Goal: Task Accomplishment & Management: Manage account settings

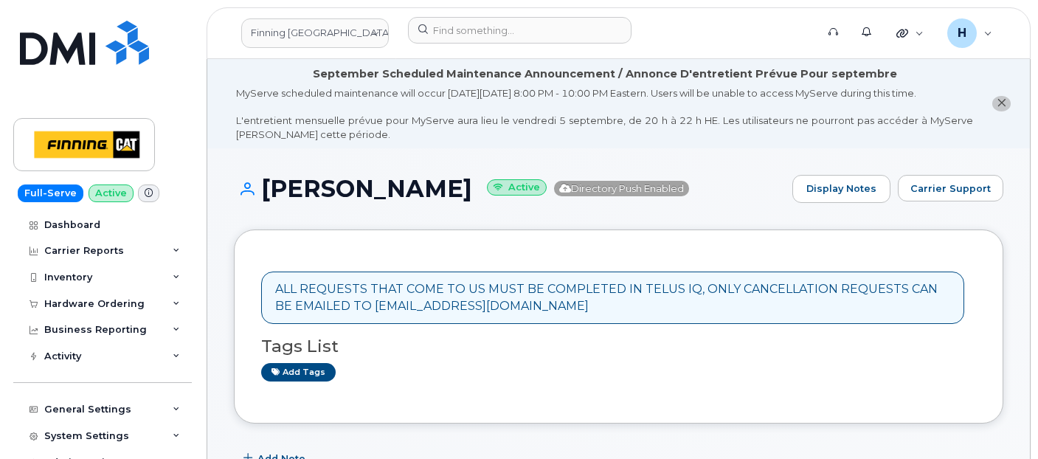
scroll to position [446, 0]
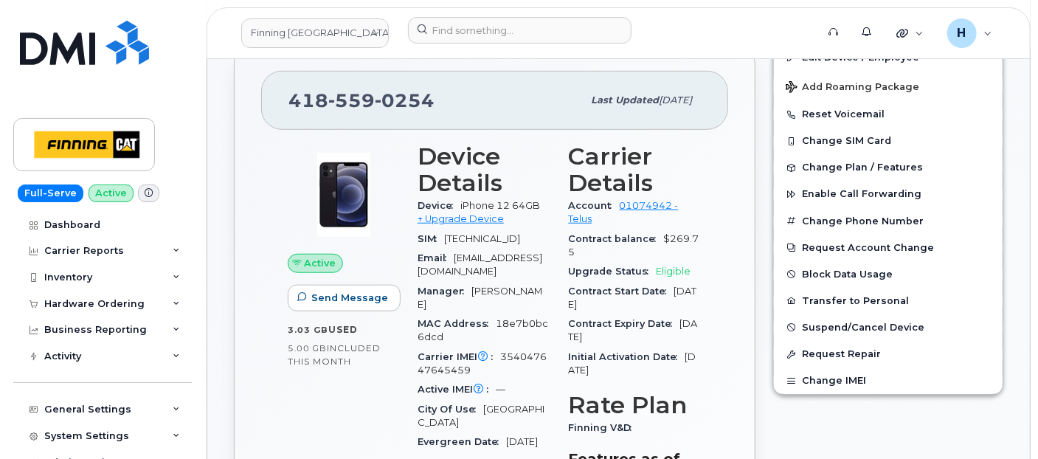
click at [117, 301] on div "Hardware Ordering" at bounding box center [94, 304] width 100 height 12
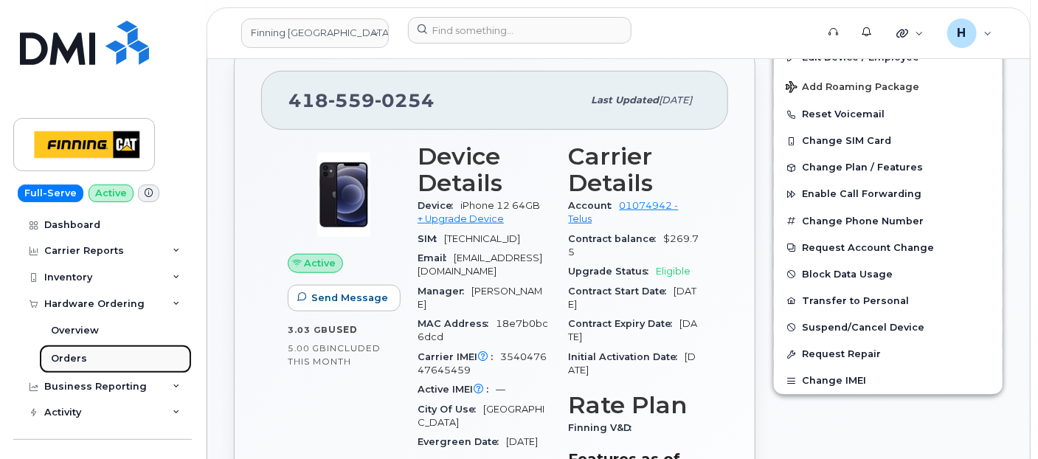
click at [100, 364] on link "Orders" at bounding box center [115, 359] width 153 height 28
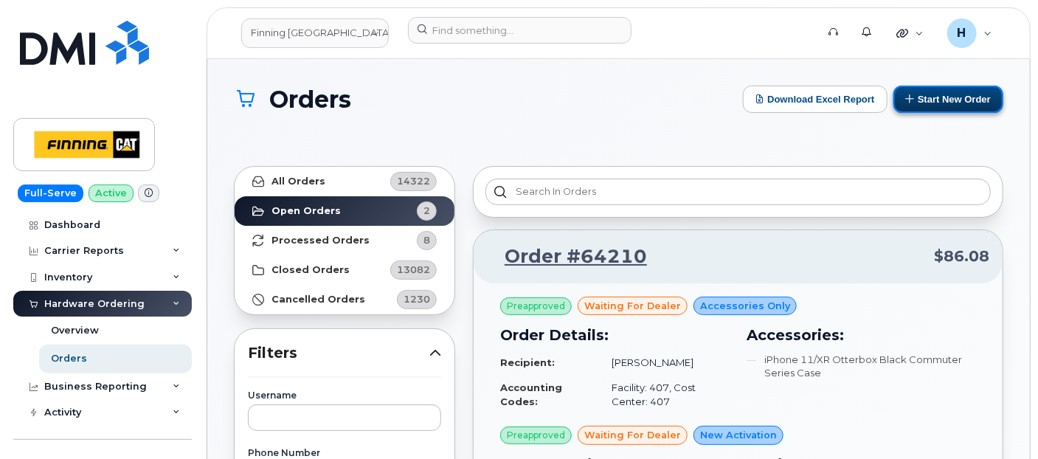
click at [918, 100] on button "Start New Order" at bounding box center [948, 99] width 110 height 27
click at [933, 90] on button "Start New Order" at bounding box center [948, 99] width 110 height 27
click at [938, 94] on button "Start New Order" at bounding box center [948, 99] width 110 height 27
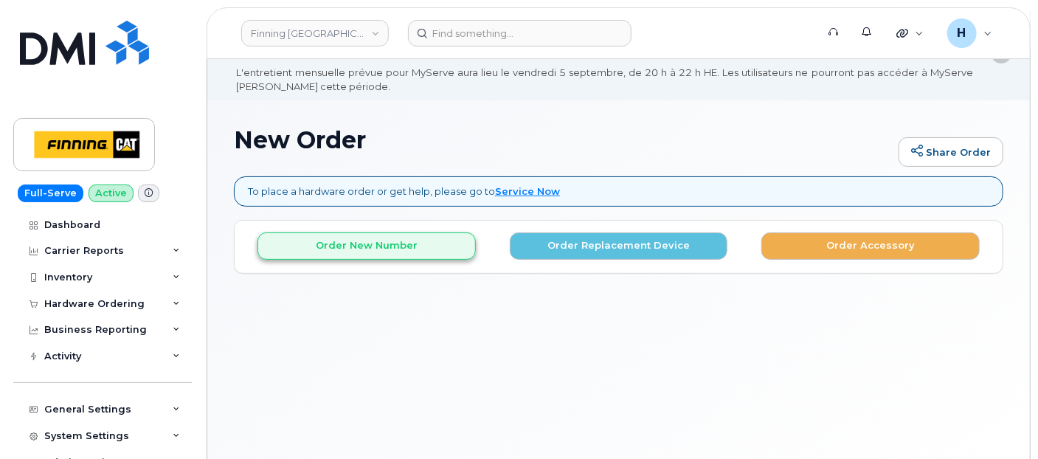
scroll to position [82, 0]
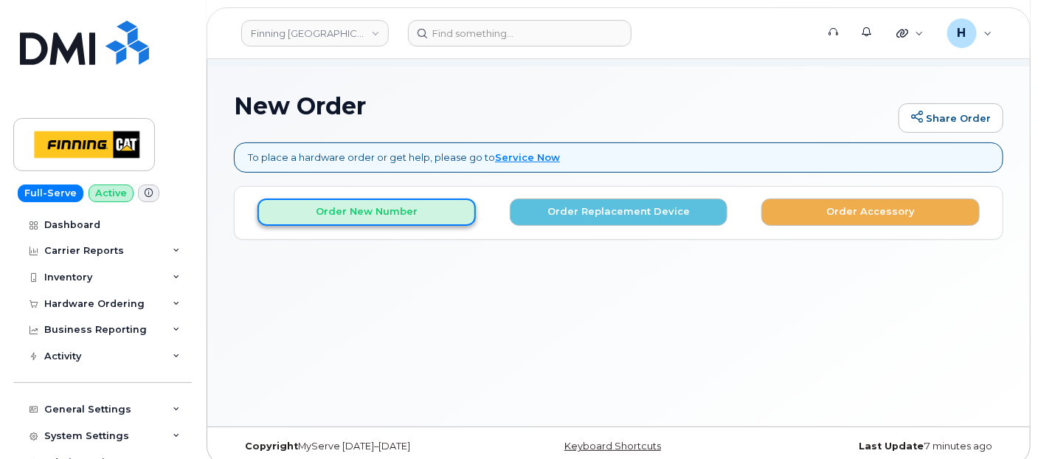
click at [371, 210] on button "Order New Number" at bounding box center [366, 211] width 218 height 27
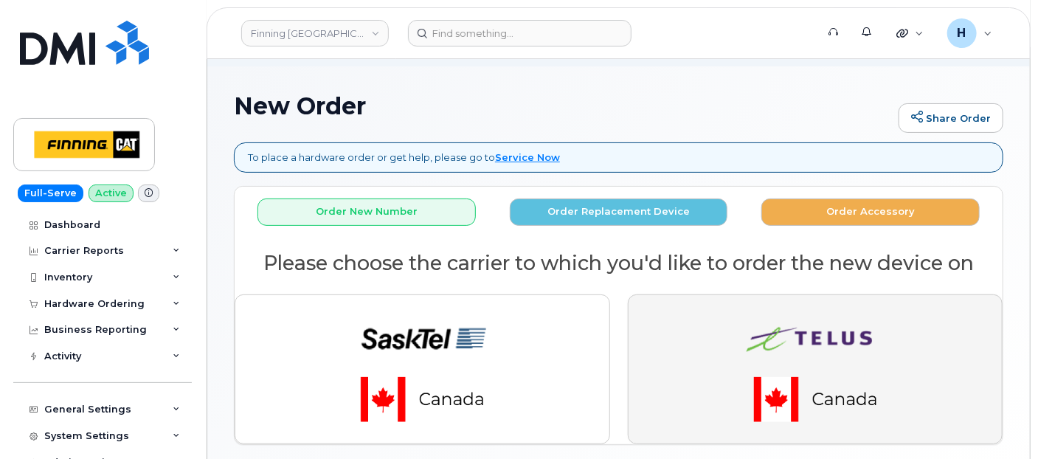
click at [660, 335] on button "button" at bounding box center [816, 368] width 376 height 149
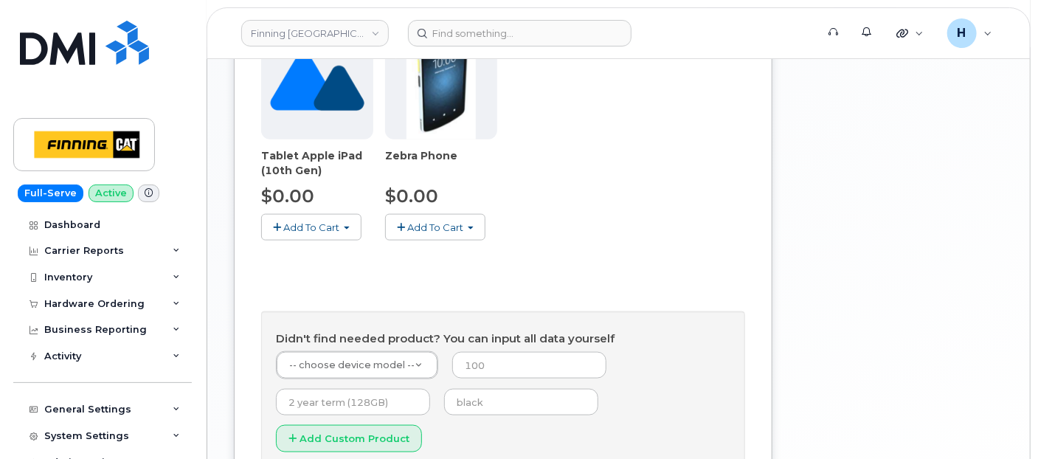
scroll to position [752, 0]
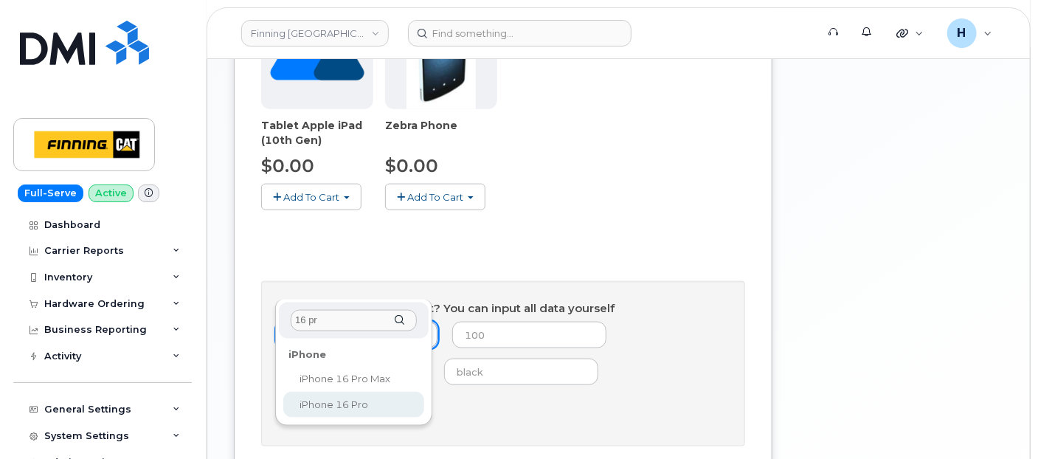
type input "16 pr"
select select "2862"
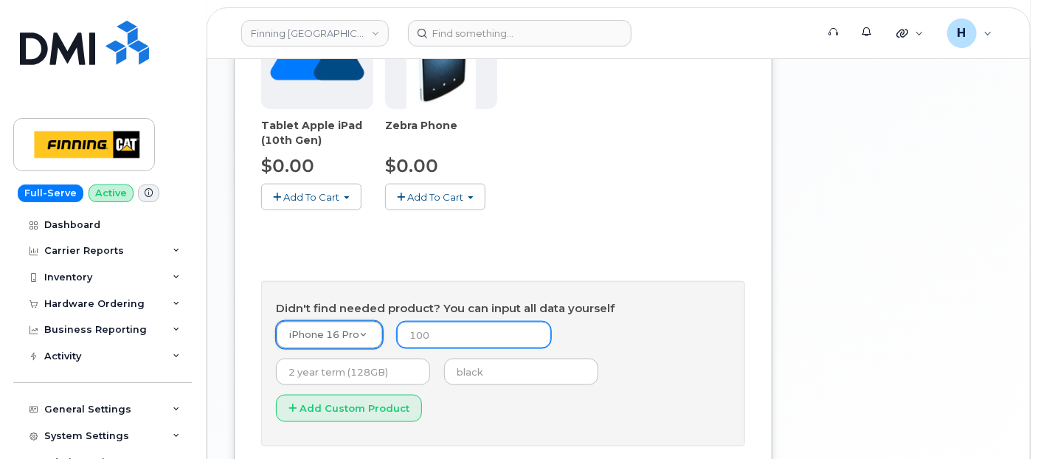
click at [463, 322] on input "number" at bounding box center [474, 335] width 154 height 27
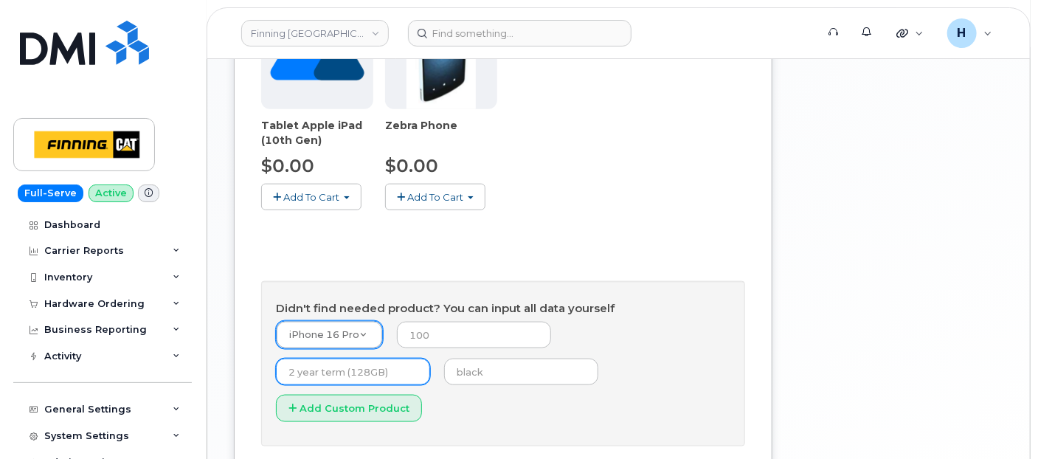
click at [430, 359] on input "text" at bounding box center [353, 372] width 154 height 27
type input "3 year term (128GB)"
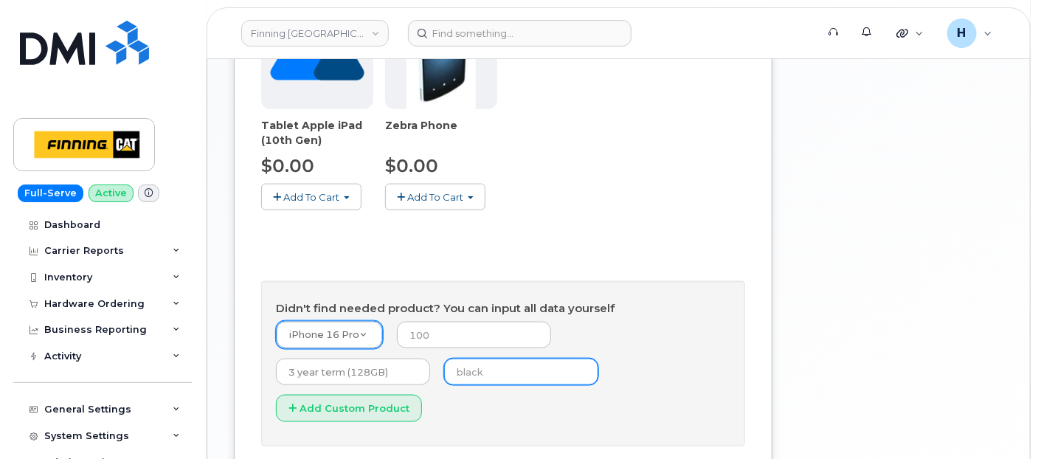
click at [444, 359] on input "text" at bounding box center [521, 372] width 154 height 27
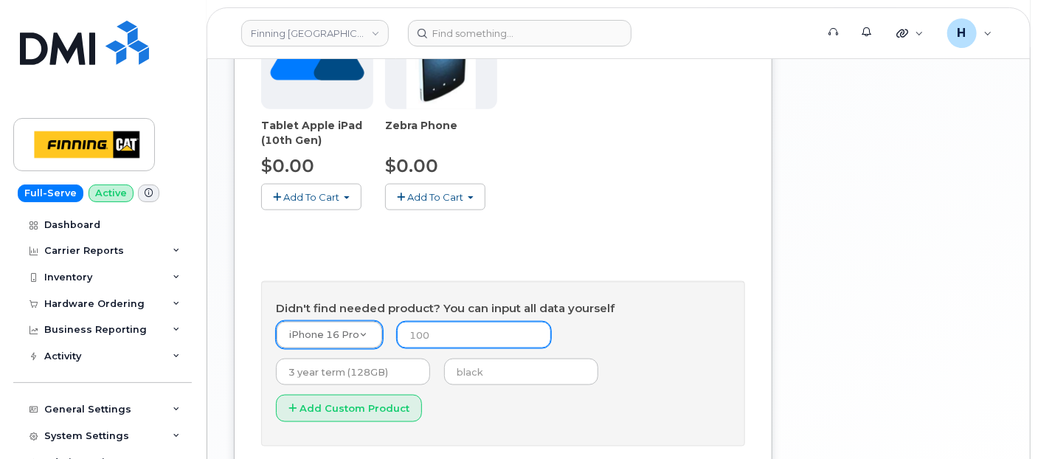
click at [438, 322] on input "number" at bounding box center [474, 335] width 154 height 27
type input "0.00"
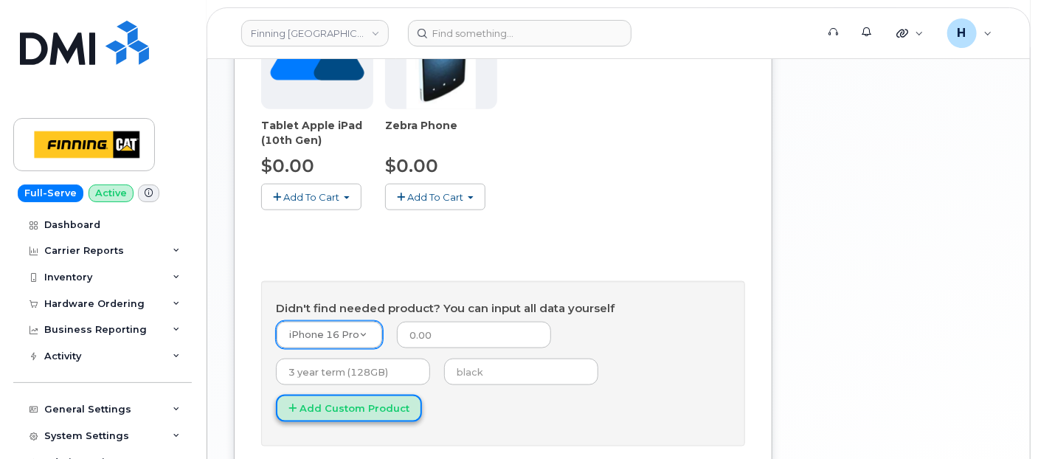
click at [422, 395] on button "Add Custom Product" at bounding box center [349, 408] width 146 height 27
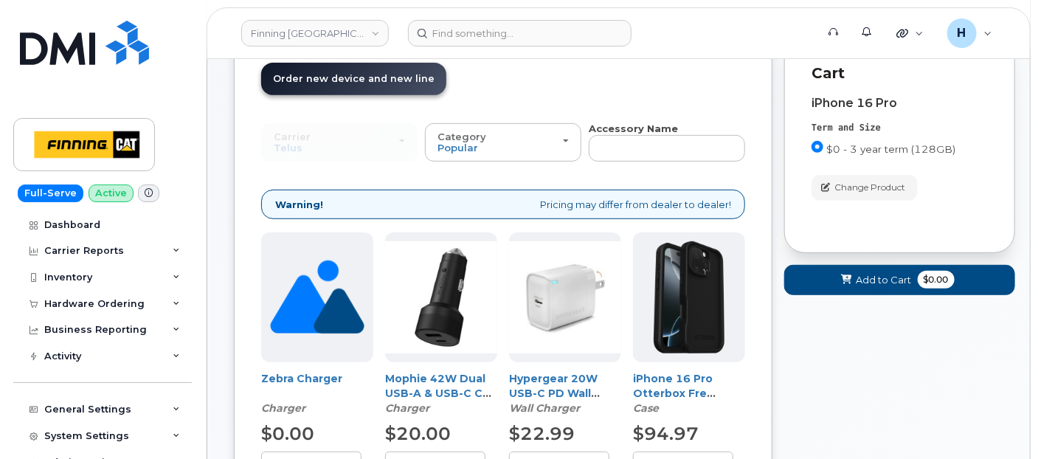
scroll to position [178, 0]
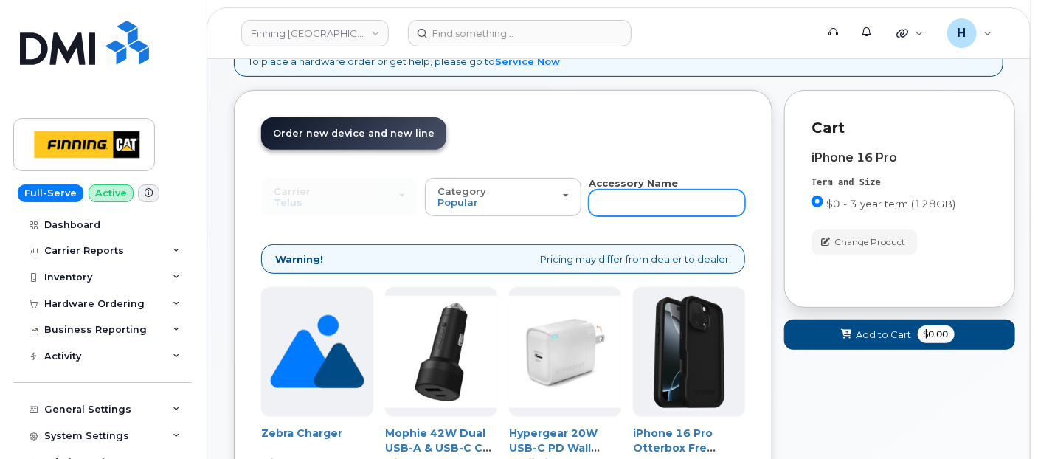
click at [606, 198] on input "text" at bounding box center [667, 203] width 156 height 27
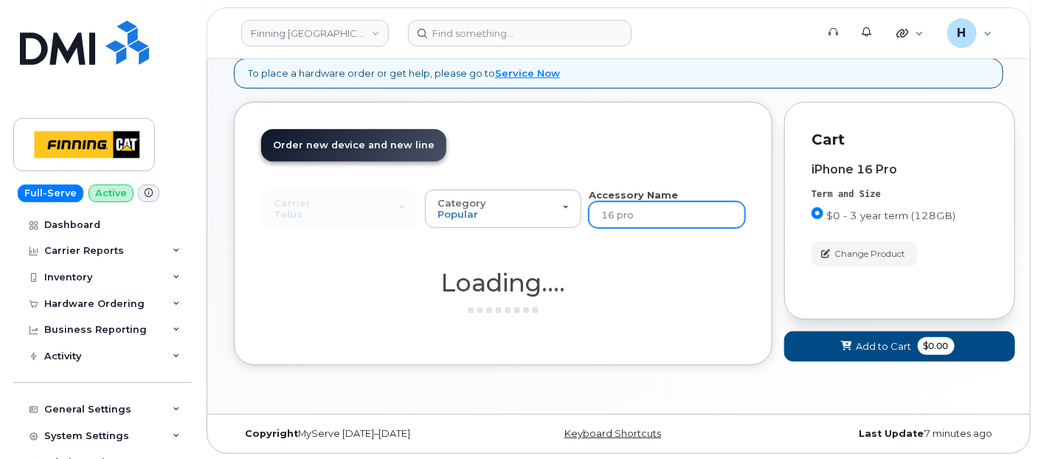
type input "16 pro"
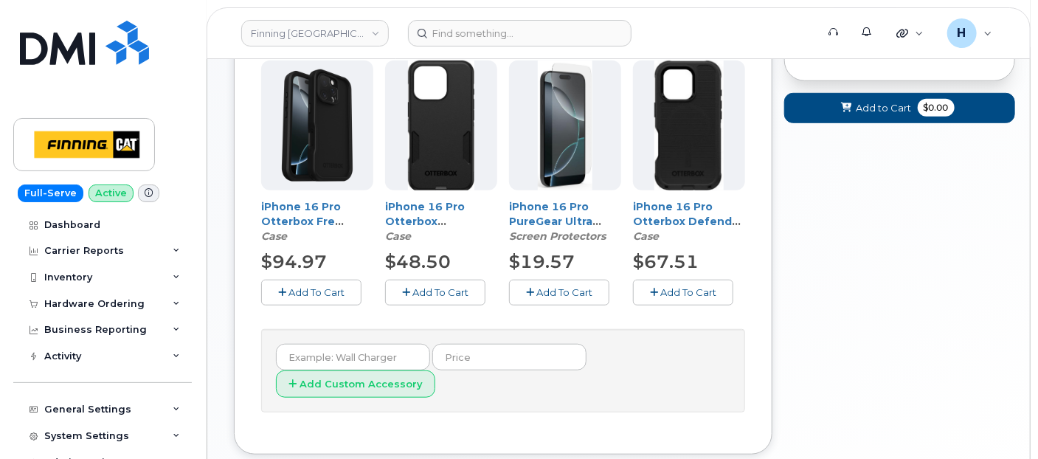
scroll to position [412, 0]
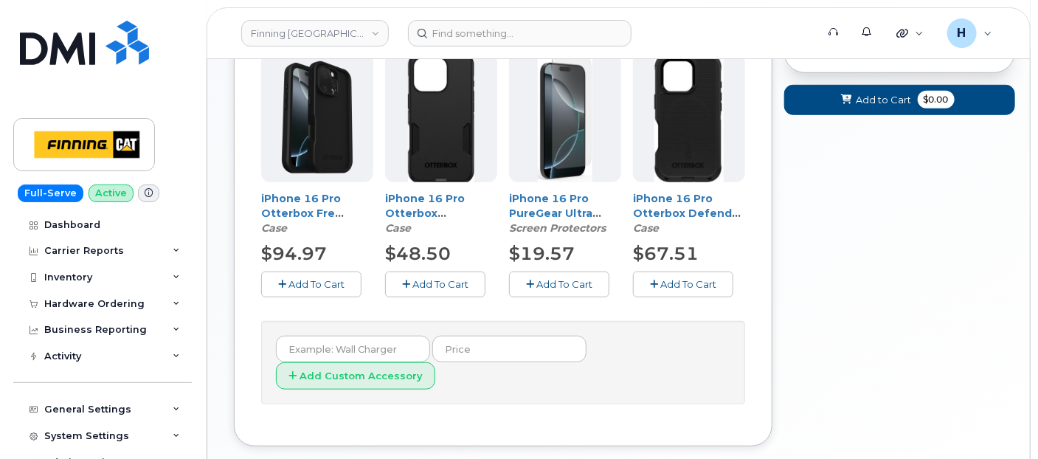
click at [552, 275] on button "Add To Cart" at bounding box center [559, 284] width 100 height 26
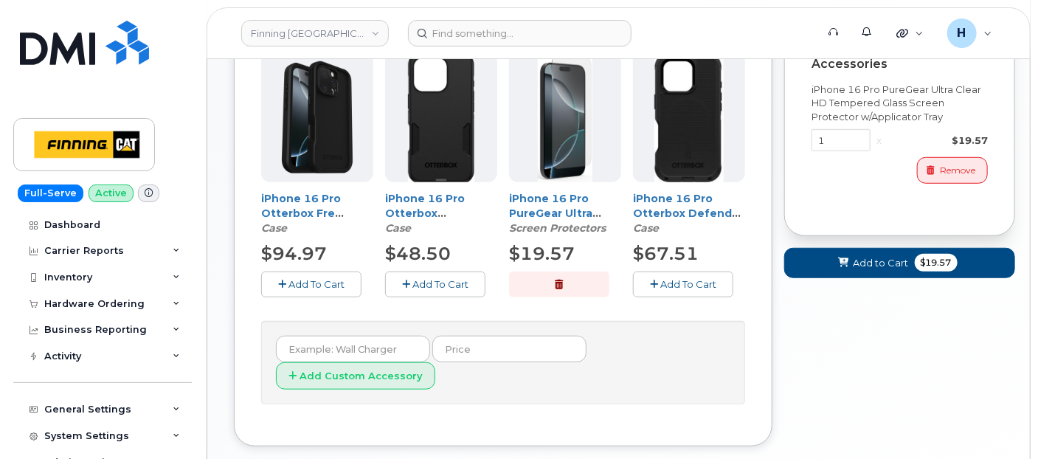
click at [446, 282] on span "Add To Cart" at bounding box center [440, 284] width 56 height 12
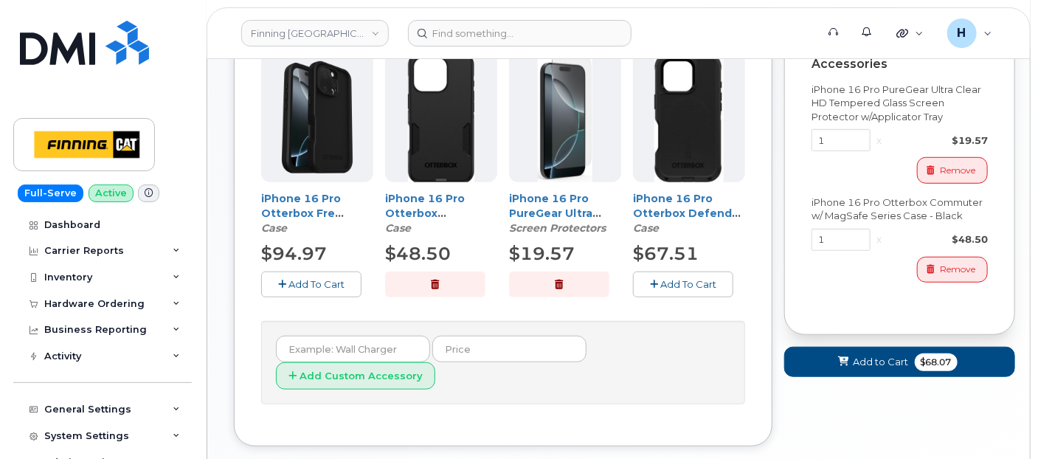
scroll to position [166, 0]
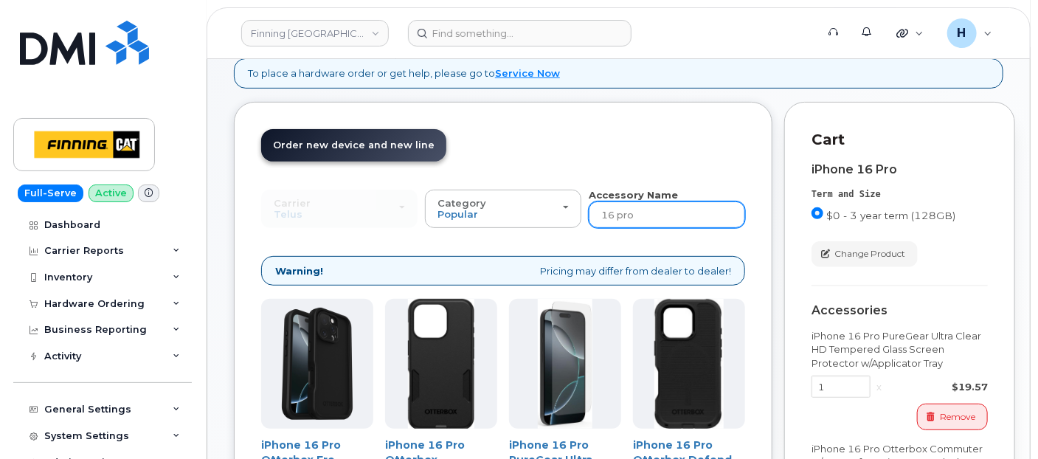
click at [635, 212] on input "16 pro" at bounding box center [667, 214] width 156 height 27
type input "16"
type input "1"
click at [635, 212] on input "1" at bounding box center [667, 214] width 156 height 27
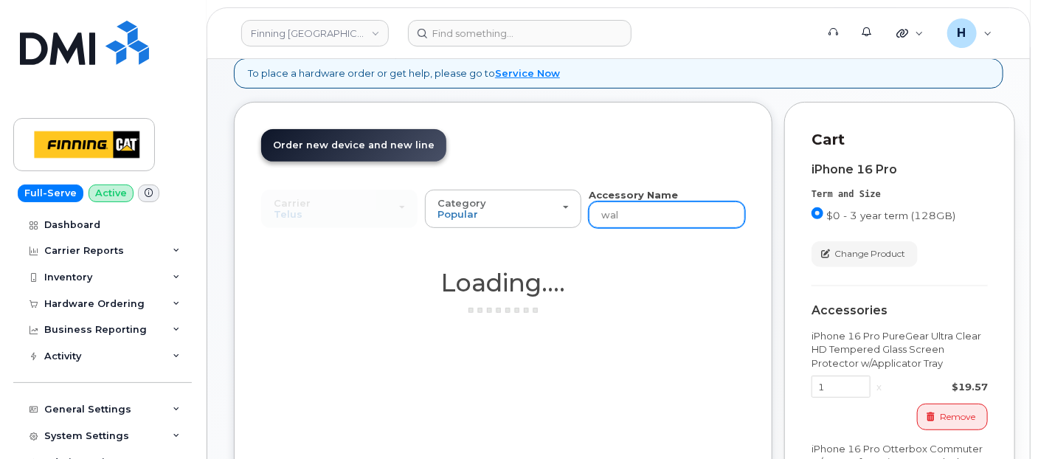
type input "wall"
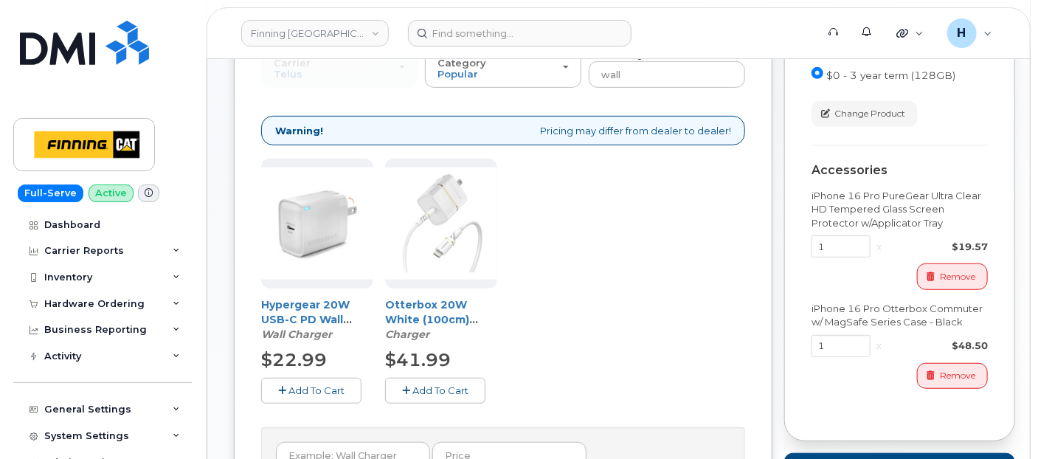
scroll to position [330, 0]
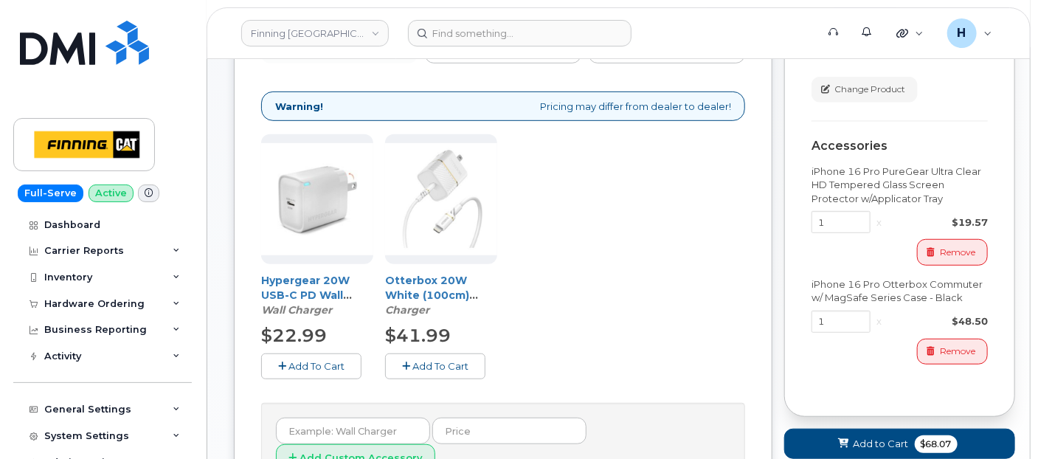
click at [306, 361] on span "Add To Cart" at bounding box center [316, 366] width 56 height 12
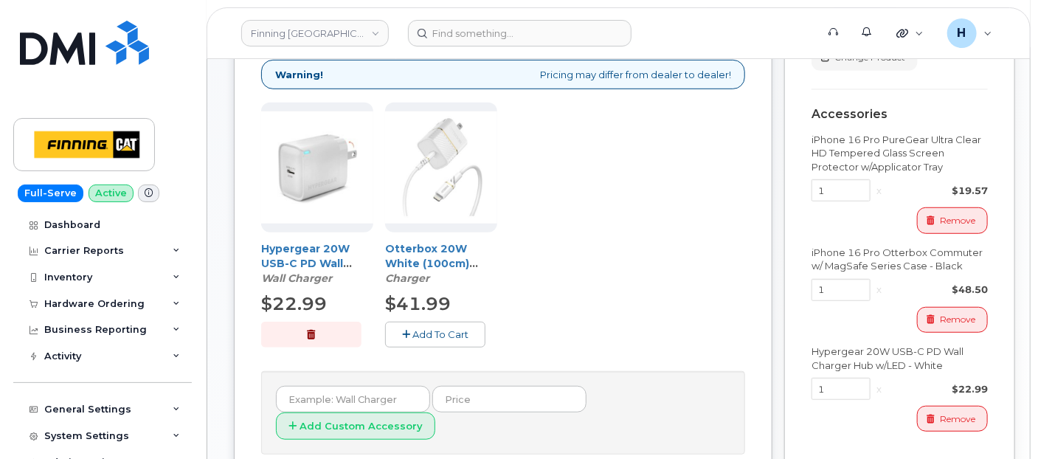
scroll to position [527, 0]
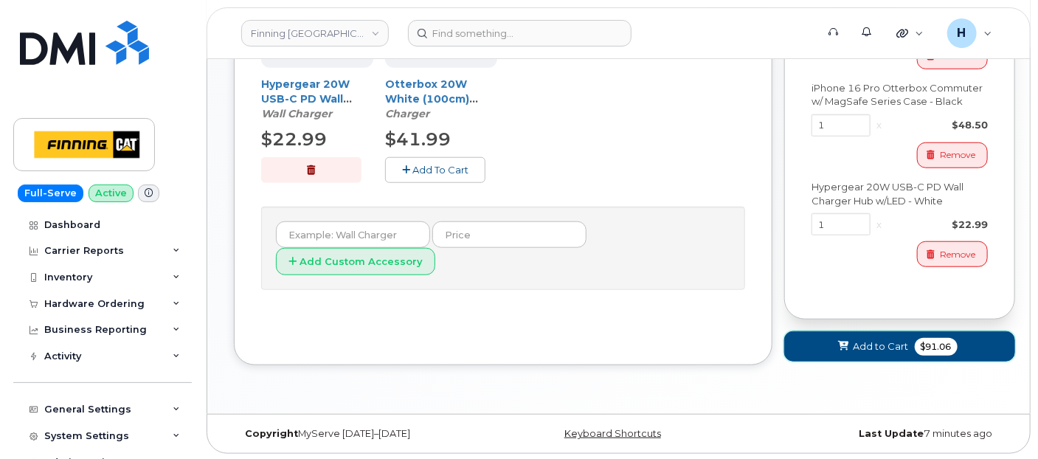
click at [827, 343] on button "Add to Cart $91.06" at bounding box center [899, 346] width 231 height 30
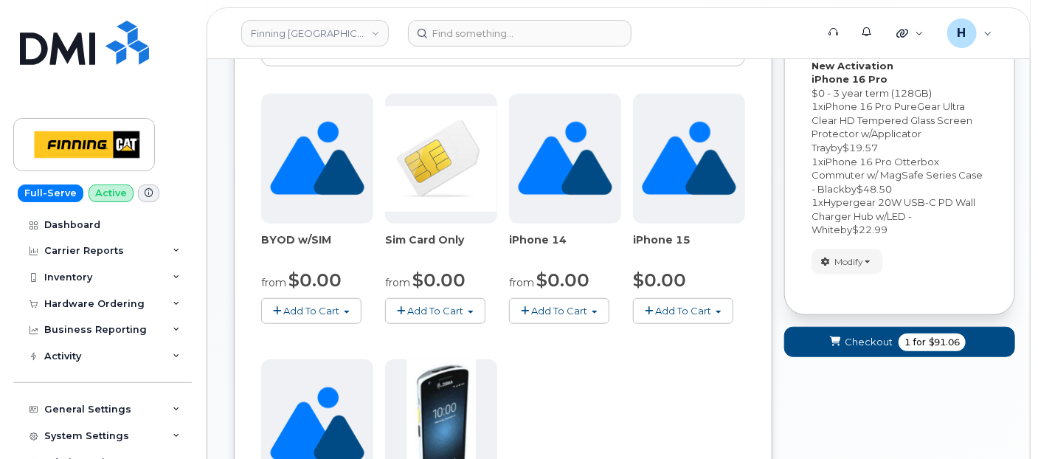
scroll to position [417, 0]
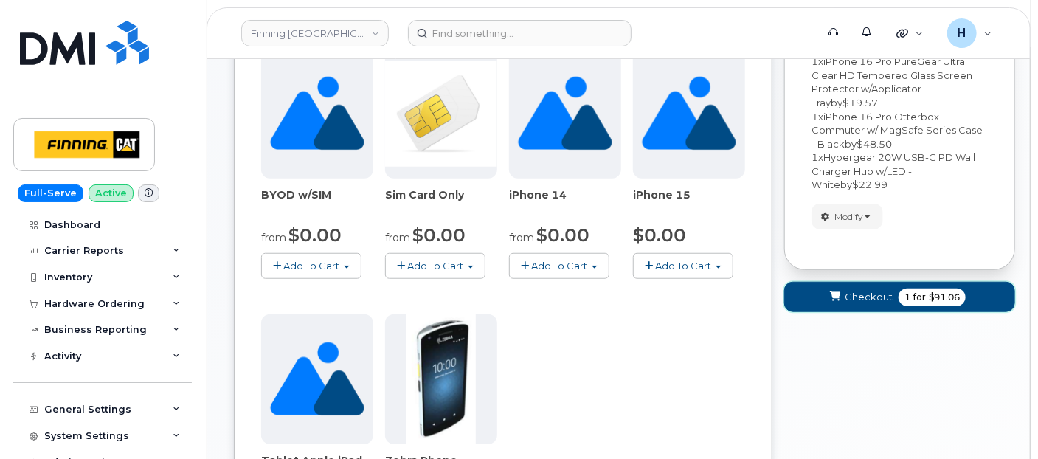
click at [834, 294] on icon "submit" at bounding box center [835, 297] width 10 height 10
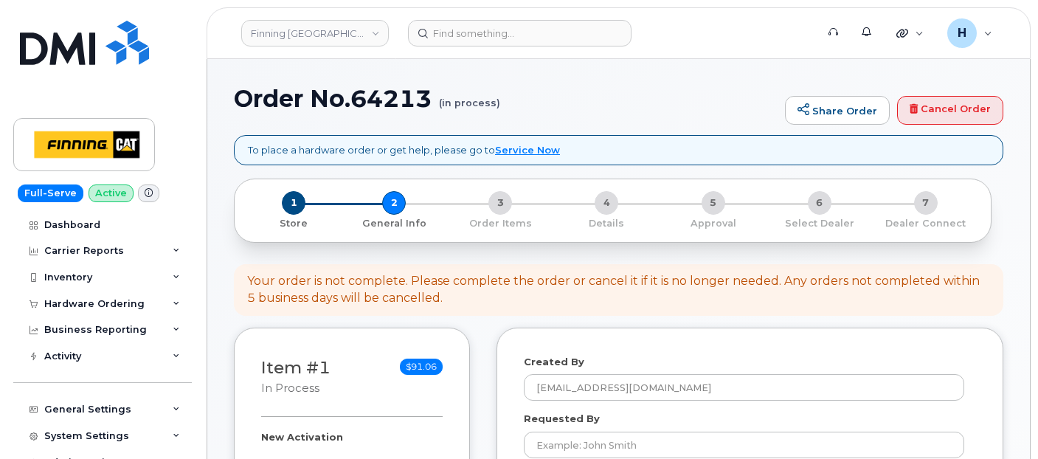
select select
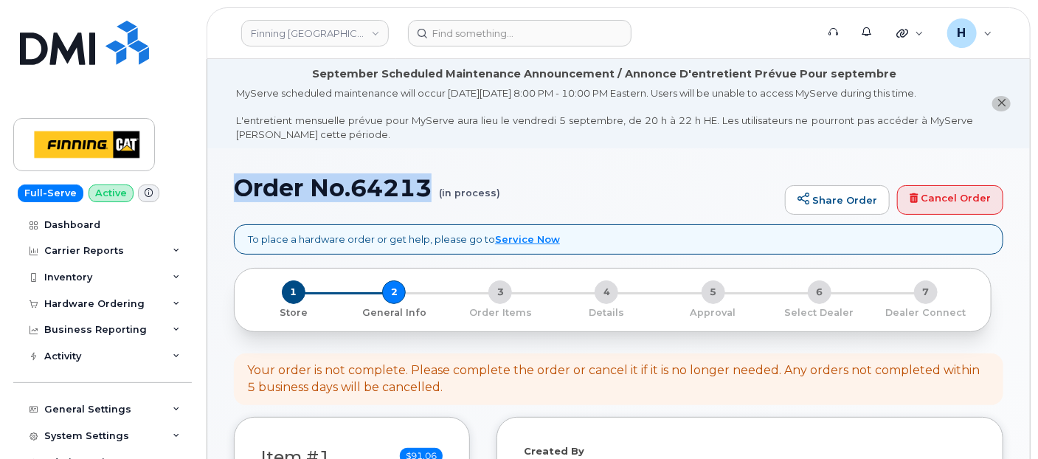
drag, startPoint x: 224, startPoint y: 185, endPoint x: 429, endPoint y: 201, distance: 205.7
copy h1 "Order No.64213"
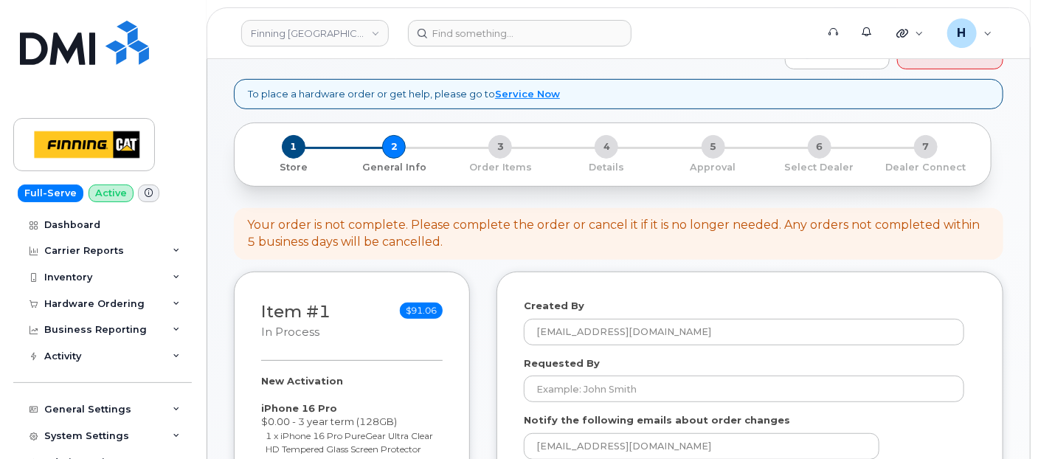
scroll to position [246, 0]
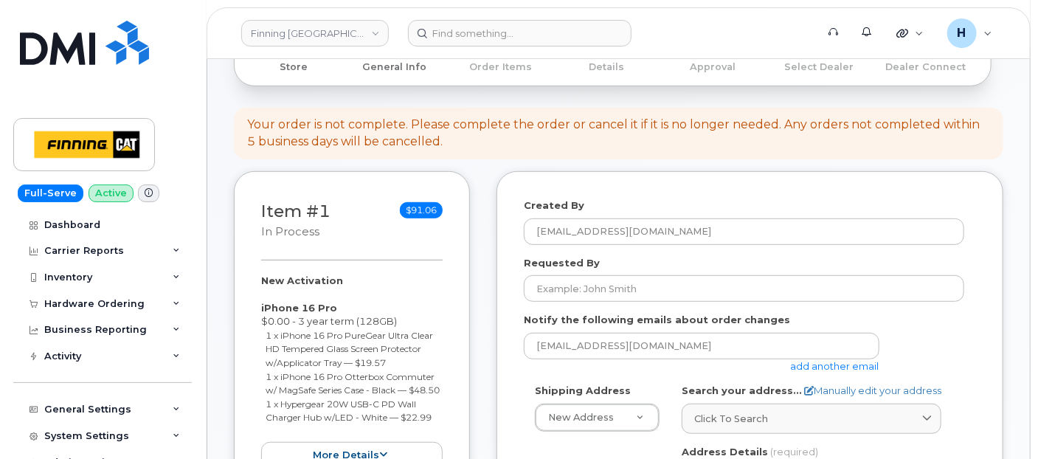
drag, startPoint x: 250, startPoint y: 277, endPoint x: 444, endPoint y: 432, distance: 247.8
click at [444, 432] on div "Item #1 in process $91.06 New Activation iPhone 16 Pro $0.00 - 3 year term (128…" at bounding box center [352, 333] width 236 height 325
copy div "New Activation iPhone 16 Pro $0.00 - 3 year term (128GB) 1 x iPhone 16 Pro Pure…"
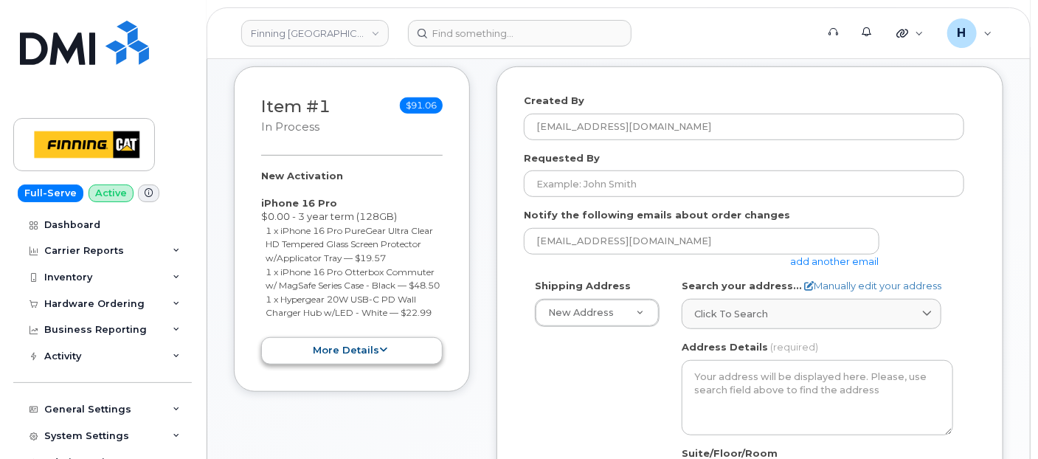
scroll to position [409, 0]
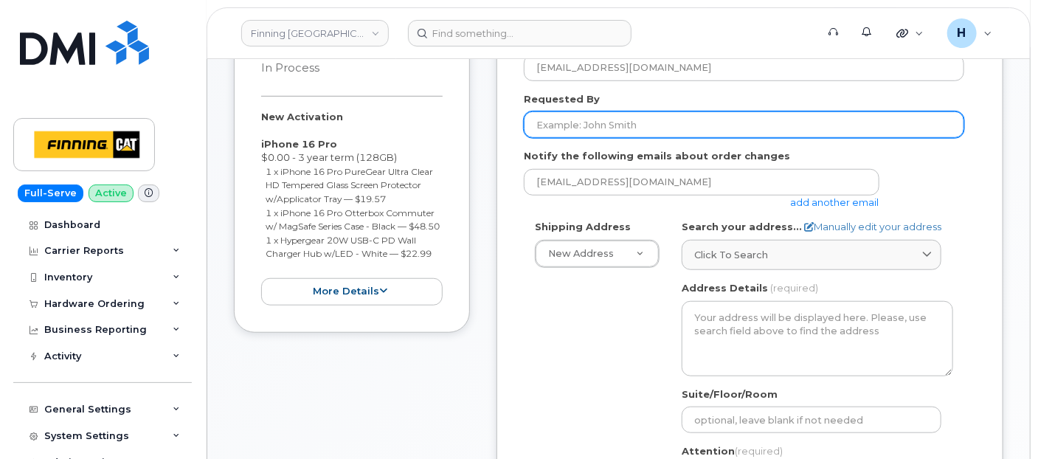
click at [550, 125] on input "Requested By" at bounding box center [744, 124] width 440 height 27
paste input "RITM0486107"
type input "RITM0486107"
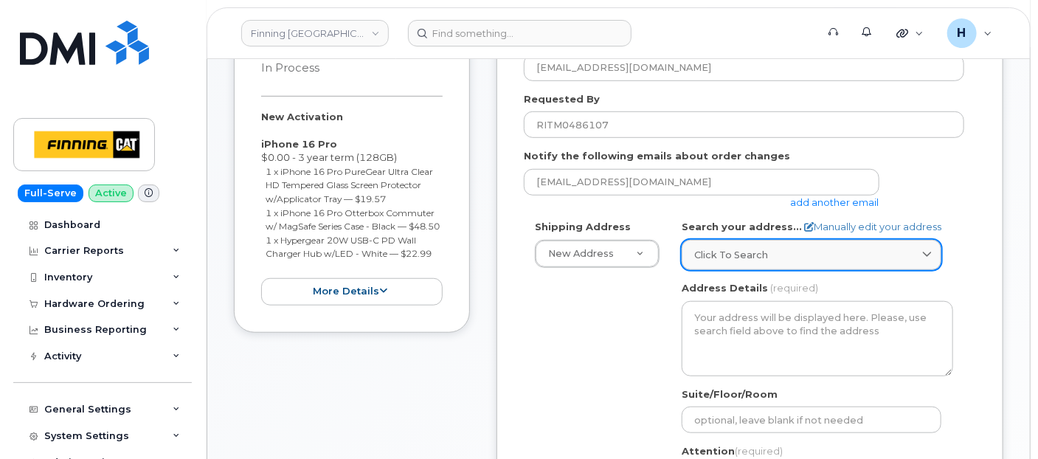
click at [720, 266] on link "Click to search" at bounding box center [812, 255] width 260 height 30
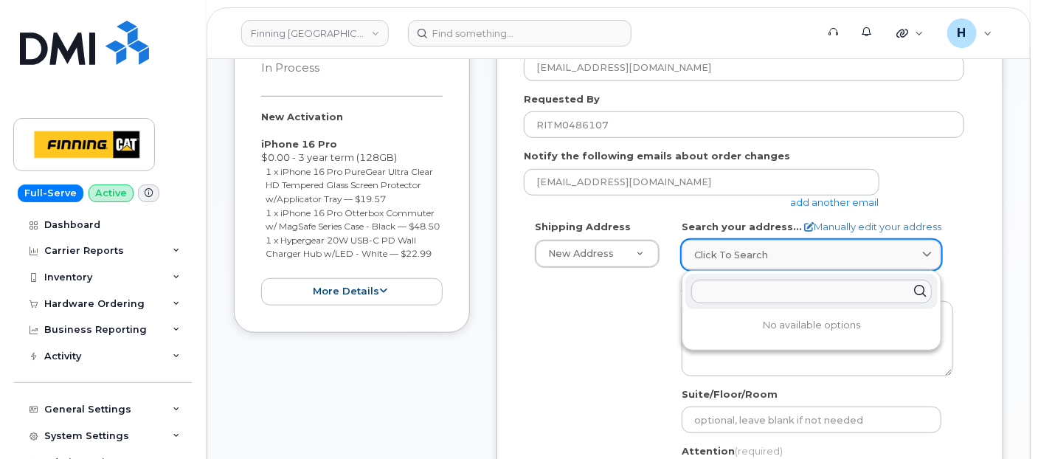
paste input "16901 109 Ave."
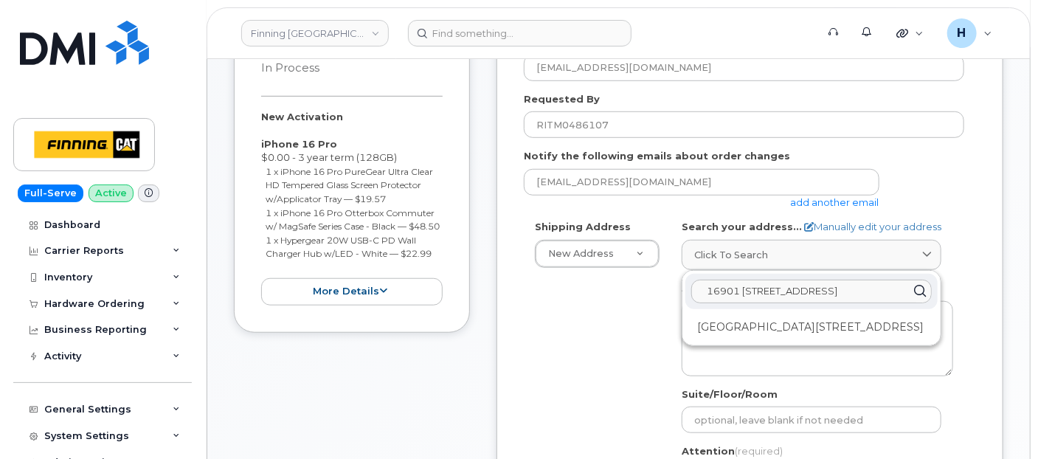
type input "16901 109 Ave."
click at [751, 326] on div "16901 109 Ave NW Edmonton AB T5P 4P6" at bounding box center [811, 327] width 252 height 24
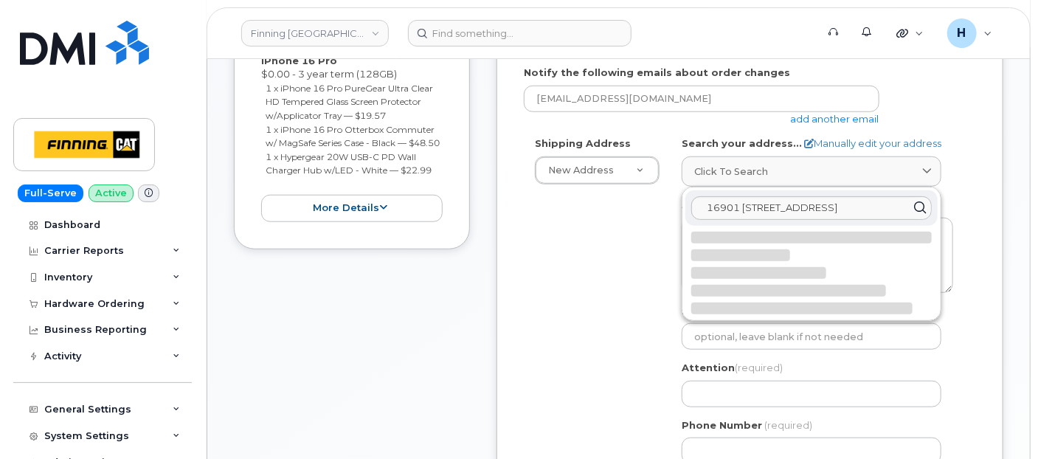
scroll to position [573, 0]
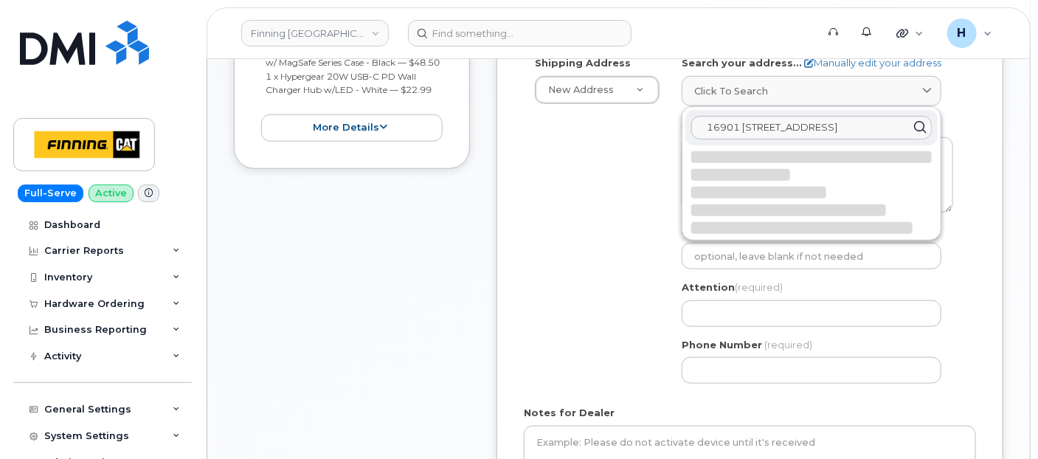
select select
type textarea "16901 109 Ave NW EDMONTON AB T5P 4P6 CANADA"
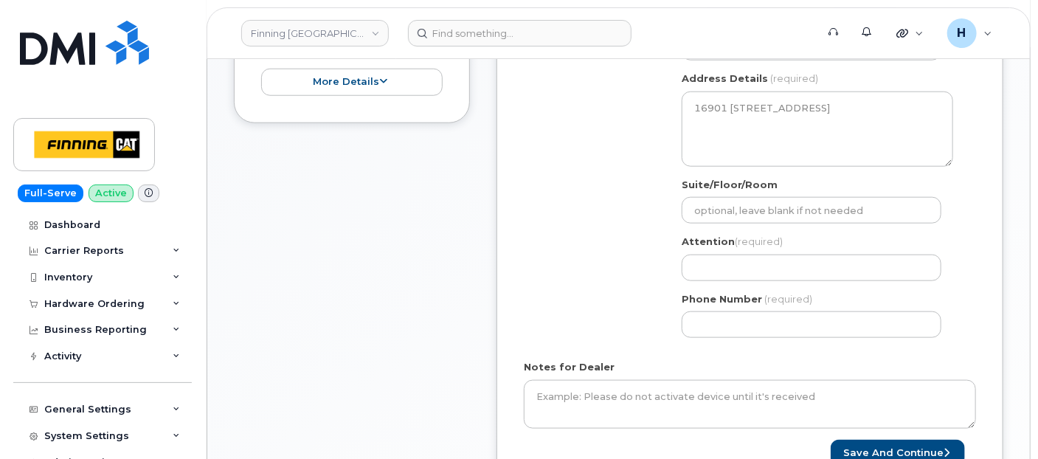
scroll to position [655, 0]
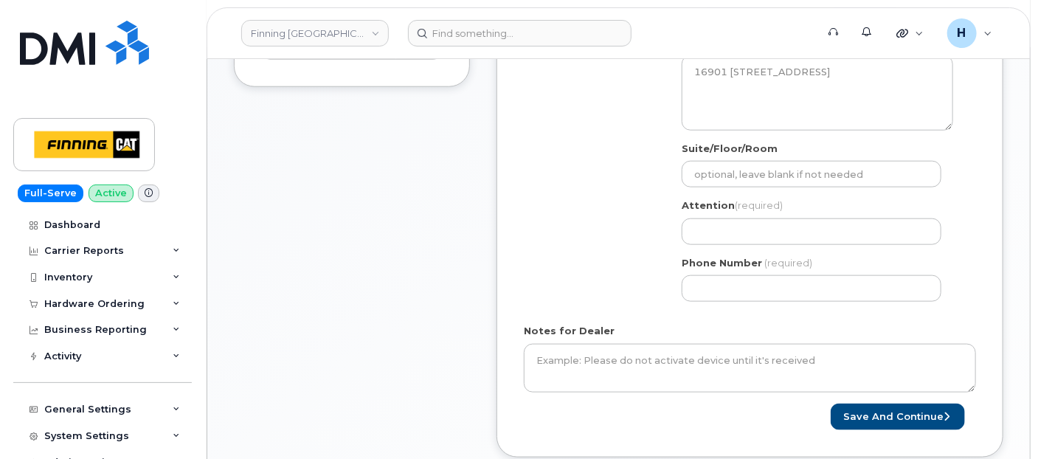
drag, startPoint x: 716, startPoint y: 213, endPoint x: 632, endPoint y: 136, distance: 113.8
click at [716, 212] on div "Attention (required)" at bounding box center [817, 221] width 271 height 46
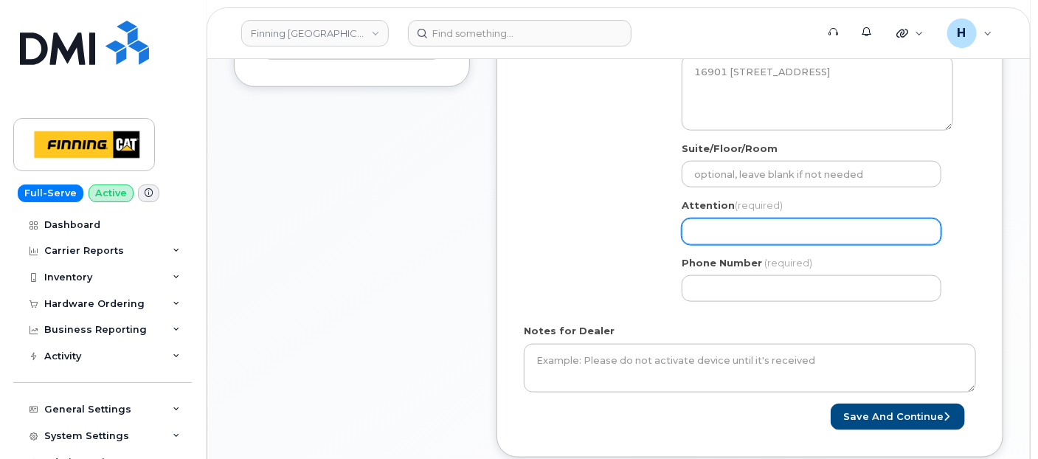
click at [696, 218] on input "Attention (required)" at bounding box center [812, 231] width 260 height 27
paste input "[PERSON_NAME]"
select select
type input "[PERSON_NAME]"
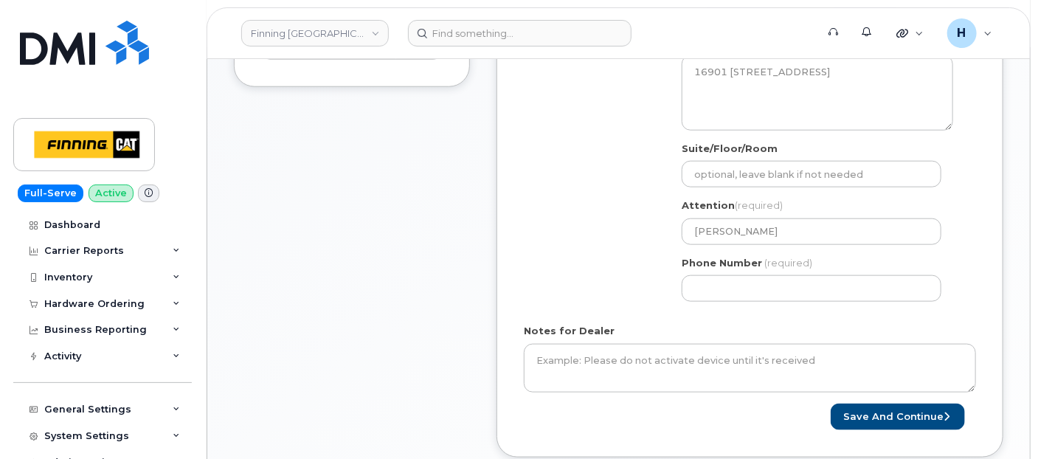
click at [783, 299] on div "AB Edmonton Search your address... Manually edit your address Click to search 1…" at bounding box center [818, 143] width 294 height 339
click at [761, 293] on input "Phone Number" at bounding box center [812, 288] width 260 height 27
paste input "7809304900"
select select
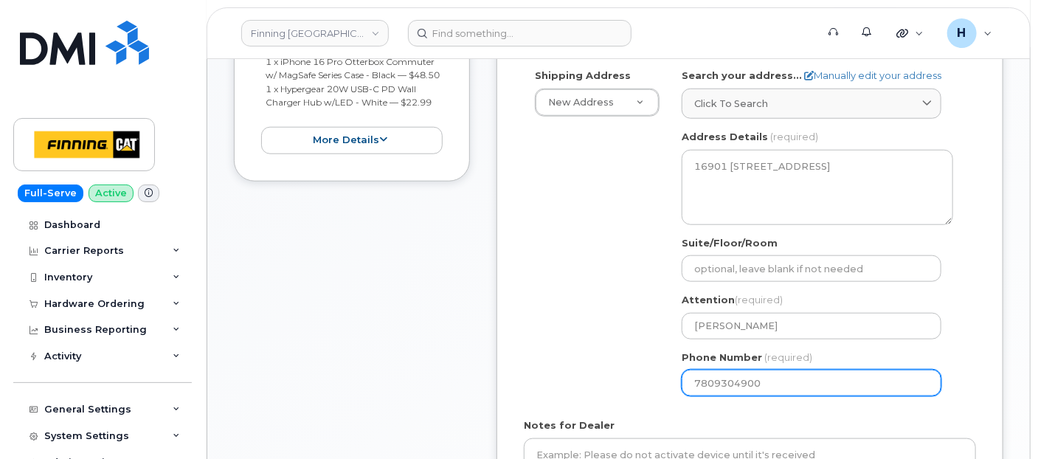
scroll to position [409, 0]
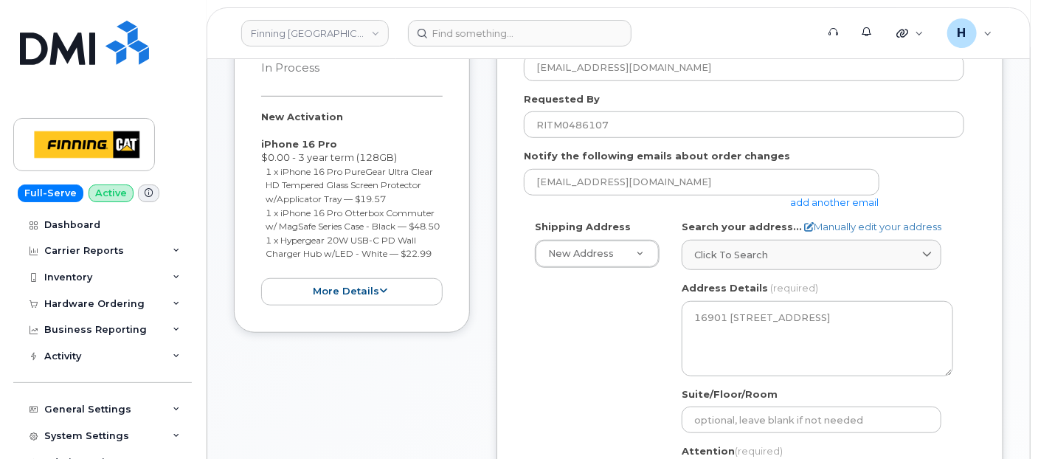
type input "7809304900"
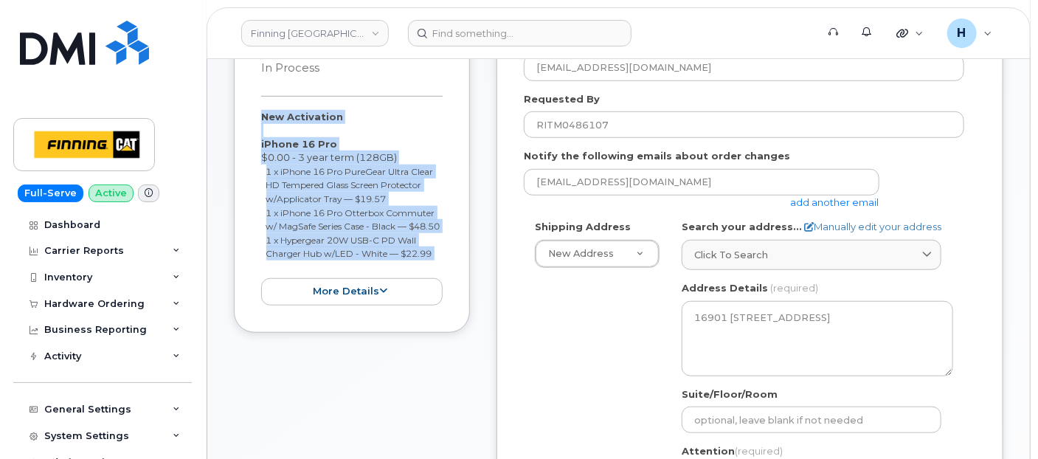
drag, startPoint x: 251, startPoint y: 109, endPoint x: 438, endPoint y: 272, distance: 248.4
click at [438, 272] on div "Item #1 in process $91.06 New Activation iPhone 16 Pro $0.00 - 3 year term (128…" at bounding box center [352, 169] width 236 height 325
copy div "New Activation iPhone 16 Pro $0.00 - 3 year term (128GB) 1 x iPhone 16 Pro Pure…"
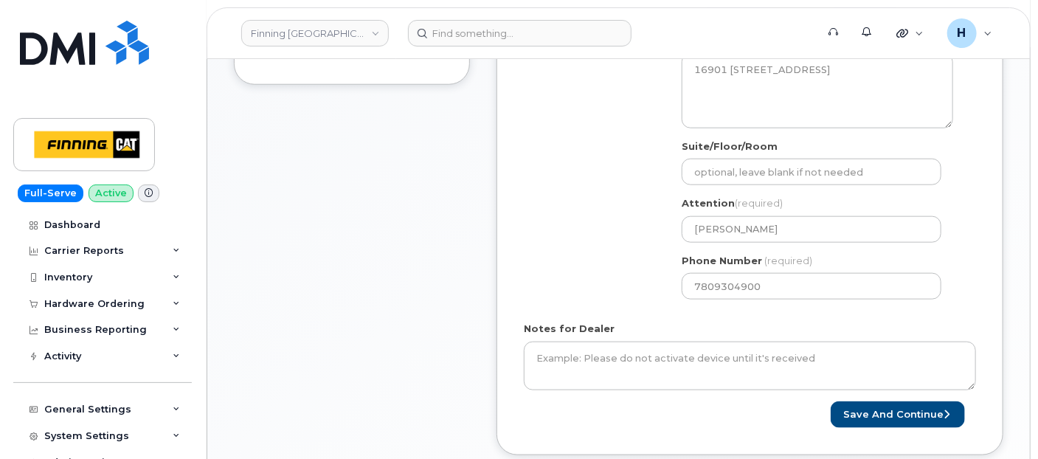
scroll to position [738, 0]
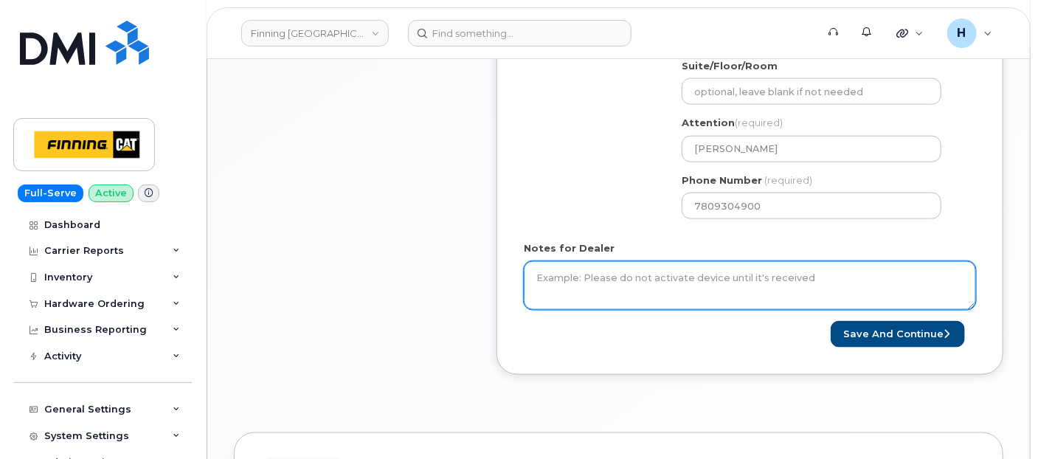
click at [586, 293] on textarea "Notes for Dealer" at bounding box center [750, 285] width 452 height 49
paste textarea "New Activation iPhone 16 Pro $0.00 - 3 year term (128GB) 1 x iPhone 16 Pro Pure…"
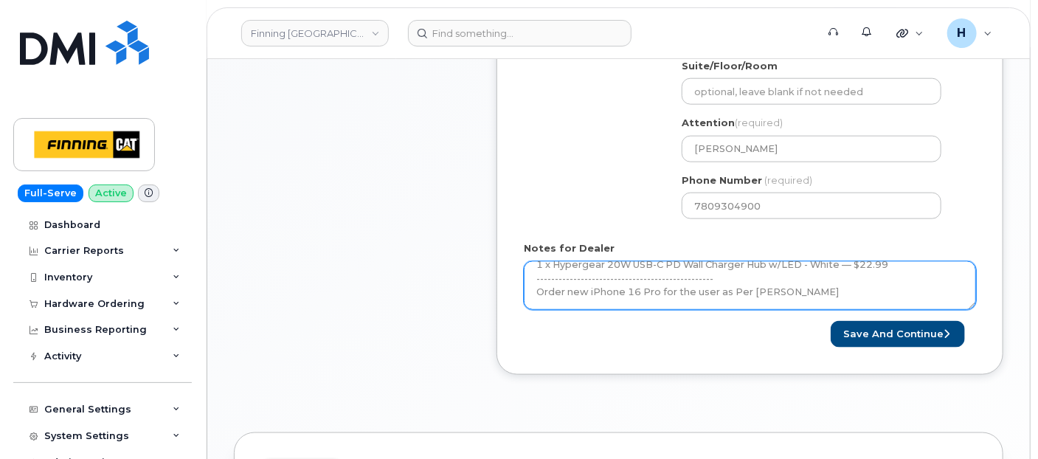
scroll to position [124, 0]
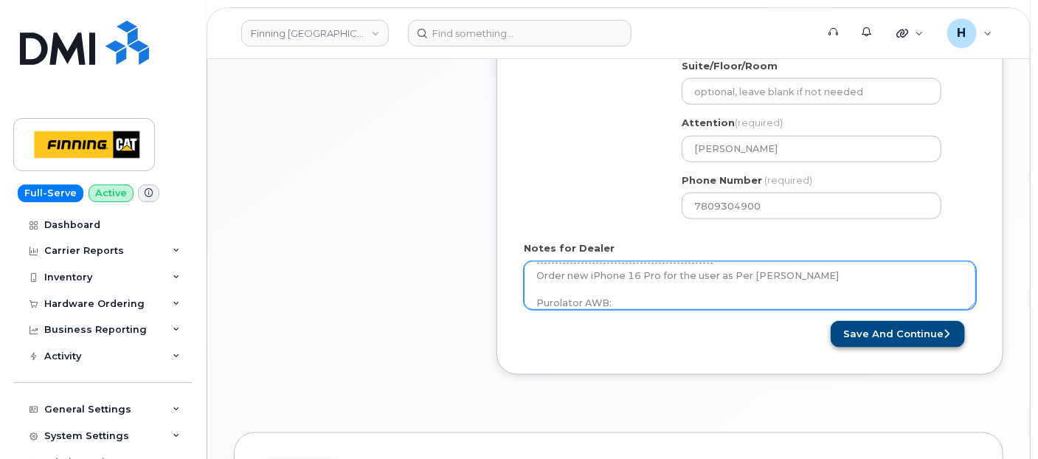
type textarea "New Activation iPhone 16 Pro $0.00 - 3 year term (128GB) 1 x iPhone 16 Pro Pure…"
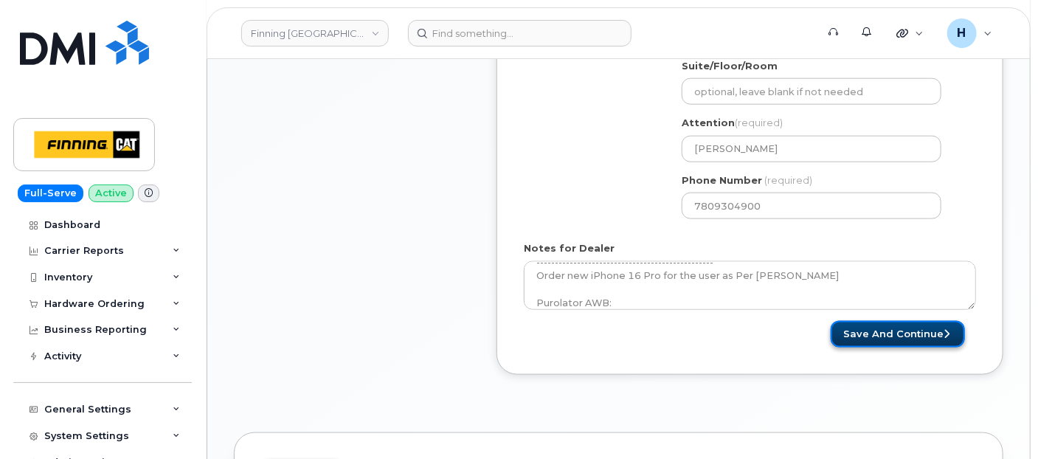
click at [837, 328] on button "Save and Continue" at bounding box center [898, 334] width 134 height 27
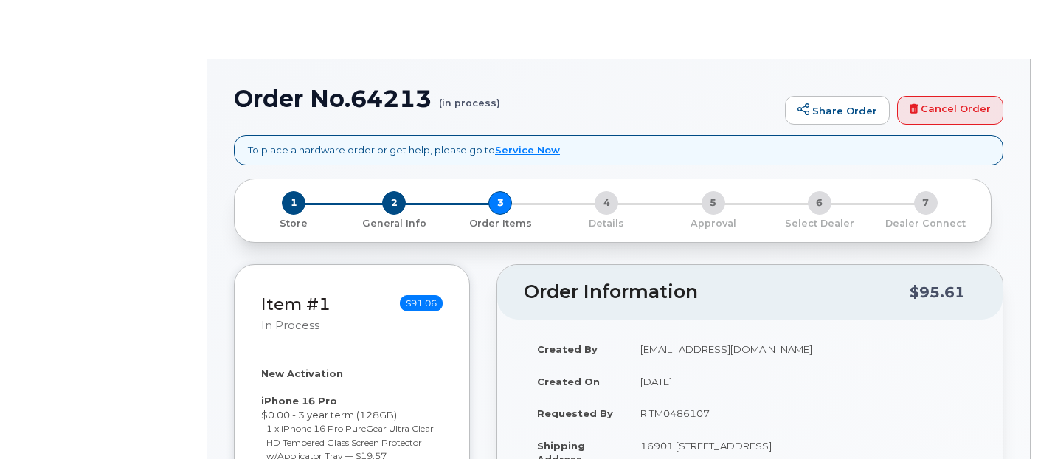
select select "377824"
radio input "true"
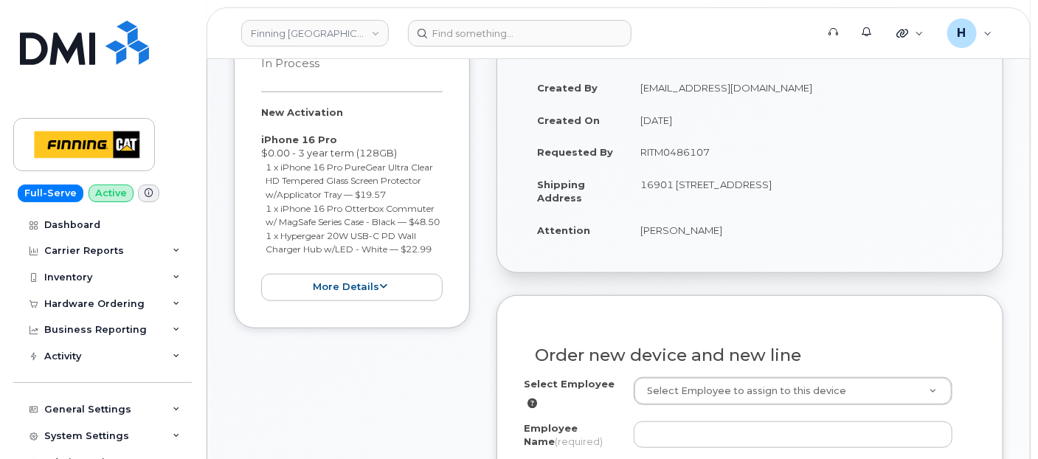
scroll to position [417, 0]
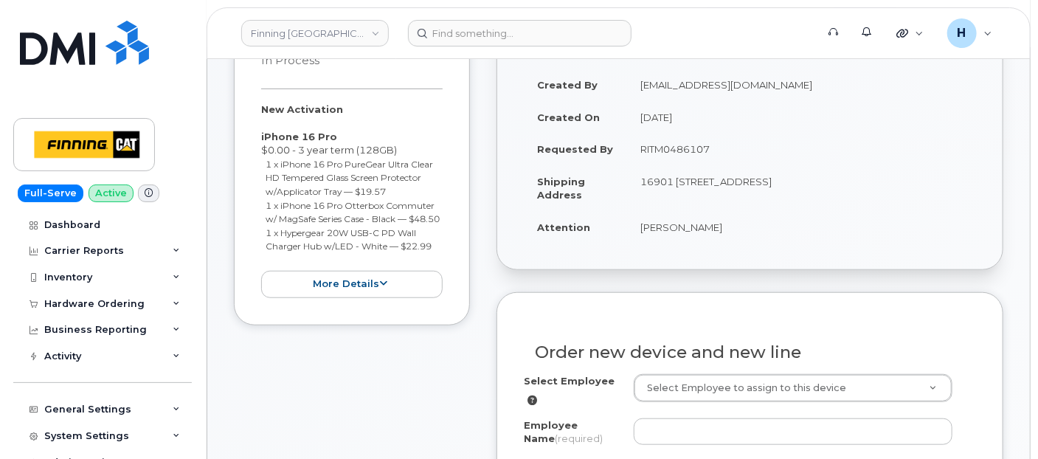
drag, startPoint x: 626, startPoint y: 232, endPoint x: 719, endPoint y: 232, distance: 93.0
click at [719, 232] on tr "Attention [PERSON_NAME]" at bounding box center [750, 227] width 452 height 32
copy tr "[PERSON_NAME]"
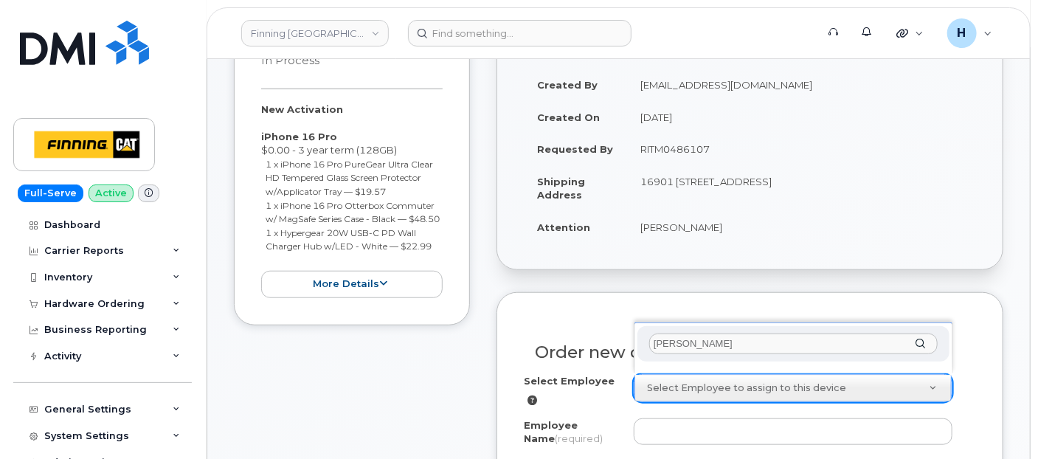
click at [665, 332] on div "[PERSON_NAME]" at bounding box center [793, 344] width 312 height 36
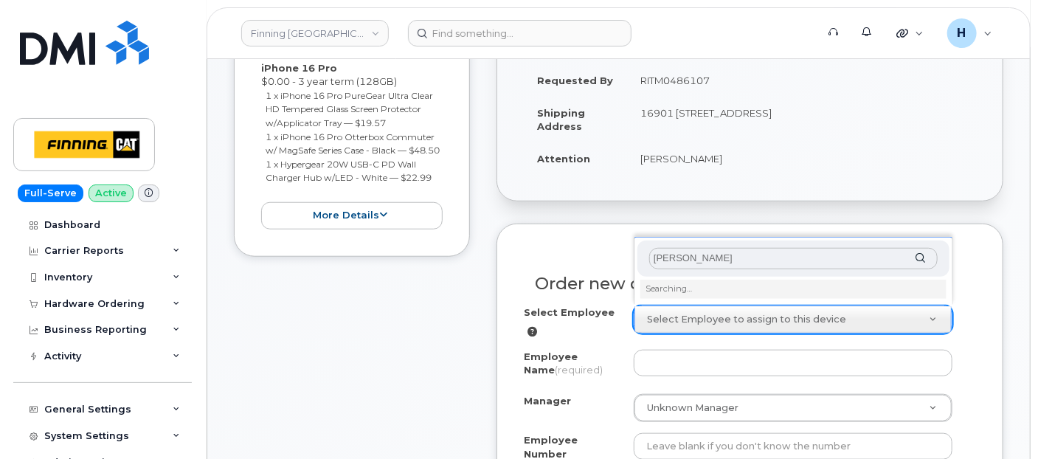
scroll to position [581, 0]
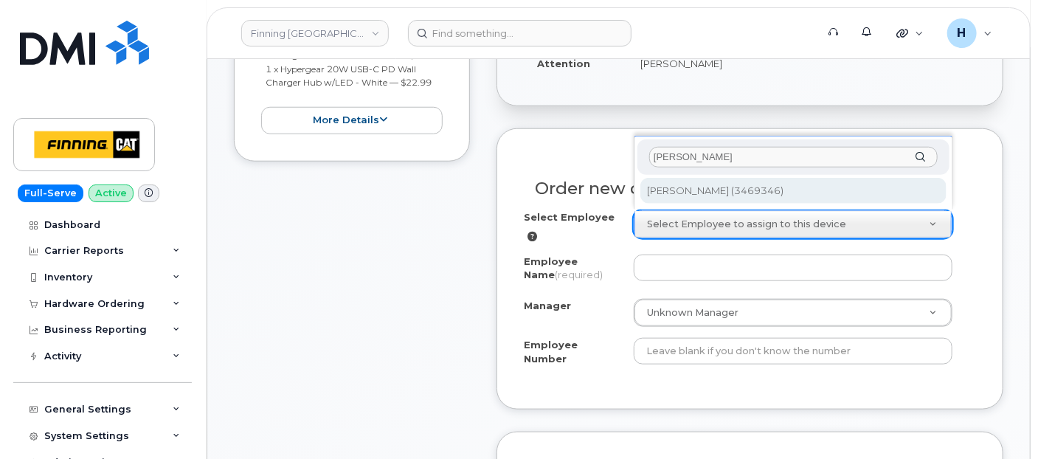
type input "[PERSON_NAME]"
type input "57457"
type input "[PERSON_NAME]"
type input "3469346"
select select "D19"
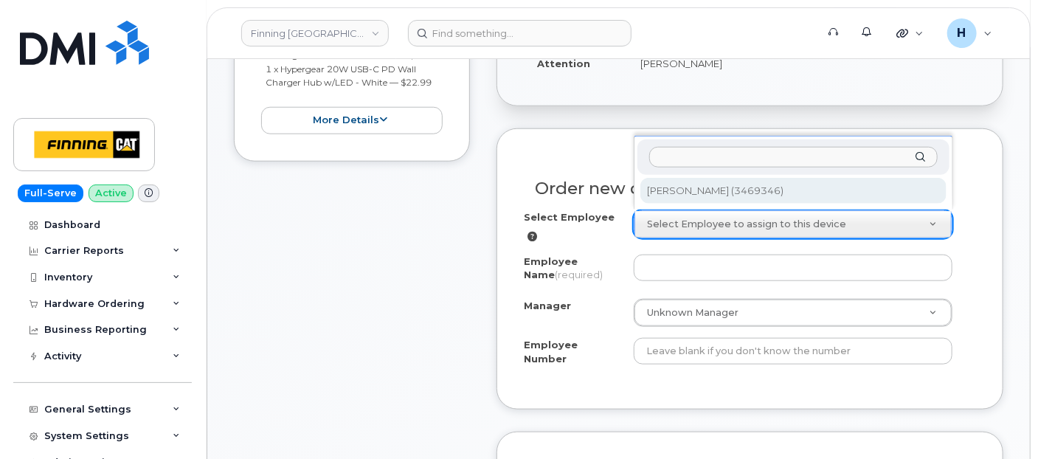
select select "OGAAAKC"
select select "575680"
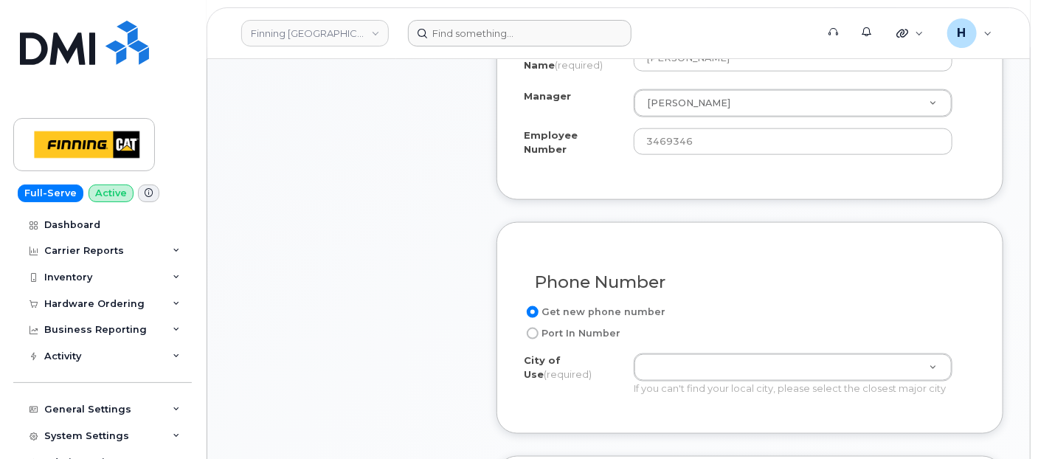
scroll to position [826, 0]
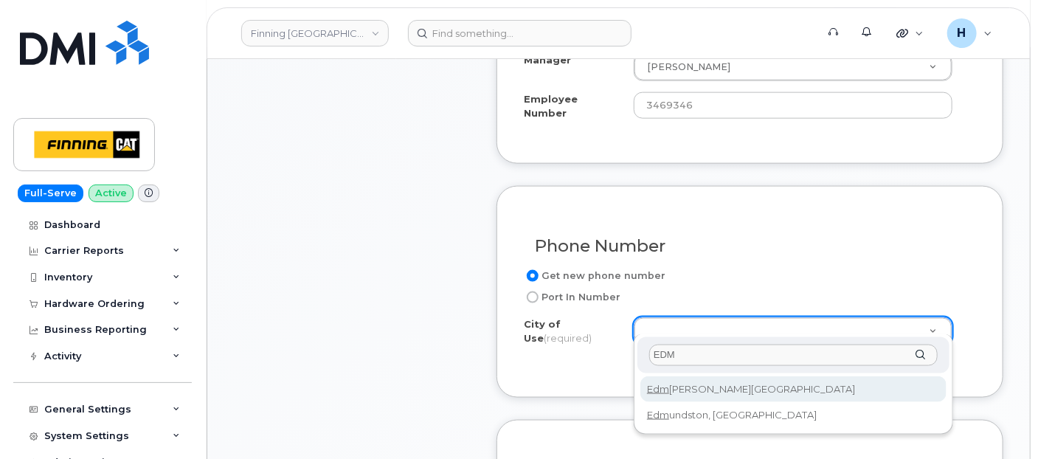
type input "EDM"
type input "181"
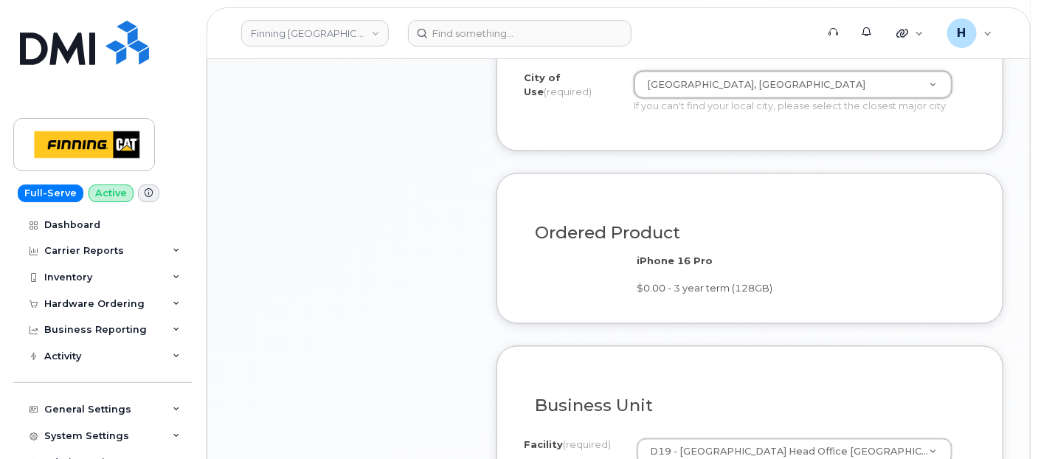
scroll to position [1236, 0]
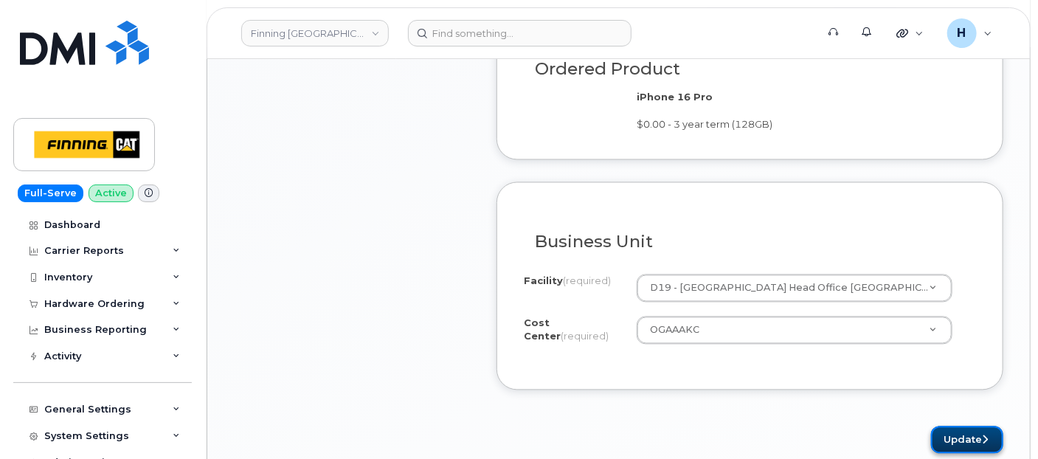
click at [952, 426] on button "Update" at bounding box center [967, 439] width 72 height 27
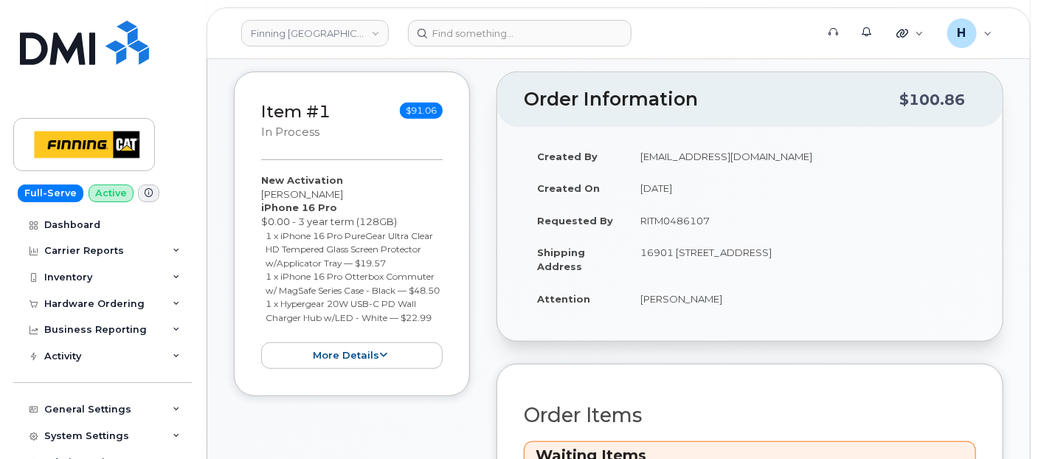
scroll to position [409, 0]
drag, startPoint x: 621, startPoint y: 293, endPoint x: 736, endPoint y: 294, distance: 115.1
click at [736, 294] on tr "Attention [PERSON_NAME]" at bounding box center [750, 298] width 452 height 32
copy tr "[PERSON_NAME]"
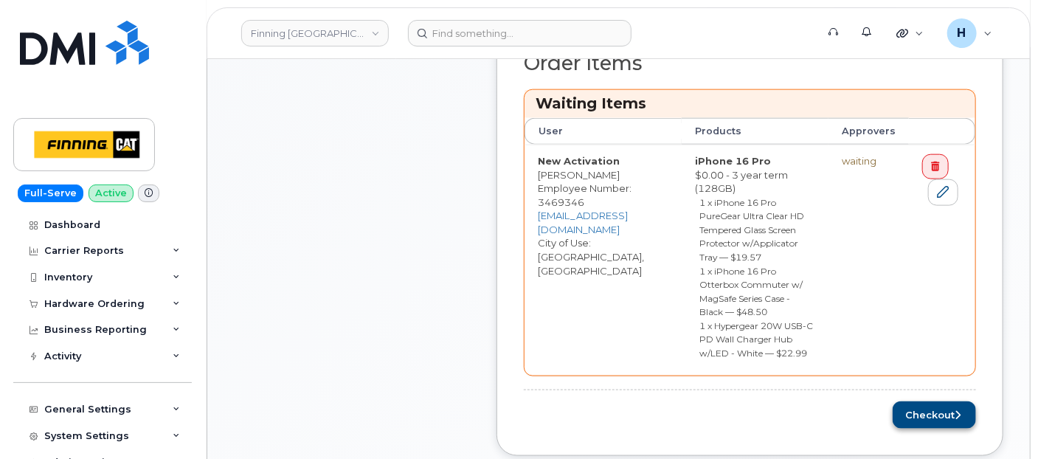
scroll to position [820, 0]
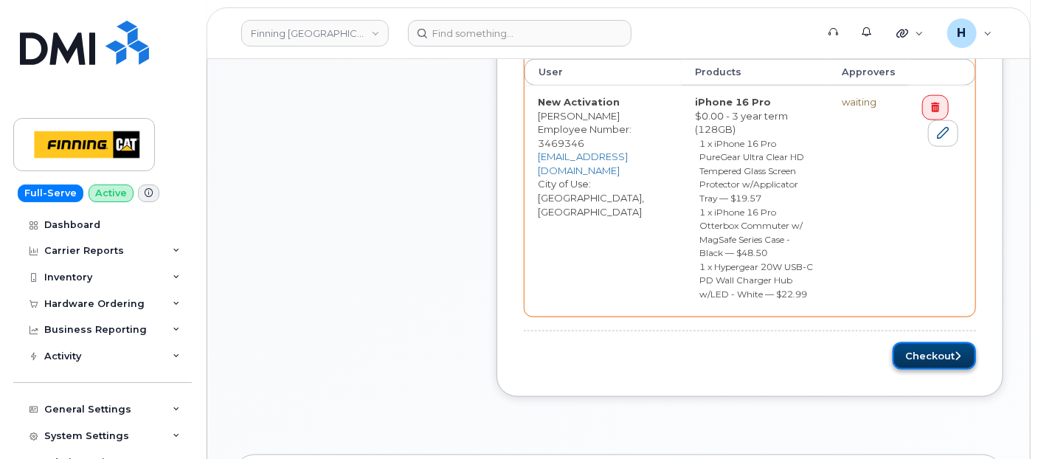
click at [935, 342] on button "Checkout" at bounding box center [934, 355] width 83 height 27
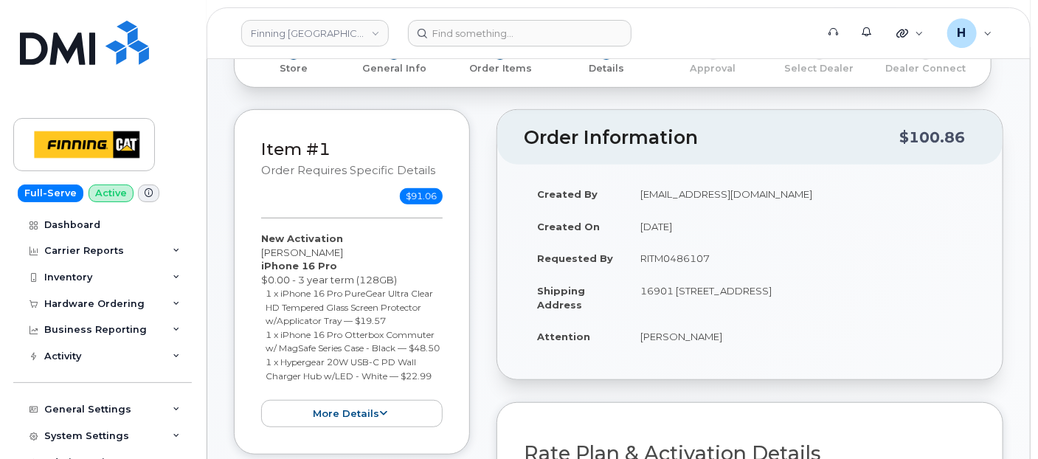
scroll to position [246, 0]
drag, startPoint x: 633, startPoint y: 257, endPoint x: 713, endPoint y: 257, distance: 79.7
click at [713, 257] on td "RITM0486107" at bounding box center [801, 256] width 349 height 32
copy td "RITM0486107"
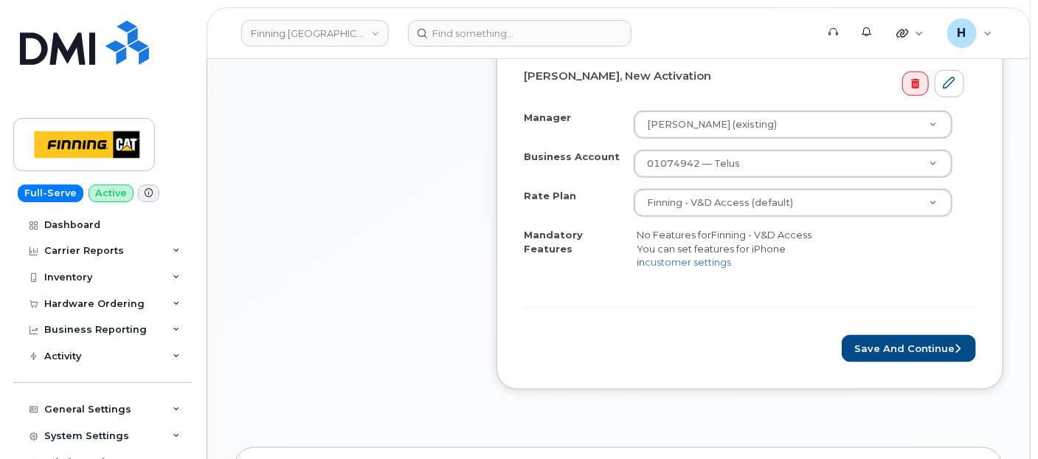
scroll to position [738, 0]
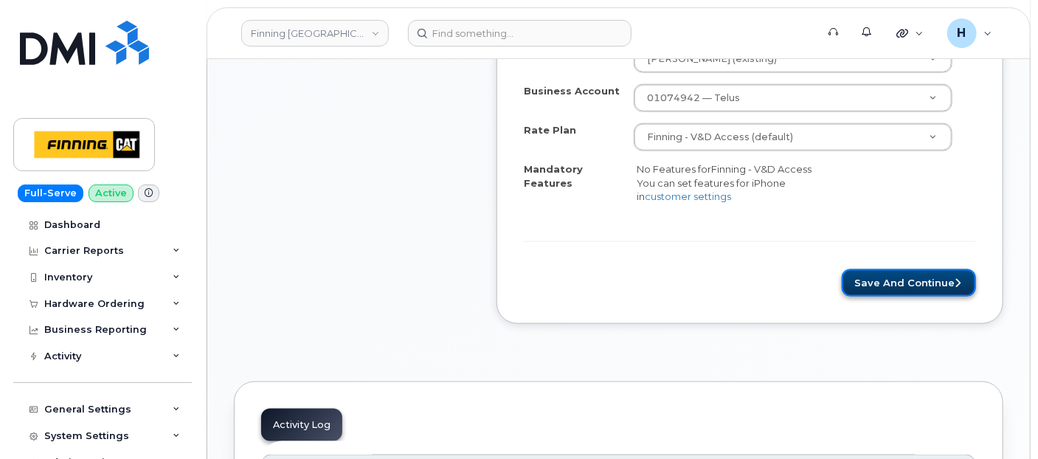
click at [887, 291] on button "Save and Continue" at bounding box center [909, 282] width 134 height 27
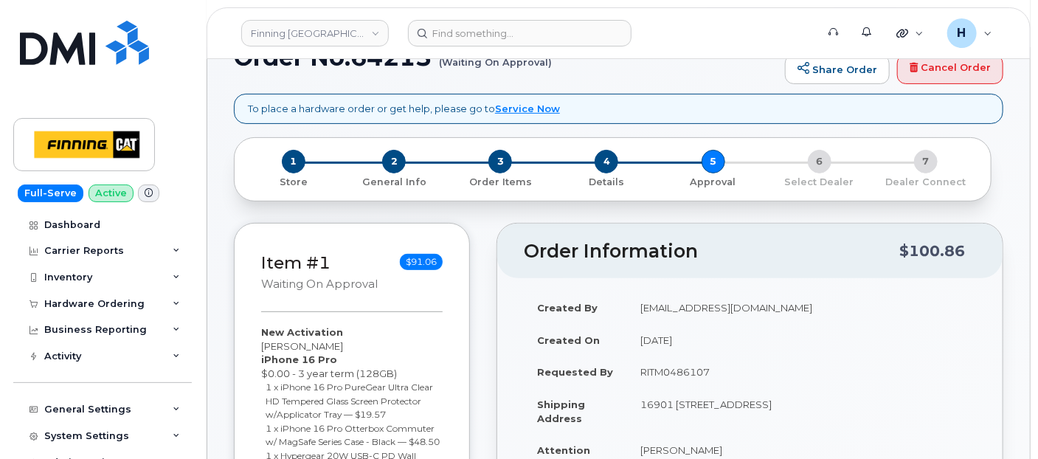
scroll to position [328, 0]
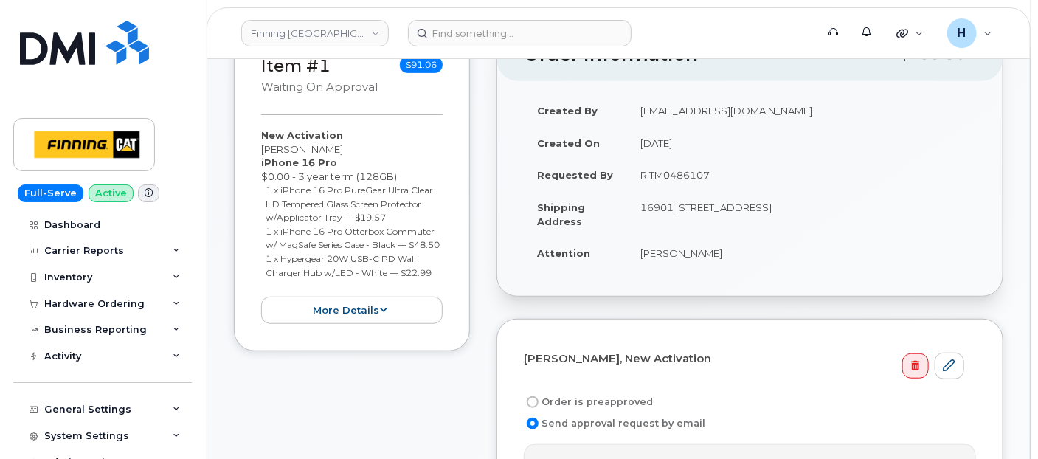
click at [587, 404] on label "Order is preapproved" at bounding box center [588, 402] width 129 height 18
click at [539, 404] on input "Order is preapproved" at bounding box center [533, 402] width 12 height 12
radio input "true"
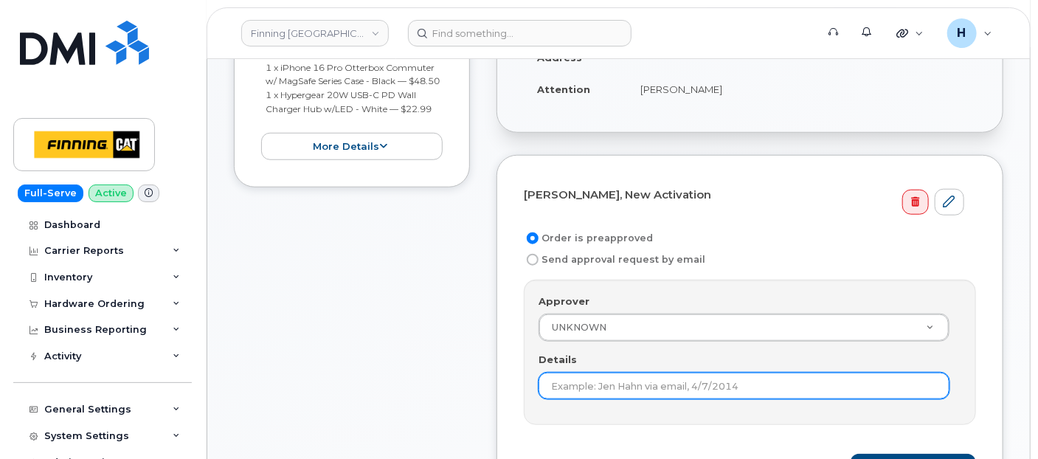
click at [578, 373] on input "Details" at bounding box center [744, 386] width 411 height 27
paste input "RITM0486107"
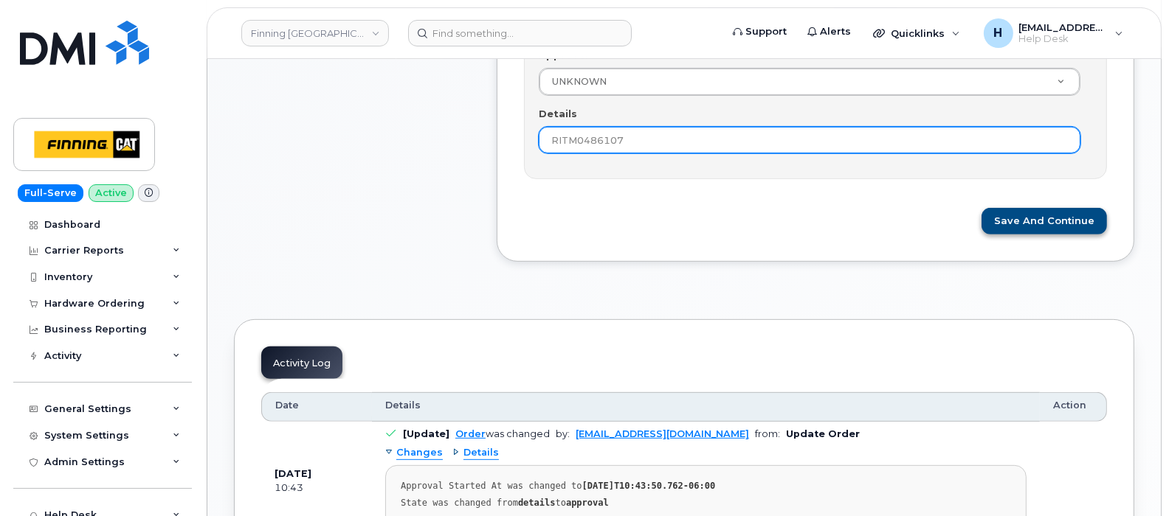
type input "RITM0486107"
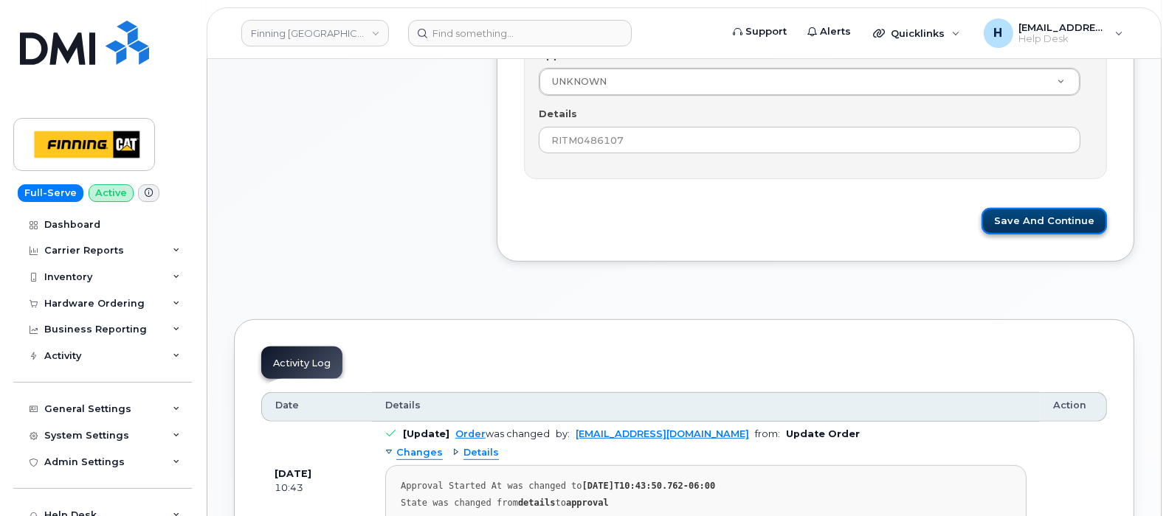
click at [1037, 208] on button "Save and Continue" at bounding box center [1043, 221] width 125 height 27
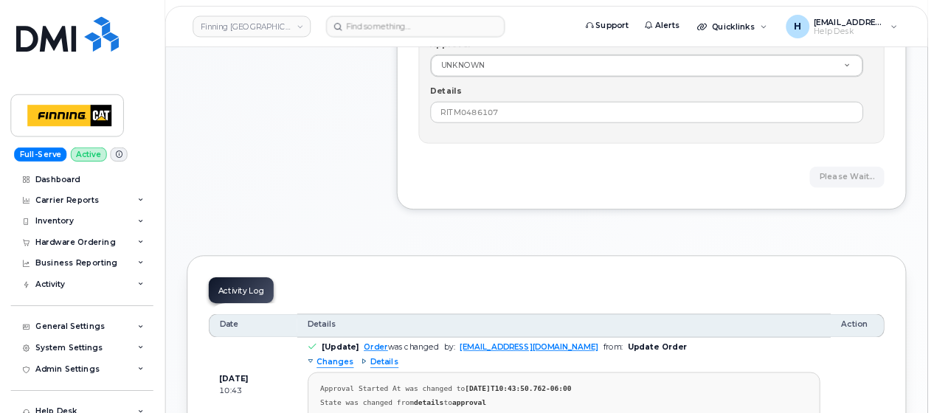
scroll to position [738, 0]
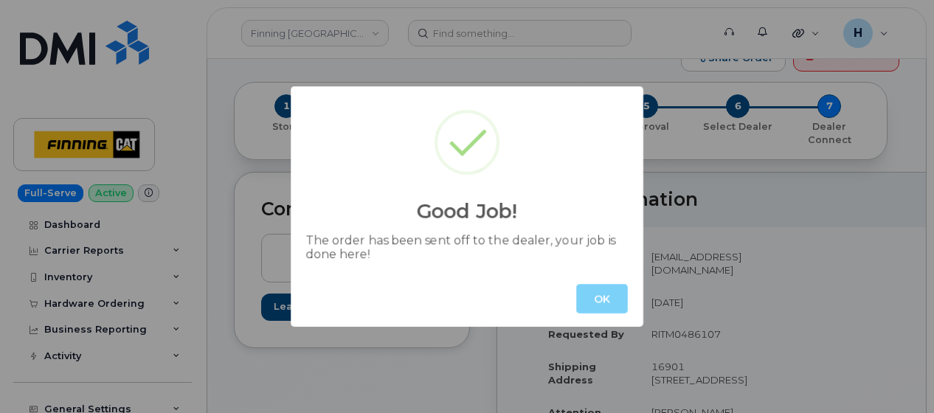
scroll to position [251, 0]
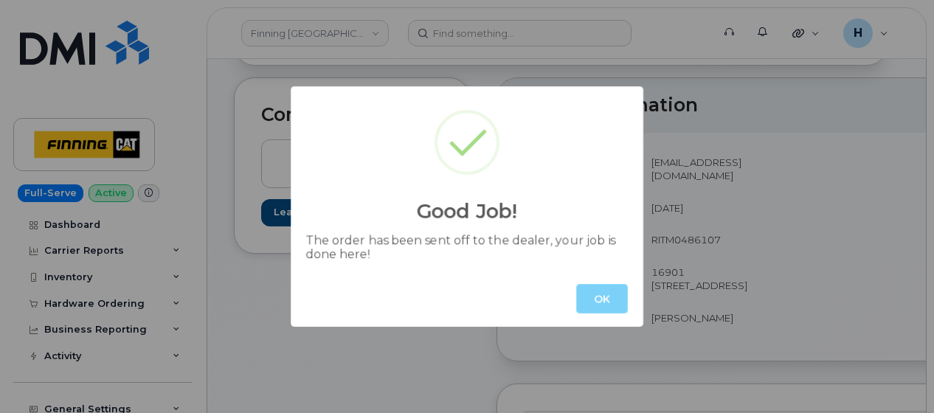
drag, startPoint x: 600, startPoint y: 294, endPoint x: 409, endPoint y: 6, distance: 345.4
click at [600, 290] on button "OK" at bounding box center [602, 299] width 52 height 30
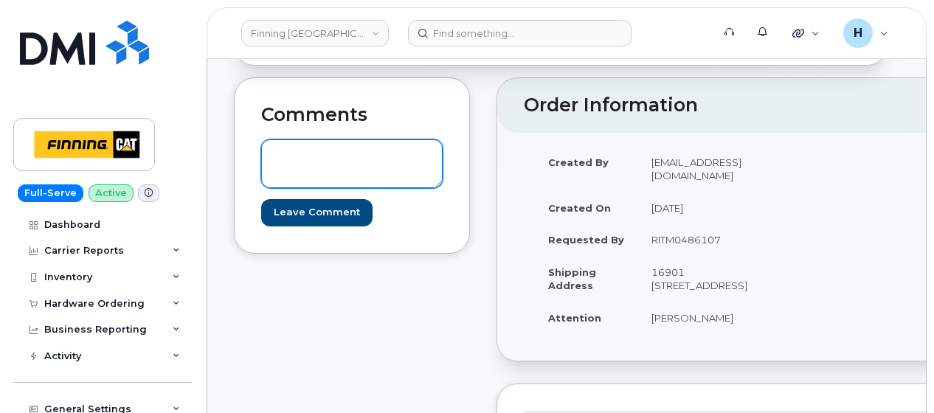
click at [305, 158] on textarea at bounding box center [351, 163] width 181 height 49
paste textarea "Order #TL38650686"
drag, startPoint x: 426, startPoint y: 139, endPoint x: 183, endPoint y: 139, distance: 242.7
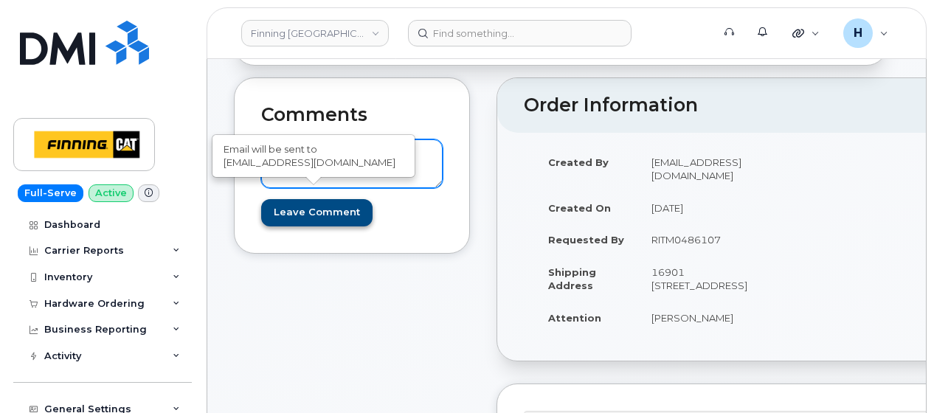
type textarea "TELUS Order #TL38650686"
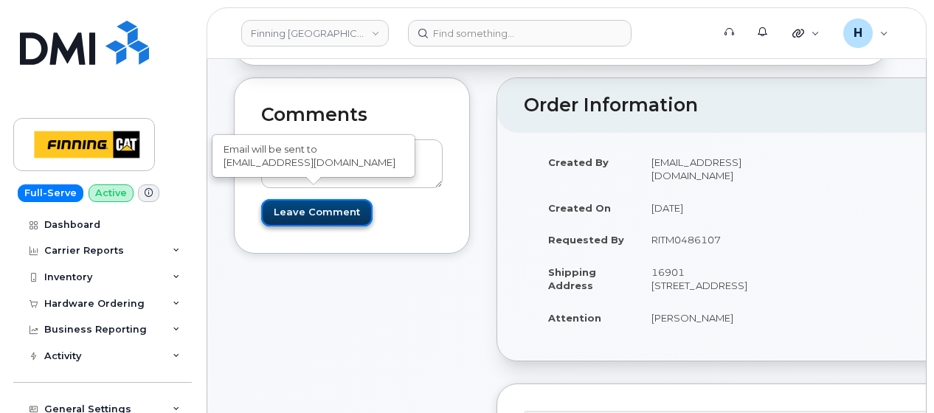
click at [264, 199] on input "Leave Comment" at bounding box center [316, 212] width 111 height 27
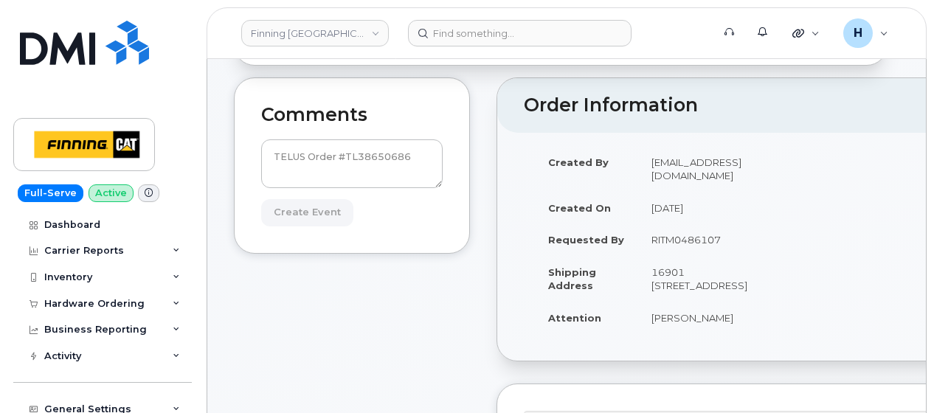
type input "Create Event"
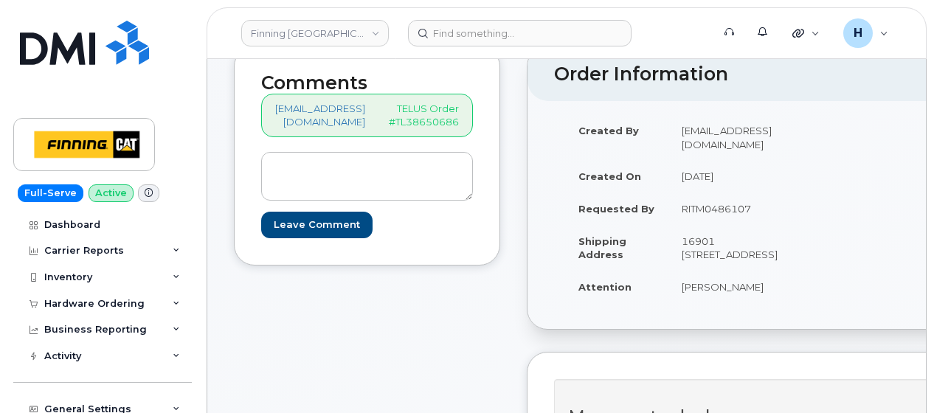
scroll to position [369, 0]
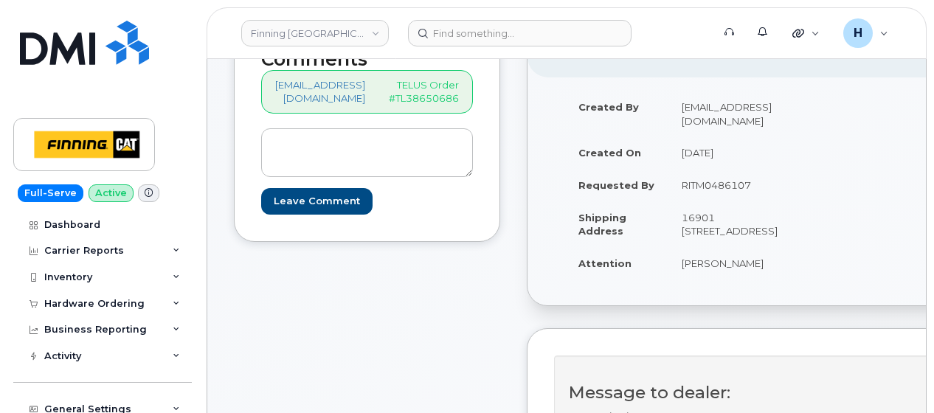
drag, startPoint x: 682, startPoint y: 258, endPoint x: 777, endPoint y: 261, distance: 95.2
click at [777, 261] on td "[PERSON_NAME]" at bounding box center [732, 263] width 128 height 32
copy td "[PERSON_NAME]"
drag, startPoint x: 707, startPoint y: 214, endPoint x: 769, endPoint y: 204, distance: 62.8
click at [769, 204] on td "16901 [STREET_ADDRESS]" at bounding box center [732, 224] width 128 height 46
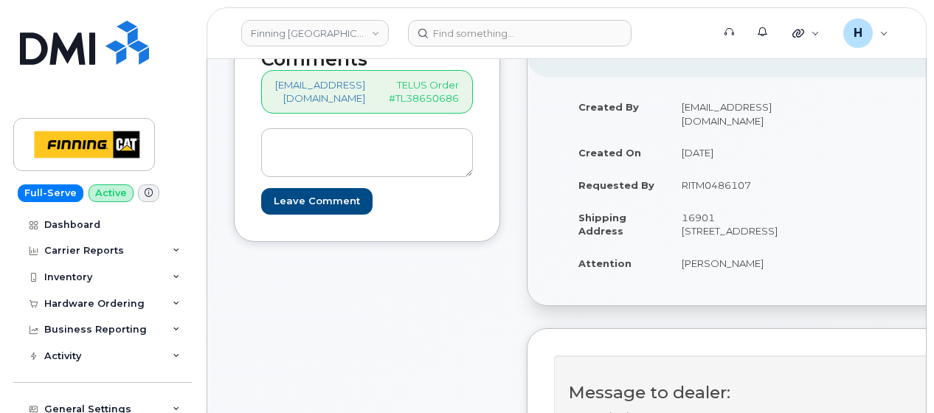
copy td "T5P 4P6"
drag, startPoint x: 686, startPoint y: 190, endPoint x: 723, endPoint y: 190, distance: 36.9
click at [723, 201] on td "16901 [STREET_ADDRESS]" at bounding box center [732, 224] width 128 height 46
copy td "16901"
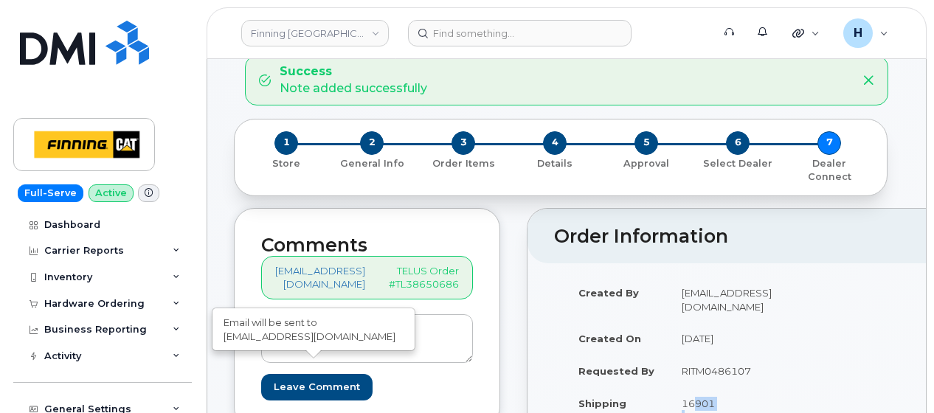
scroll to position [74, 0]
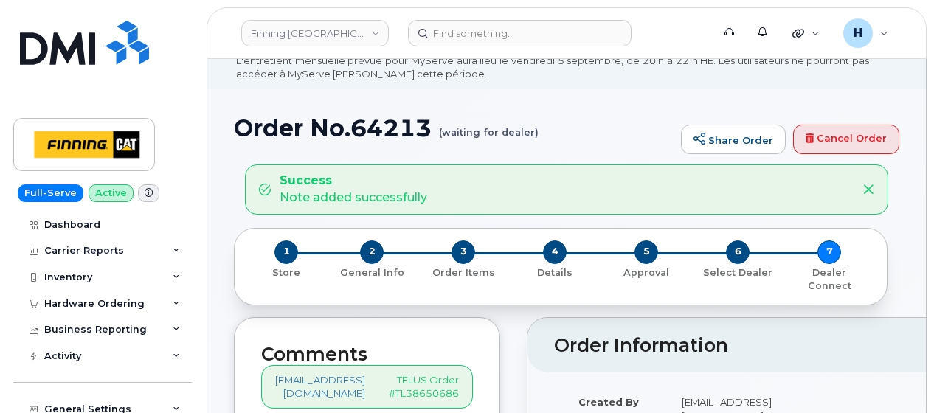
click at [387, 130] on h1 "Order No.64213 (waiting for dealer)" at bounding box center [454, 128] width 440 height 26
copy h1 "64213"
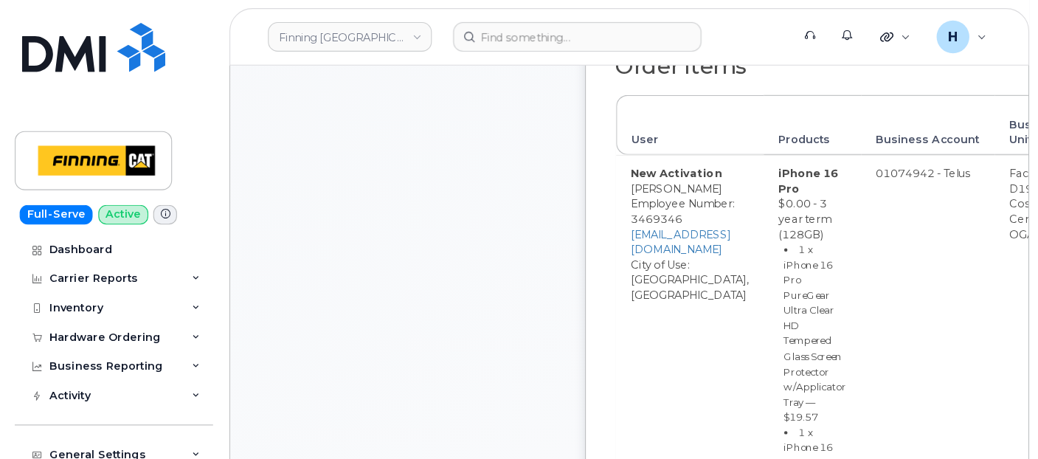
scroll to position [959, 0]
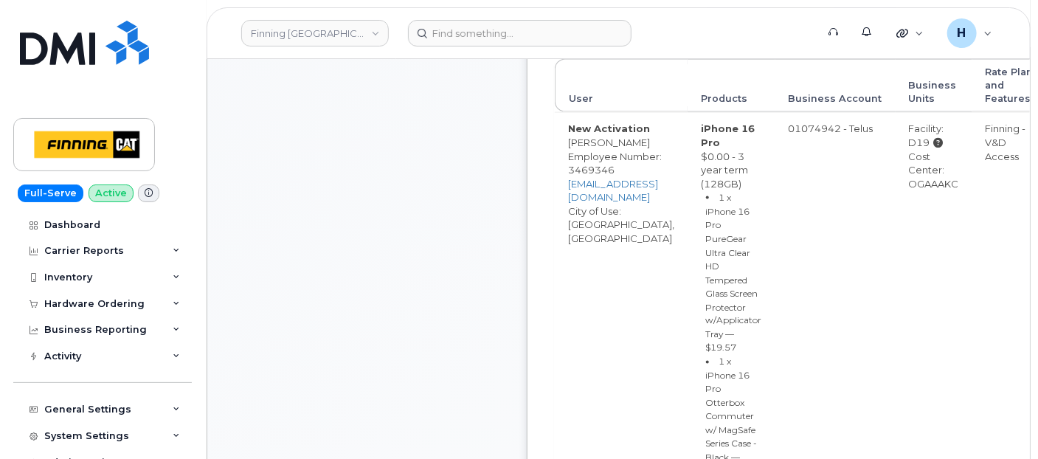
drag, startPoint x: 910, startPoint y: 185, endPoint x: 968, endPoint y: 185, distance: 57.5
click at [933, 185] on td "Facility: D19 Cost Center: OGAAAKC" at bounding box center [934, 357] width 77 height 491
copy div "OGAAAKC"
drag, startPoint x: 915, startPoint y: 134, endPoint x: 943, endPoint y: 136, distance: 28.1
click at [933, 136] on td "Facility: D19 Cost Center: OGAAAKC" at bounding box center [934, 357] width 77 height 491
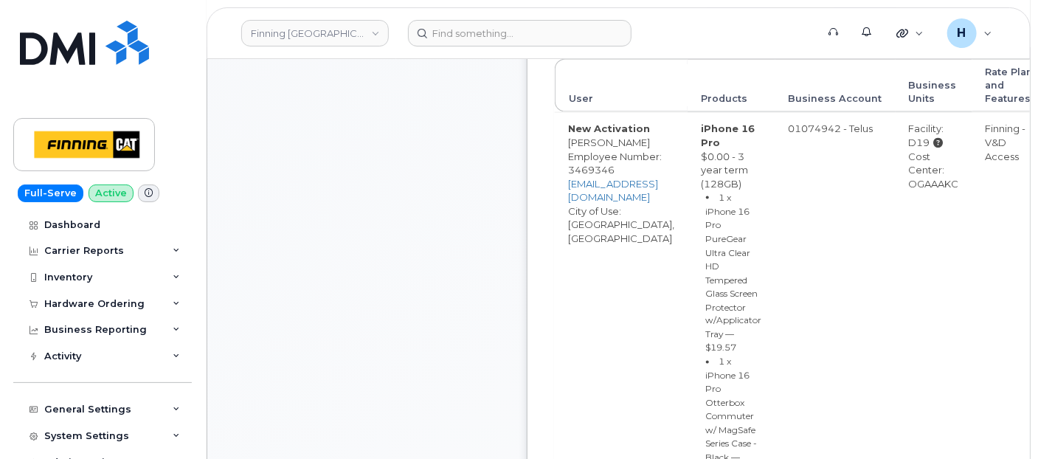
copy div "D19"
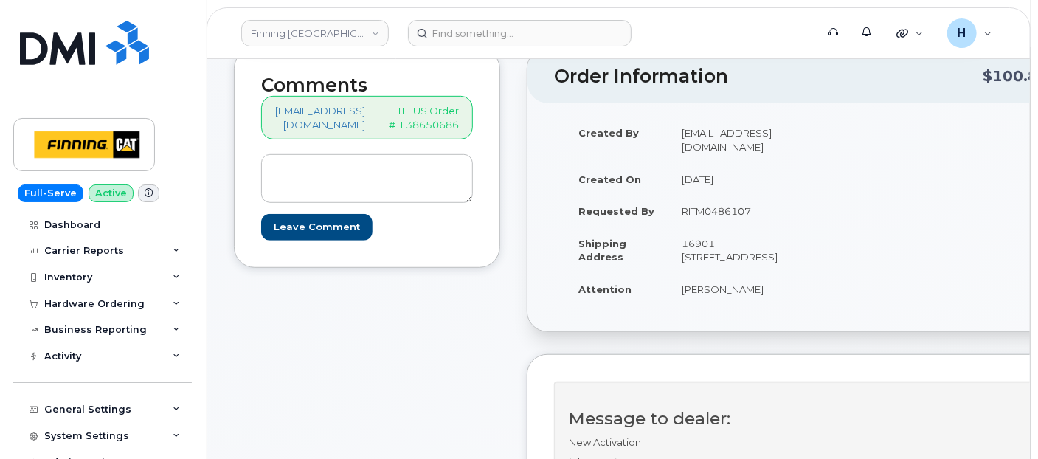
scroll to position [139, 0]
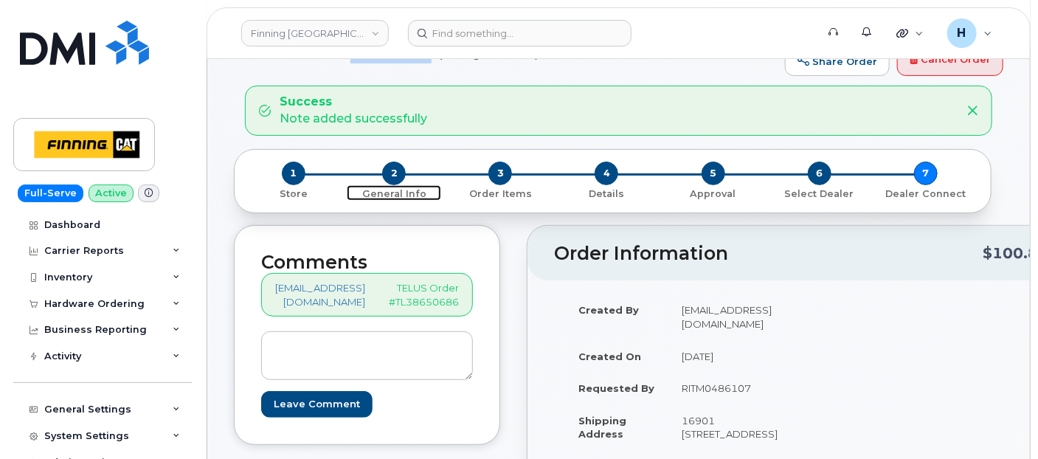
click at [392, 164] on span "2" at bounding box center [394, 174] width 24 height 24
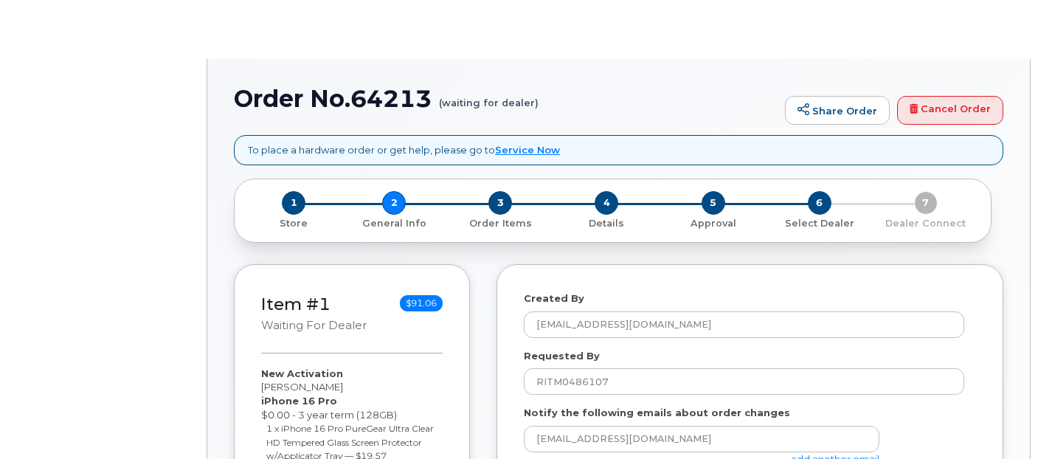
select select
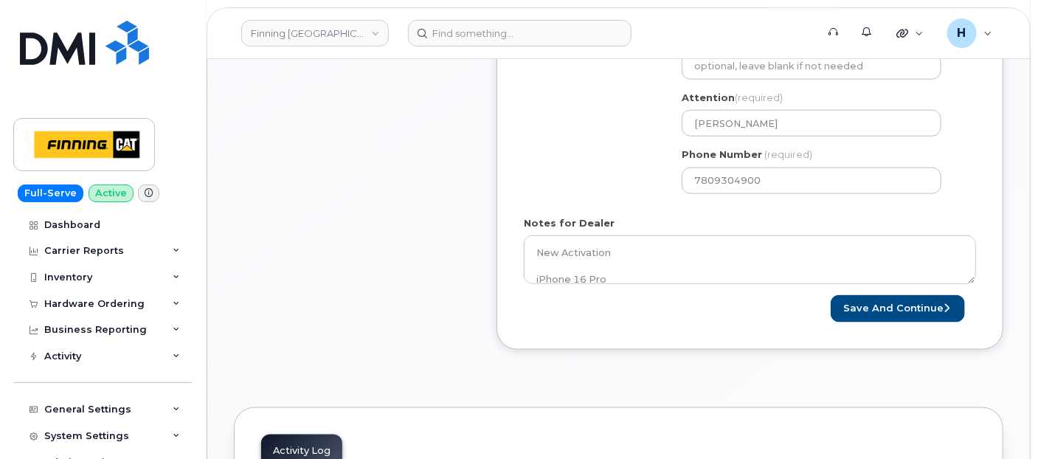
scroll to position [738, 0]
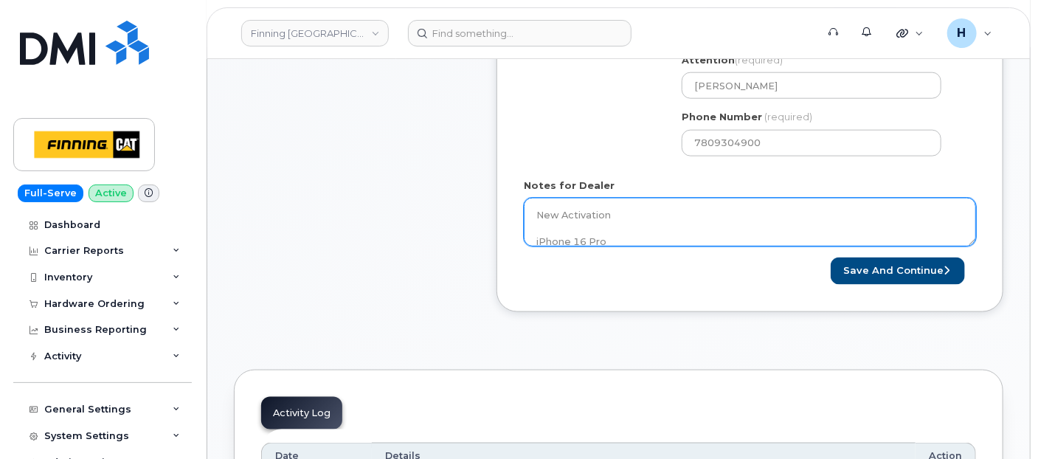
click at [617, 205] on textarea "New Activation iPhone 16 Pro $0.00 - 3 year term (128GB) 1 x iPhone 16 Pro Pure…" at bounding box center [750, 222] width 452 height 49
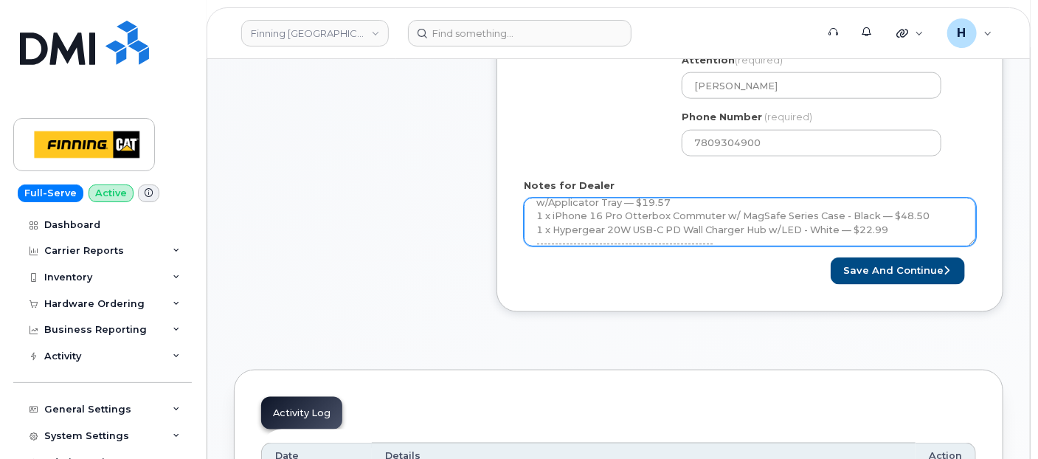
scroll to position [134, 0]
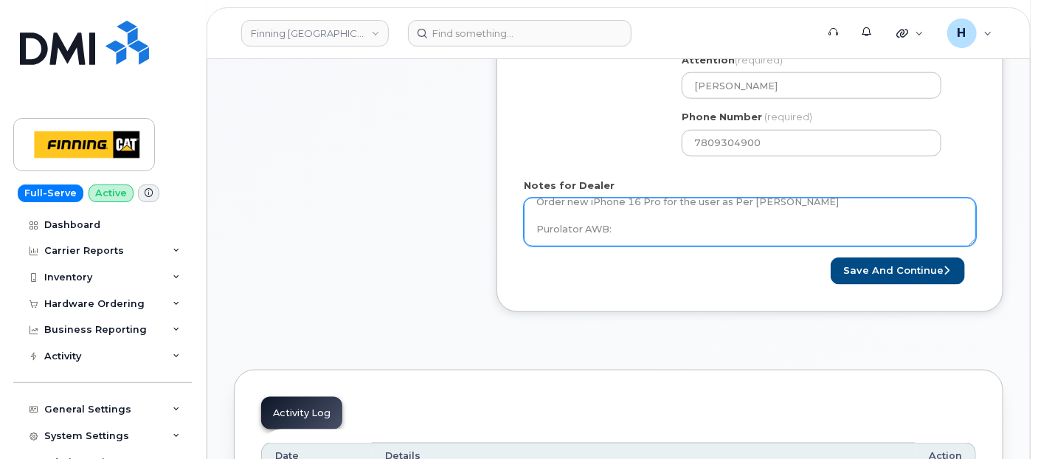
click at [620, 221] on textarea "New Activation iPhone 16 Pro $0.00 - 3 year term (128GB) 1 x iPhone 16 Pro Pure…" at bounding box center [750, 222] width 452 height 49
paste textarea "335645514571"
type textarea "New Activation iPhone 16 Pro $0.00 - 3 year term (128GB) 1 x iPhone 16 Pro Pure…"
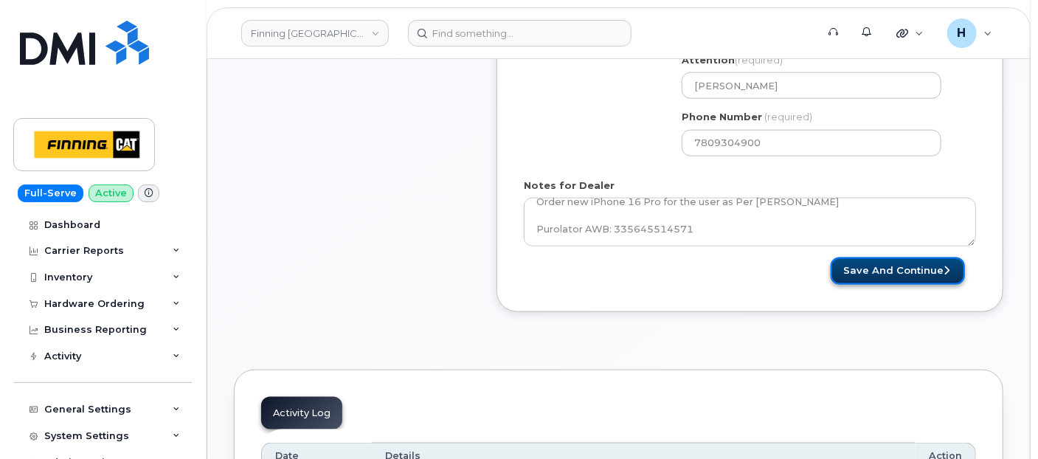
click at [907, 257] on button "Save and Continue" at bounding box center [898, 270] width 134 height 27
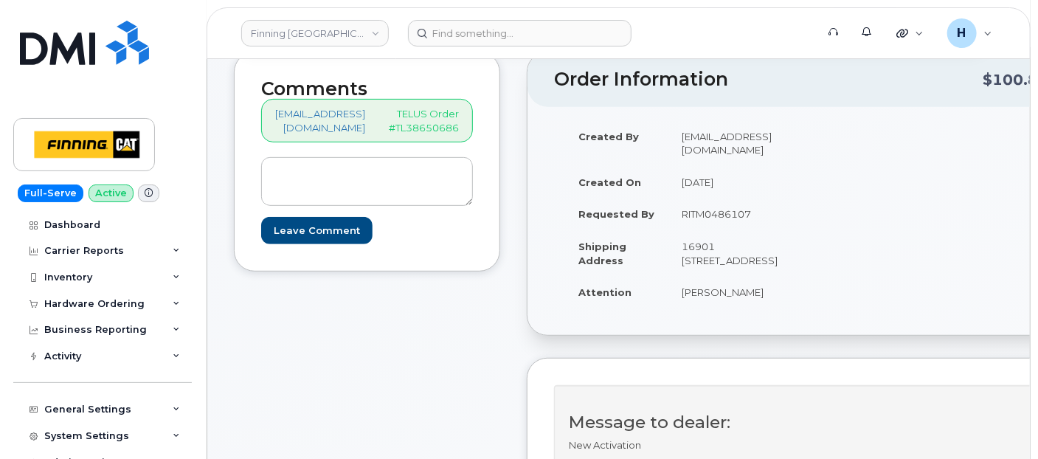
scroll to position [246, 0]
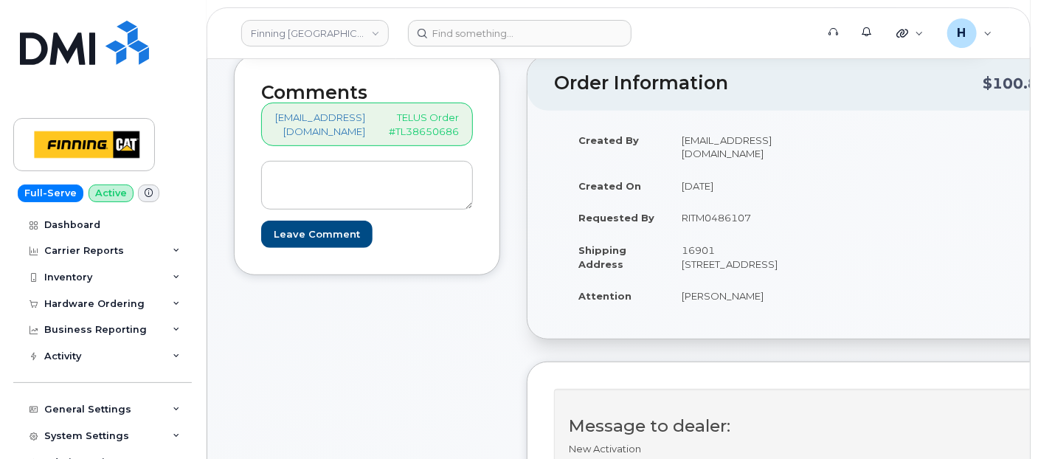
drag, startPoint x: 687, startPoint y: 294, endPoint x: 777, endPoint y: 297, distance: 90.1
click at [777, 297] on td "[PERSON_NAME]" at bounding box center [732, 296] width 128 height 32
click at [65, 314] on div "Hardware Ordering" at bounding box center [102, 304] width 179 height 27
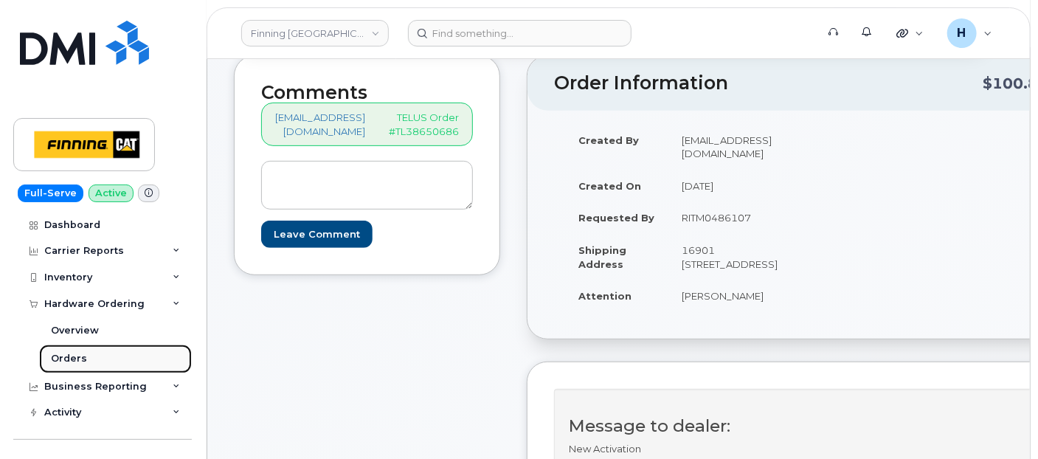
click at [63, 370] on link "Orders" at bounding box center [115, 359] width 153 height 28
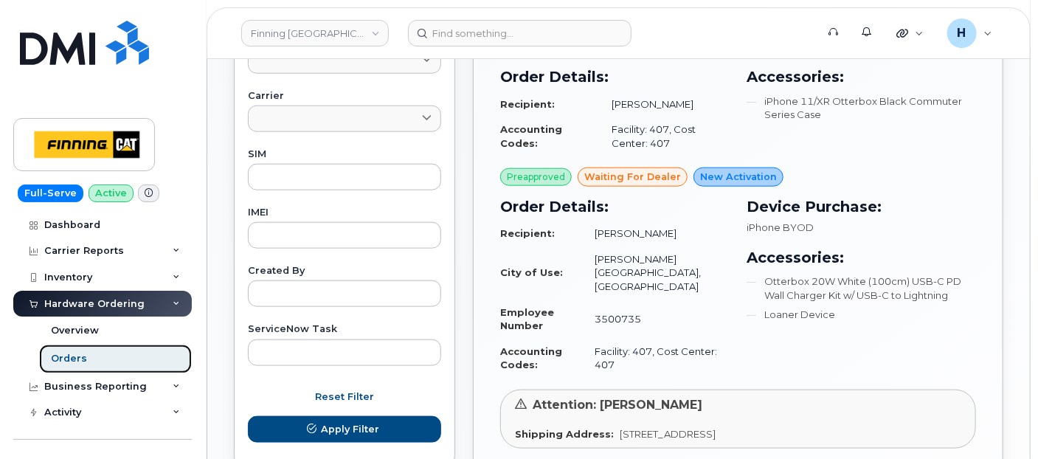
scroll to position [820, 0]
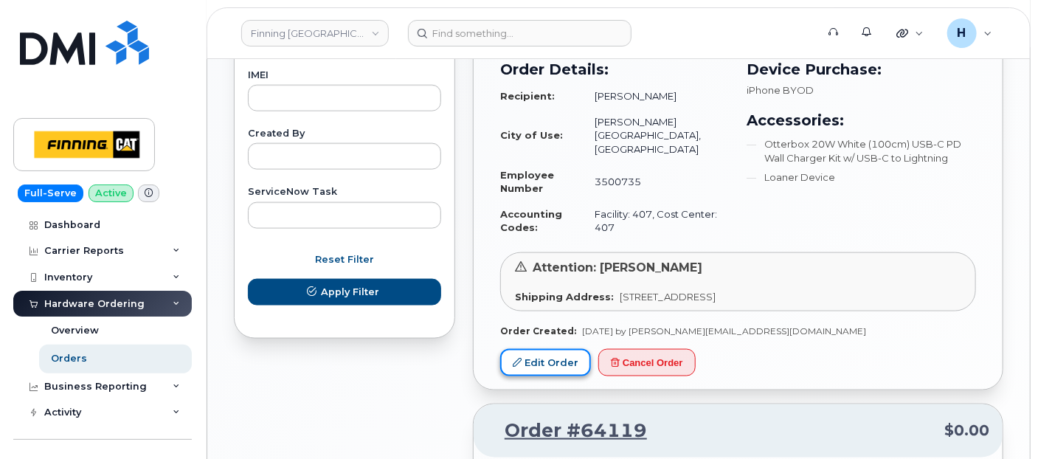
click at [533, 349] on link "Edit Order" at bounding box center [545, 362] width 91 height 27
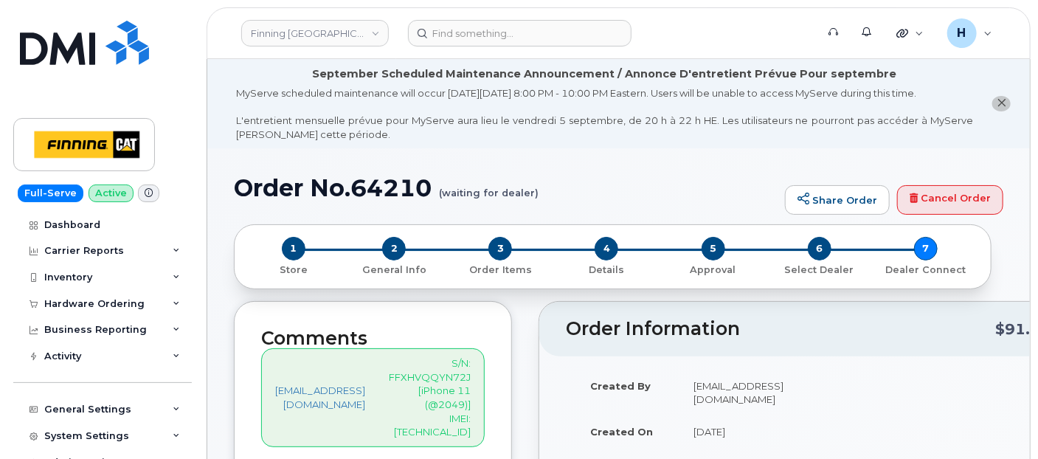
scroll to position [170, 0]
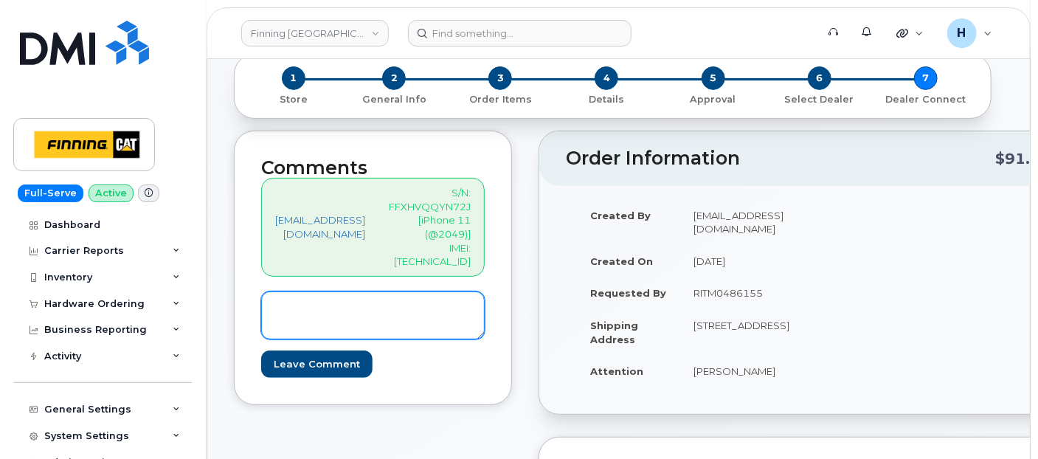
click at [387, 328] on textarea at bounding box center [373, 315] width 224 height 49
paste textarea "778) 691-4137"
click at [271, 310] on textarea "778) 691-4137" at bounding box center [373, 315] width 224 height 49
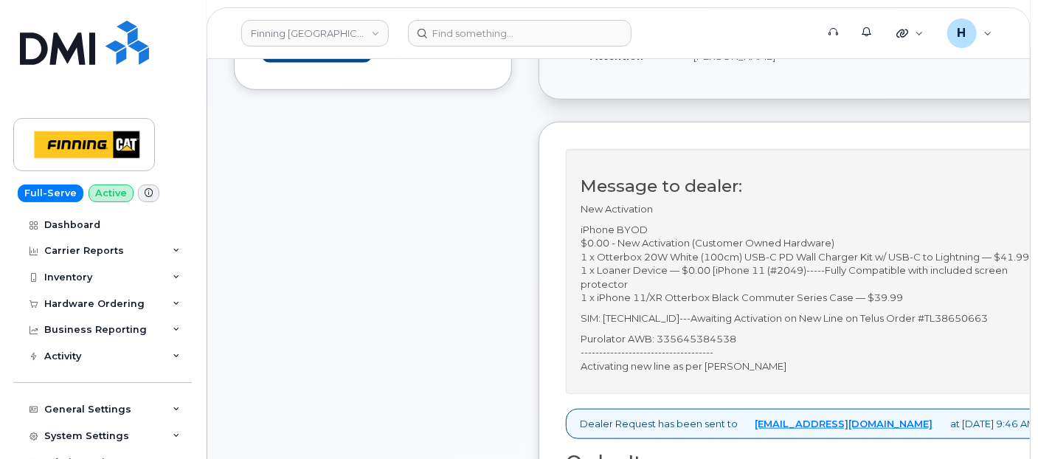
scroll to position [499, 0]
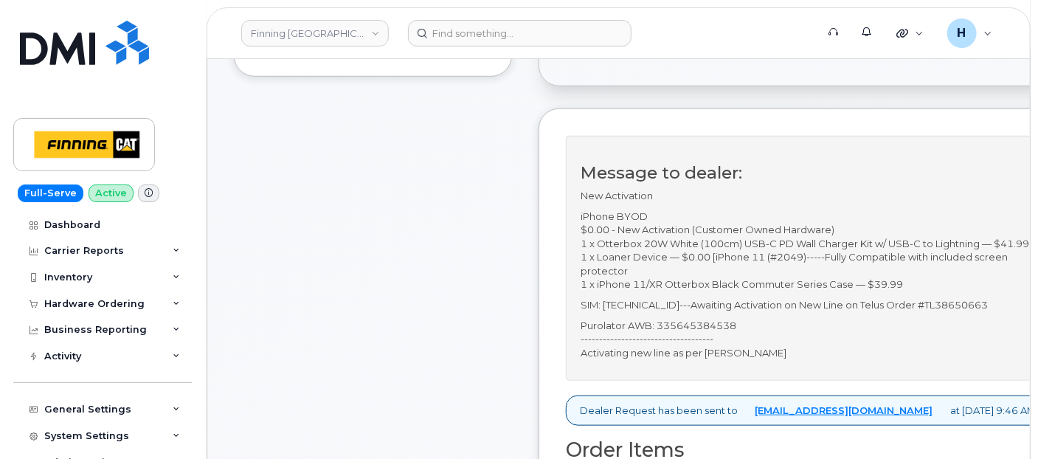
click at [721, 312] on p "SIM: [TECHNICAL_ID]---Awaiting Activation on New Line on Telus Order #TL38650663" at bounding box center [808, 305] width 455 height 14
copy p "[TECHNICAL_ID]"
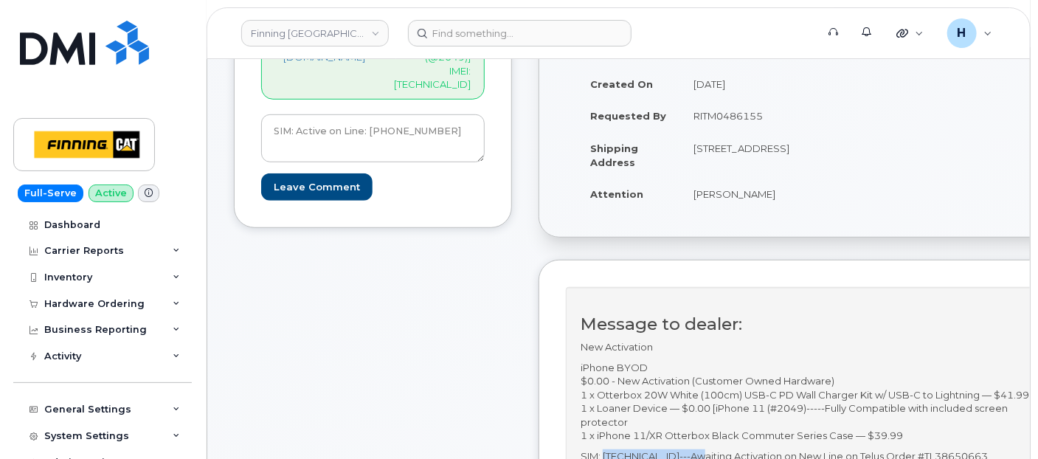
scroll to position [170, 0]
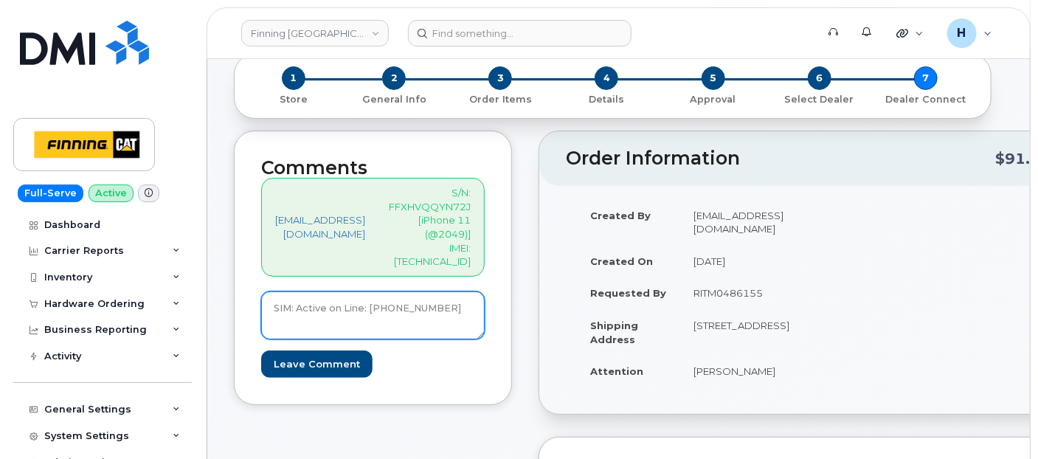
click at [293, 305] on textarea "SIM: Active on Line: 778-691-4137" at bounding box center [373, 315] width 224 height 49
paste textarea "[TECHNICAL_ID]"
drag, startPoint x: 359, startPoint y: 318, endPoint x: 246, endPoint y: 298, distance: 113.9
click at [246, 298] on div "Comments hakaur@dminc.com S/N: FFXHVQQYN72J [iPhone 11 (@2049)] IMEI: 358845632…" at bounding box center [373, 268] width 278 height 274
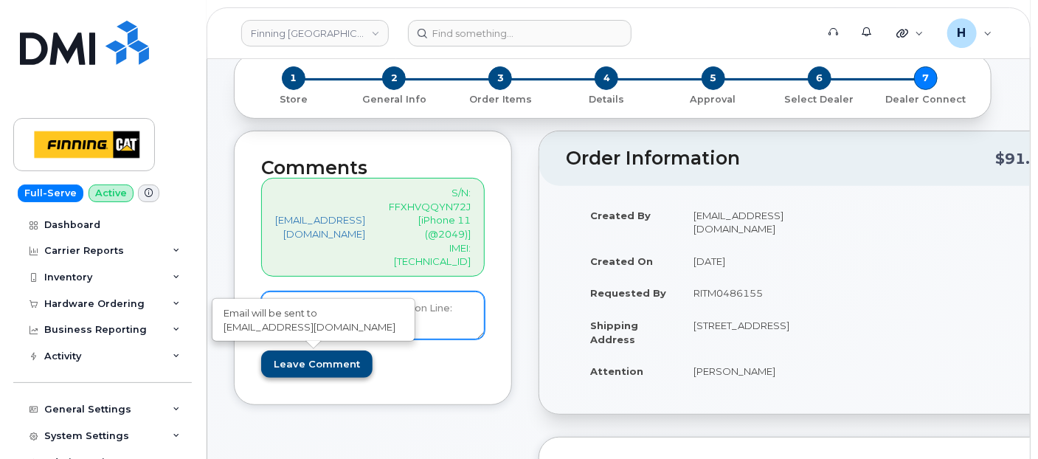
type textarea "SIM: [TECHNICAL_ID]- Active on Line: [PHONE_NUMBER]"
click at [314, 356] on input "Leave Comment" at bounding box center [316, 363] width 111 height 27
type input "Create Event"
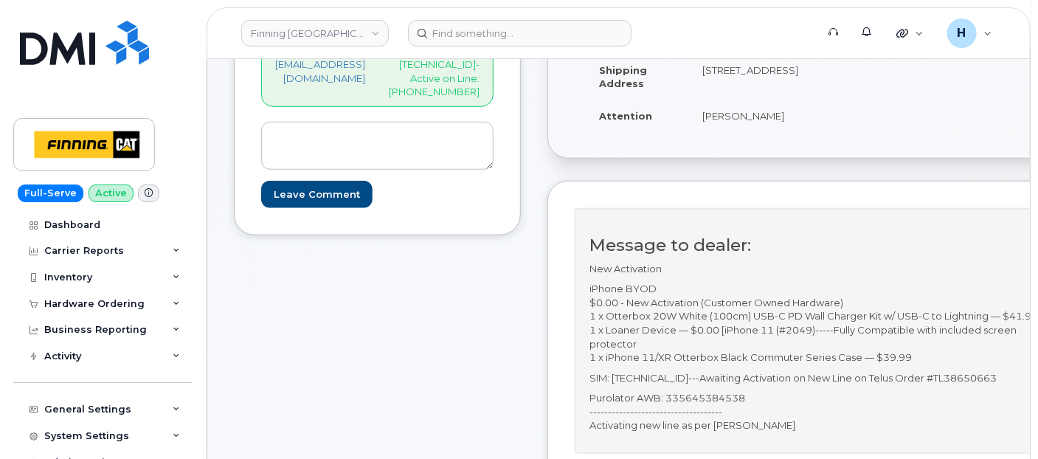
scroll to position [573, 0]
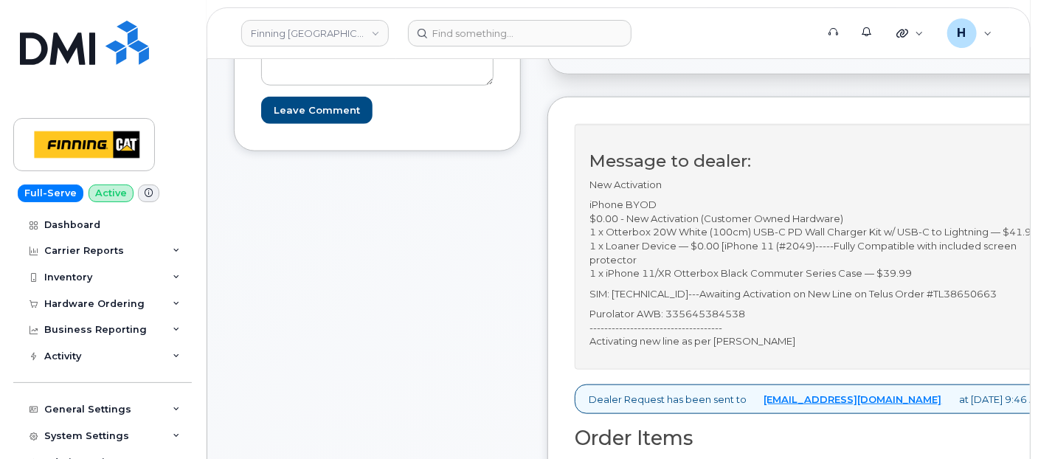
click at [744, 348] on p "Purolator AWB: 335645384538 ------------------------------------ Activating new…" at bounding box center [816, 327] width 455 height 41
copy p "335645384538"
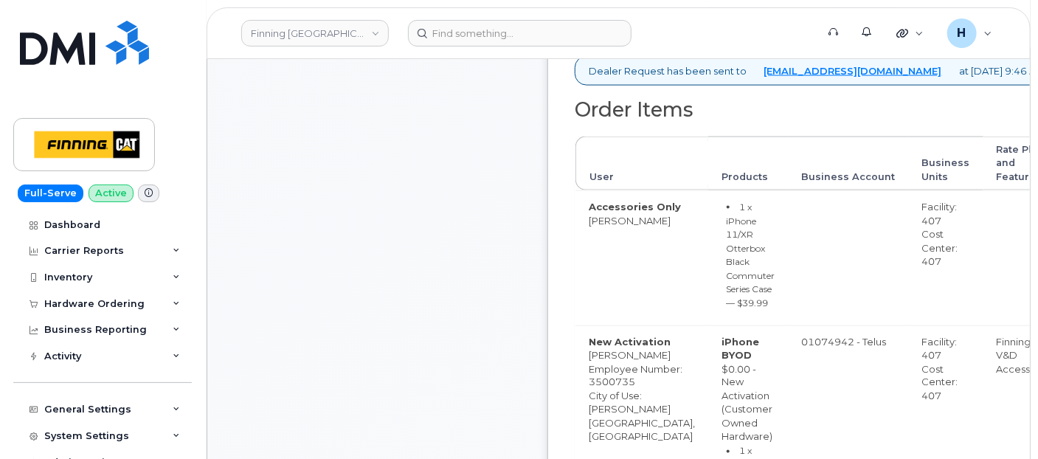
scroll to position [1229, 0]
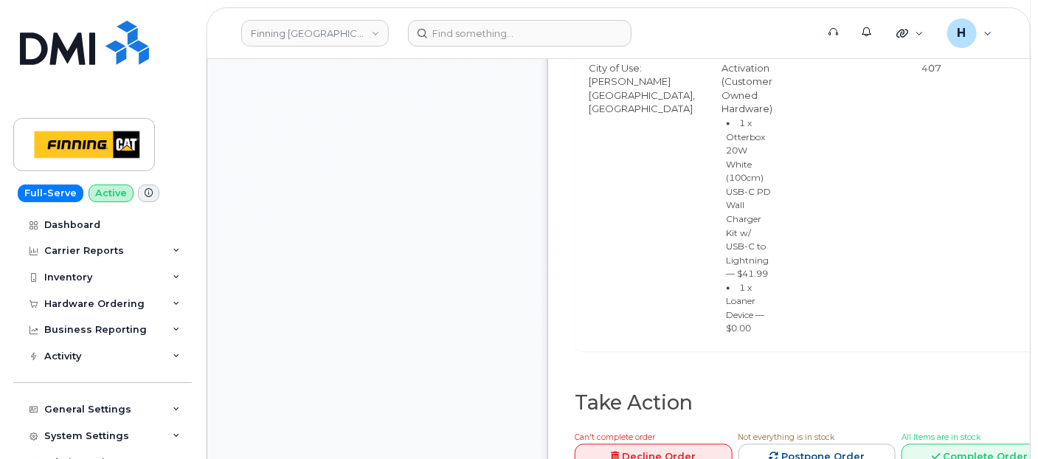
copy p "335645384538"
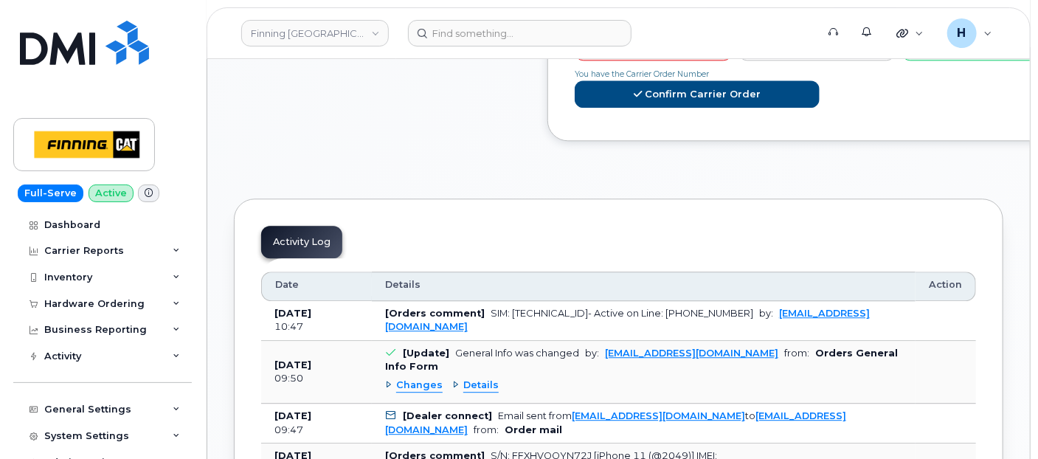
click at [960, 32] on span "All Items are in stock" at bounding box center [940, 28] width 79 height 10
click at [955, 61] on link "Complete Order" at bounding box center [980, 47] width 158 height 27
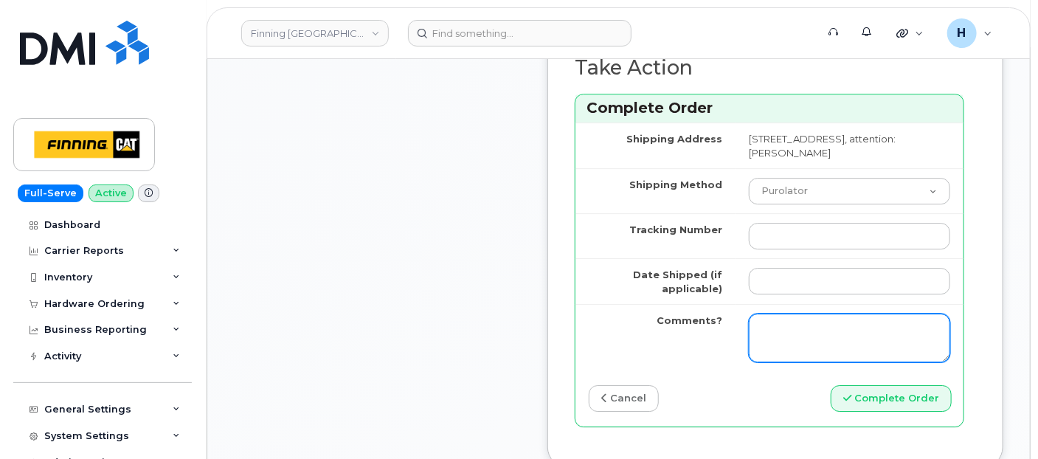
scroll to position [2131, 0]
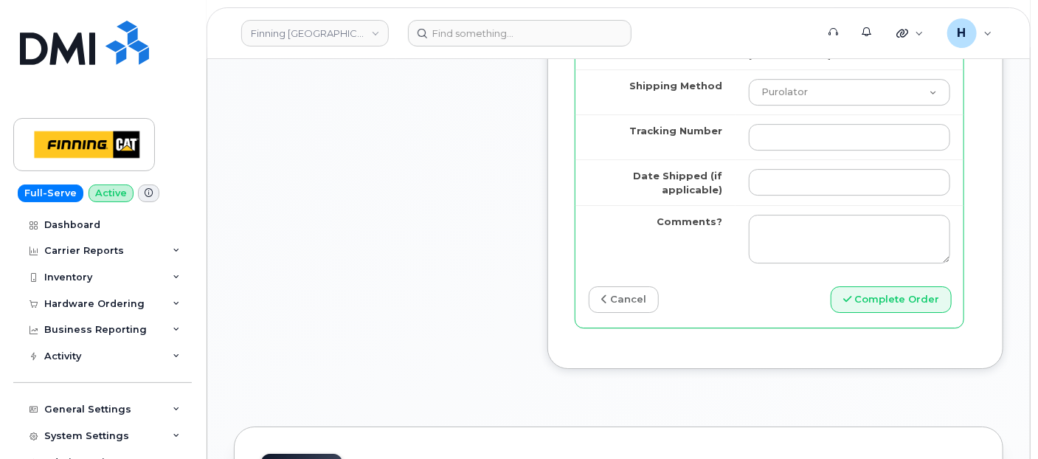
click at [786, 159] on td at bounding box center [850, 136] width 228 height 45
click at [780, 205] on td at bounding box center [850, 182] width 228 height 46
type input "[DATE]"
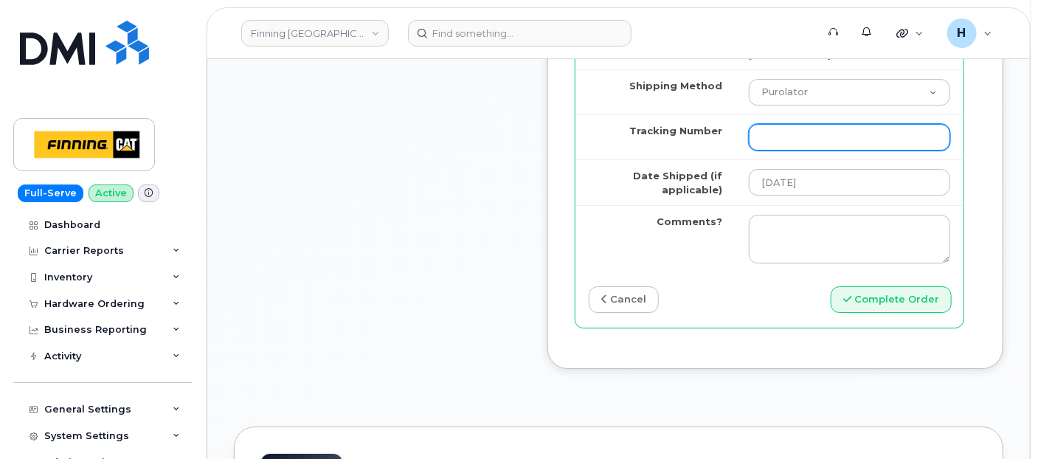
click at [782, 150] on input "Tracking Number" at bounding box center [849, 137] width 201 height 27
click at [786, 150] on input "Tracking Number" at bounding box center [849, 137] width 201 height 27
paste input "335645384538"
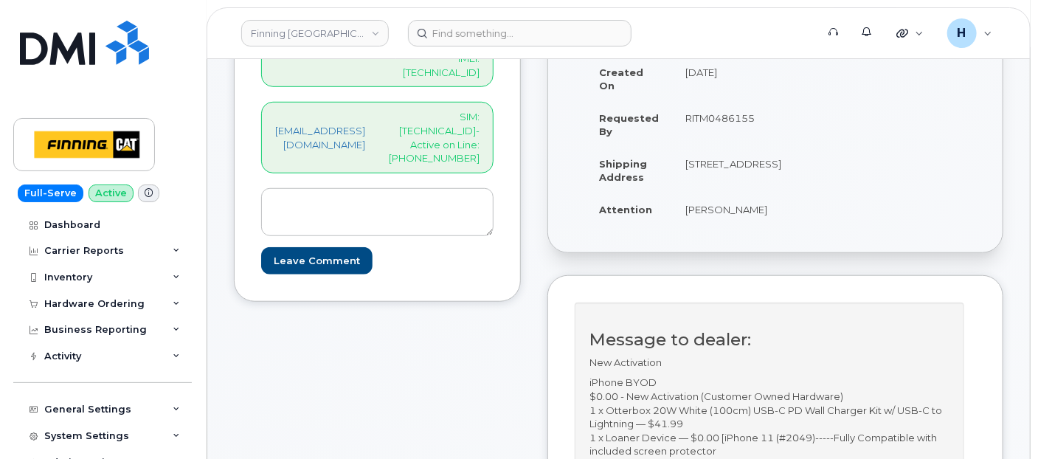
scroll to position [328, 0]
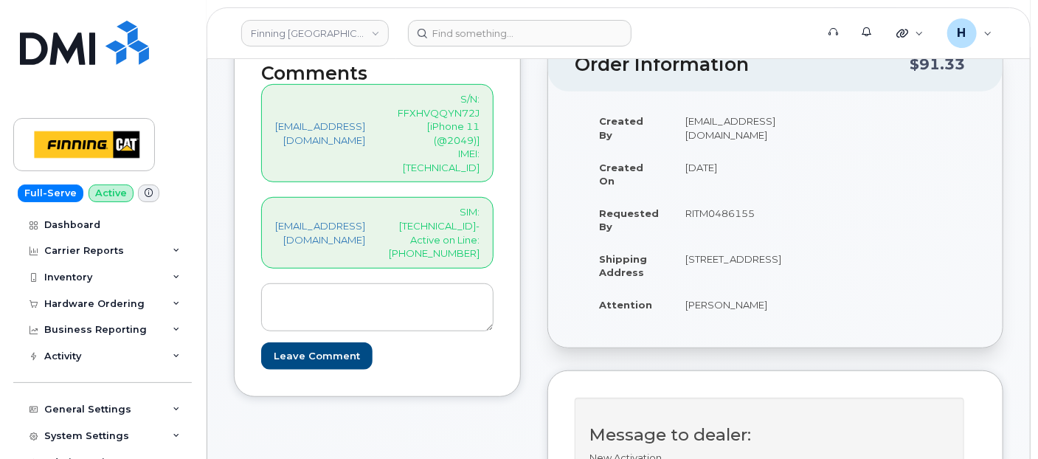
type input "335645384538"
click at [480, 205] on p "SIM: 8912230102351114990- Active on Line: 778-691-4137" at bounding box center [434, 232] width 91 height 55
copy p "8912230102351114990"
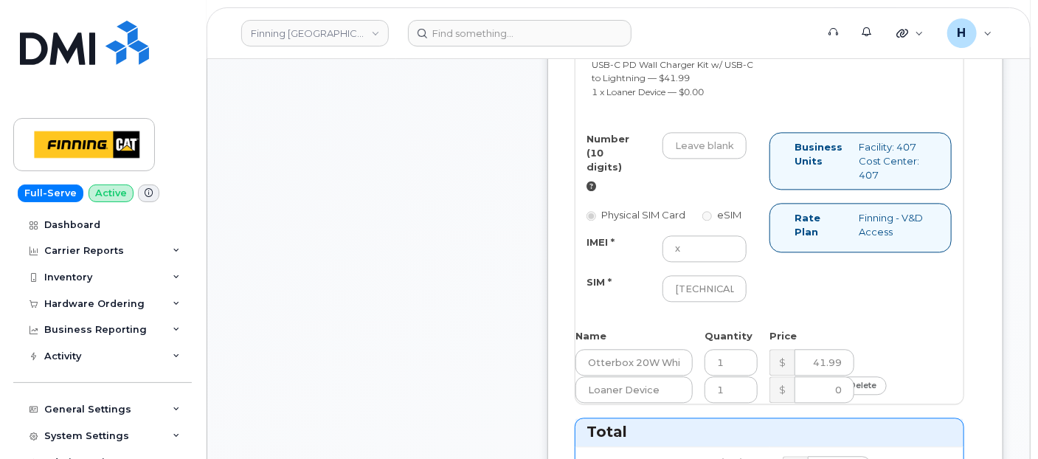
scroll to position [1475, 0]
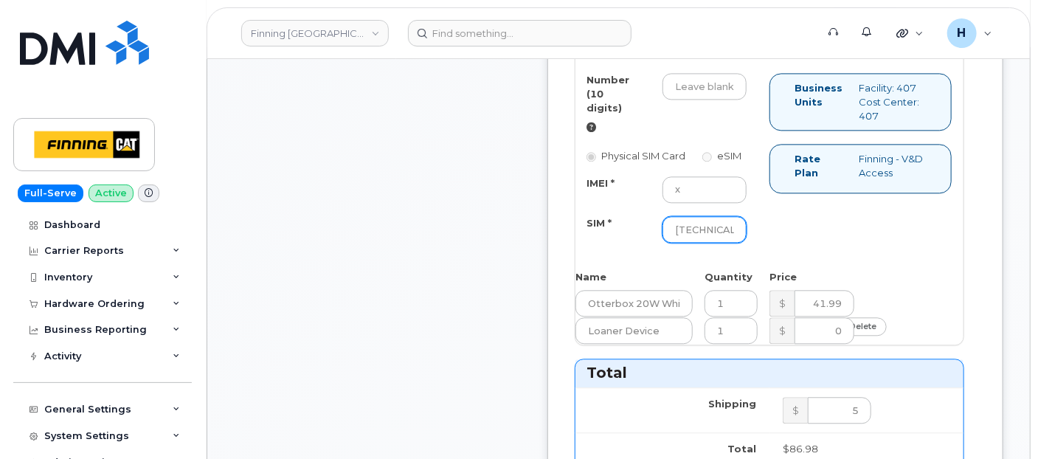
click at [717, 243] on input "8912230102351114990" at bounding box center [704, 229] width 84 height 27
paste input "8912230102351114990"
type input "8912230102351114990"
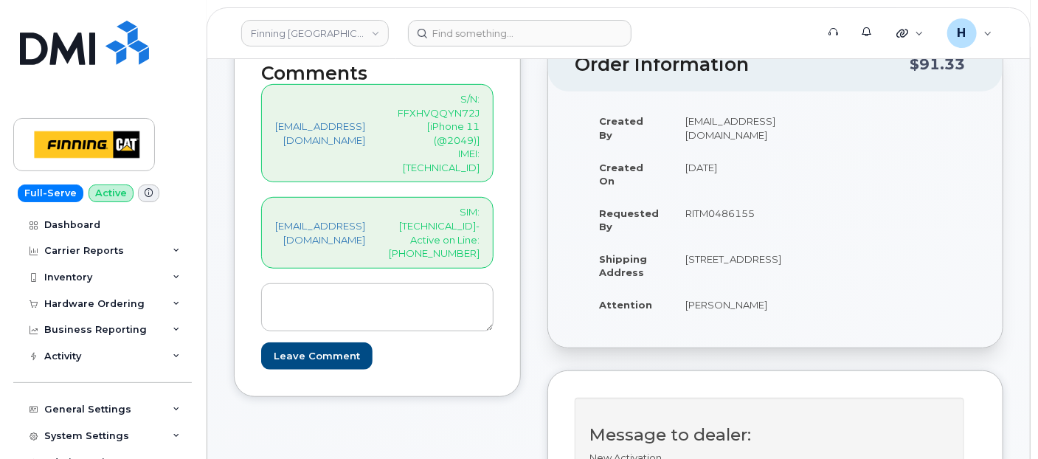
scroll to position [0, 0]
drag, startPoint x: 478, startPoint y: 193, endPoint x: 533, endPoint y: 207, distance: 56.6
click at [494, 207] on div "hakaur@dminc.com SIM: 8912230102351114990- Active on Line: 778-691-4137" at bounding box center [377, 232] width 232 height 71
copy p "778-691-4137"
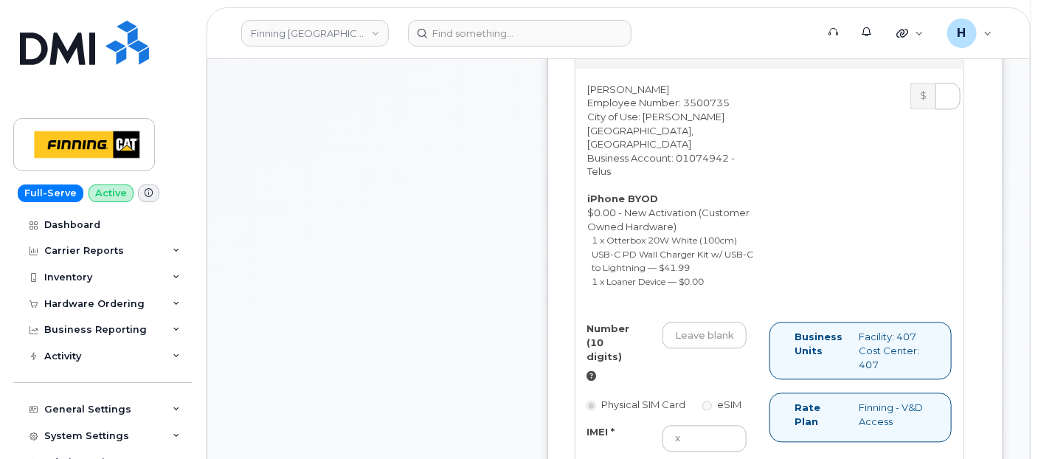
scroll to position [1393, 0]
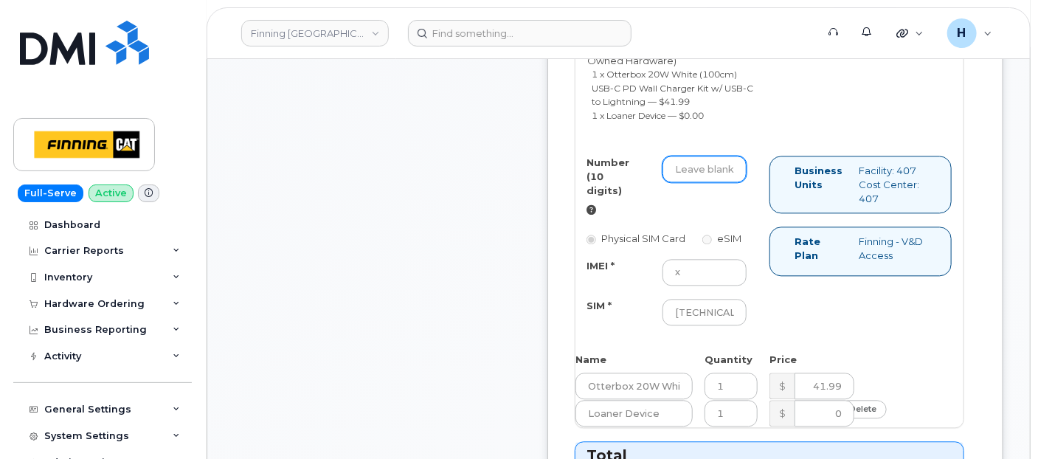
click at [732, 182] on input "Number (10 digits)" at bounding box center [704, 169] width 84 height 27
paste input "778-691-4137"
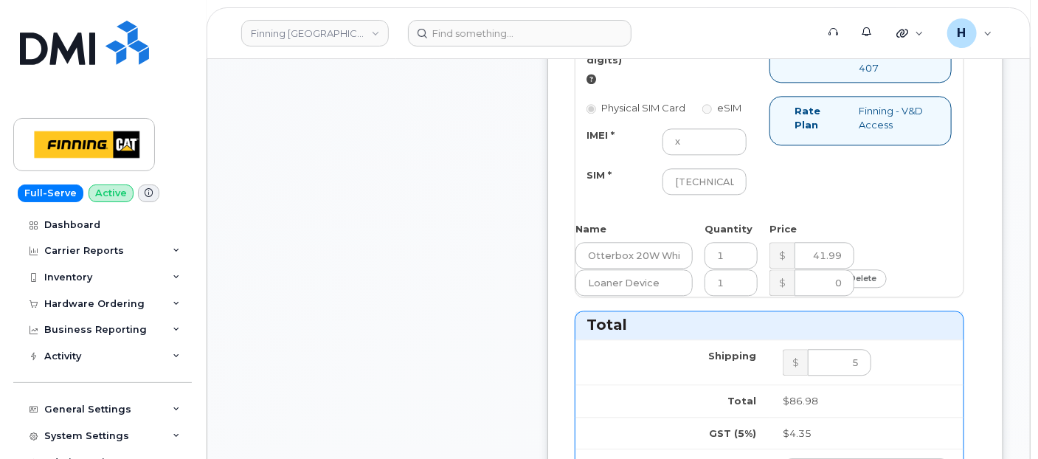
scroll to position [1639, 0]
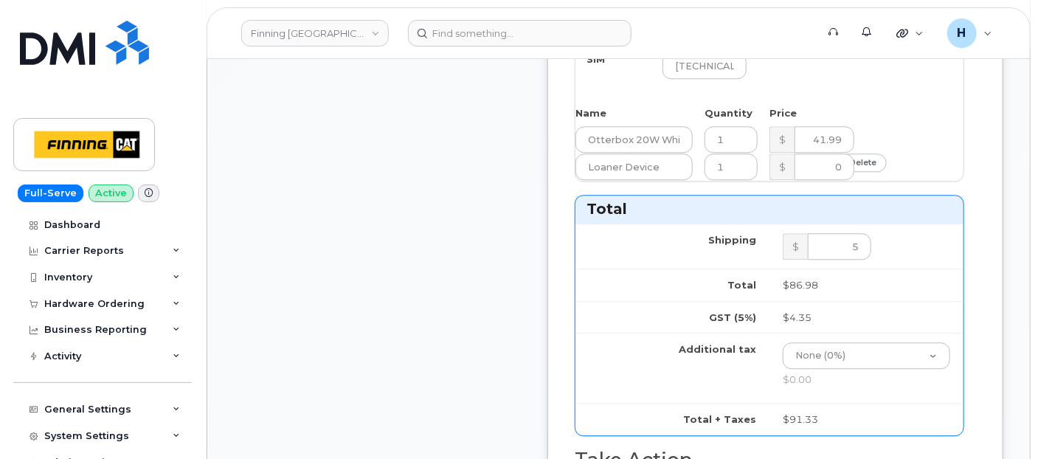
type input "7786914137"
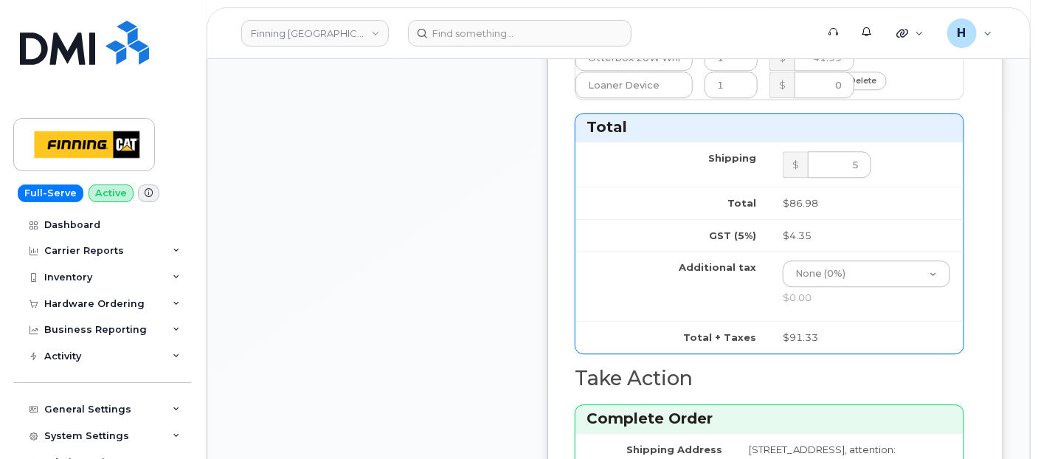
scroll to position [2131, 0]
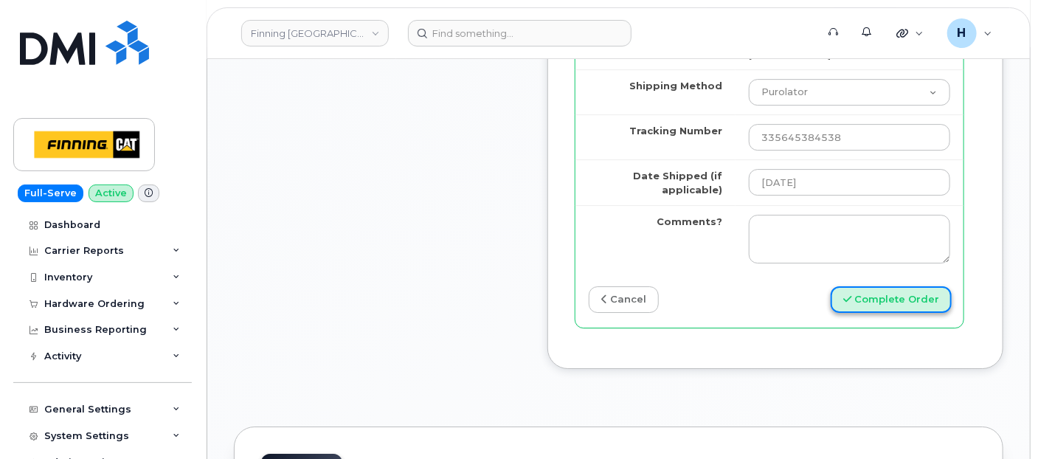
click at [845, 314] on button "Complete Order" at bounding box center [891, 299] width 121 height 27
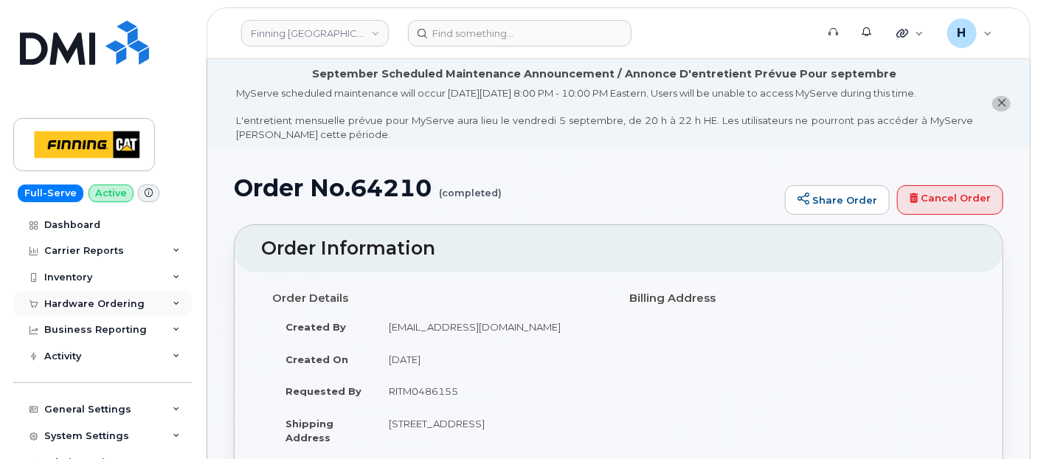
click at [86, 299] on div "Hardware Ordering" at bounding box center [94, 304] width 100 height 12
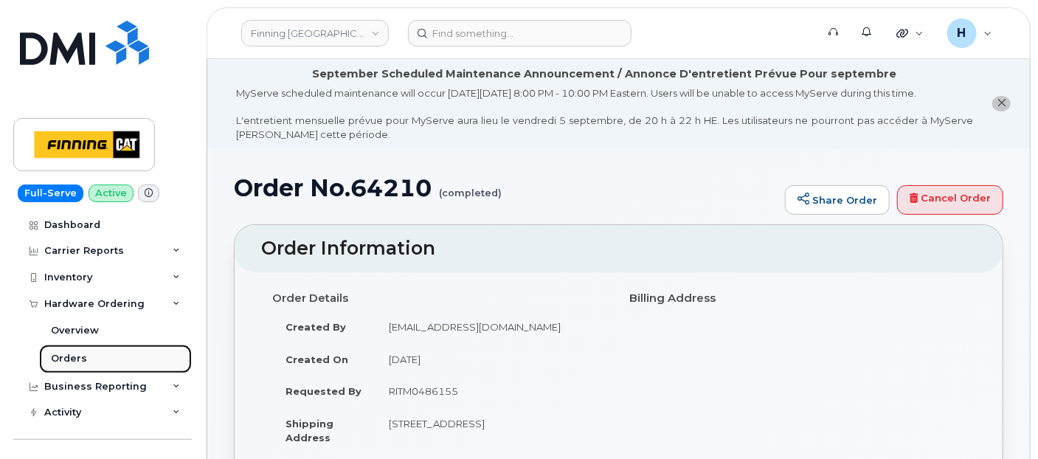
click at [78, 355] on div "Orders" at bounding box center [69, 358] width 36 height 13
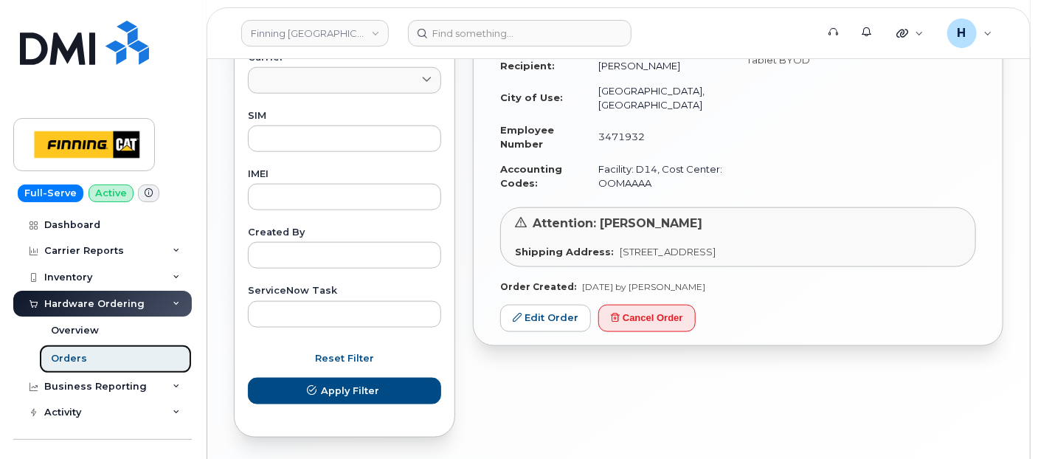
scroll to position [771, 0]
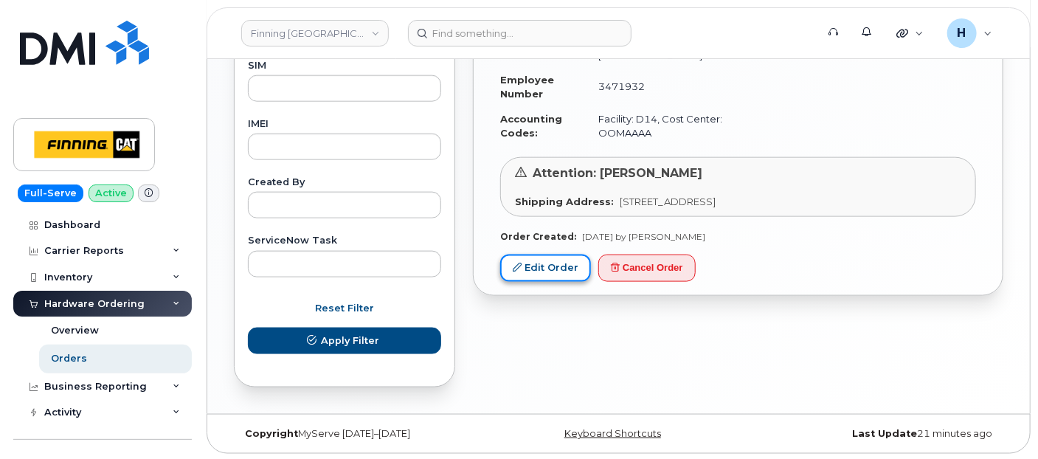
click at [532, 255] on link "Edit Order" at bounding box center [545, 268] width 91 height 27
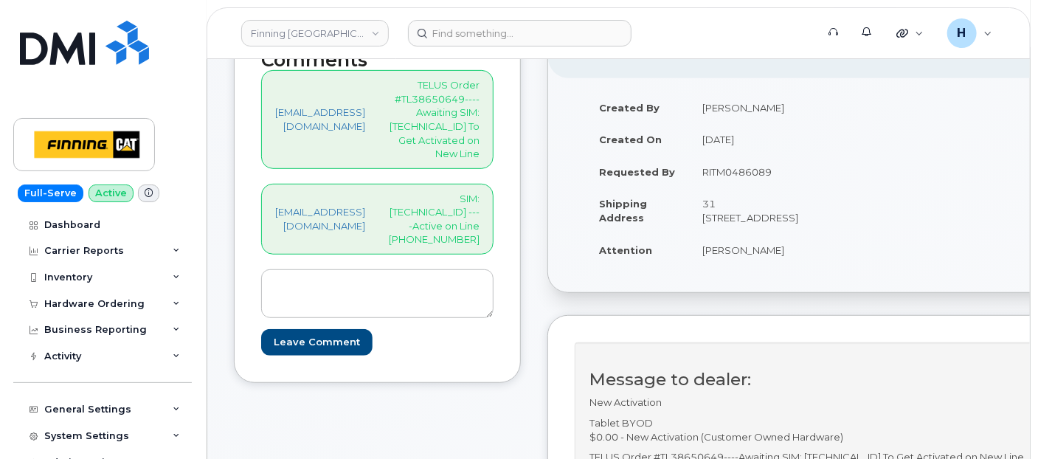
scroll to position [252, 0]
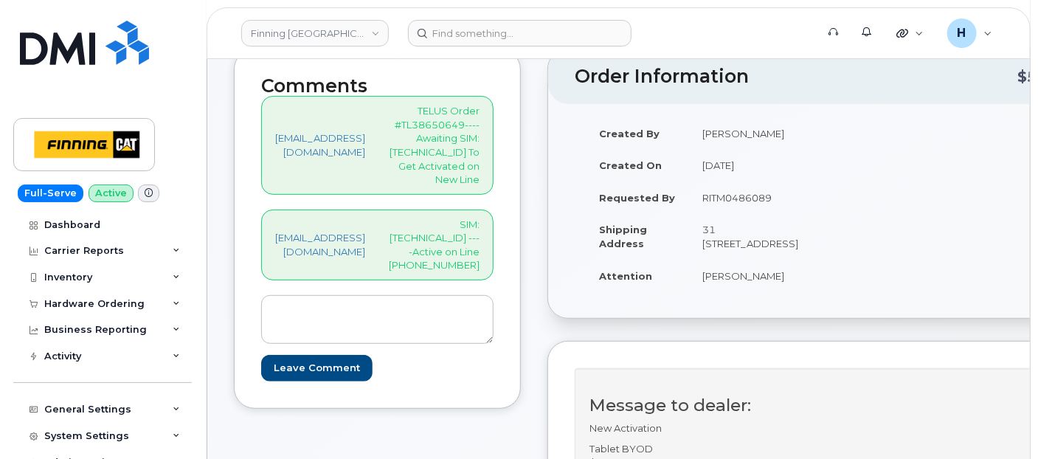
drag, startPoint x: 498, startPoint y: 249, endPoint x: 522, endPoint y: 260, distance: 26.4
click at [480, 260] on p "SIM: [TECHNICAL_ID] ----Active on Line [PHONE_NUMBER]" at bounding box center [434, 245] width 91 height 55
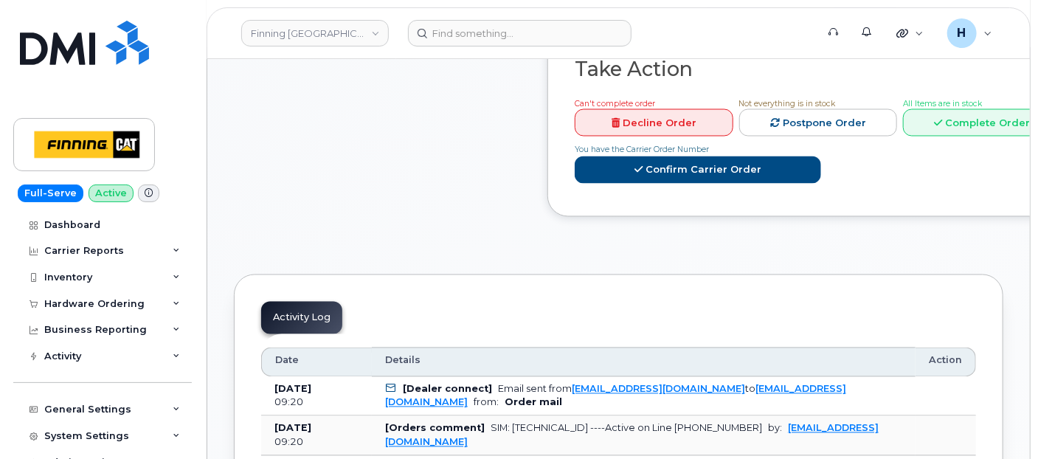
scroll to position [1073, 0]
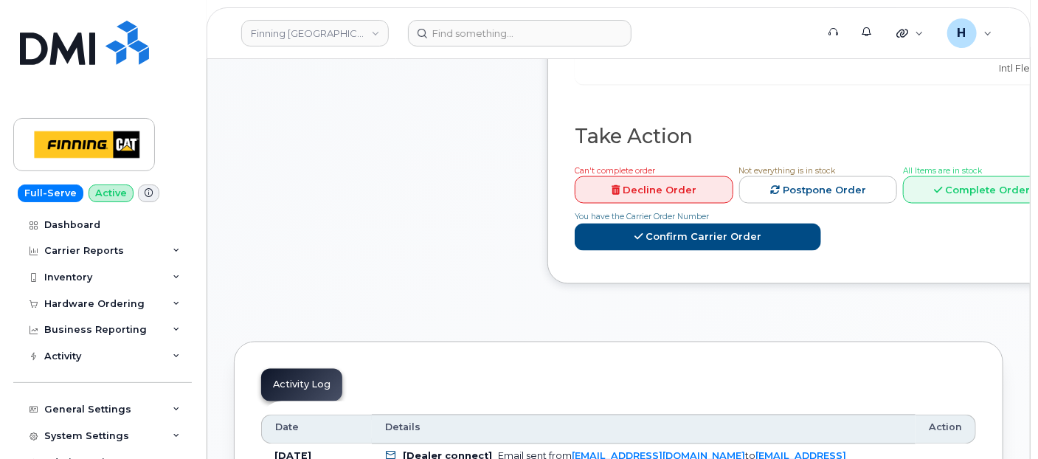
click at [1005, 226] on div "Can't complete order Decline Order Not everything is in stock Postpone Order Al…" at bounding box center [815, 210] width 493 height 94
click at [1002, 204] on link "Complete Order" at bounding box center [982, 189] width 159 height 27
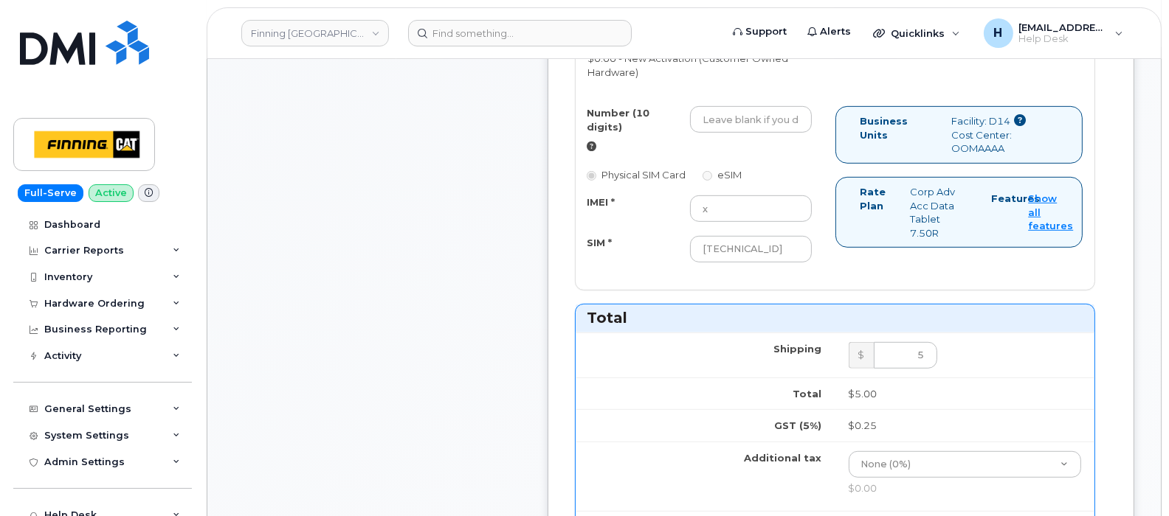
scroll to position [888, 0]
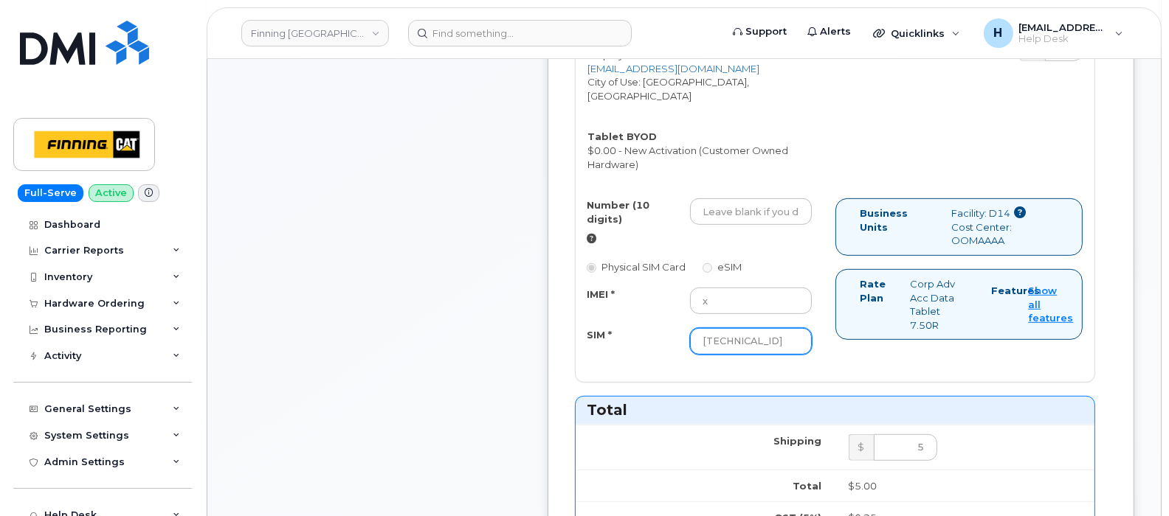
click at [747, 345] on input "[TECHNICAL_ID]" at bounding box center [751, 341] width 122 height 27
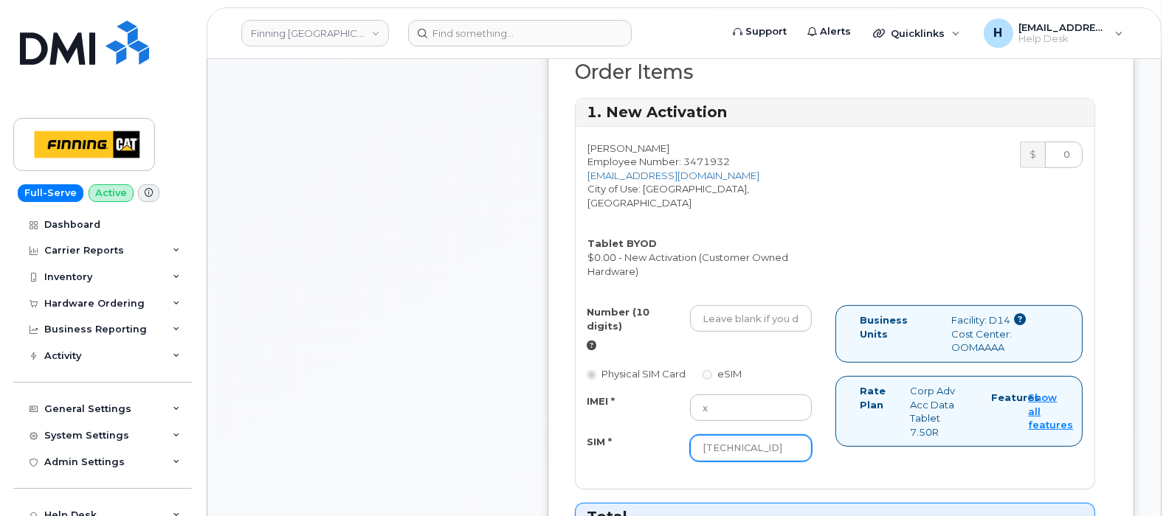
scroll to position [704, 0]
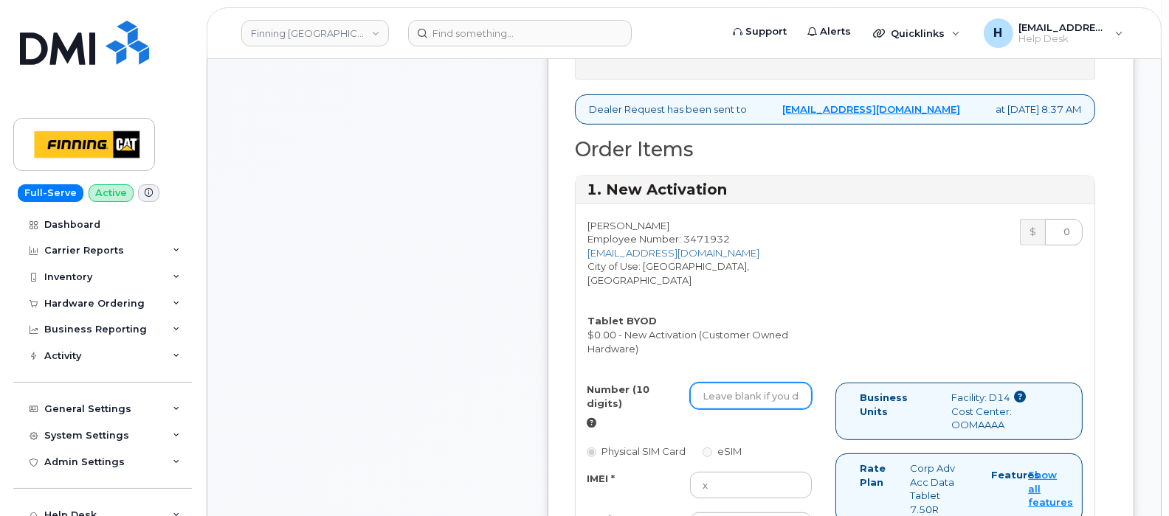
click at [753, 405] on input "Number (10 digits)" at bounding box center [751, 396] width 122 height 27
paste input "[PHONE_NUMBER]"
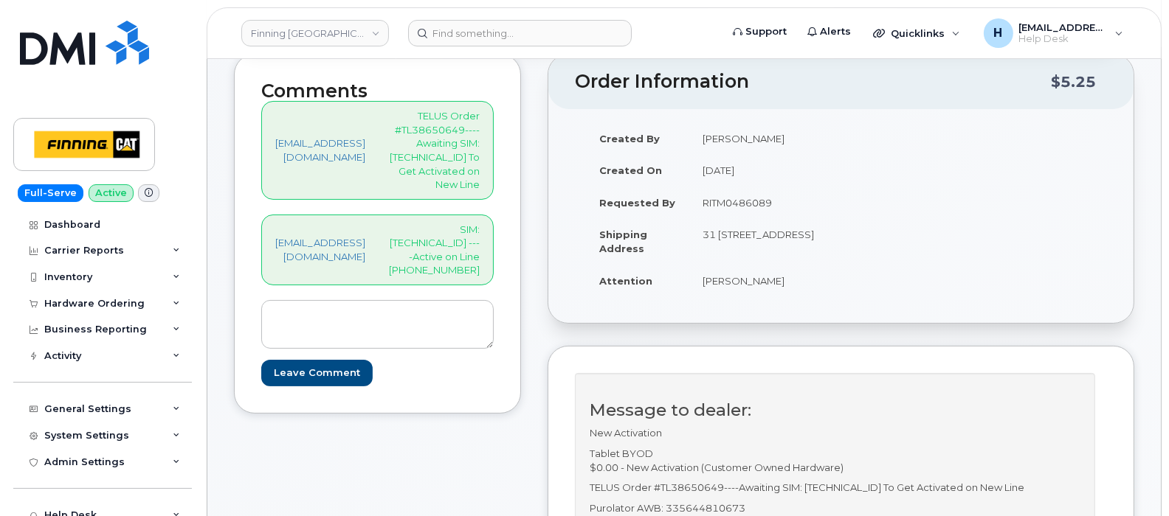
scroll to position [150, 0]
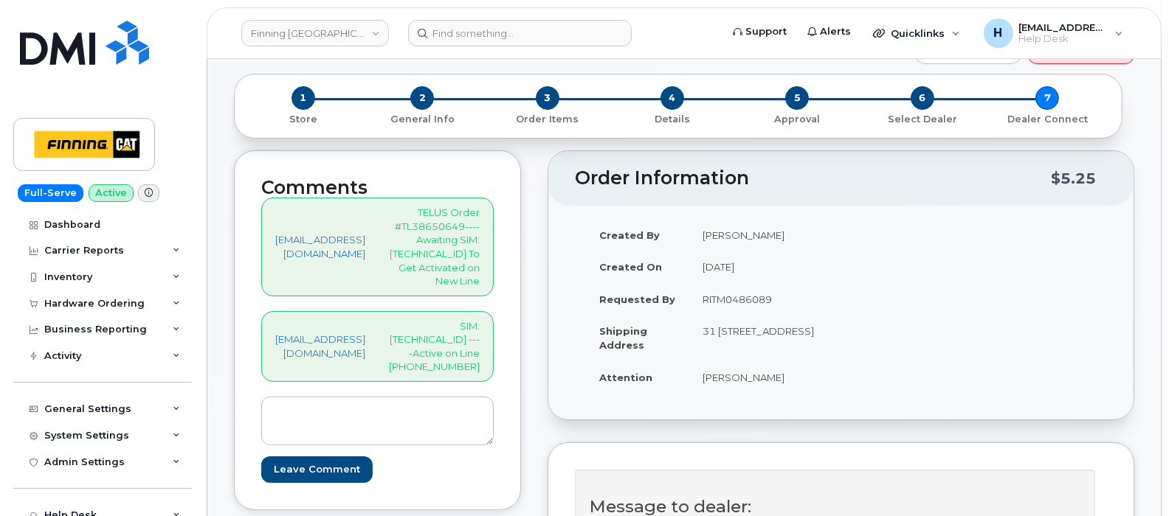
type input "5877833632"
click at [480, 327] on p "SIM: [TECHNICAL_ID] ----Active on Line [PHONE_NUMBER]" at bounding box center [434, 346] width 91 height 55
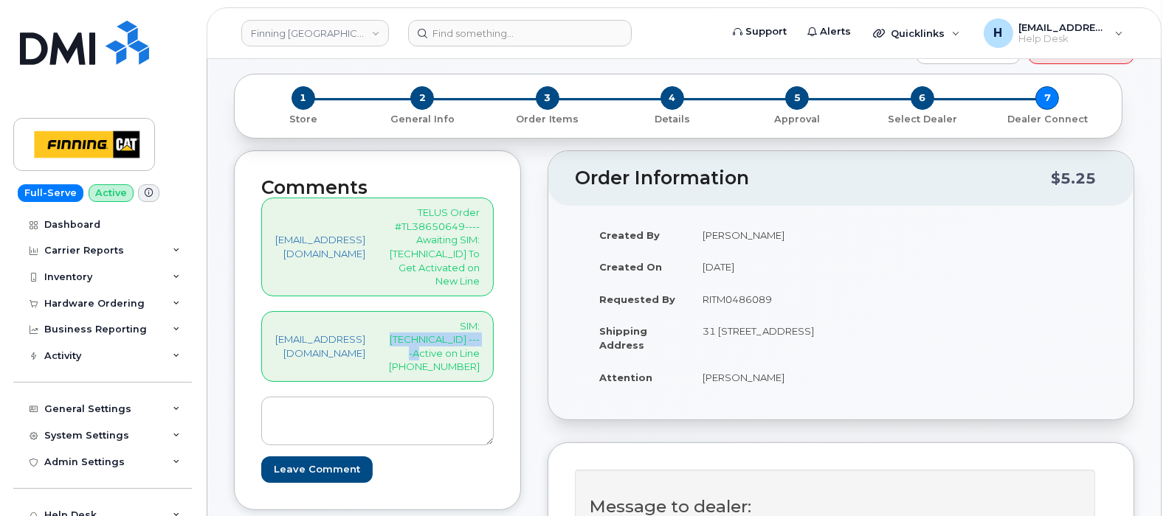
copy p "8912230102351112994"
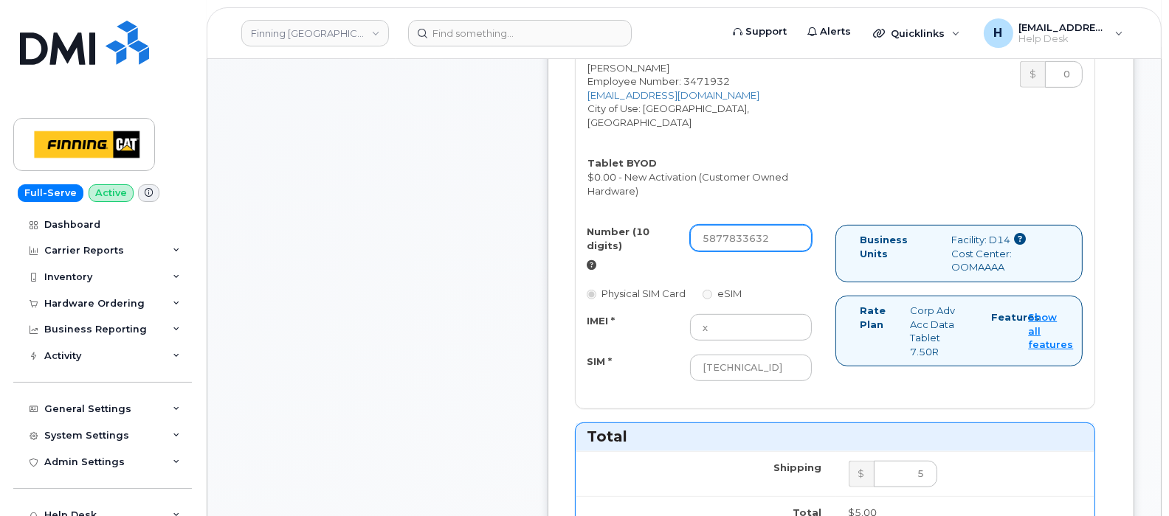
scroll to position [888, 0]
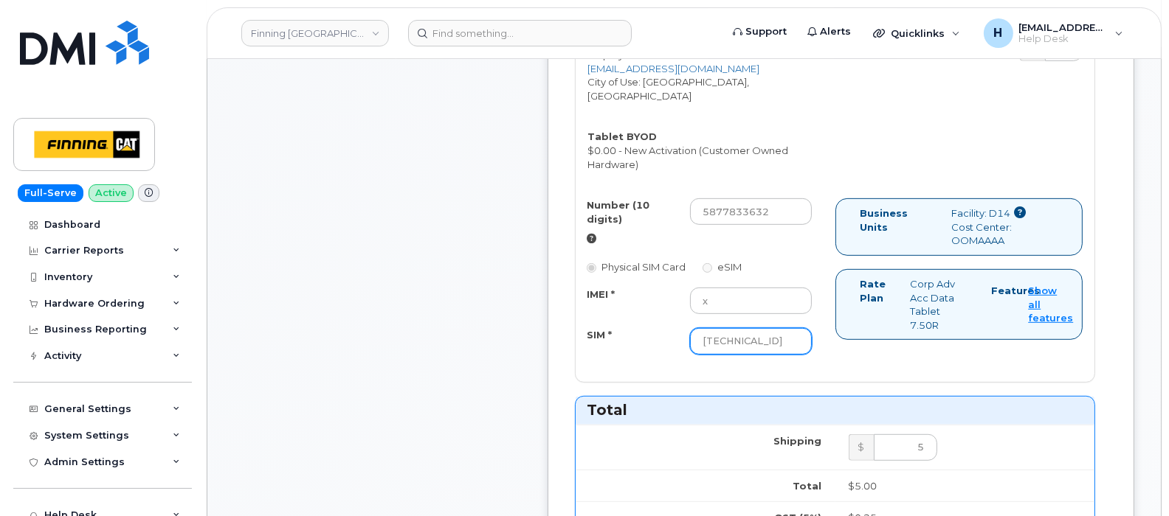
click at [772, 355] on input "[TECHNICAL_ID]" at bounding box center [751, 341] width 122 height 27
paste input "[TECHNICAL_ID]"
type input "[TECHNICAL_ID]"
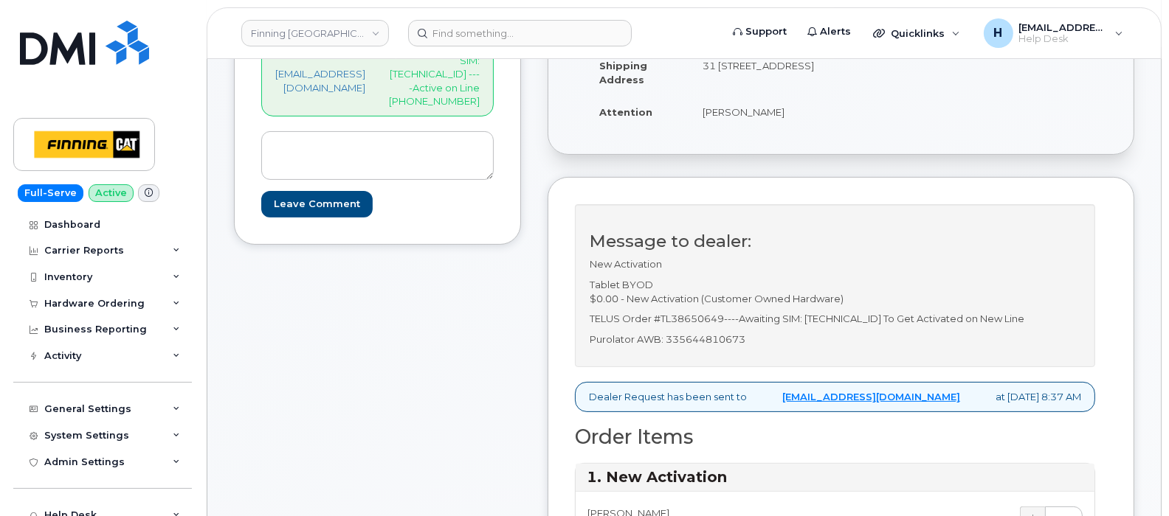
scroll to position [427, 0]
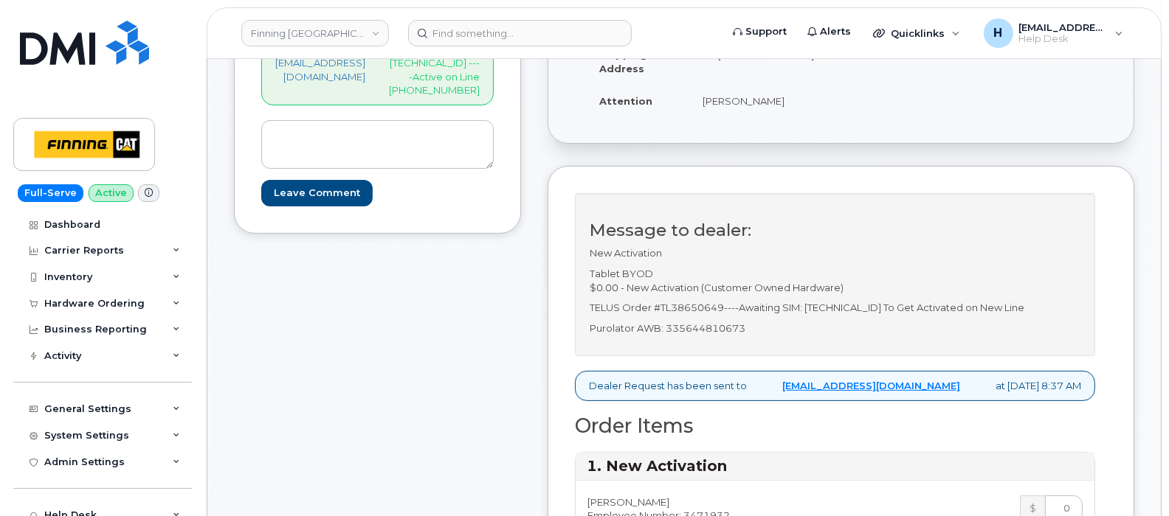
click at [772, 356] on div "Message to dealer: New Activation Tablet BYOD $0.00 - New Activation (Customer …" at bounding box center [835, 274] width 520 height 163
copy p "335644810673"
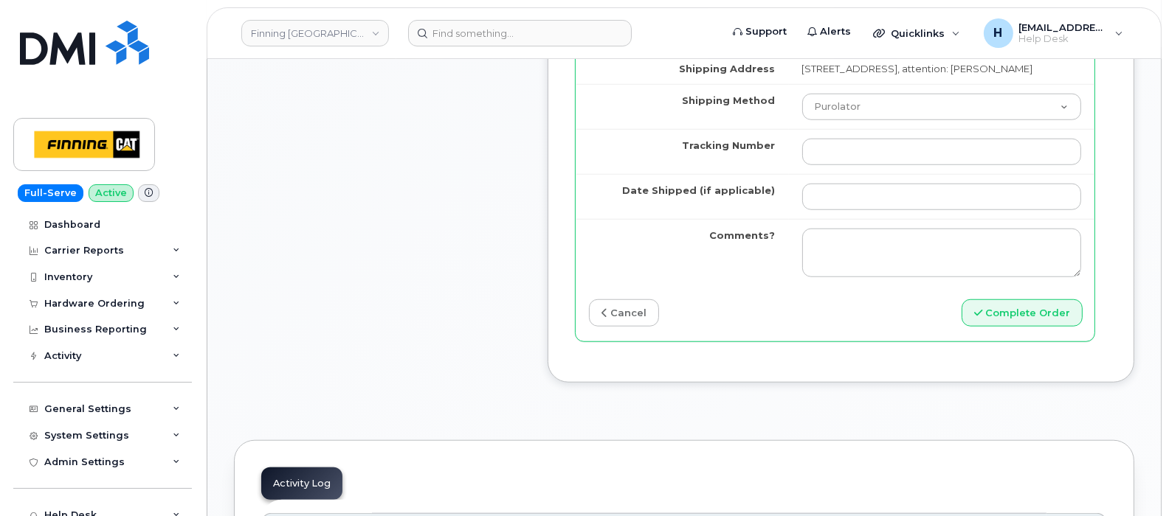
scroll to position [1442, 0]
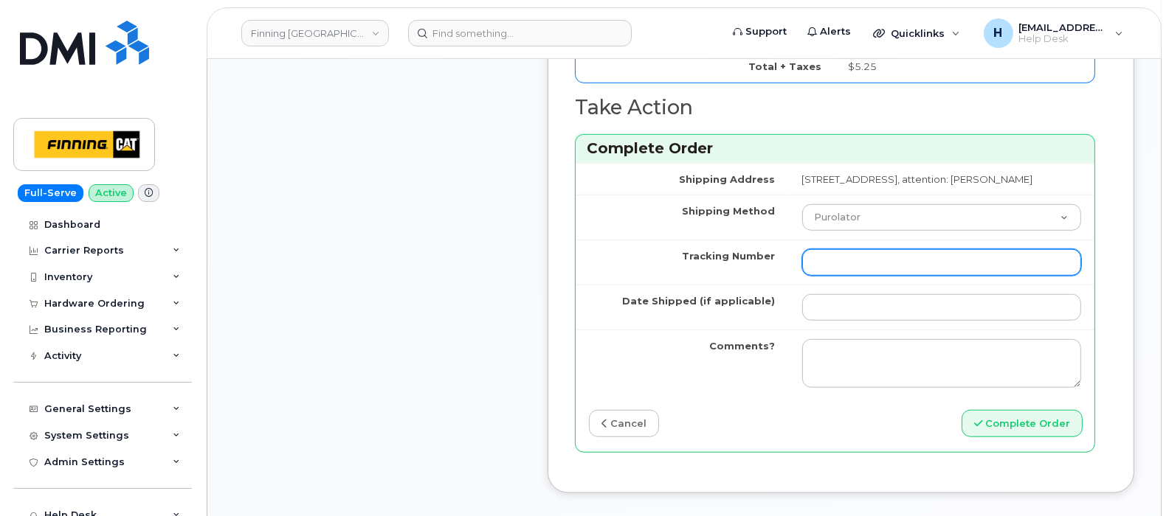
click at [802, 276] on input "Tracking Number" at bounding box center [941, 262] width 279 height 27
paste input "335644810673"
type input "335644810673"
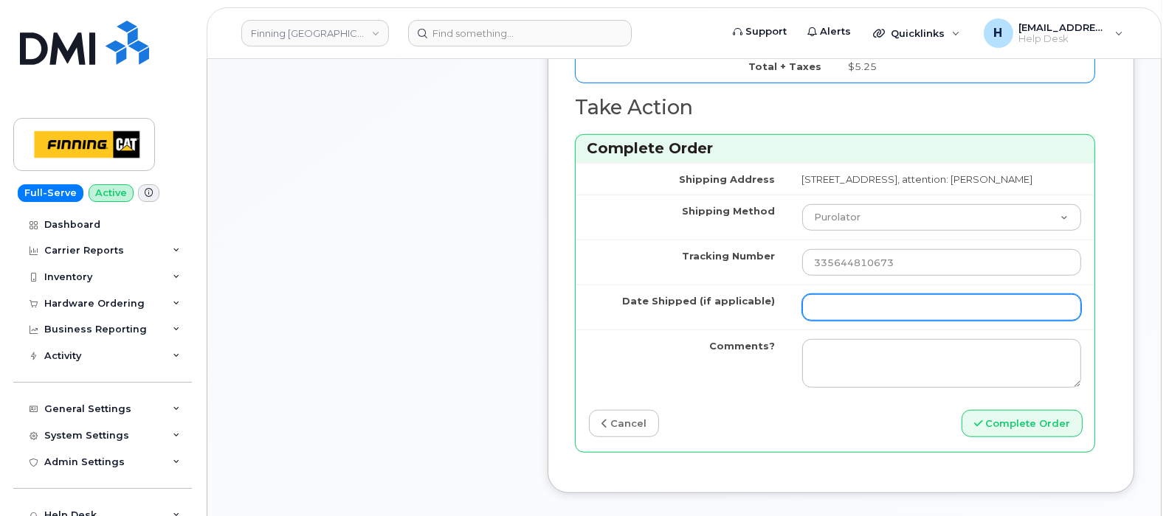
click at [802, 321] on input "Date Shipped (if applicable)" at bounding box center [941, 307] width 279 height 27
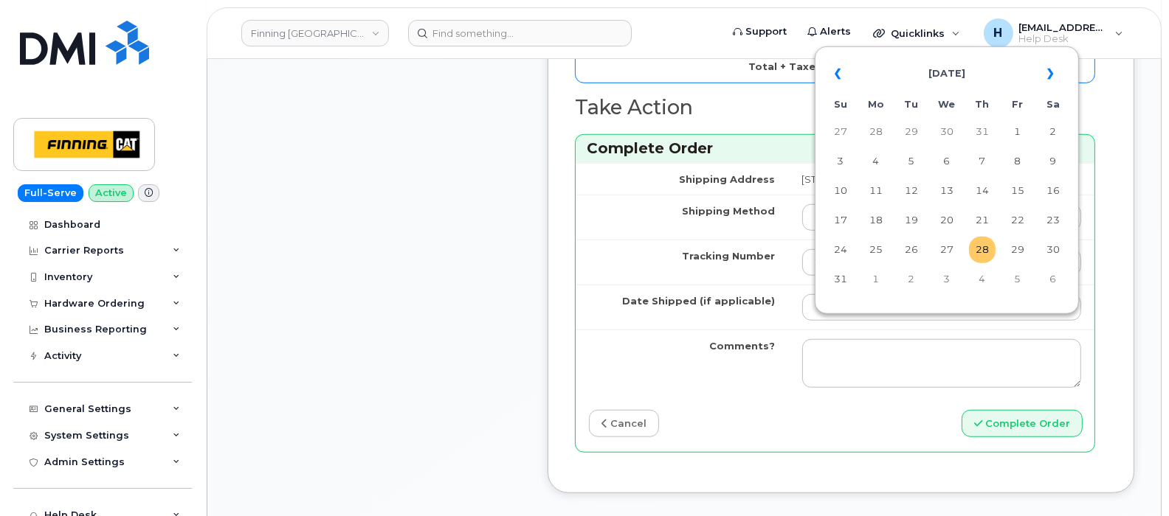
click at [981, 245] on td "28" at bounding box center [982, 250] width 27 height 27
type input "2025-08-28"
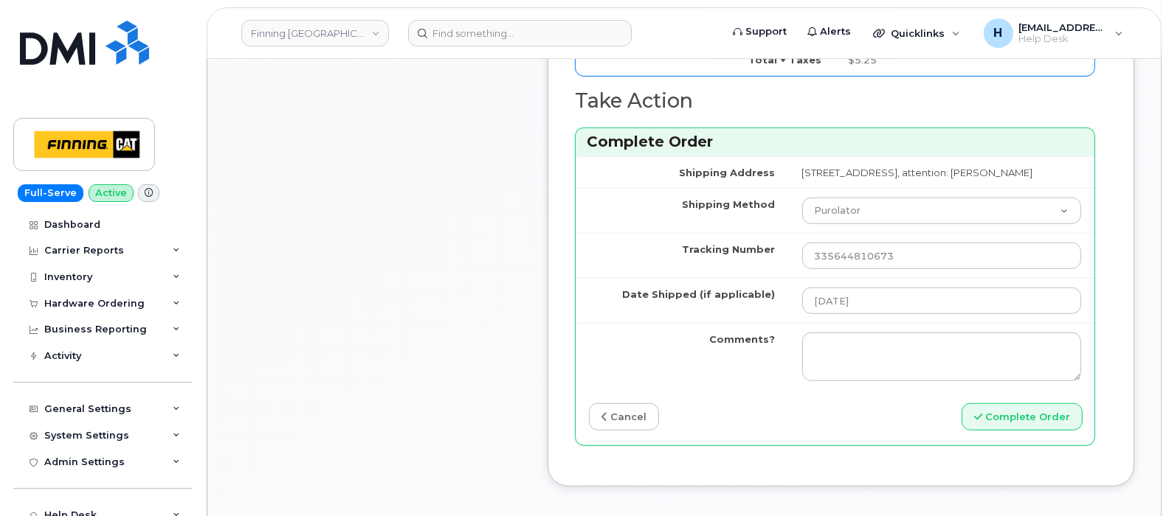
scroll to position [1626, 0]
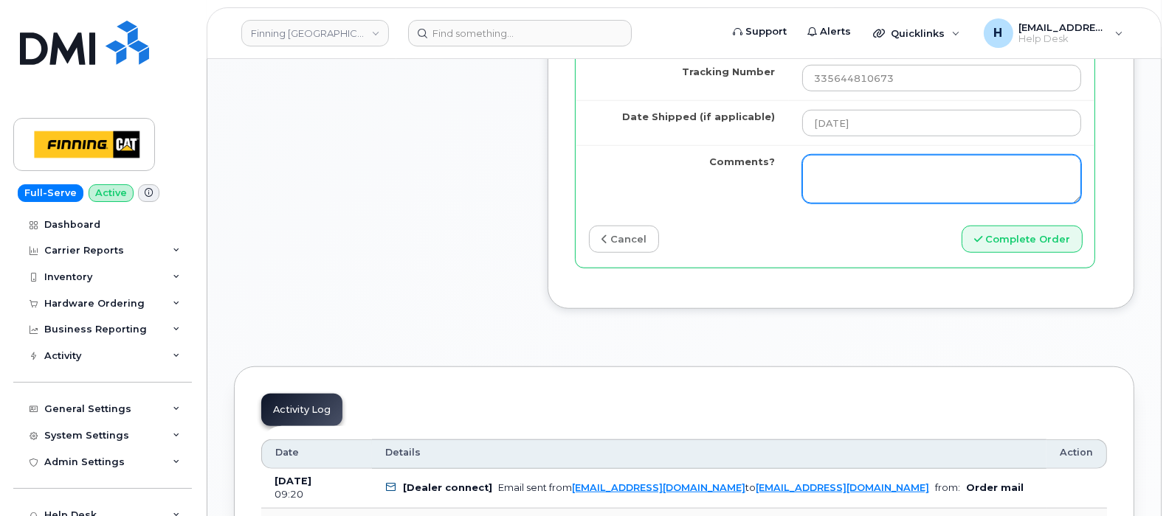
drag, startPoint x: 994, startPoint y: 221, endPoint x: 995, endPoint y: 239, distance: 17.7
click at [995, 212] on td at bounding box center [941, 178] width 305 height 67
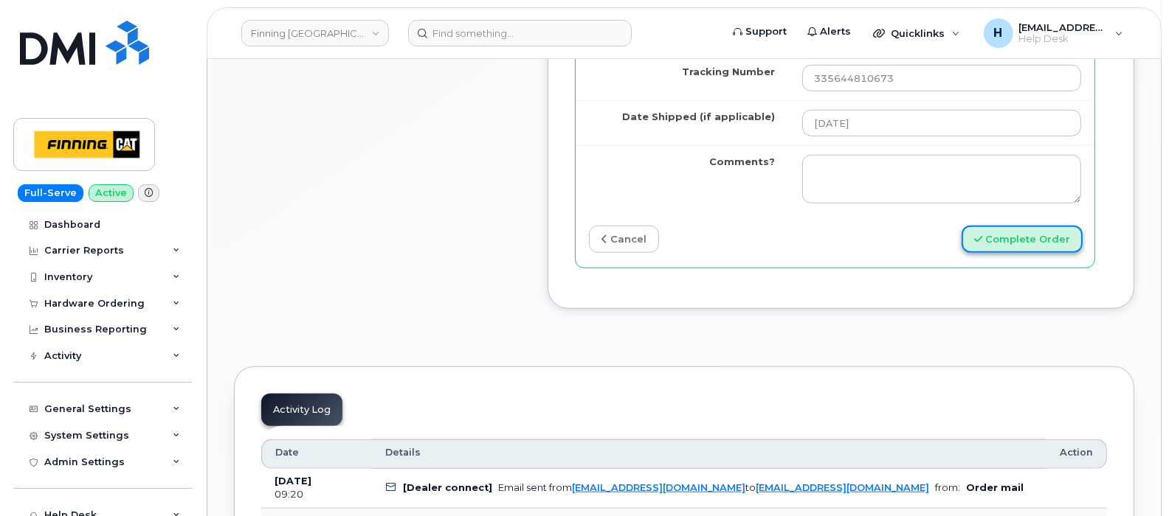
click at [995, 251] on button "Complete Order" at bounding box center [1021, 239] width 121 height 27
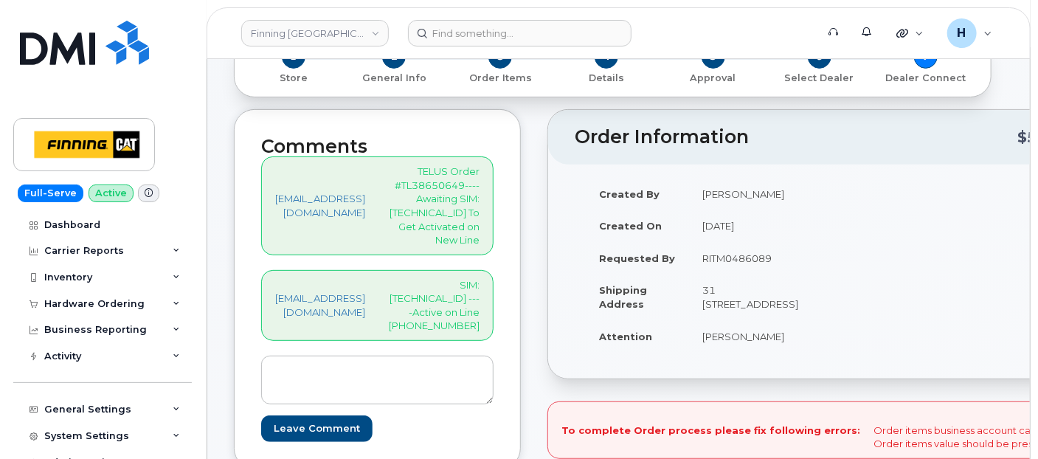
scroll to position [30, 0]
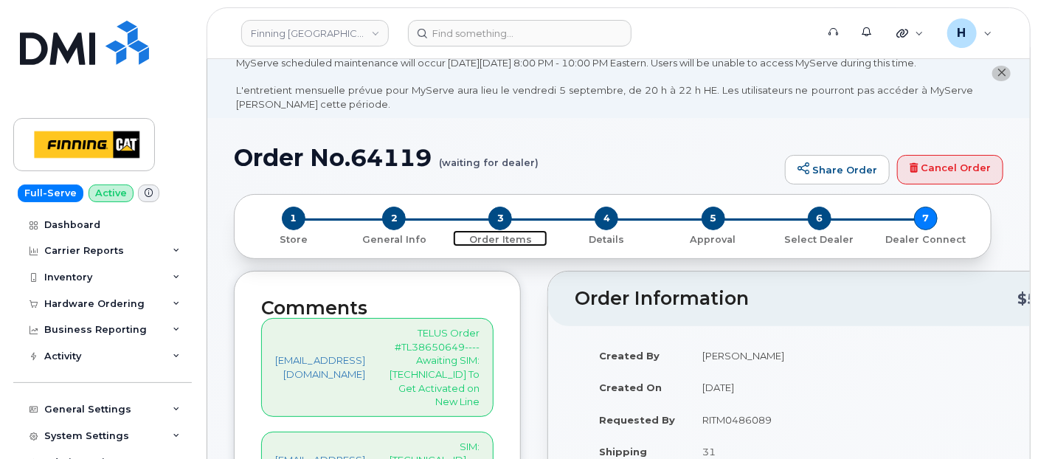
click at [503, 218] on span "3" at bounding box center [500, 219] width 24 height 24
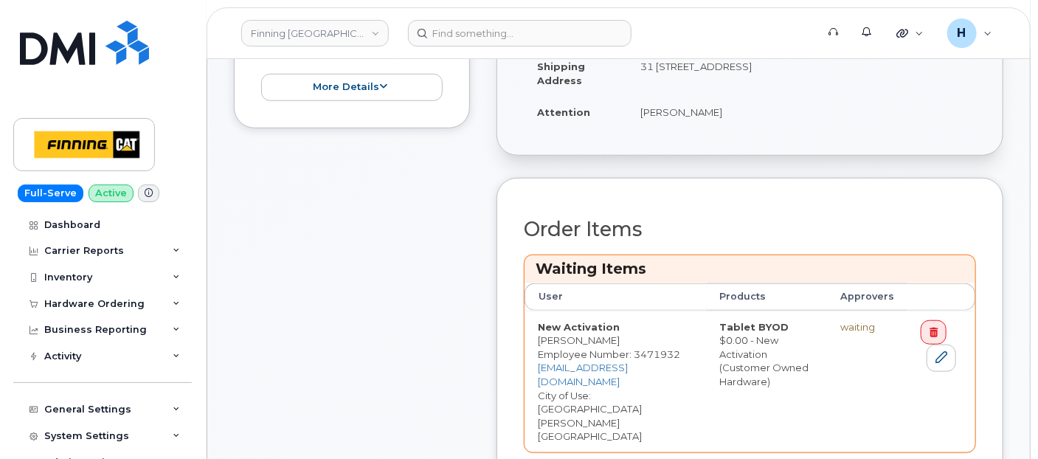
scroll to position [573, 0]
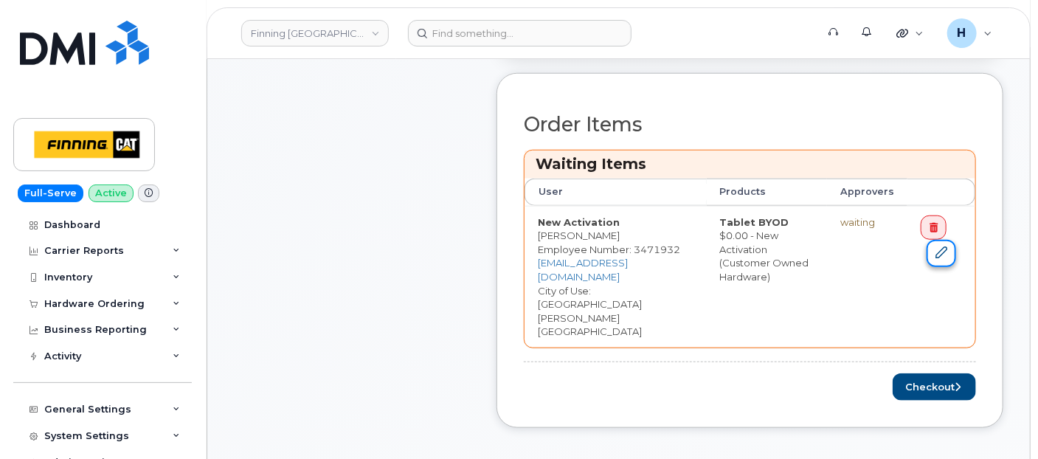
click at [938, 246] on icon at bounding box center [941, 252] width 12 height 12
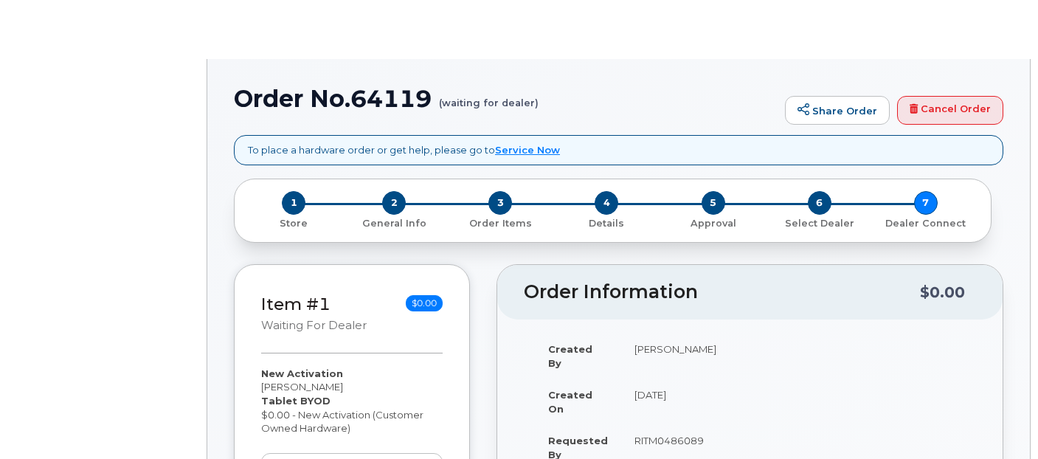
select select "60820"
radio input "true"
type input "59859"
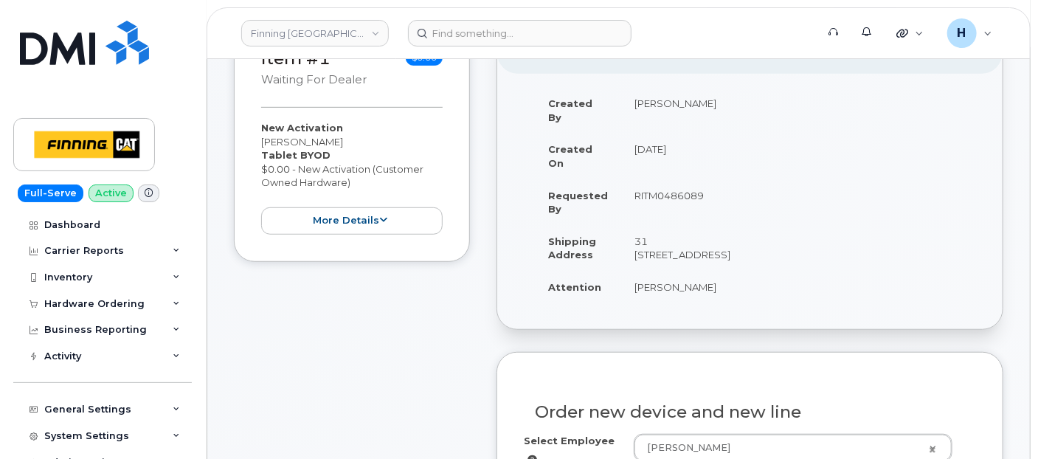
scroll to position [170, 0]
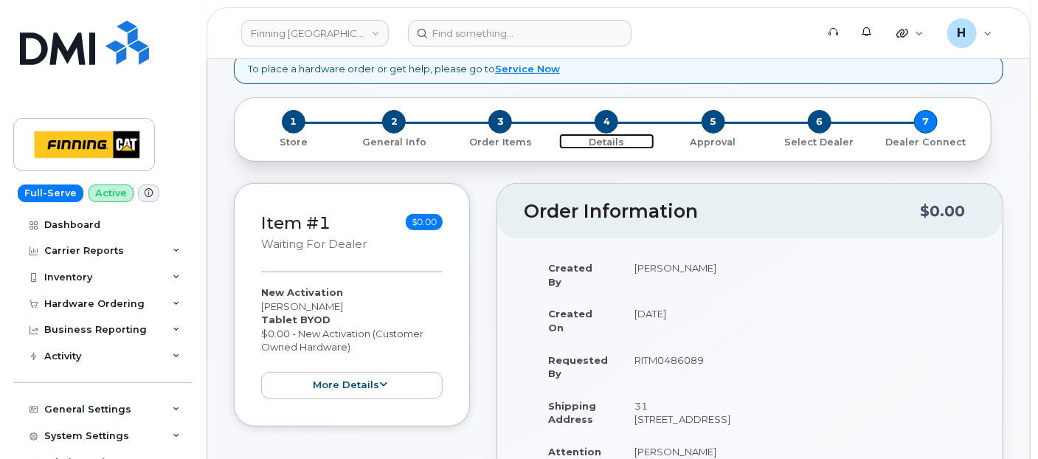
click at [598, 117] on span "4" at bounding box center [607, 122] width 24 height 24
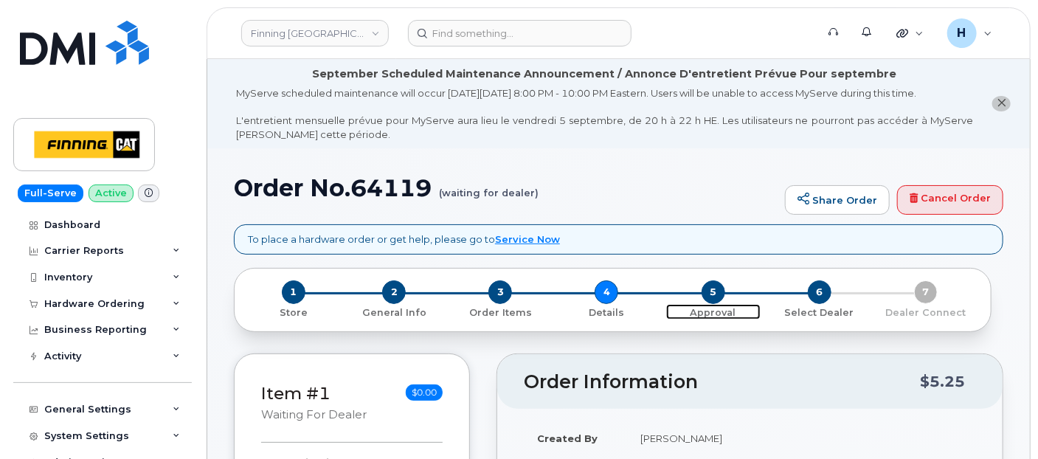
click at [710, 281] on span "5" at bounding box center [714, 292] width 24 height 24
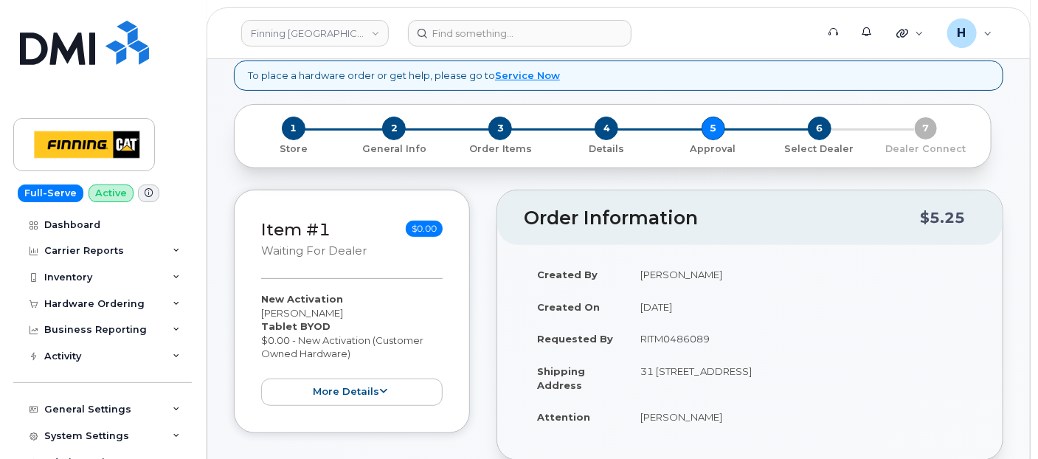
click at [662, 335] on td "RITM0486089" at bounding box center [801, 338] width 349 height 32
copy td "RITM0486089"
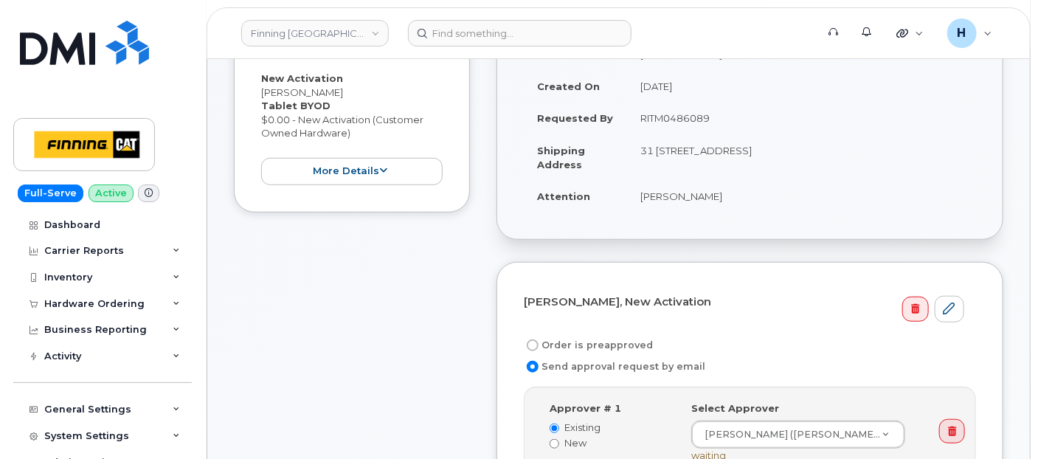
scroll to position [491, 0]
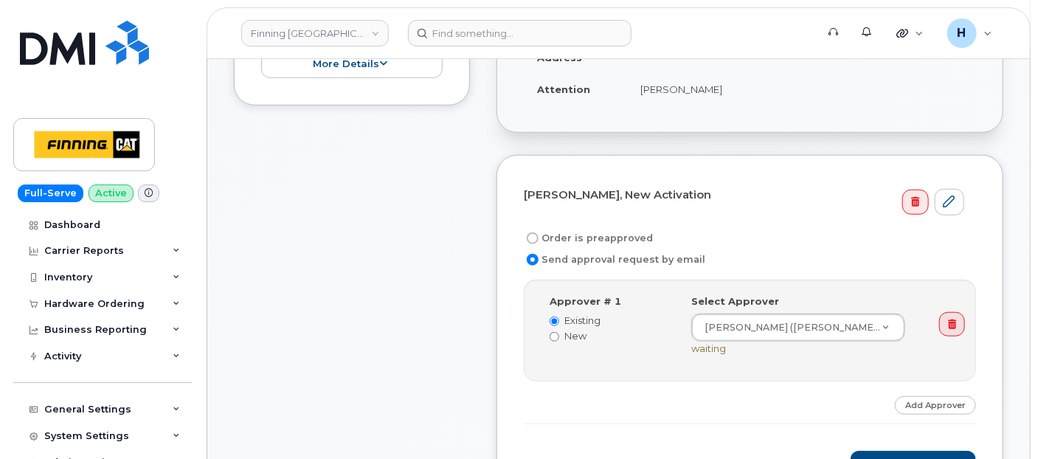
click at [605, 229] on label "Order is preapproved" at bounding box center [588, 238] width 129 height 18
click at [539, 232] on input "Order is preapproved" at bounding box center [533, 238] width 12 height 12
radio input "true"
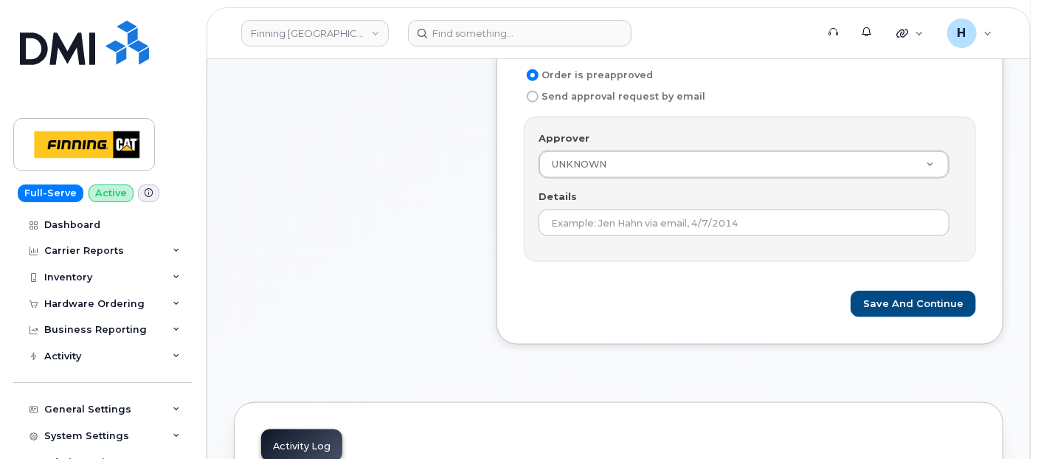
scroll to position [655, 0]
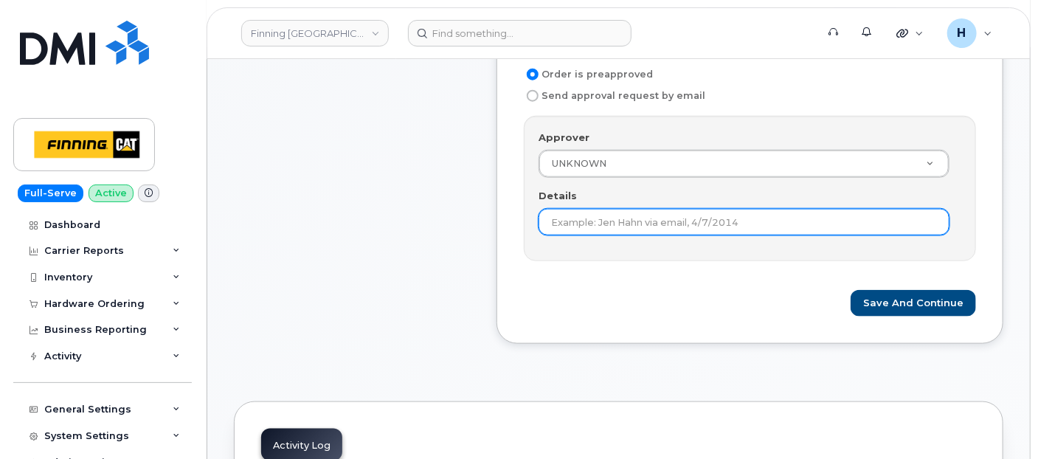
click at [589, 224] on input "Details" at bounding box center [744, 222] width 411 height 27
paste input "RITM0486089"
type input "RITM0486089"
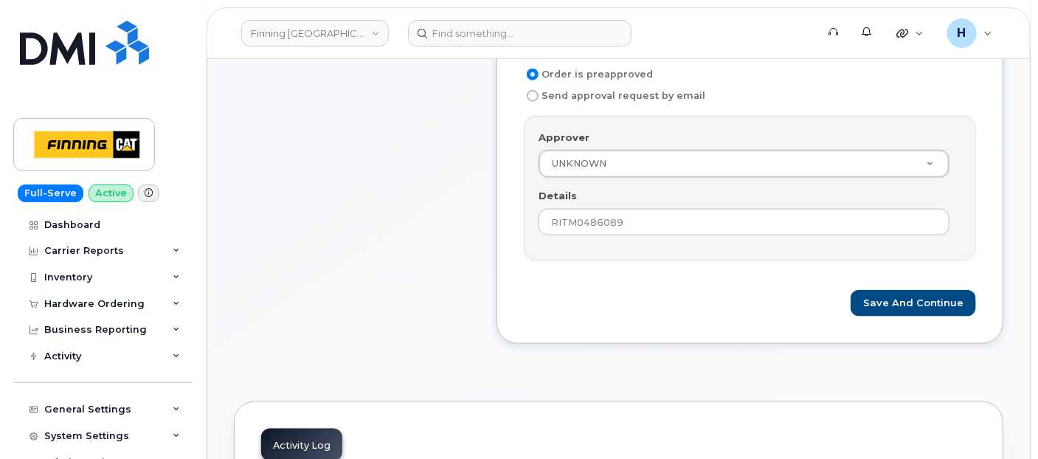
click at [855, 290] on div "Save and Continue" at bounding box center [750, 303] width 452 height 27
click at [863, 297] on button "Save and Continue" at bounding box center [913, 303] width 125 height 27
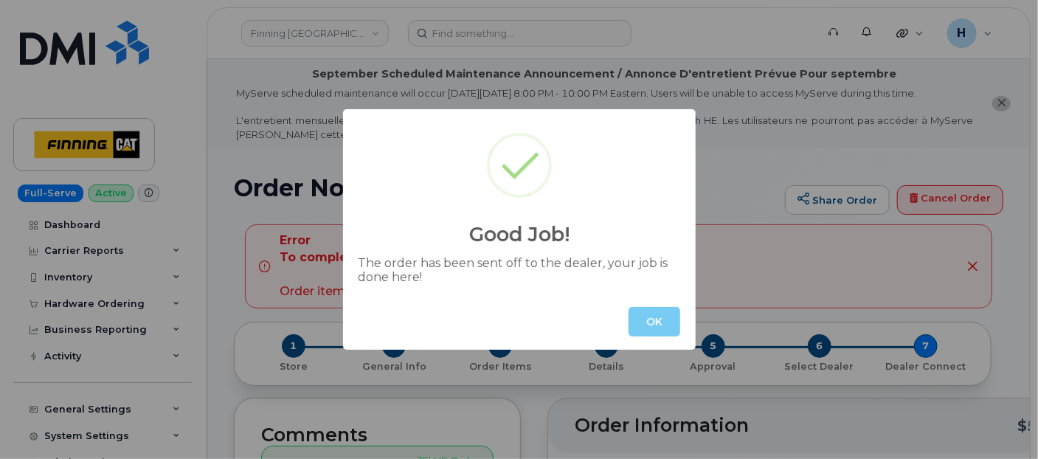
click at [646, 323] on button "OK" at bounding box center [655, 322] width 52 height 30
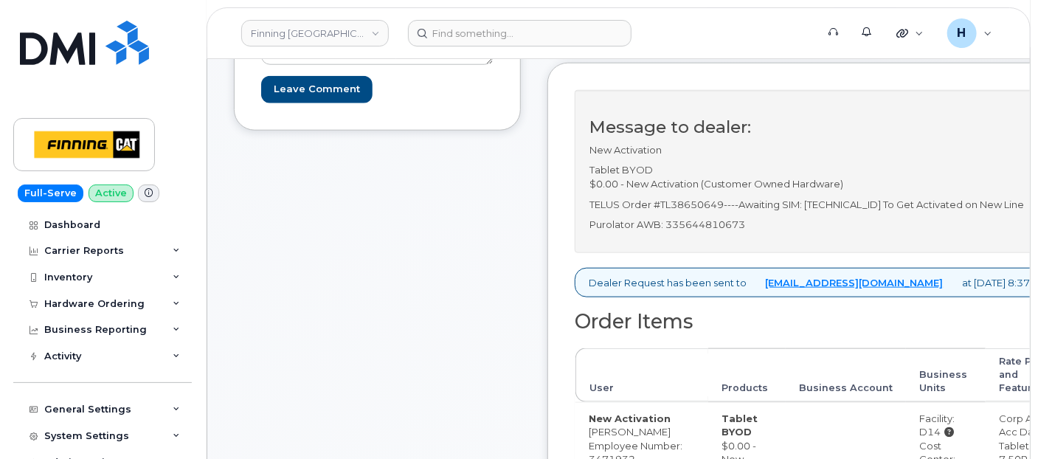
scroll to position [573, 0]
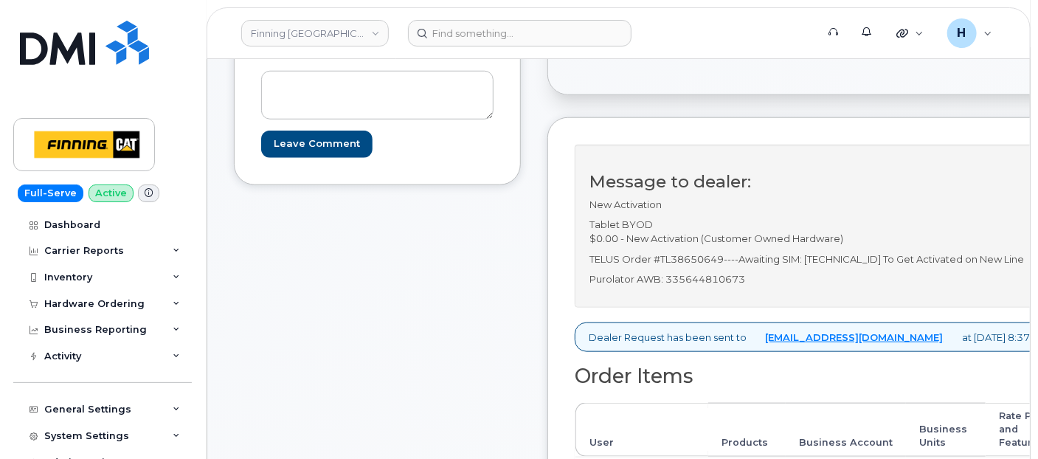
click at [755, 308] on div "Message to dealer: New Activation Tablet BYOD $0.00 - New Activation (Customer …" at bounding box center [818, 226] width 487 height 163
click at [761, 286] on p "Purolator AWB: 335644810673" at bounding box center [817, 279] width 457 height 14
copy p "335644810673"
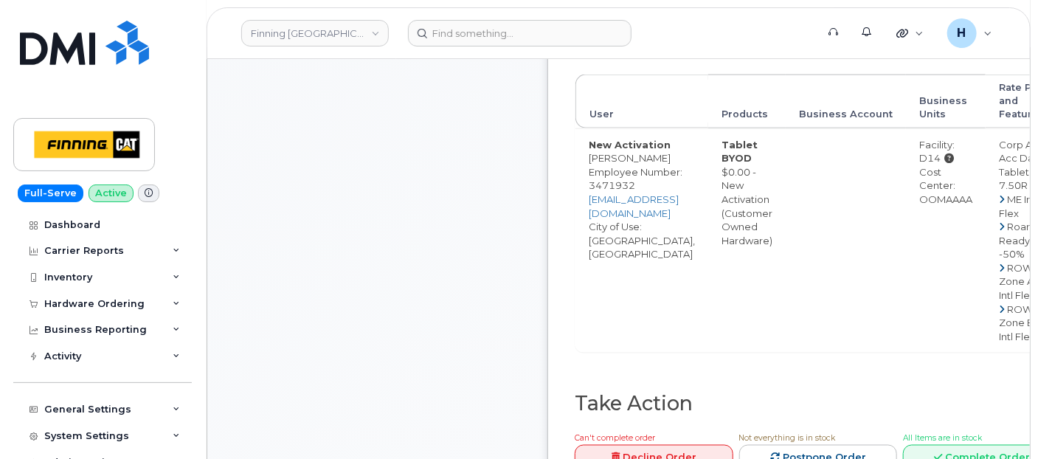
scroll to position [1311, 0]
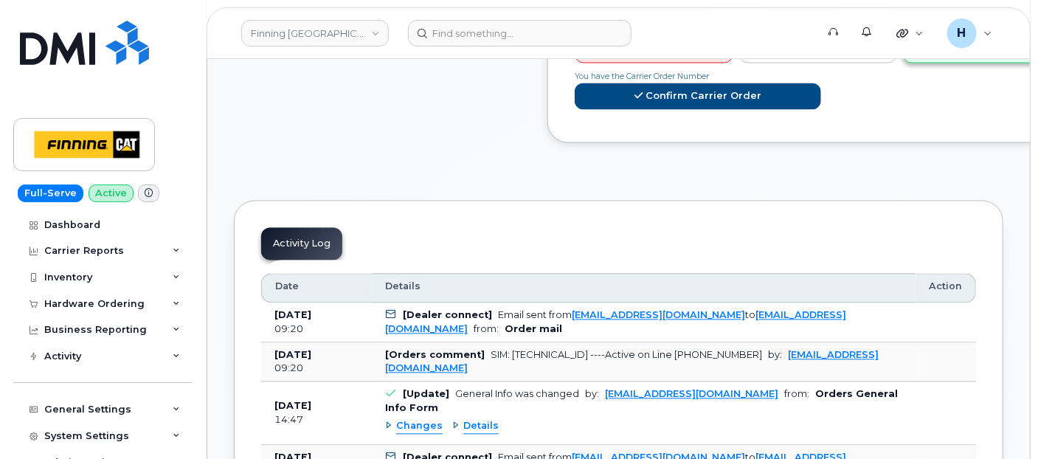
click at [967, 63] on link "Complete Order" at bounding box center [982, 48] width 159 height 27
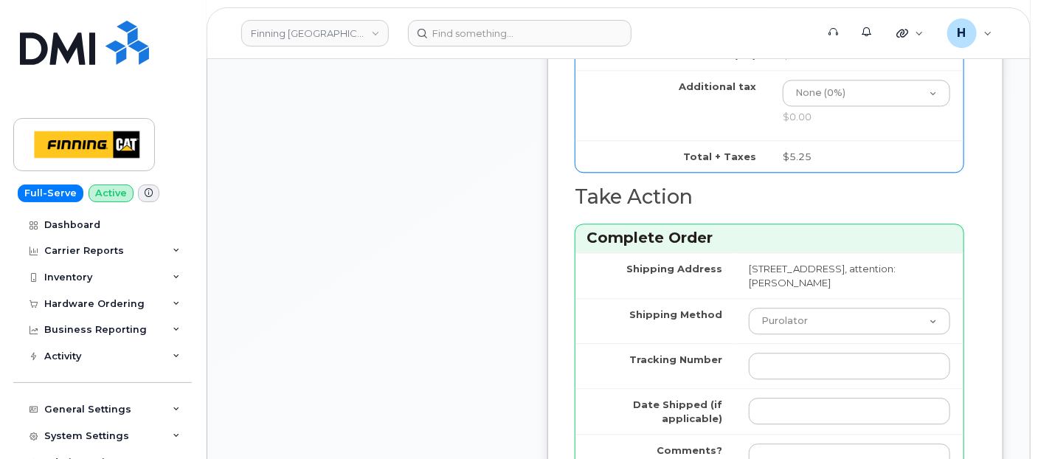
scroll to position [1639, 0]
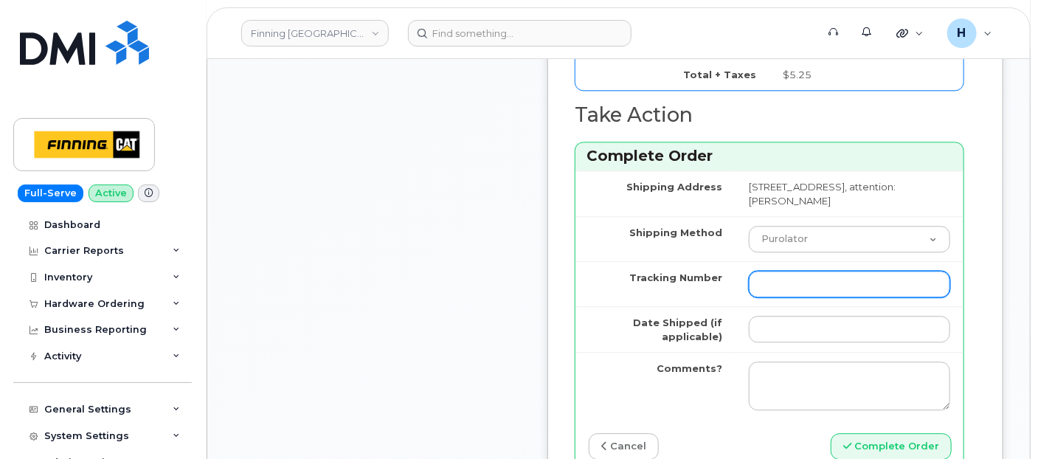
click at [758, 297] on input "Tracking Number" at bounding box center [849, 284] width 201 height 27
paste input "335644810673"
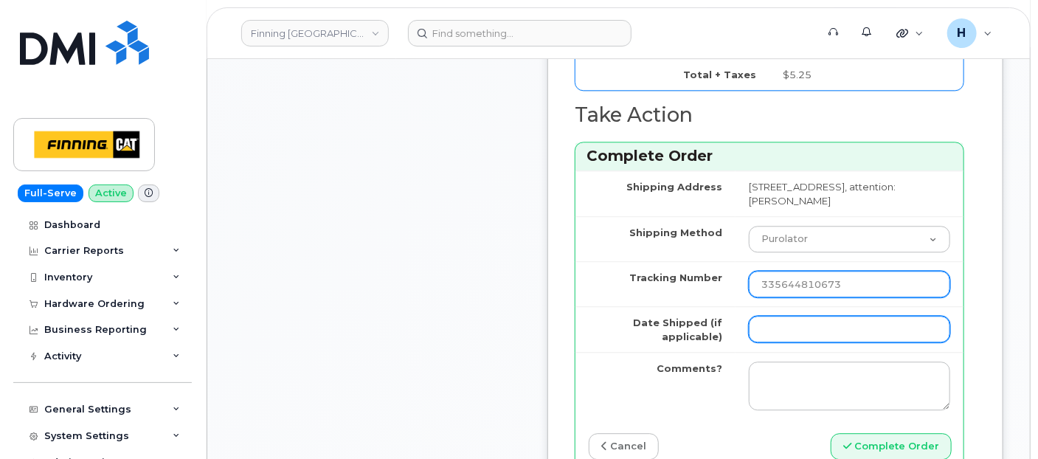
type input "335644810673"
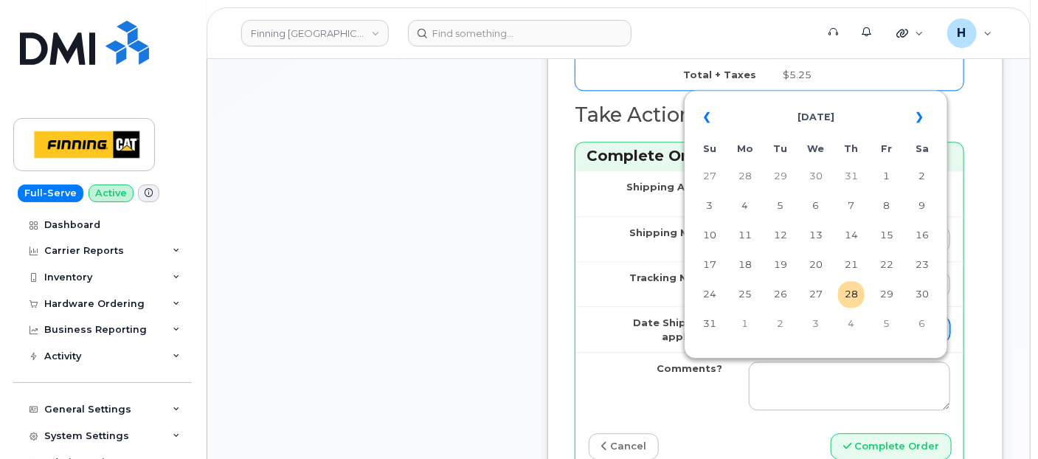
click at [784, 342] on input "Date Shipped (if applicable)" at bounding box center [849, 329] width 201 height 27
type input "2025-08-28"
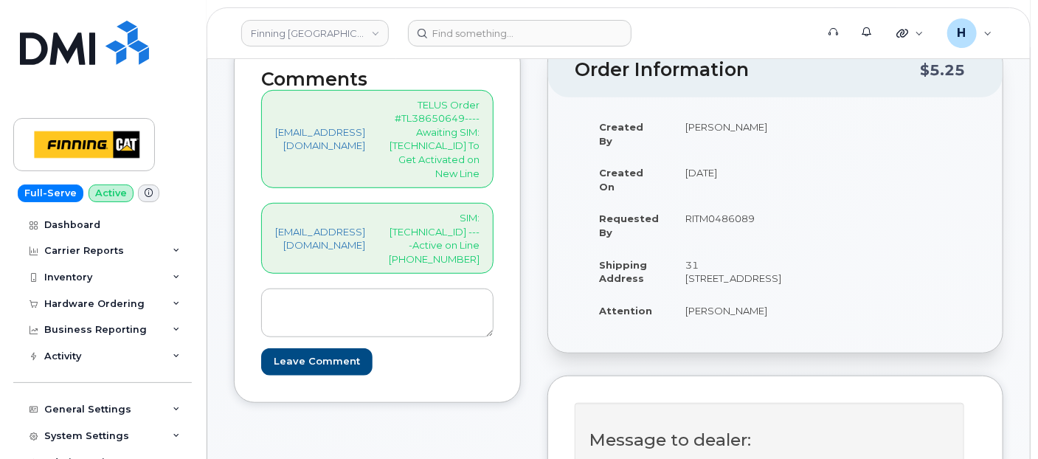
scroll to position [328, 0]
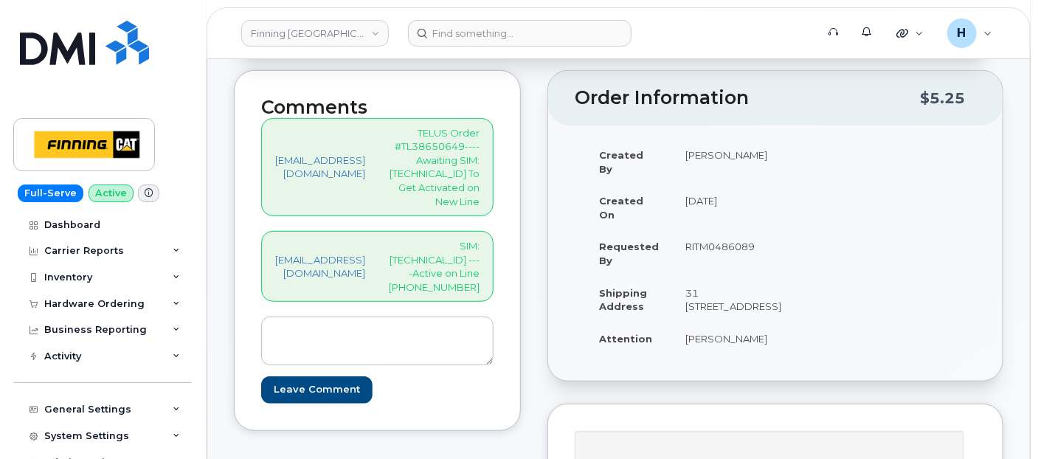
drag, startPoint x: 499, startPoint y: 269, endPoint x: 531, endPoint y: 288, distance: 37.1
click at [494, 288] on div "hakaur@dminc.com SIM: 8912230102351112994 ----Active on Line 587-783-3632" at bounding box center [377, 266] width 232 height 71
copy p "587-783-3632"
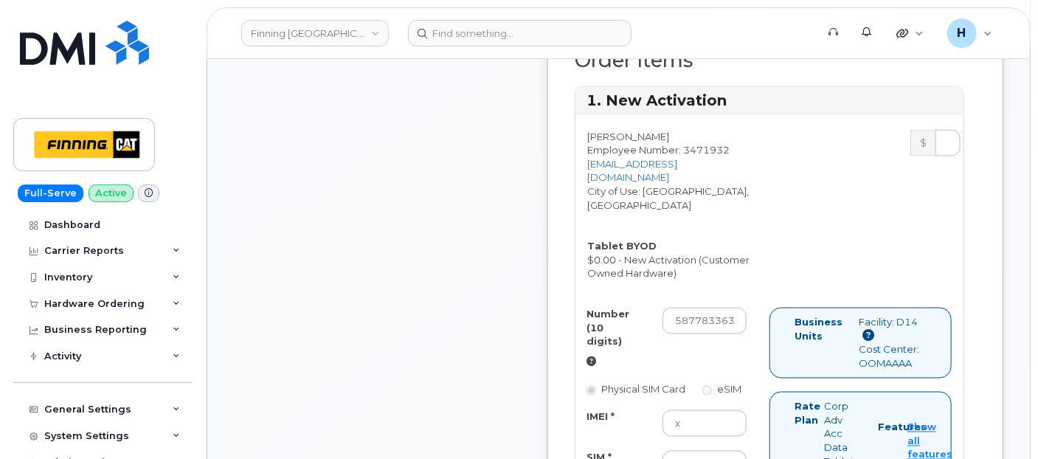
scroll to position [983, 0]
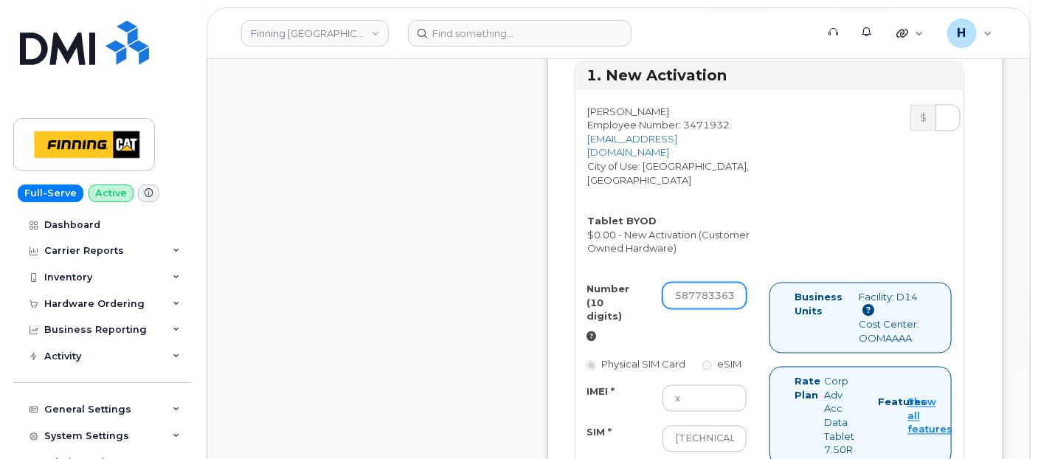
click at [712, 309] on input "5877833632" at bounding box center [704, 296] width 84 height 27
paste input "-783-"
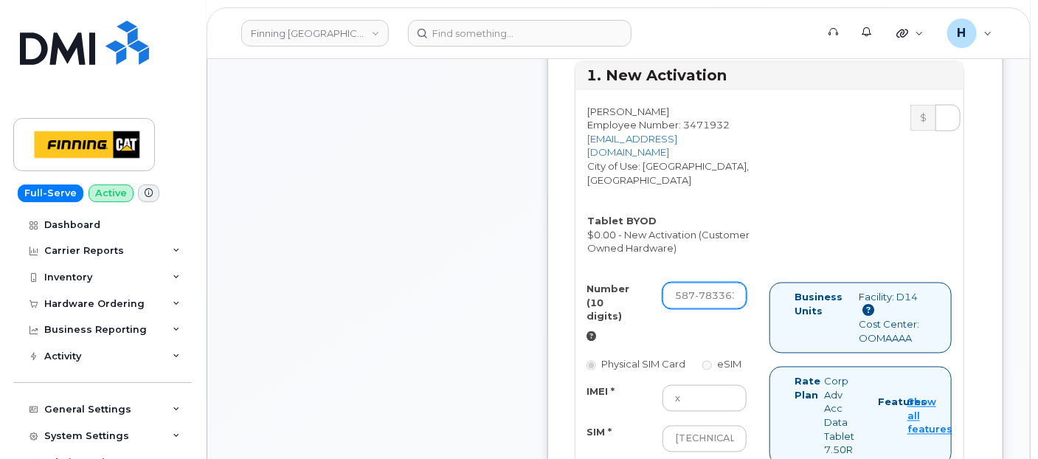
type input "5877833632"
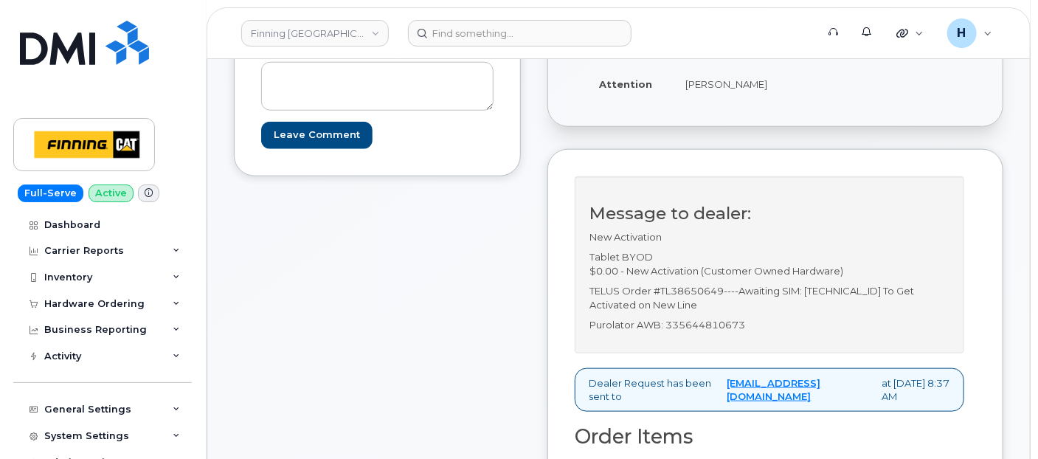
scroll to position [409, 0]
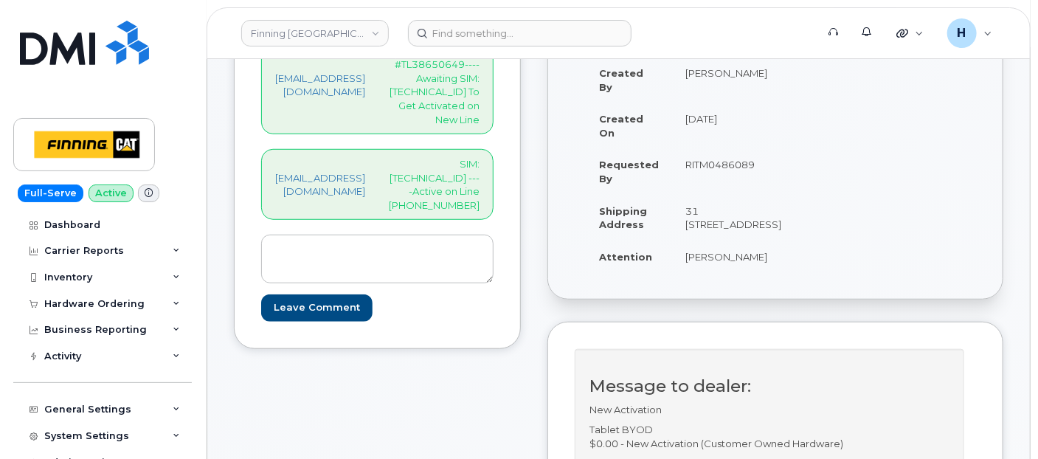
click at [449, 173] on p "SIM: [TECHNICAL_ID] ----Active on Line [PHONE_NUMBER]" at bounding box center [434, 184] width 91 height 55
copy p "8912230102351112994"
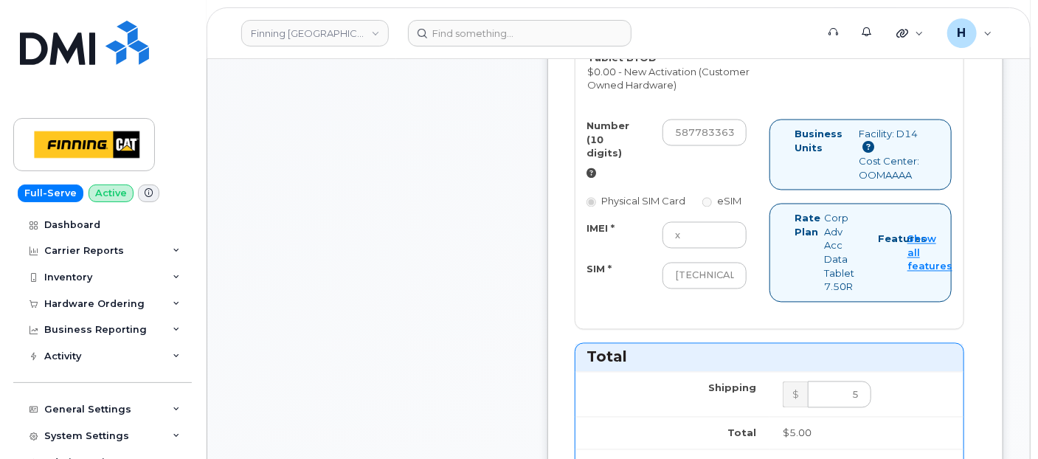
scroll to position [1147, 0]
click at [736, 288] on input "8912230102351112994" at bounding box center [704, 275] width 84 height 27
paste input "8912230102351112994"
type input "8912230102351112994"
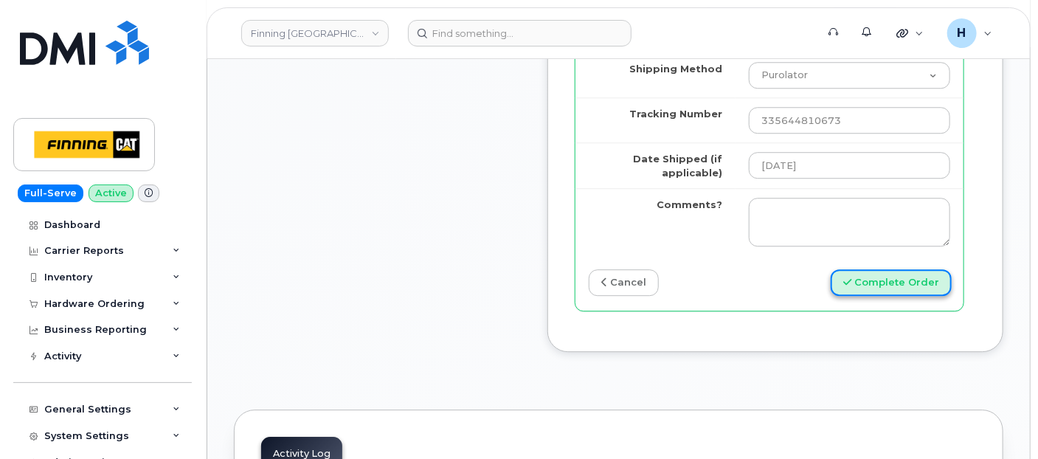
scroll to position [0, 0]
click at [881, 297] on button "Complete Order" at bounding box center [891, 282] width 121 height 27
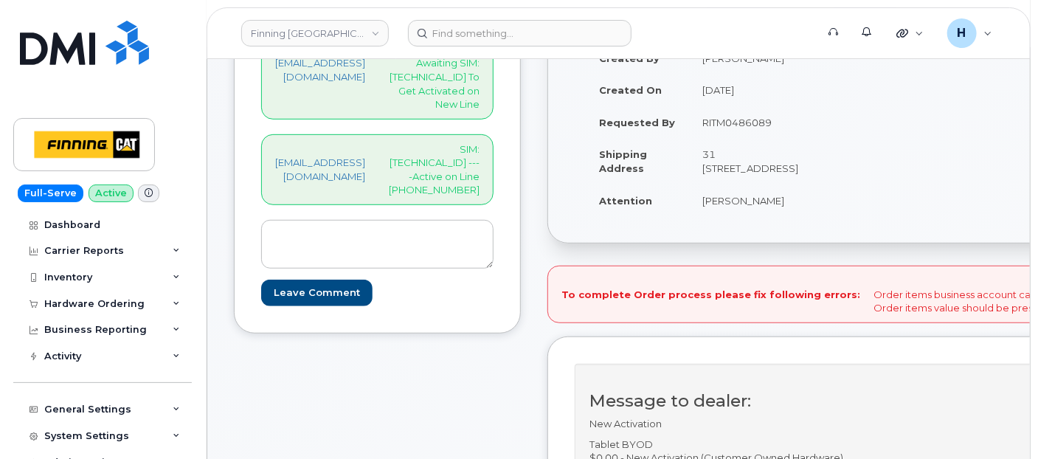
scroll to position [82, 0]
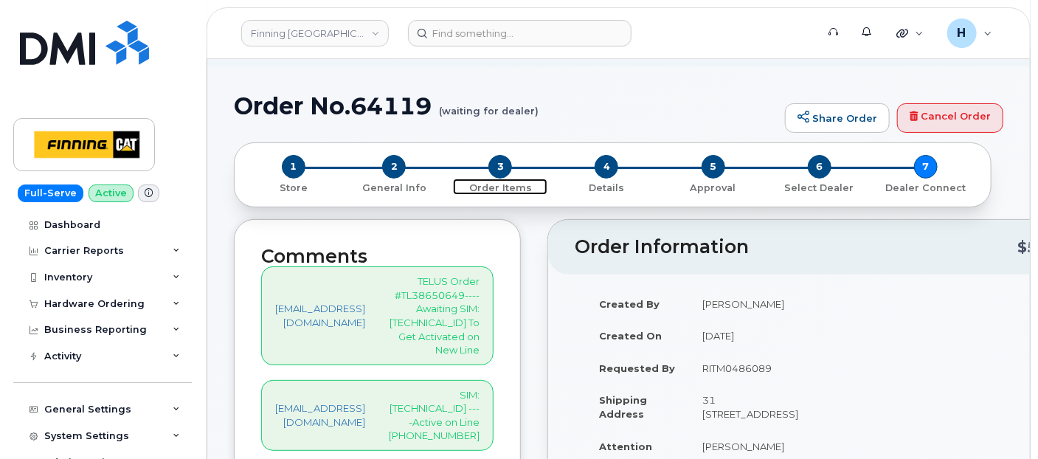
click at [498, 165] on span "3" at bounding box center [500, 167] width 24 height 24
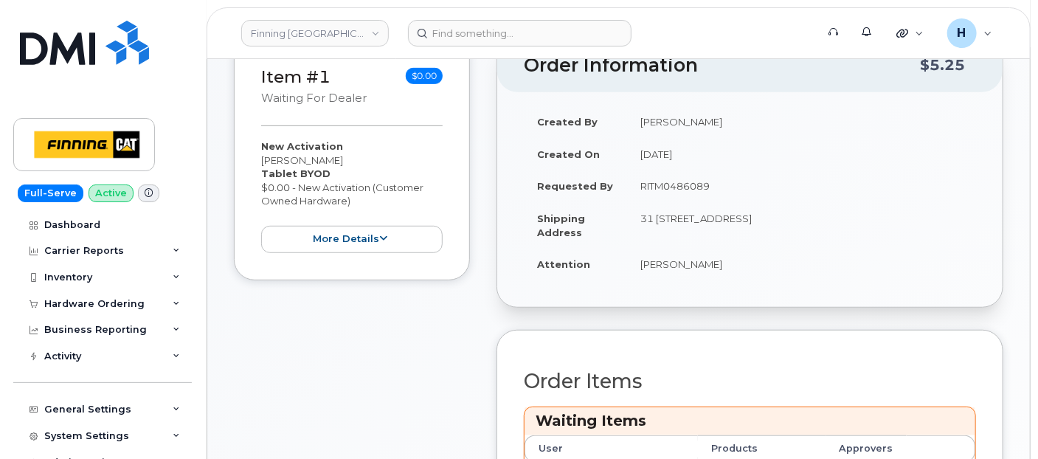
scroll to position [491, 0]
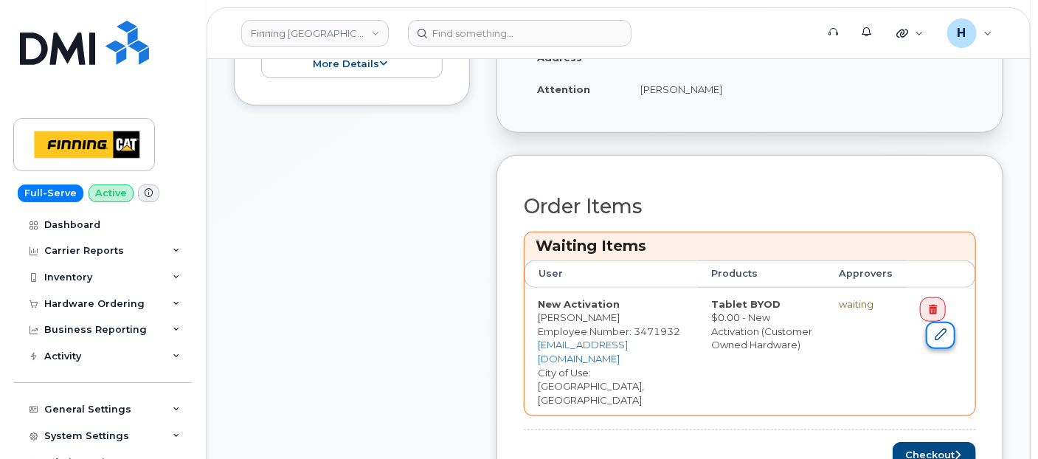
click at [928, 327] on link at bounding box center [941, 335] width 30 height 27
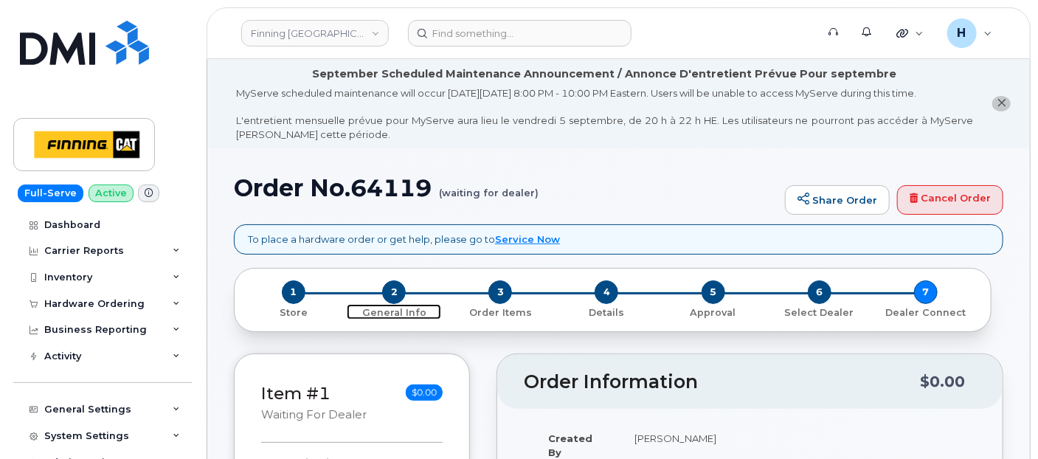
click at [390, 295] on span "2" at bounding box center [394, 292] width 24 height 24
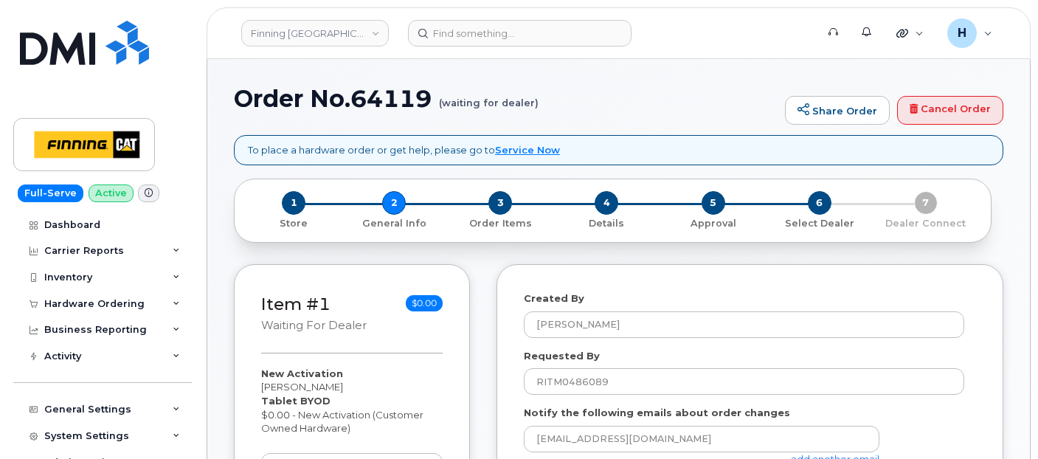
select select
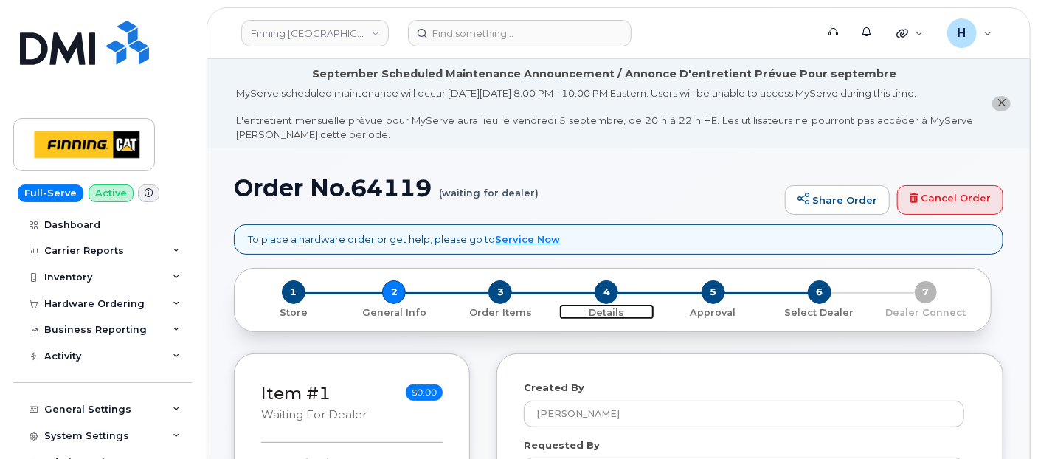
click at [606, 293] on span "4" at bounding box center [607, 292] width 24 height 24
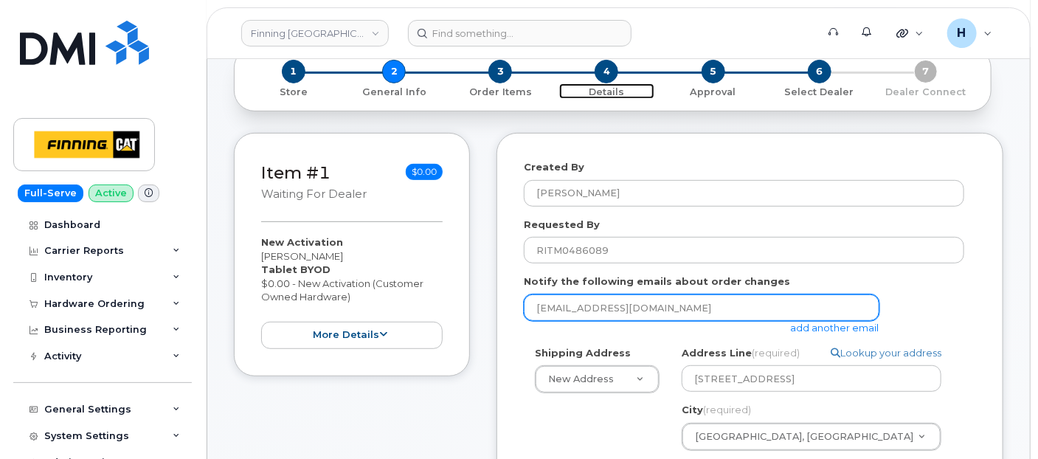
scroll to position [246, 0]
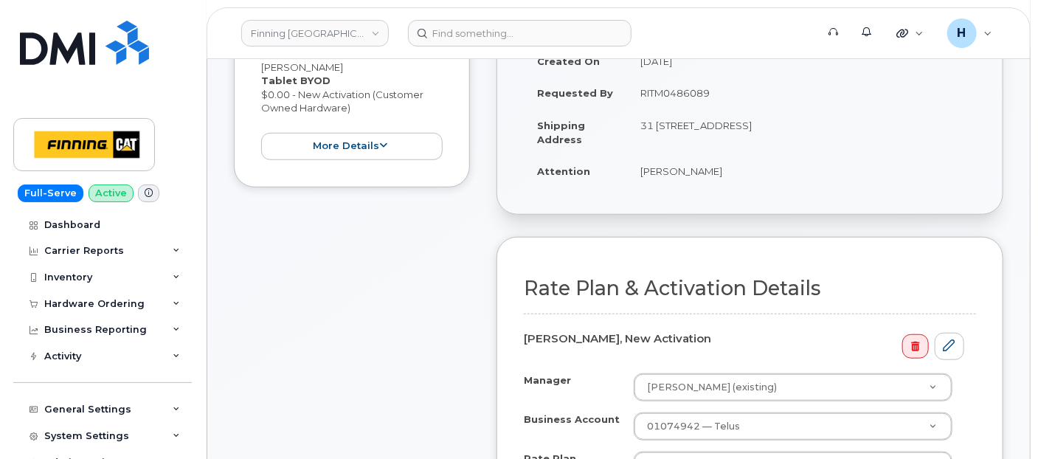
scroll to position [655, 0]
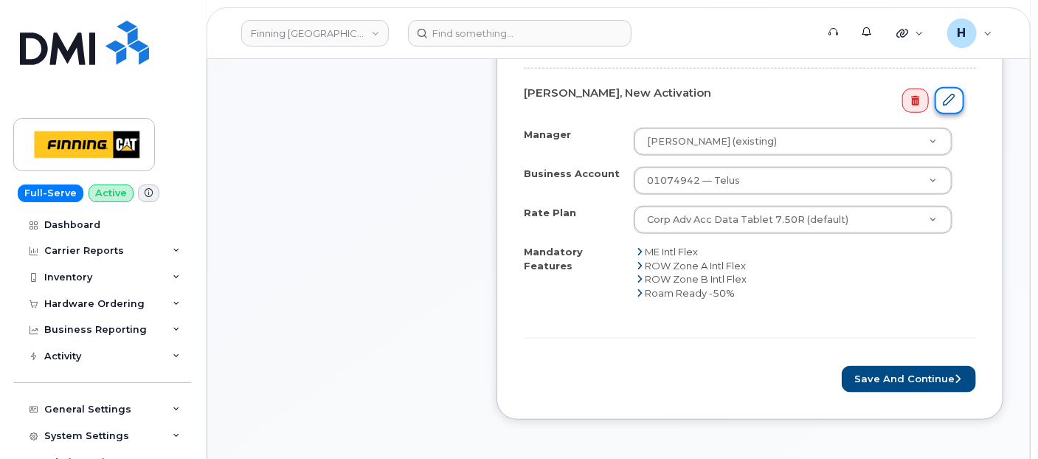
click at [955, 94] on icon at bounding box center [950, 100] width 12 height 12
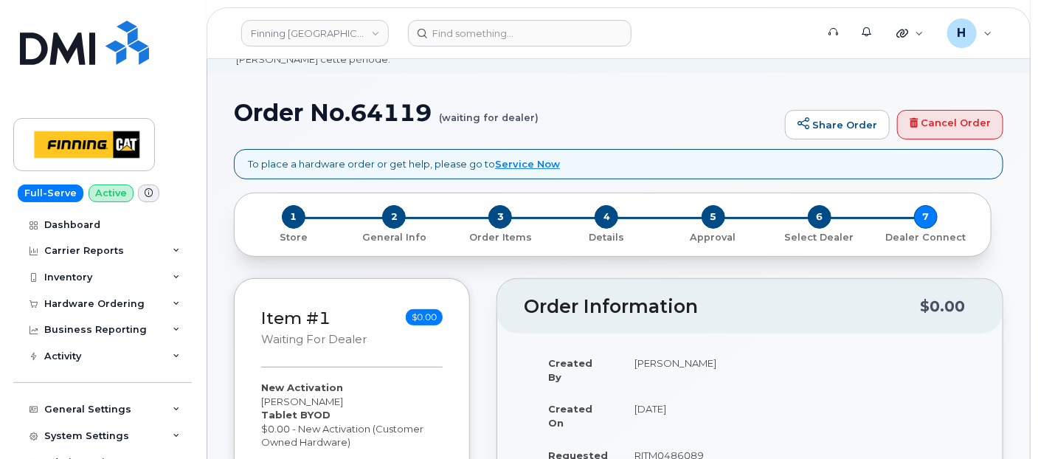
scroll to position [7, 0]
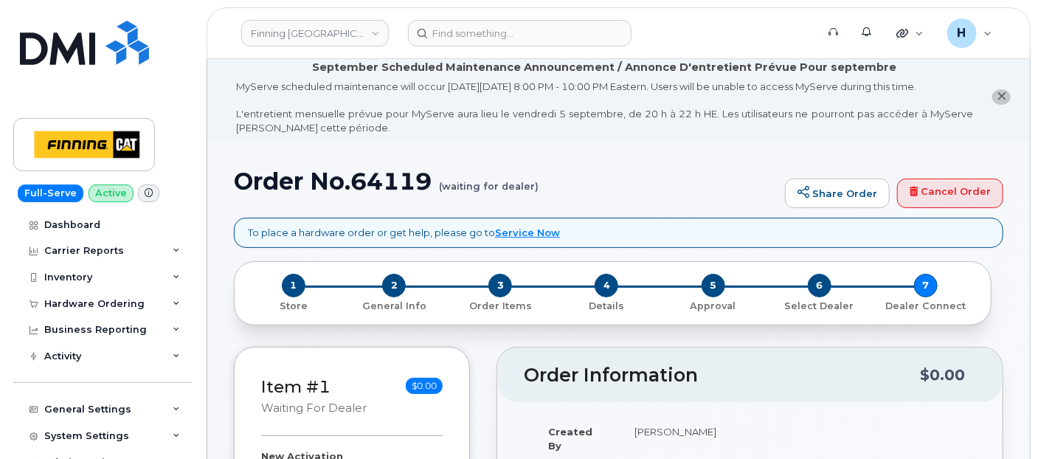
click at [731, 288] on div "5 Approval" at bounding box center [713, 293] width 106 height 39
click at [717, 288] on span "5" at bounding box center [714, 286] width 24 height 24
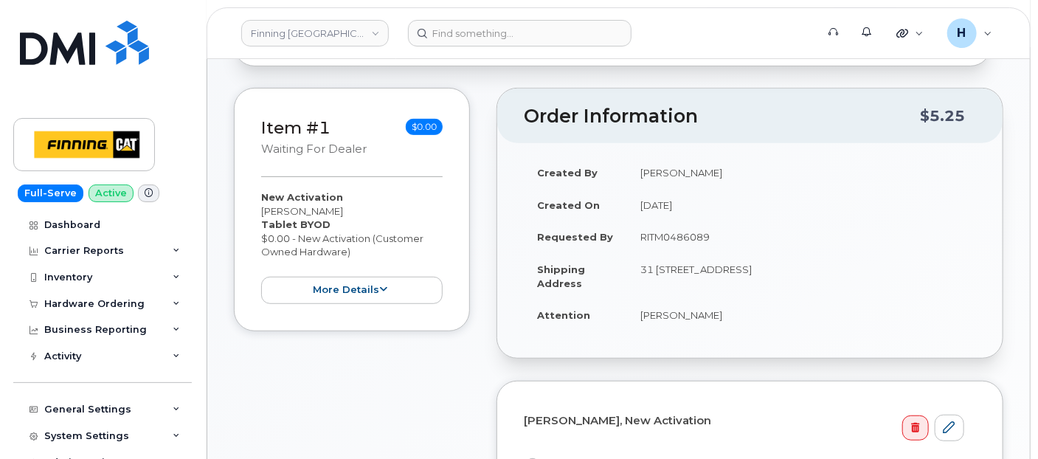
scroll to position [335, 0]
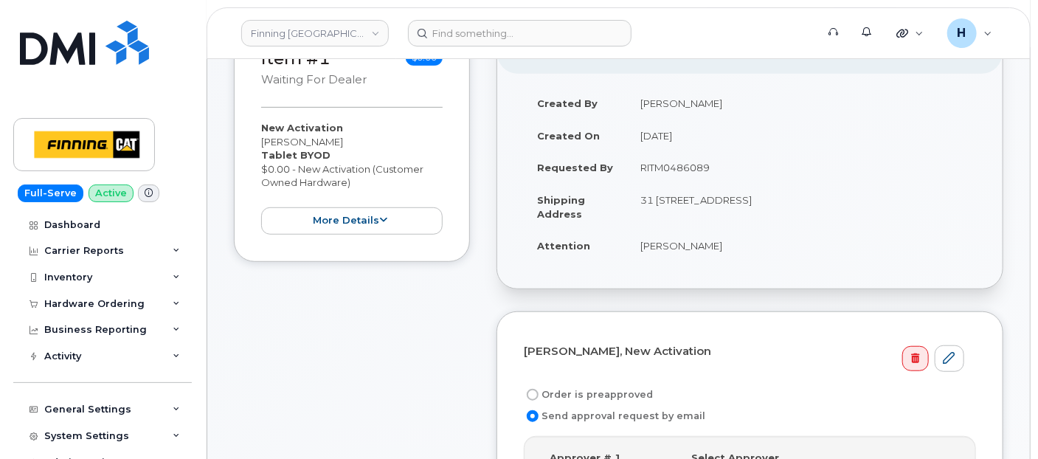
click at [589, 386] on label "Order is preapproved" at bounding box center [588, 395] width 129 height 18
click at [539, 389] on input "Order is preapproved" at bounding box center [533, 395] width 12 height 12
radio input "true"
drag, startPoint x: 640, startPoint y: 165, endPoint x: 728, endPoint y: 170, distance: 87.9
click at [728, 170] on td "RITM0486089" at bounding box center [801, 167] width 349 height 32
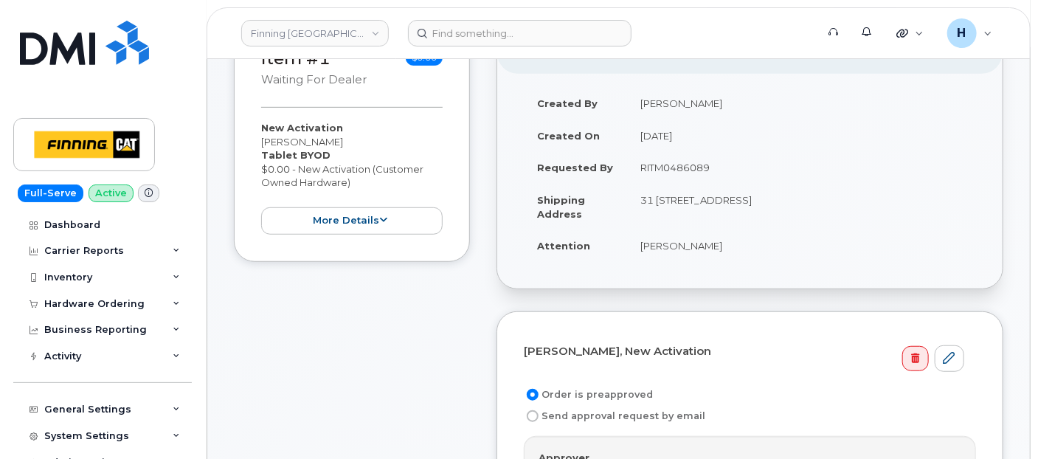
copy td "RITM0486089"
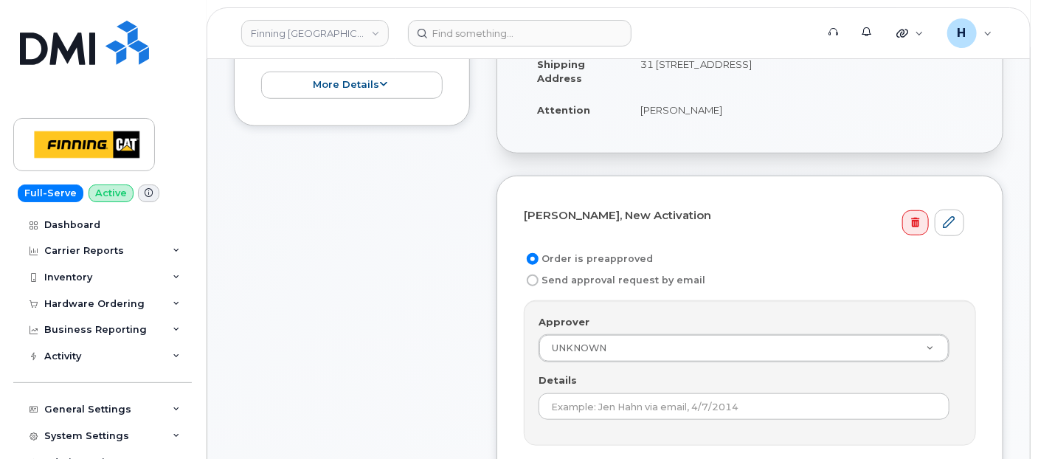
scroll to position [581, 0]
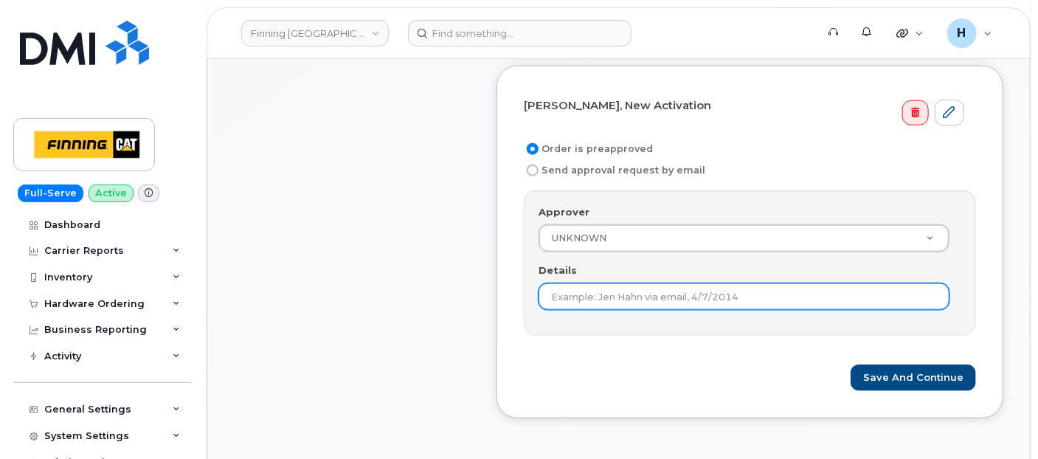
click at [577, 286] on input "Details" at bounding box center [744, 296] width 411 height 27
paste input "RITM0486089"
type input "RITM0486089"
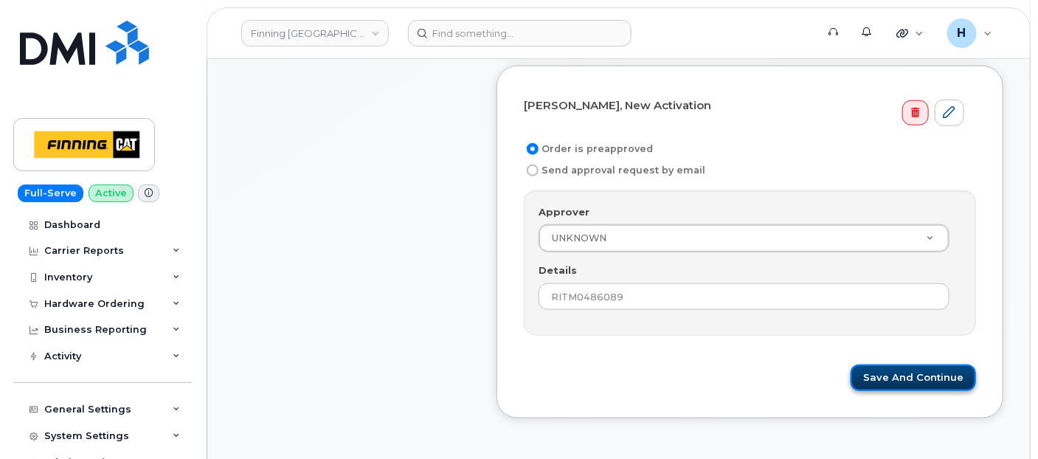
click at [881, 370] on button "Save and Continue" at bounding box center [913, 377] width 125 height 27
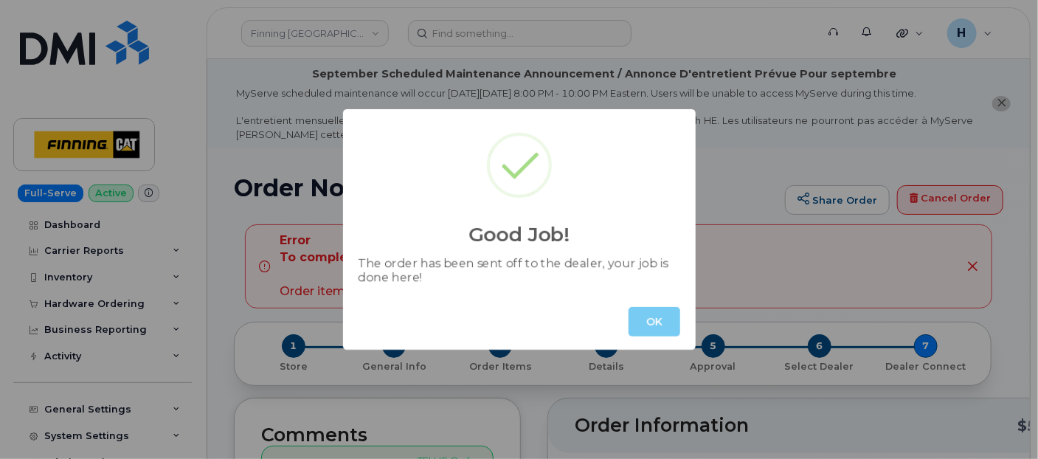
click at [659, 317] on button "OK" at bounding box center [655, 322] width 52 height 30
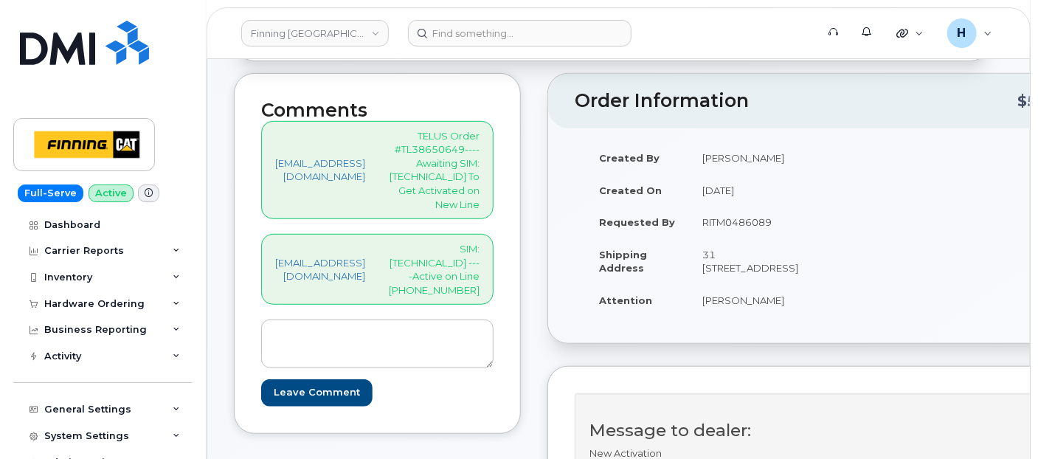
scroll to position [164, 0]
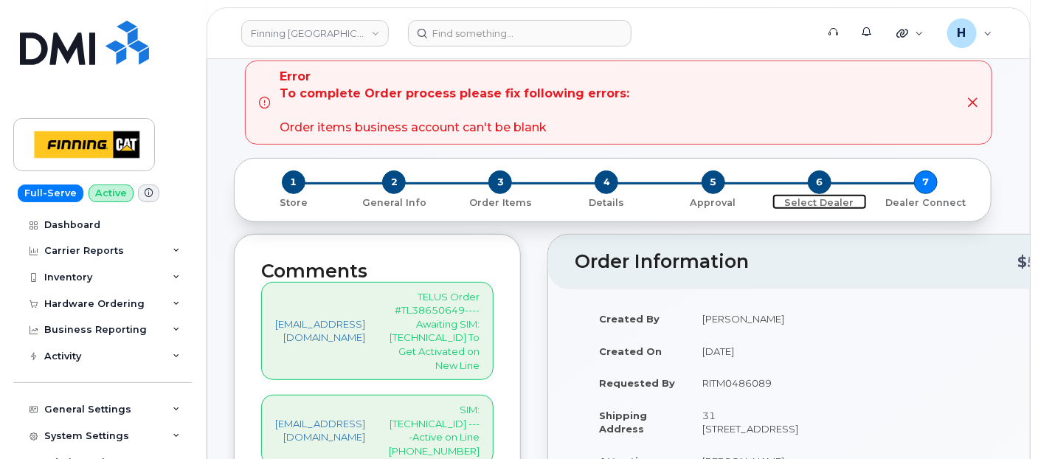
click at [820, 173] on span "6" at bounding box center [820, 182] width 24 height 24
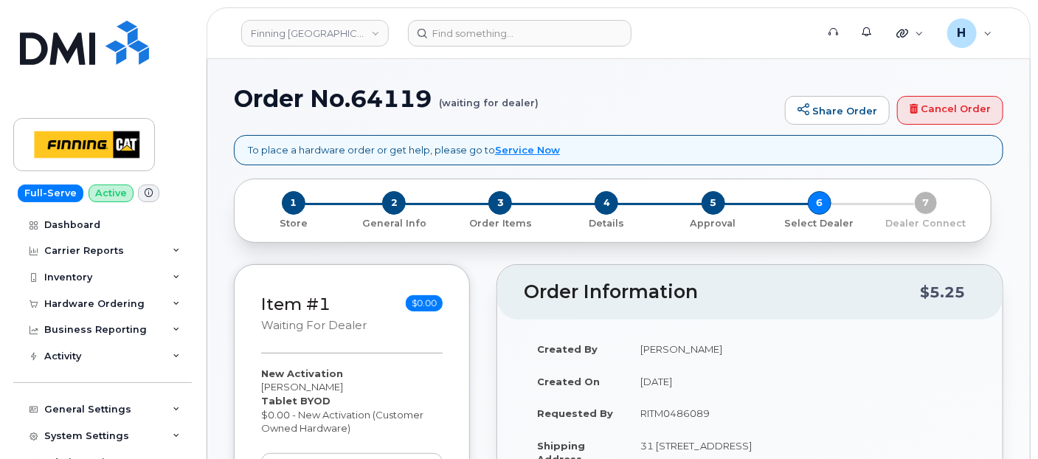
type textarea "New Activation Tablet BYOD $0.00 - New Activation (Customer Owned Hardware) TEL…"
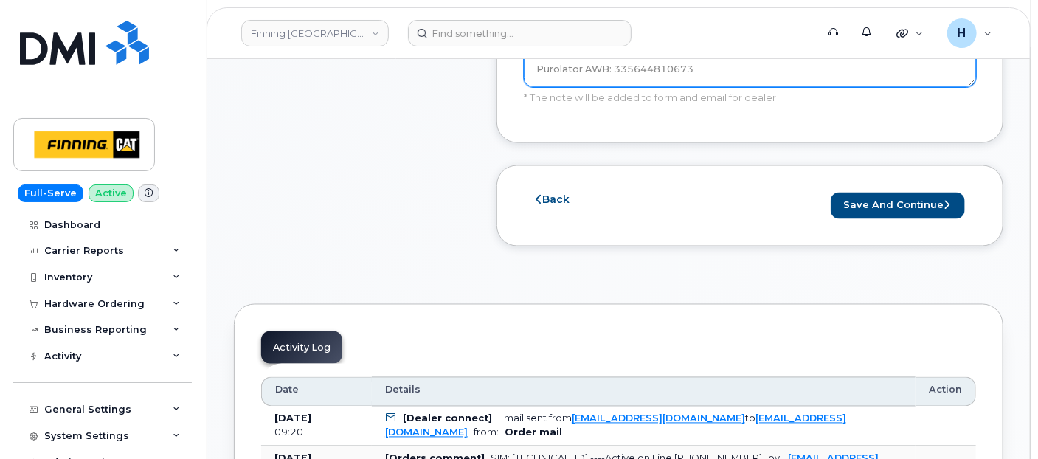
scroll to position [983, 0]
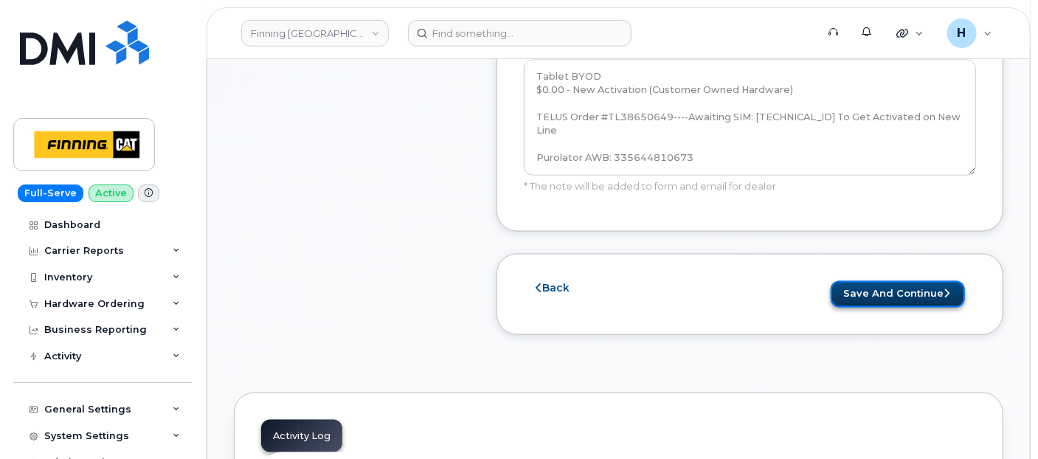
click at [876, 288] on button "Save and Continue" at bounding box center [898, 294] width 134 height 27
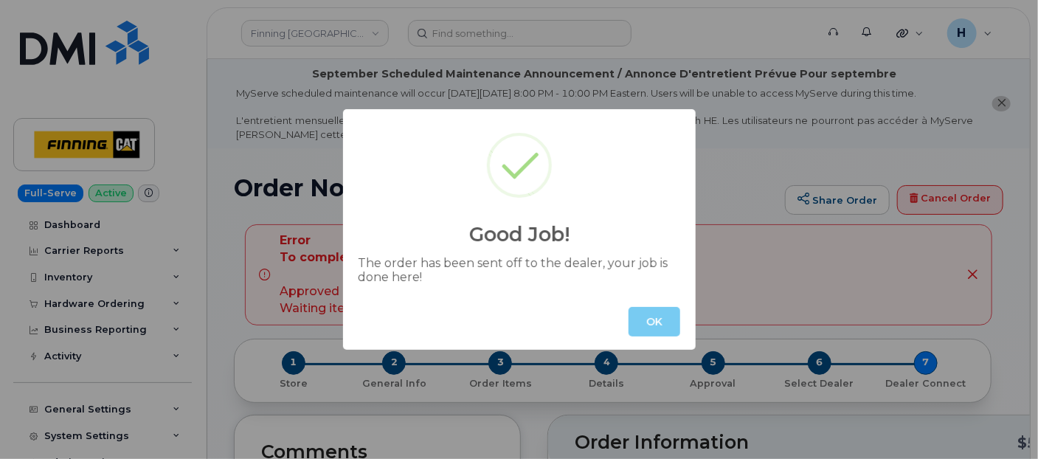
click at [669, 318] on button "OK" at bounding box center [655, 322] width 52 height 30
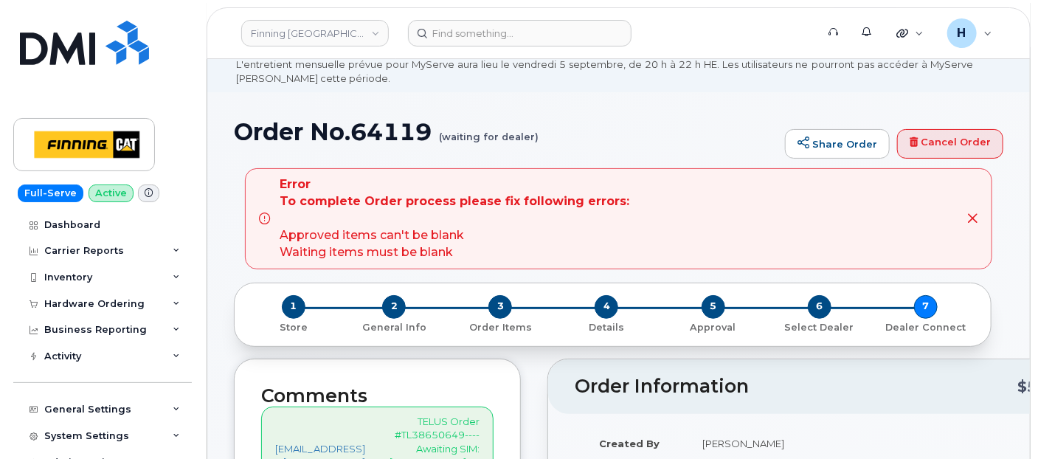
scroll to position [82, 0]
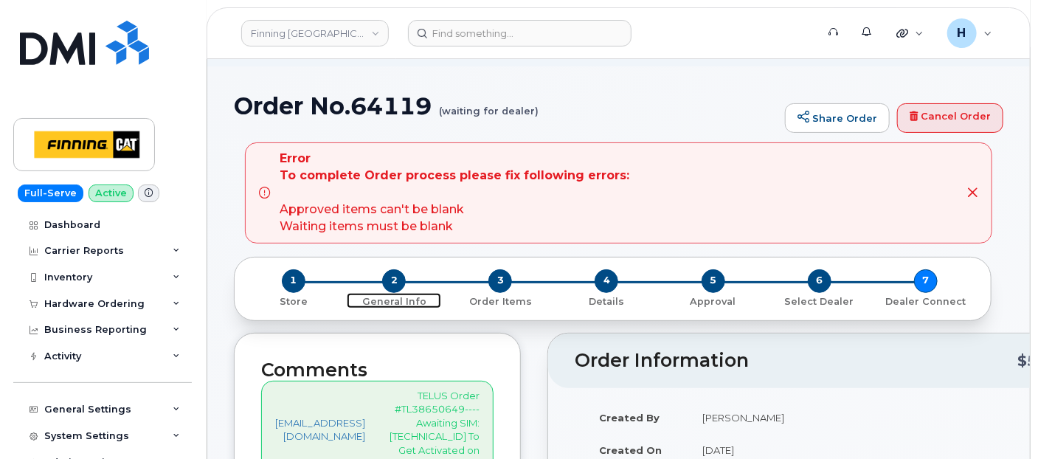
click at [387, 271] on span "2" at bounding box center [394, 281] width 24 height 24
click at [300, 279] on span "1" at bounding box center [294, 281] width 24 height 24
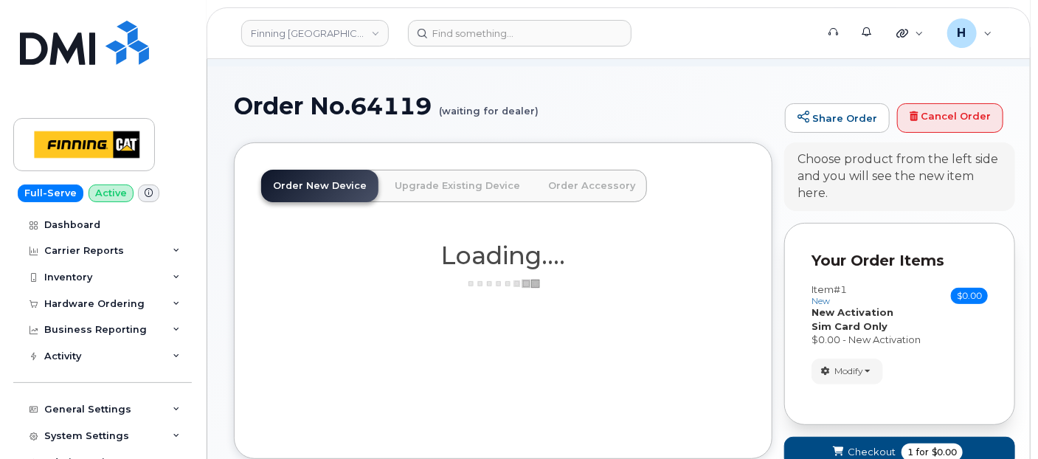
scroll to position [176, 0]
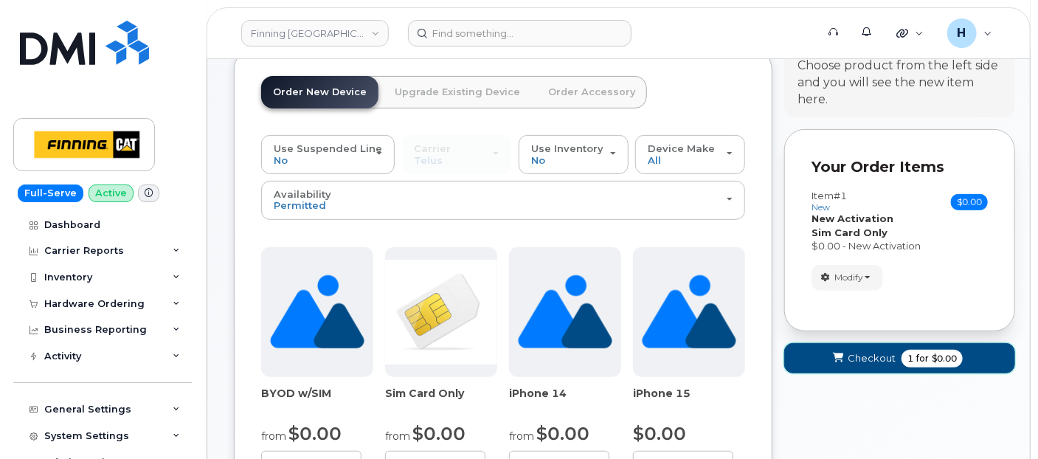
click at [857, 351] on span "Checkout" at bounding box center [872, 358] width 48 height 14
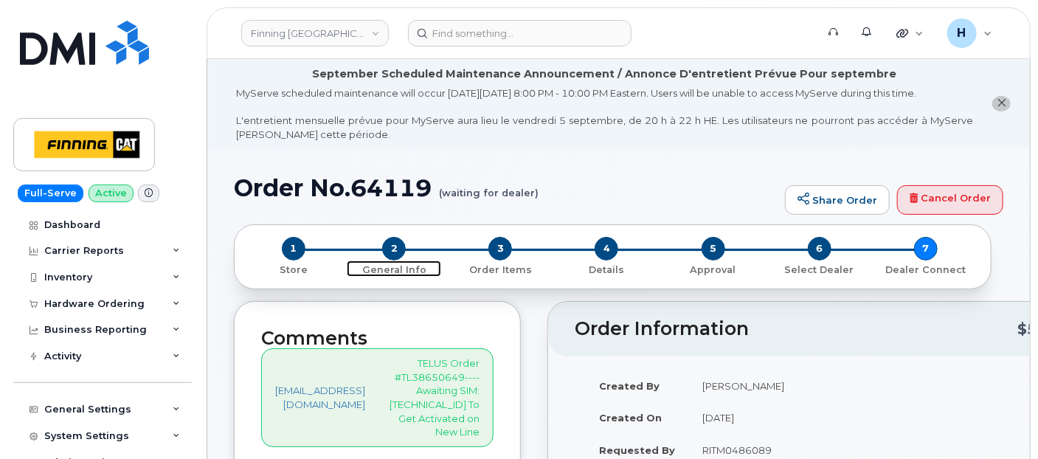
click at [392, 244] on span "2" at bounding box center [394, 249] width 24 height 24
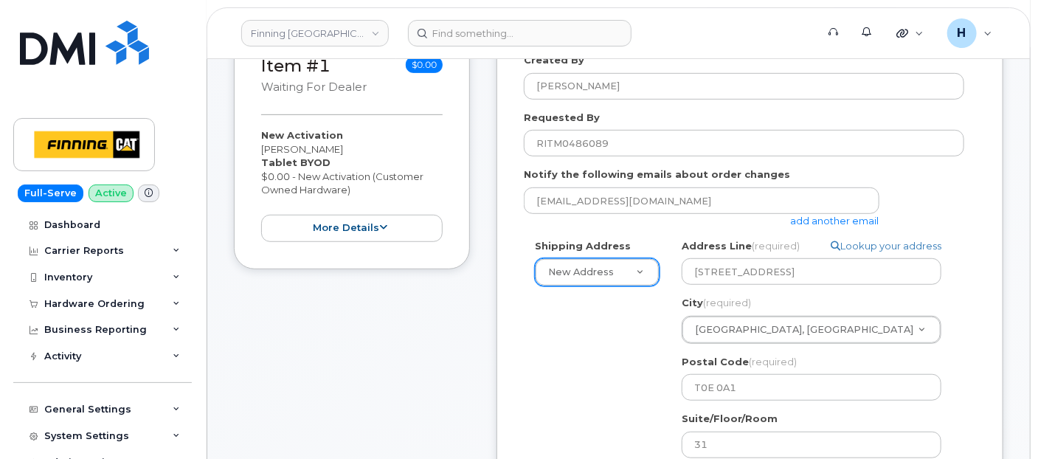
scroll to position [409, 0]
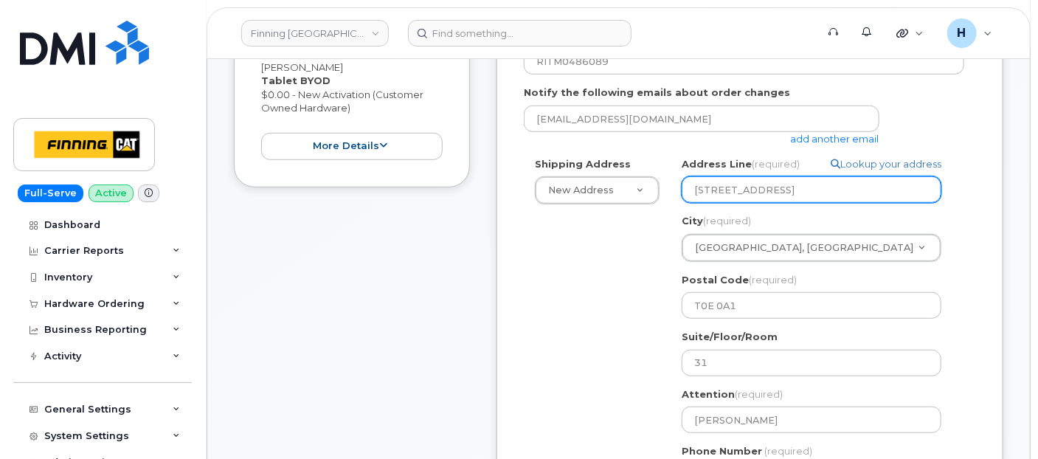
click at [789, 188] on input "54311 Range Road 31" at bounding box center [812, 189] width 260 height 27
click at [792, 188] on input "54311 Range Road 31" at bounding box center [812, 189] width 260 height 27
select select
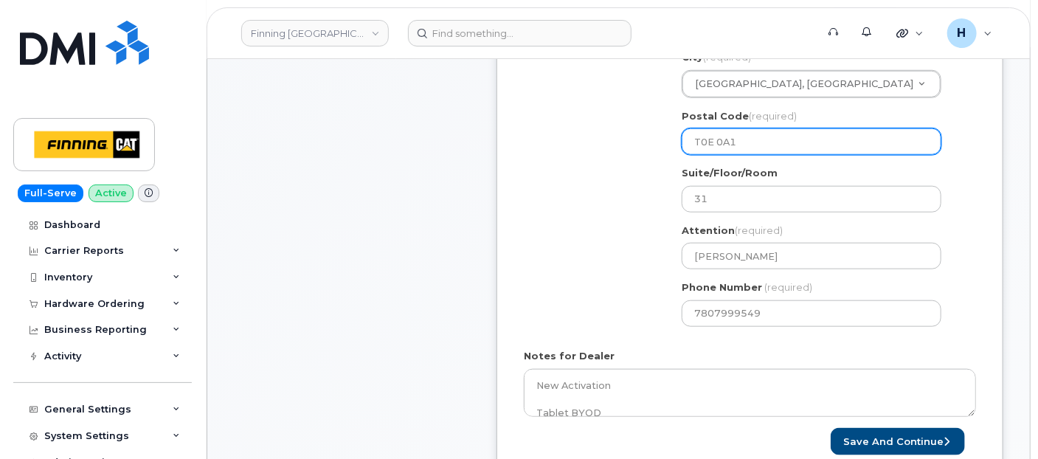
scroll to position [655, 0]
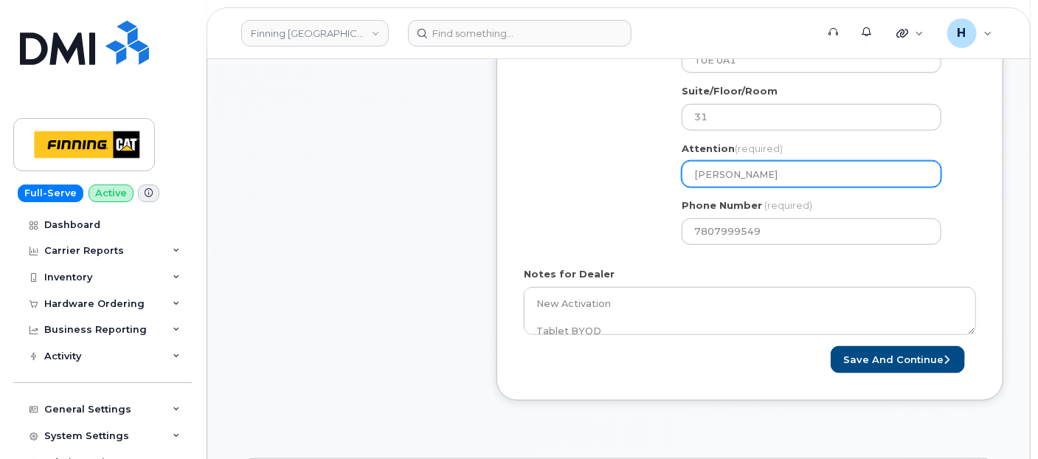
type input "54311 Range Road"
click at [797, 175] on input "[PERSON_NAME]" at bounding box center [812, 174] width 260 height 27
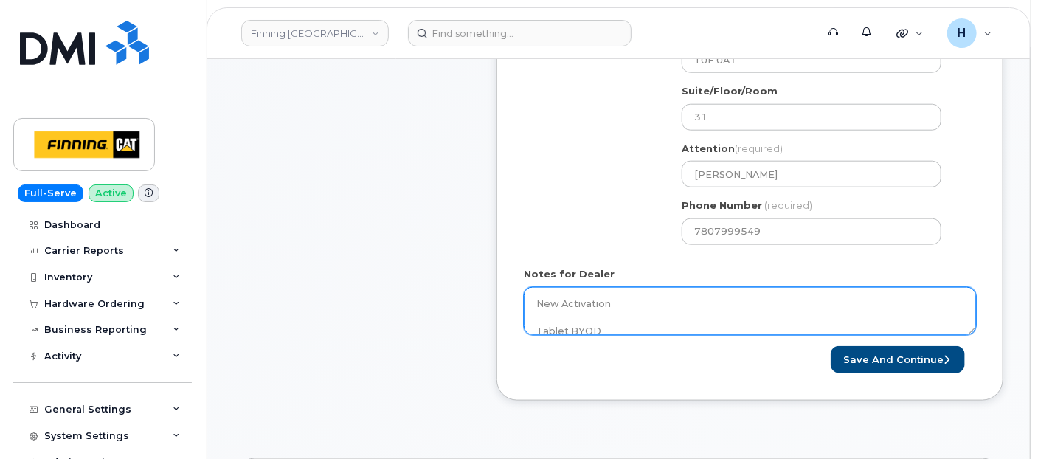
click at [705, 288] on textarea "New Activation Tablet BYOD $0.00 - New Activation (Customer Owned Hardware) TEL…" at bounding box center [750, 311] width 452 height 49
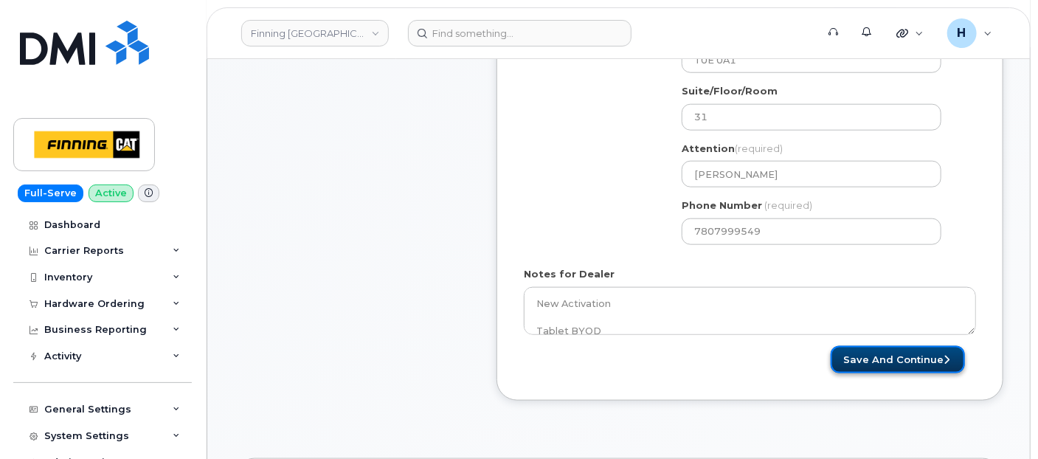
click at [896, 361] on button "Save and Continue" at bounding box center [898, 359] width 134 height 27
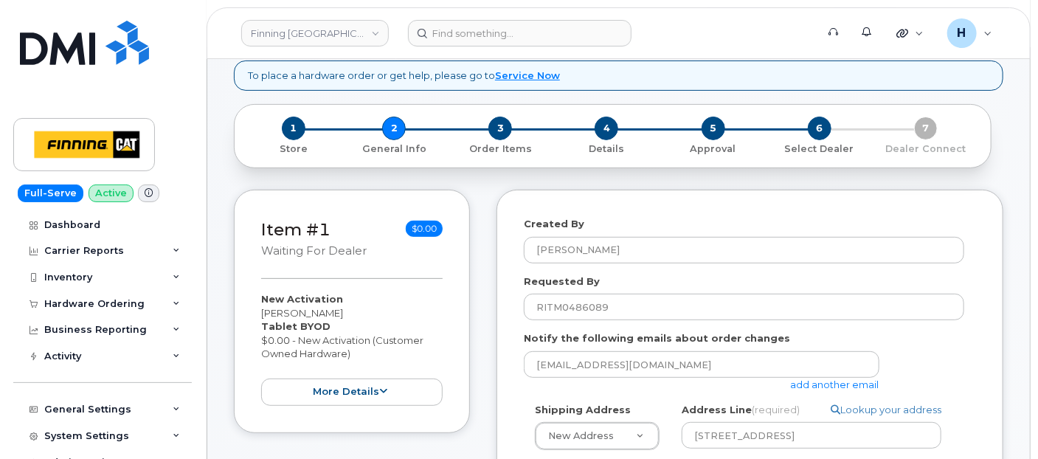
scroll to position [0, 0]
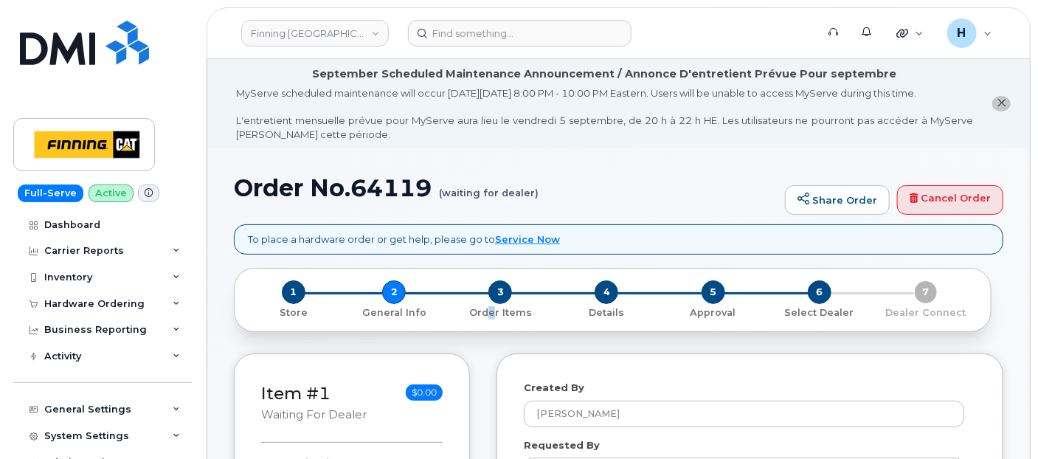
click at [488, 295] on div "3 Order Items" at bounding box center [500, 299] width 106 height 39
click at [495, 291] on span "3" at bounding box center [500, 292] width 24 height 24
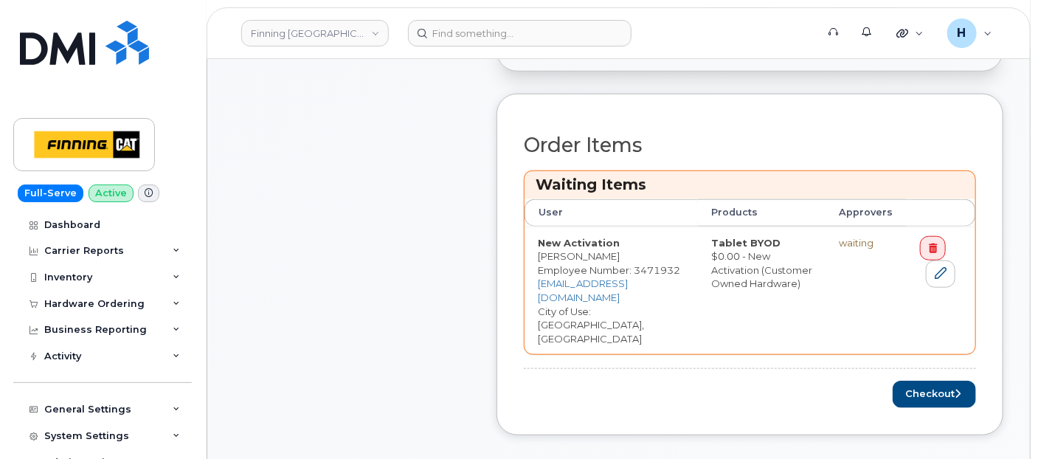
scroll to position [573, 0]
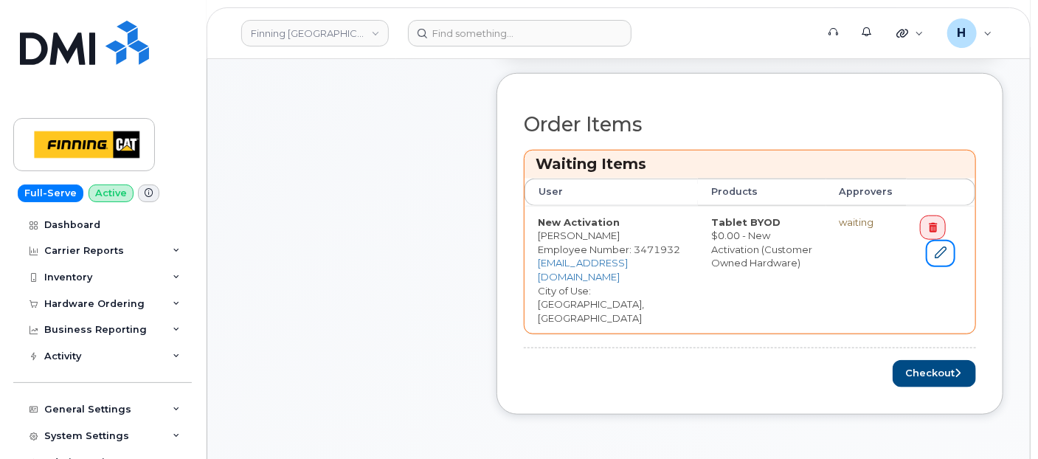
drag, startPoint x: 941, startPoint y: 247, endPoint x: 809, endPoint y: 270, distance: 134.0
click at [940, 247] on icon at bounding box center [941, 252] width 12 height 12
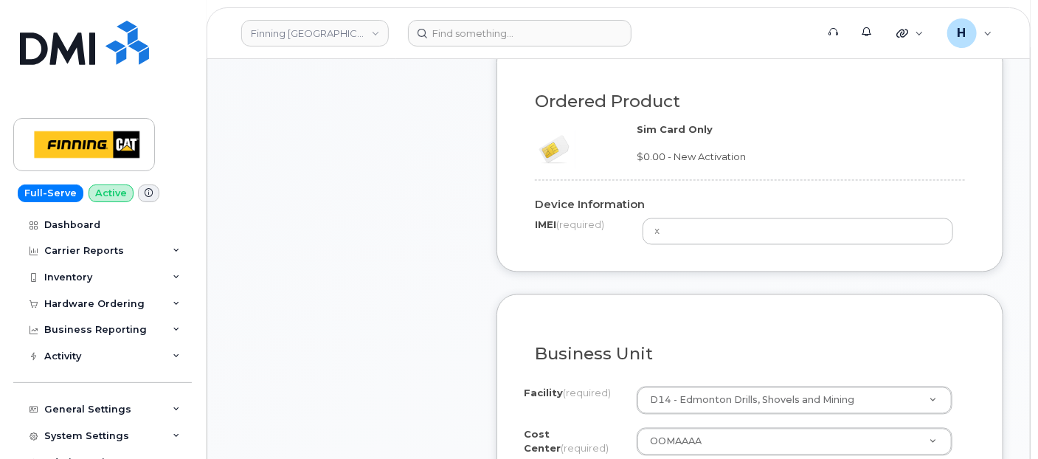
scroll to position [1318, 0]
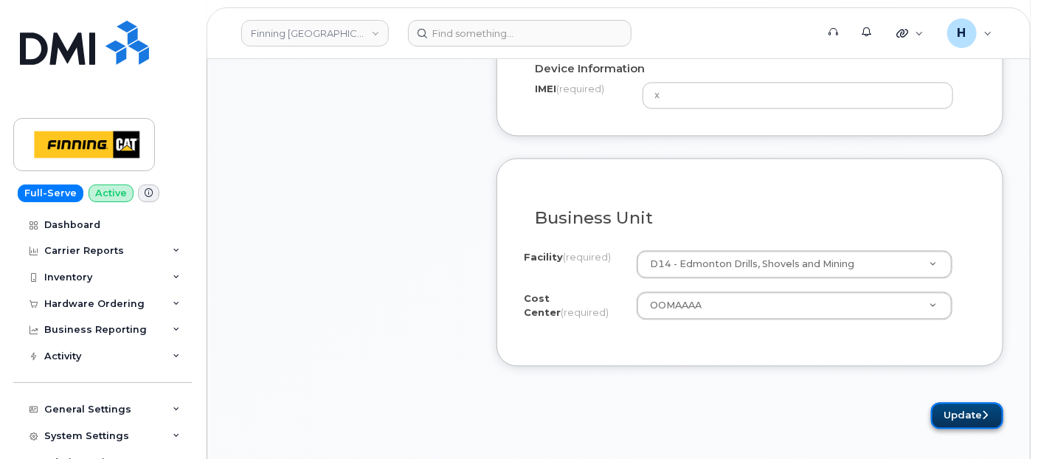
click at [944, 423] on button "Update" at bounding box center [967, 415] width 72 height 27
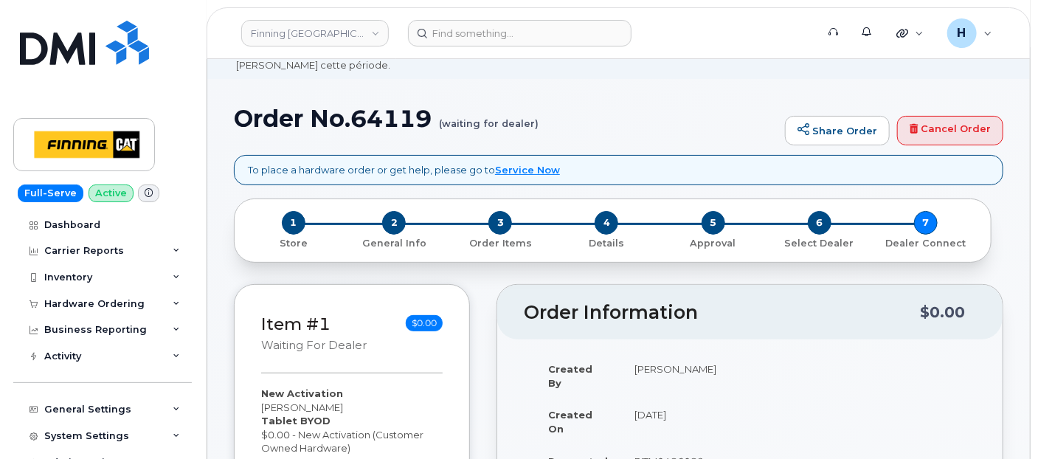
scroll to position [0, 0]
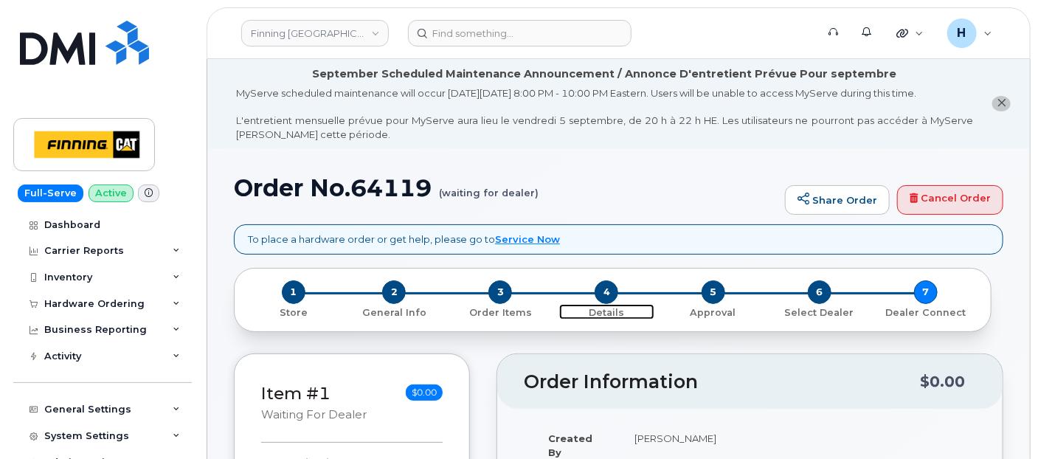
click at [614, 294] on span "4" at bounding box center [607, 292] width 24 height 24
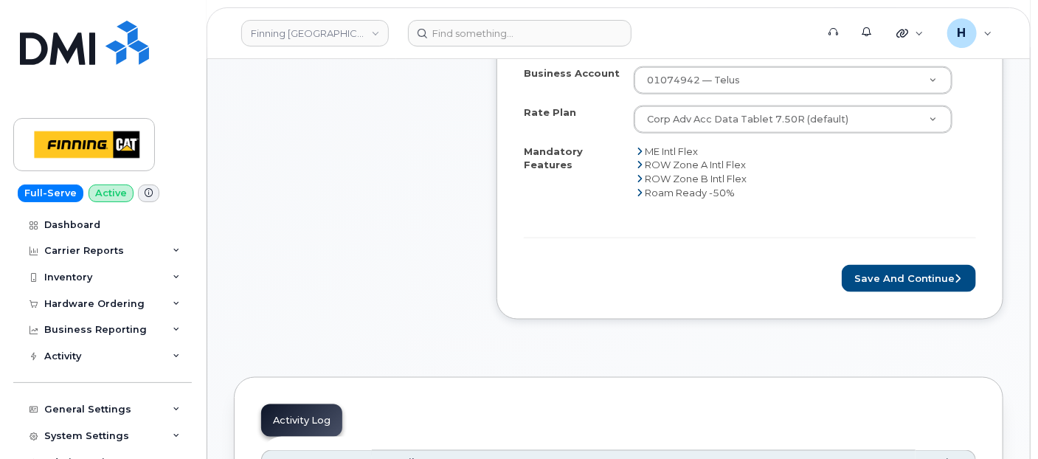
scroll to position [820, 0]
click at [879, 276] on button "Save and Continue" at bounding box center [909, 277] width 134 height 27
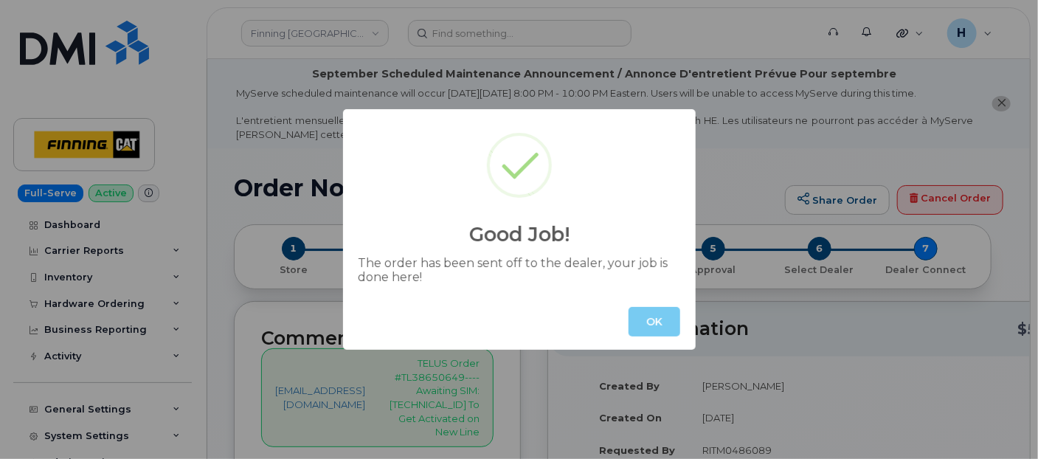
click at [655, 318] on button "OK" at bounding box center [655, 322] width 52 height 30
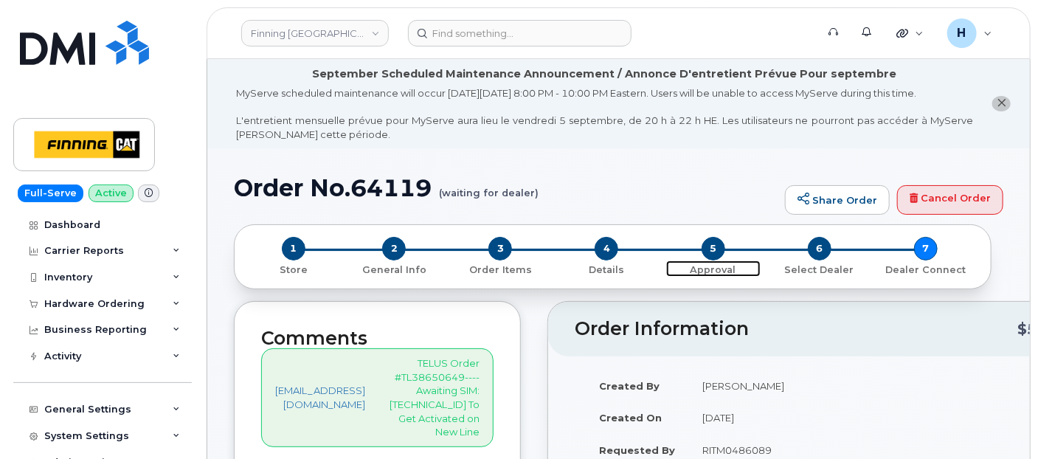
click at [712, 244] on span "5" at bounding box center [714, 249] width 24 height 24
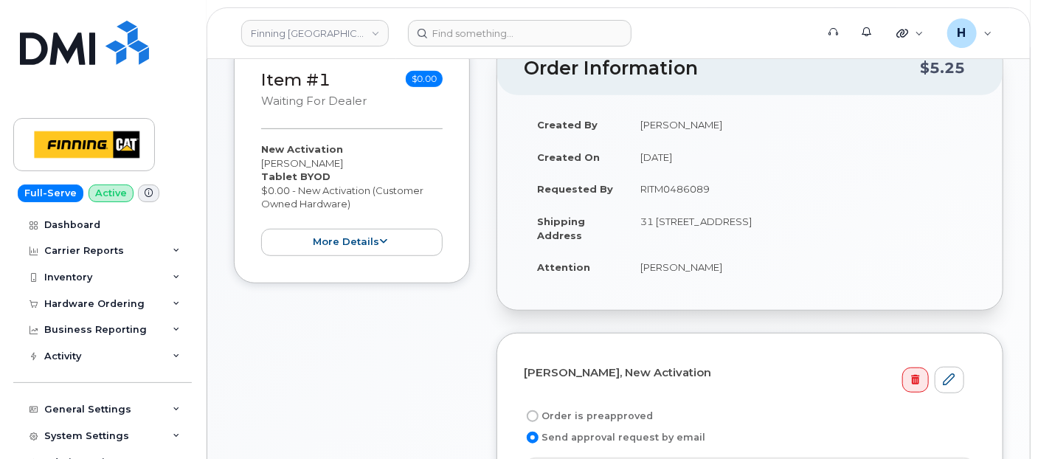
scroll to position [328, 0]
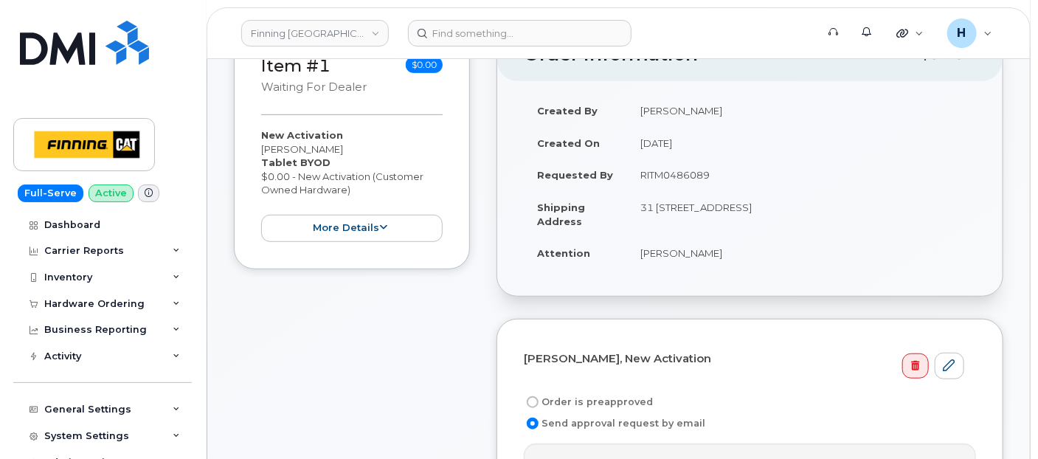
click at [573, 400] on label "Order is preapproved" at bounding box center [588, 402] width 129 height 18
click at [539, 400] on input "Order is preapproved" at bounding box center [533, 402] width 12 height 12
radio input "true"
drag, startPoint x: 631, startPoint y: 182, endPoint x: 721, endPoint y: 179, distance: 89.3
click at [721, 179] on td "RITM0486089" at bounding box center [801, 175] width 349 height 32
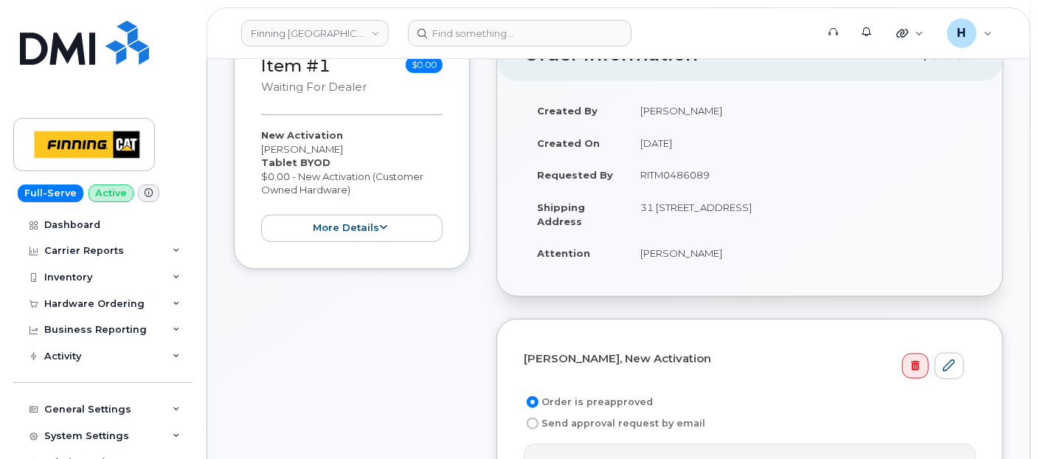
copy td "RITM0486089"
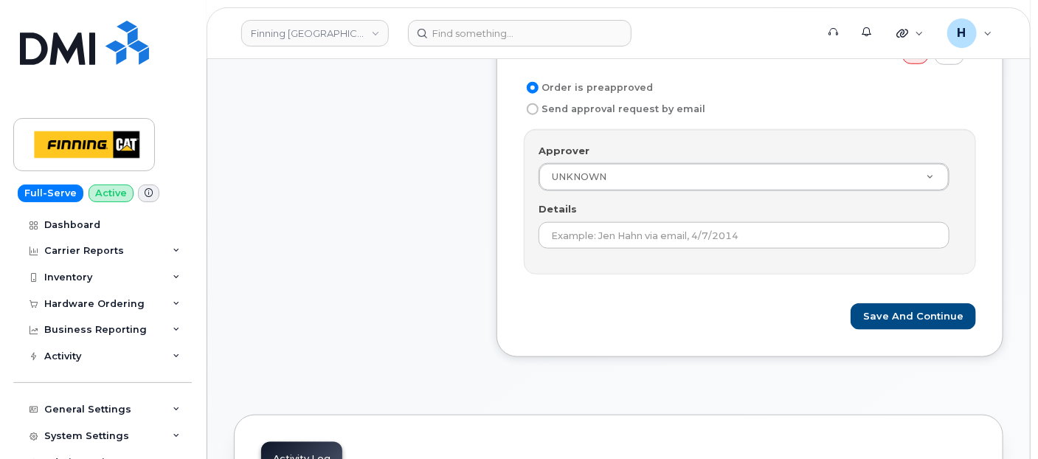
scroll to position [655, 0]
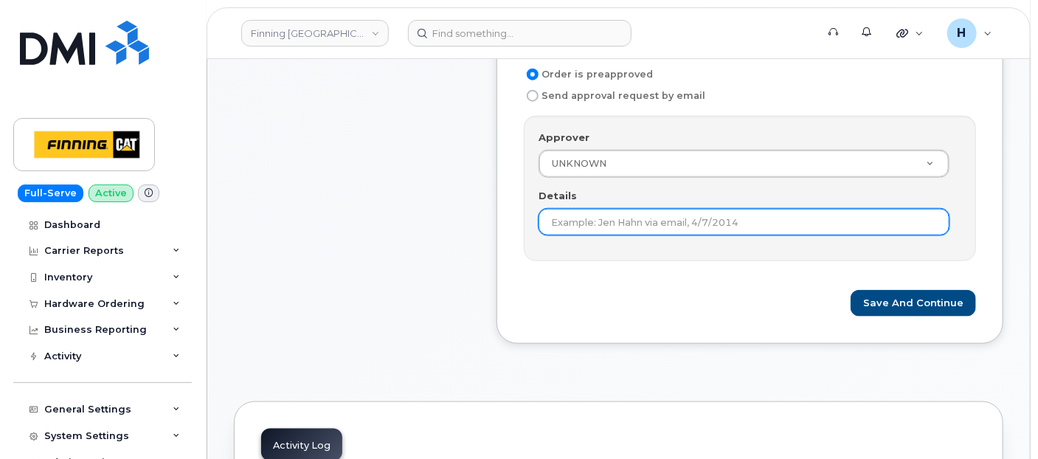
click at [592, 227] on input "Details" at bounding box center [744, 222] width 411 height 27
paste input "RITM0486089"
type input "RITM0486089"
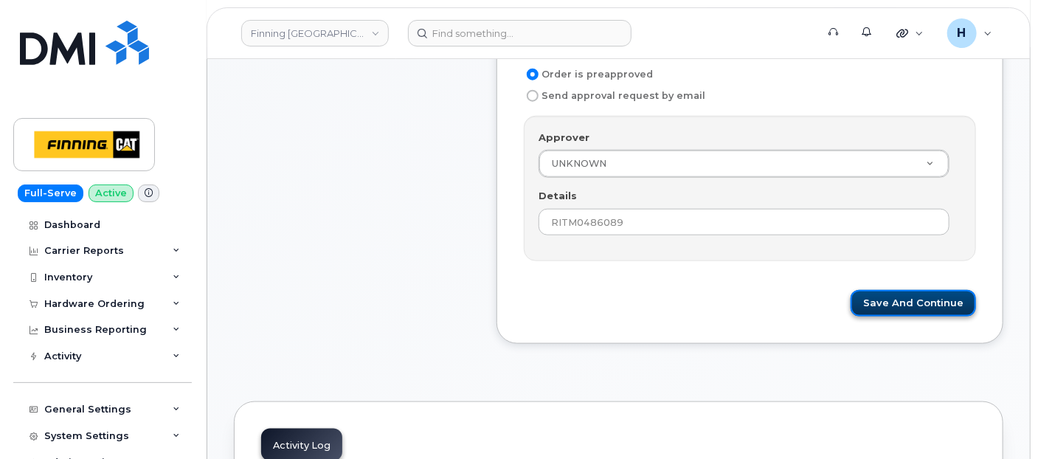
click at [885, 293] on button "Save and Continue" at bounding box center [913, 303] width 125 height 27
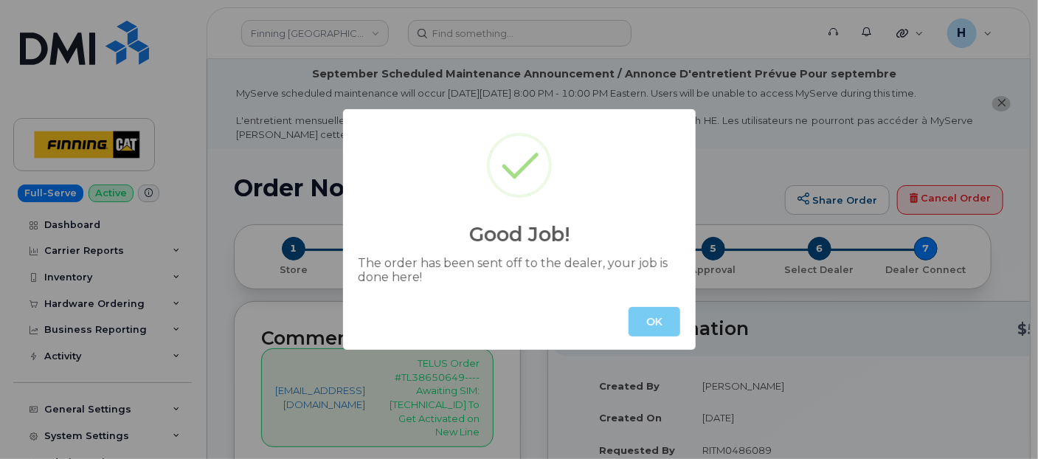
click at [655, 318] on button "OK" at bounding box center [655, 322] width 52 height 30
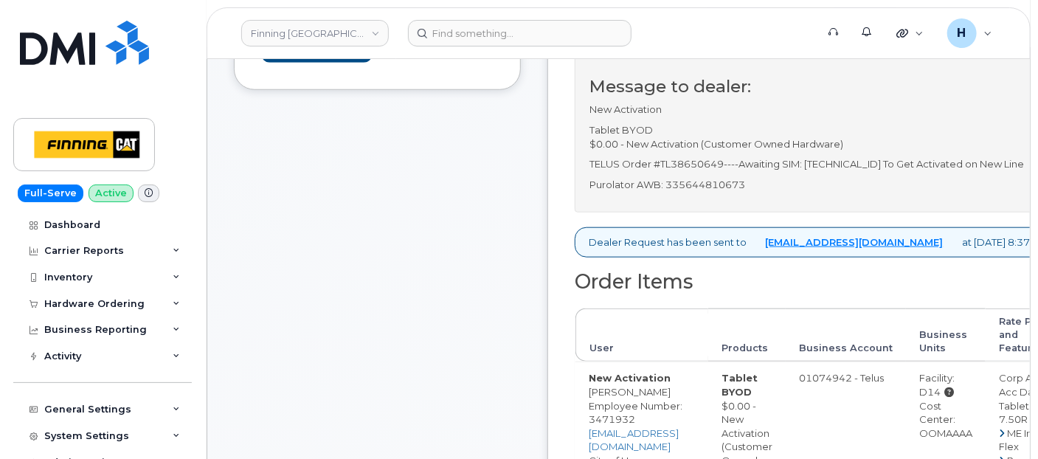
scroll to position [573, 0]
click at [738, 198] on div "Message to dealer: New Activation Tablet BYOD $0.00 - New Activation (Customer …" at bounding box center [818, 128] width 487 height 163
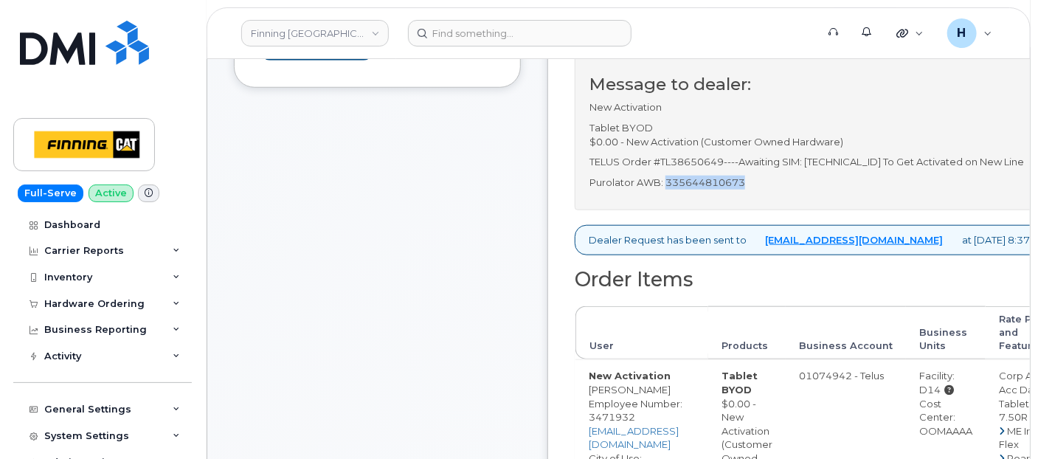
click at [738, 198] on div "Message to dealer: New Activation Tablet BYOD $0.00 - New Activation (Customer …" at bounding box center [818, 128] width 487 height 163
copy p "335644810673"
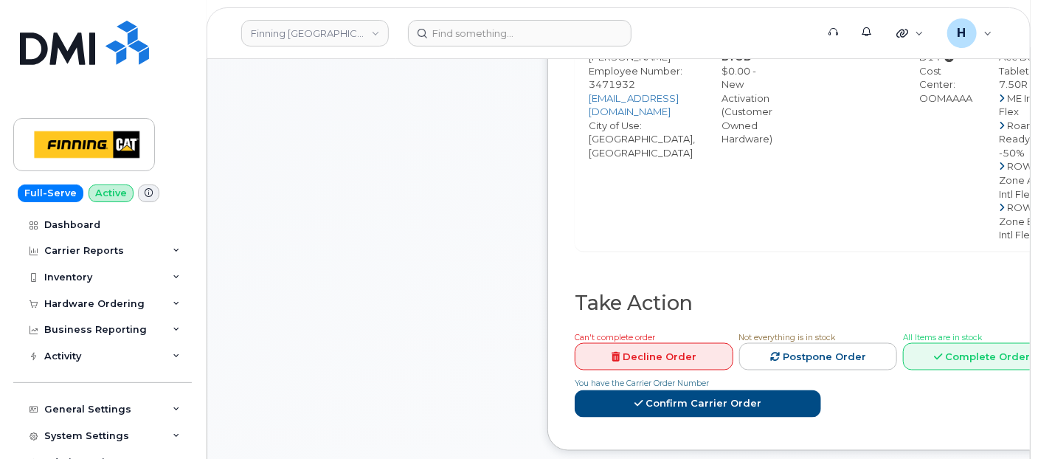
scroll to position [1229, 0]
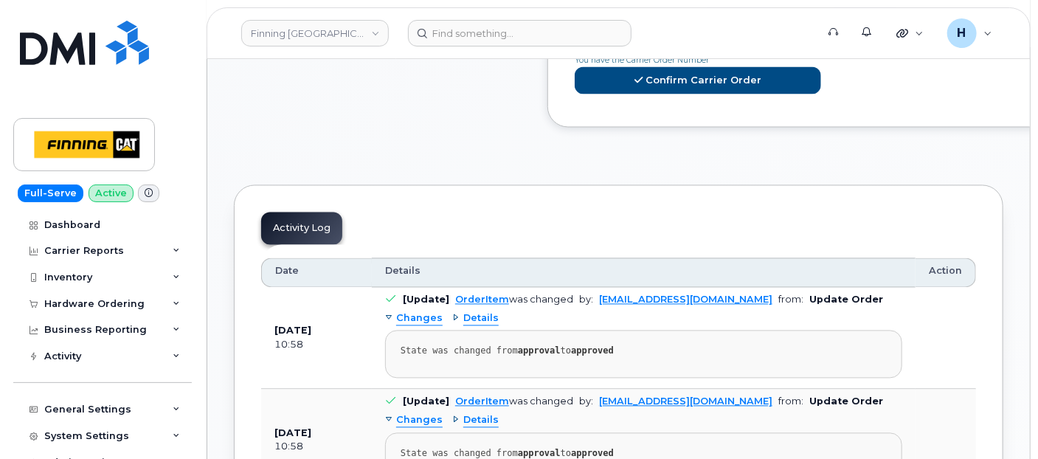
click at [991, 47] on link "Complete Order" at bounding box center [982, 33] width 159 height 27
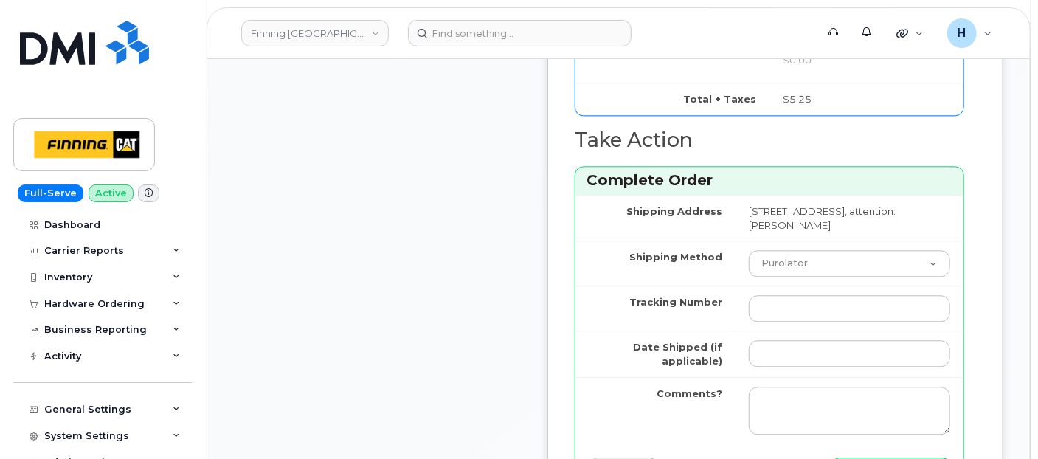
scroll to position [1557, 0]
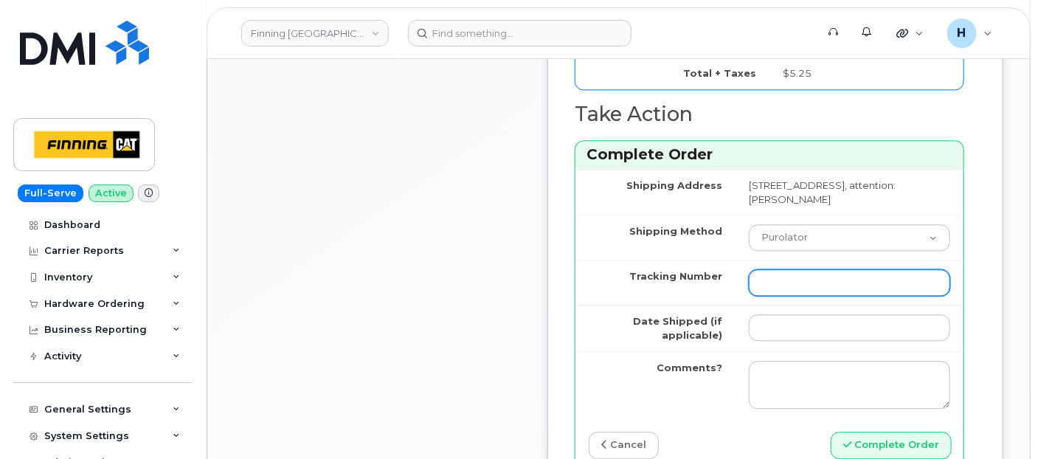
click at [799, 296] on input "Tracking Number" at bounding box center [849, 282] width 201 height 27
paste input "335644810673"
type input "335644810673"
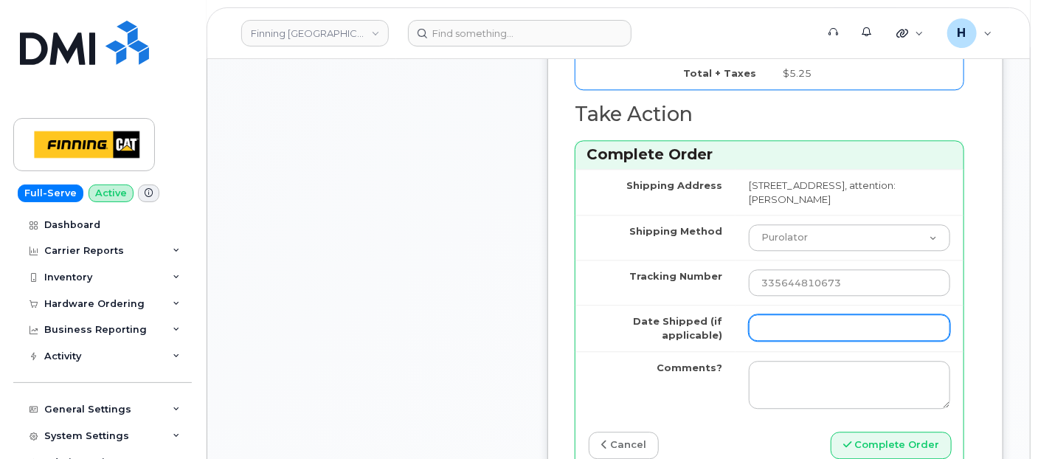
click at [795, 338] on input "Date Shipped (if applicable)" at bounding box center [849, 327] width 201 height 27
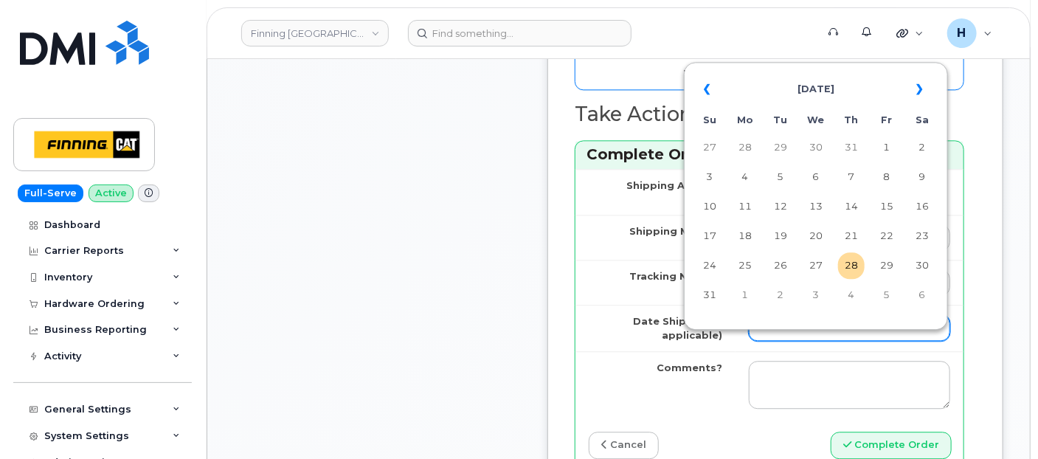
type input "[DATE]"
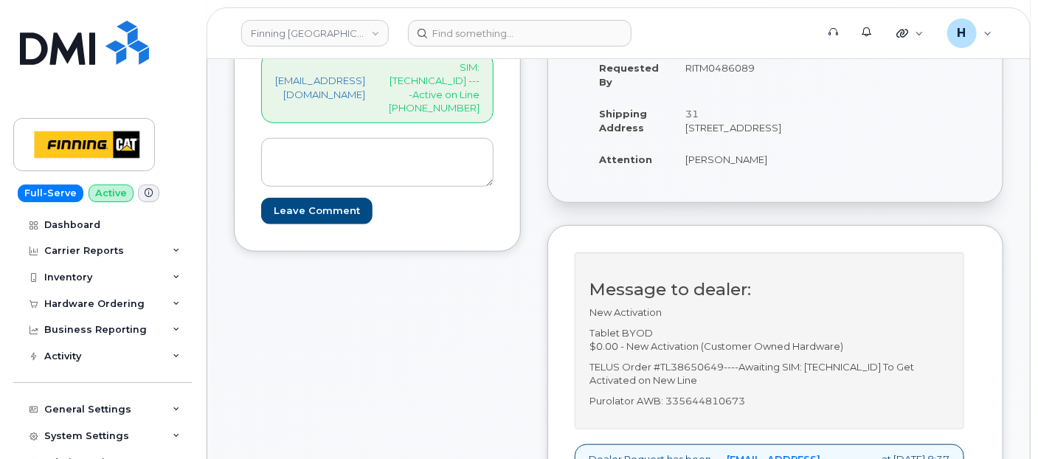
scroll to position [328, 0]
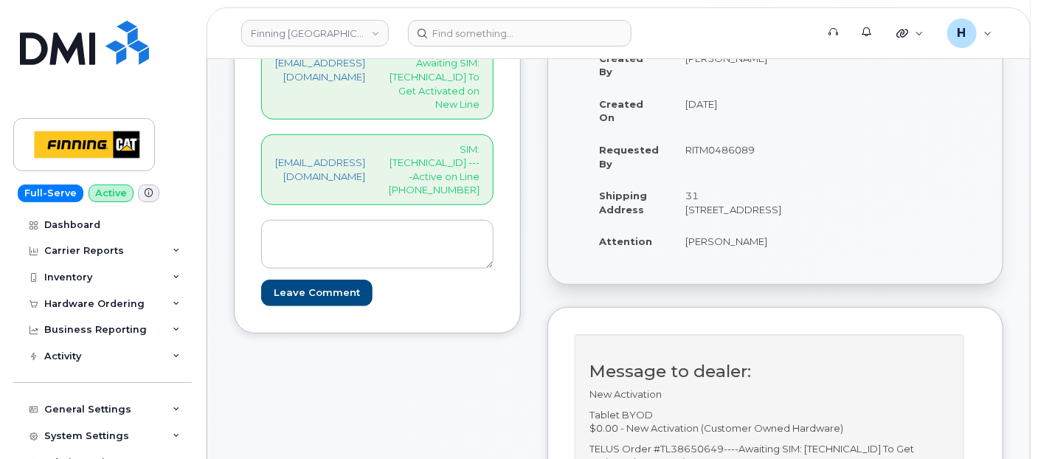
drag, startPoint x: 499, startPoint y: 173, endPoint x: 527, endPoint y: 189, distance: 31.8
click at [494, 189] on div "hakaur@dminc.com SIM: 8912230102351112994 ----Active on Line 587-783-3632" at bounding box center [377, 169] width 232 height 71
copy p "587-783-3632"
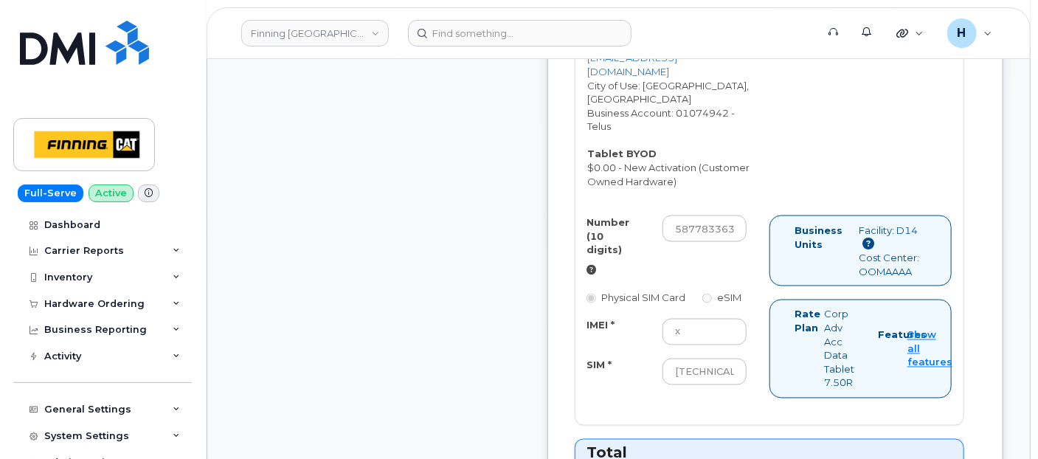
scroll to position [983, 0]
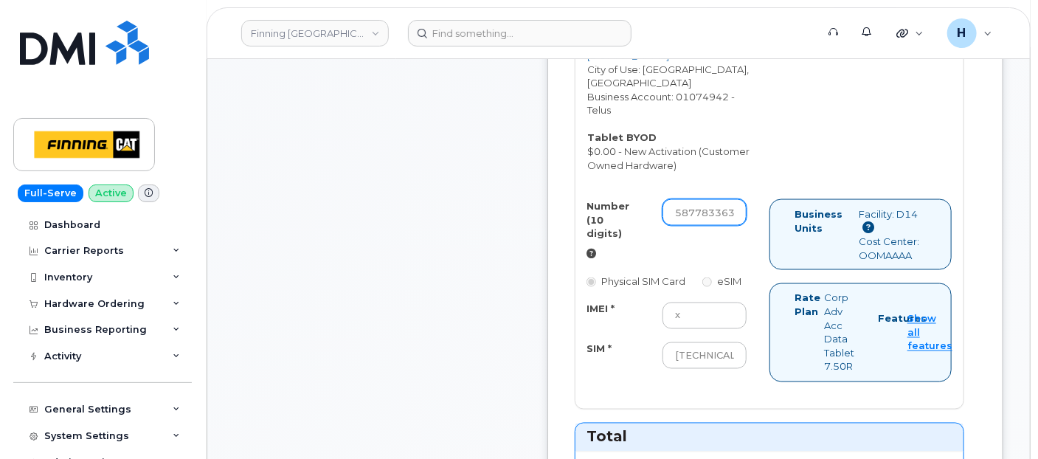
click at [734, 218] on input "5877833632" at bounding box center [704, 212] width 84 height 27
paste input "-783-"
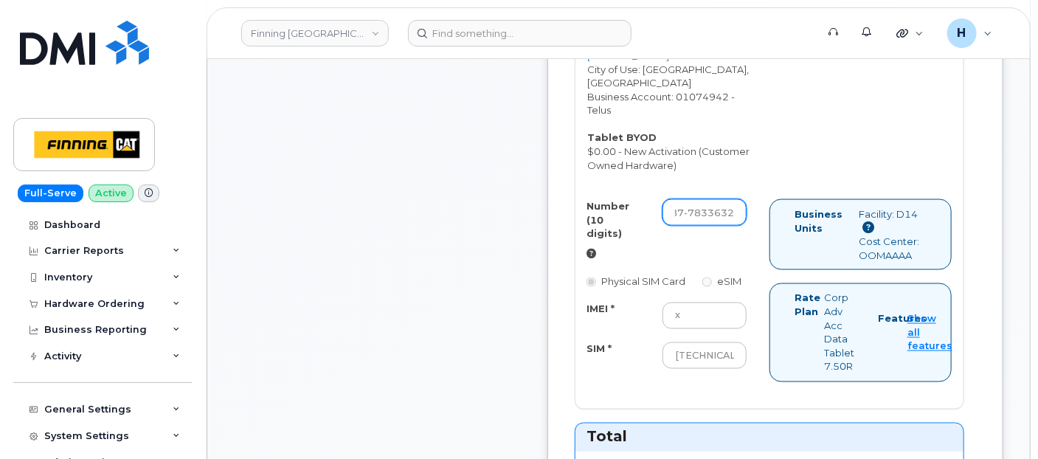
type input "5877833632"
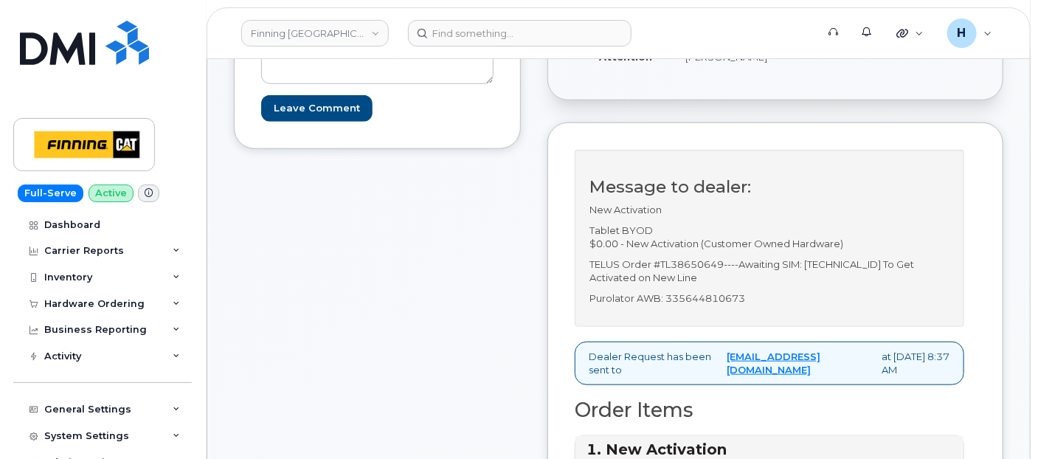
scroll to position [328, 0]
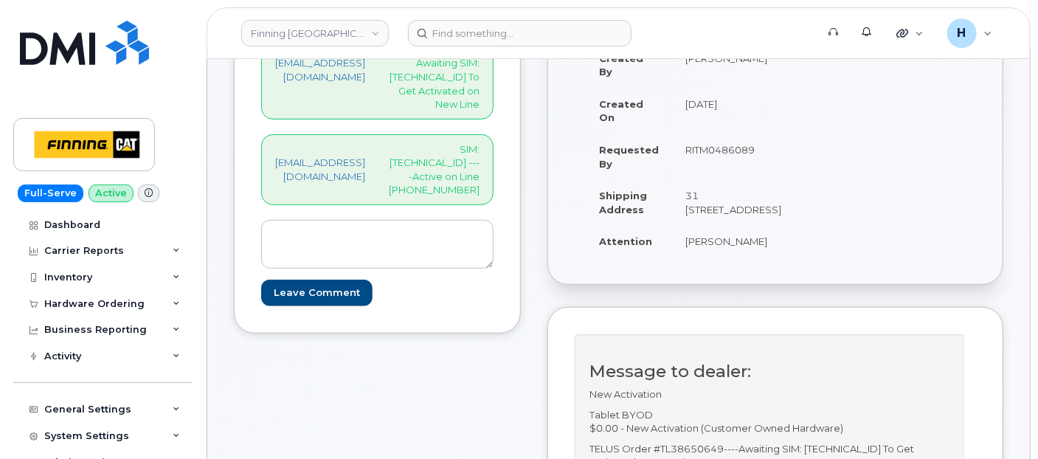
click at [456, 160] on p "SIM: 8912230102351112994 ----Active on Line 587-783-3632" at bounding box center [434, 169] width 91 height 55
copy p "8912230102351112994"
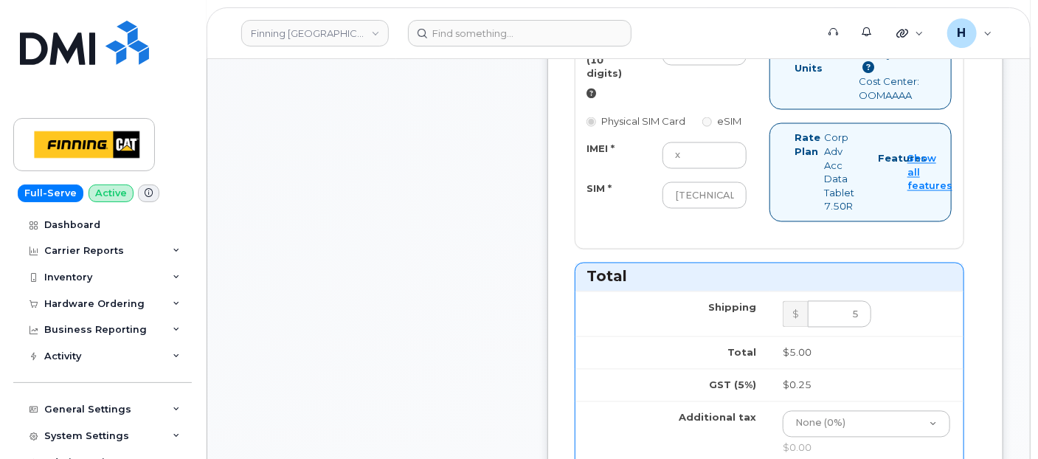
scroll to position [1147, 0]
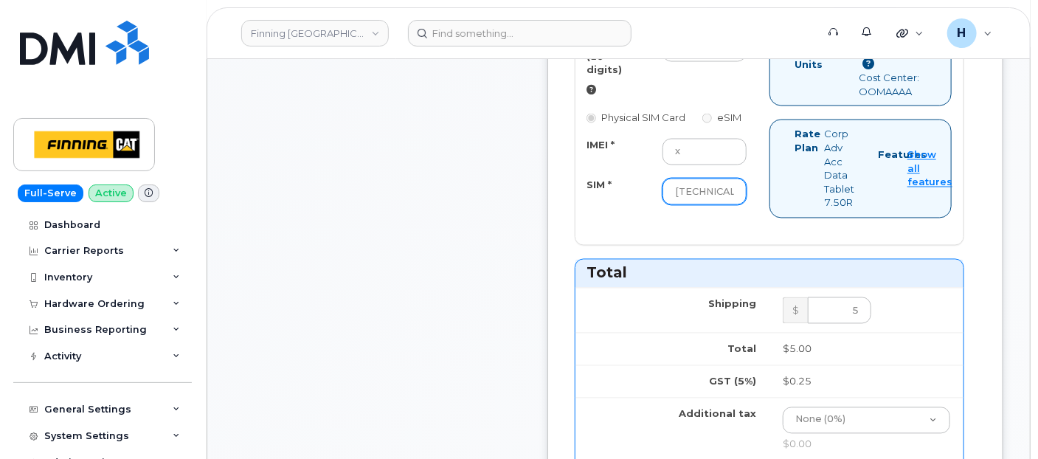
click at [706, 205] on input "8912230102351112994" at bounding box center [704, 192] width 84 height 27
paste input "8912230102351112994"
type input "8912230102351112994"
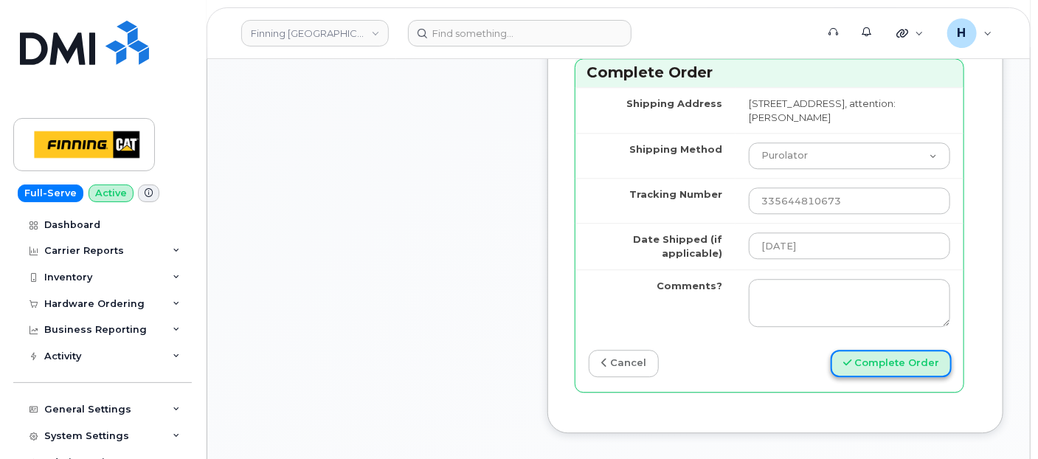
click at [900, 377] on button "Complete Order" at bounding box center [891, 363] width 121 height 27
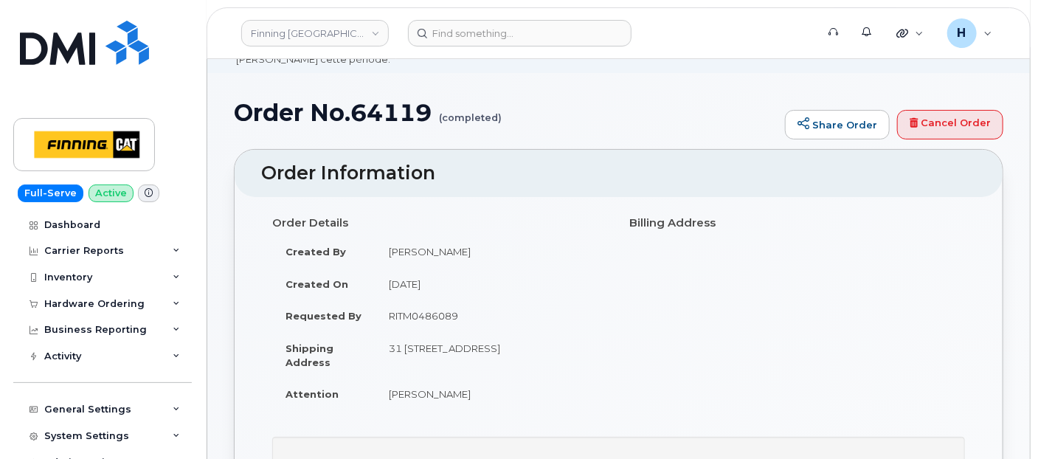
scroll to position [164, 0]
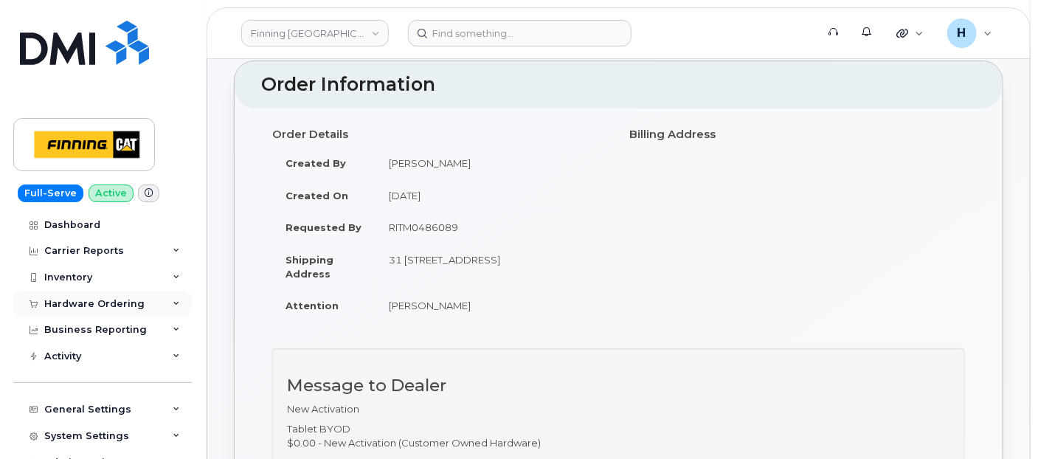
click at [69, 303] on div "Hardware Ordering" at bounding box center [94, 304] width 100 height 12
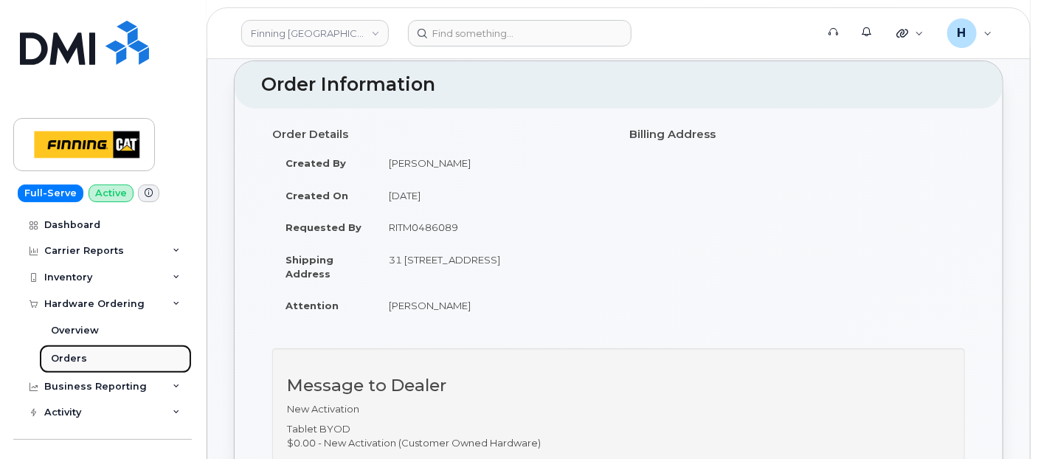
click at [59, 352] on div "Orders" at bounding box center [69, 358] width 36 height 13
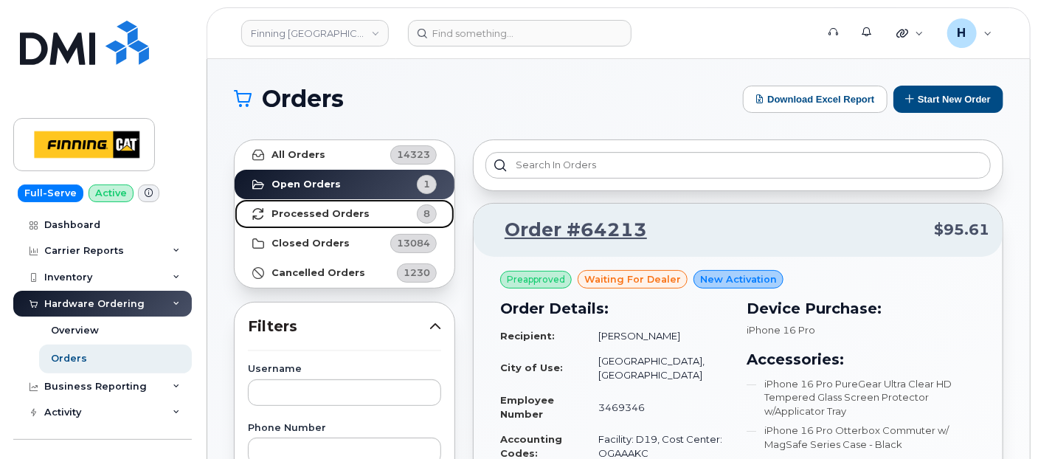
click at [326, 221] on link "Processed Orders 8" at bounding box center [345, 214] width 220 height 30
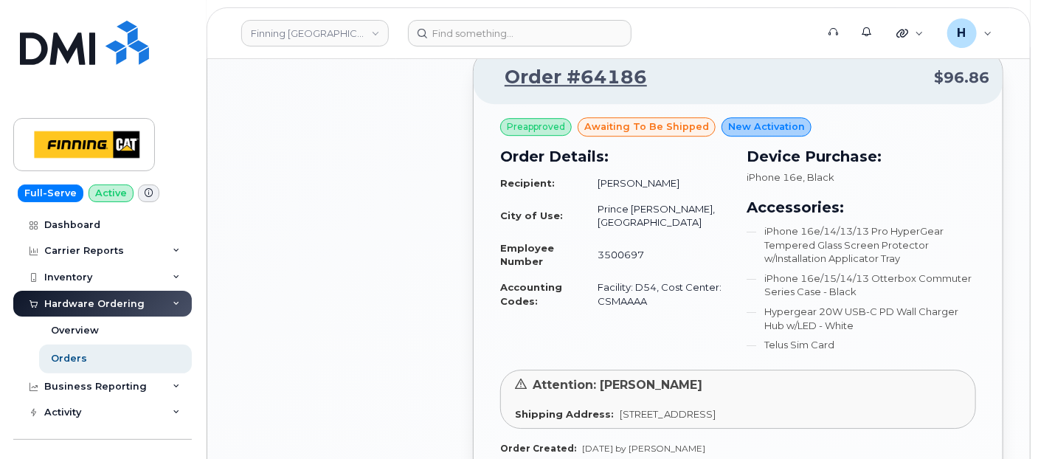
scroll to position [2049, 0]
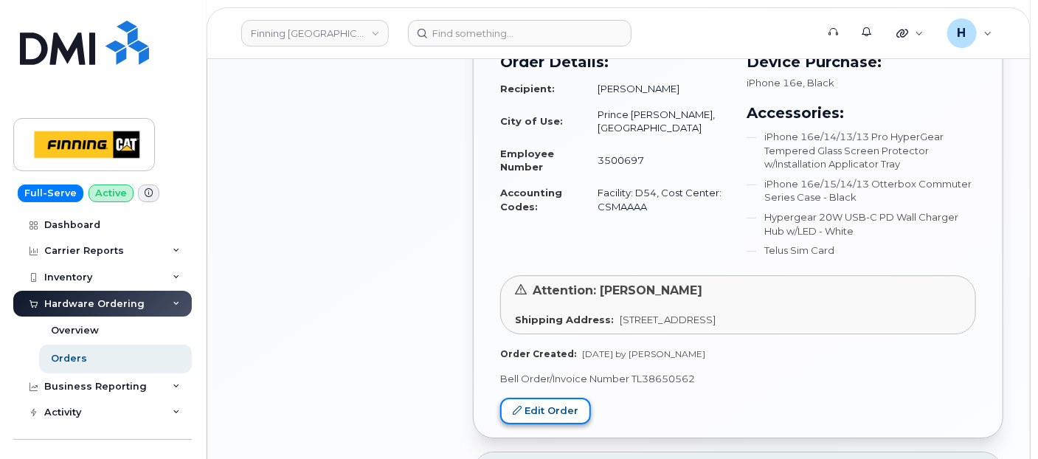
click at [547, 398] on link "Edit Order" at bounding box center [545, 411] width 91 height 27
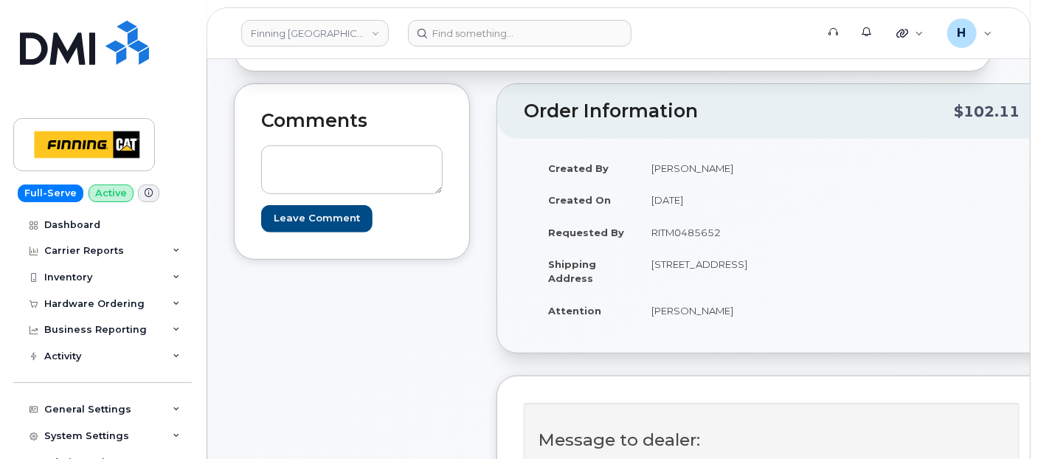
scroll to position [89, 0]
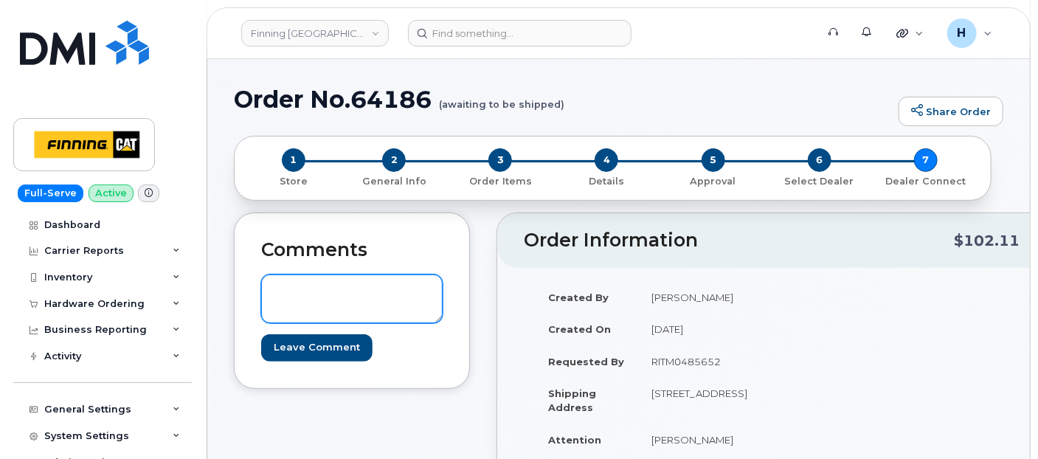
click at [409, 288] on textarea at bounding box center [351, 298] width 181 height 49
paste textarea "S/N: KTF99Q0CDX [iPhone 16e (#2057)] IMEI: [TECHNICAL_ID]"
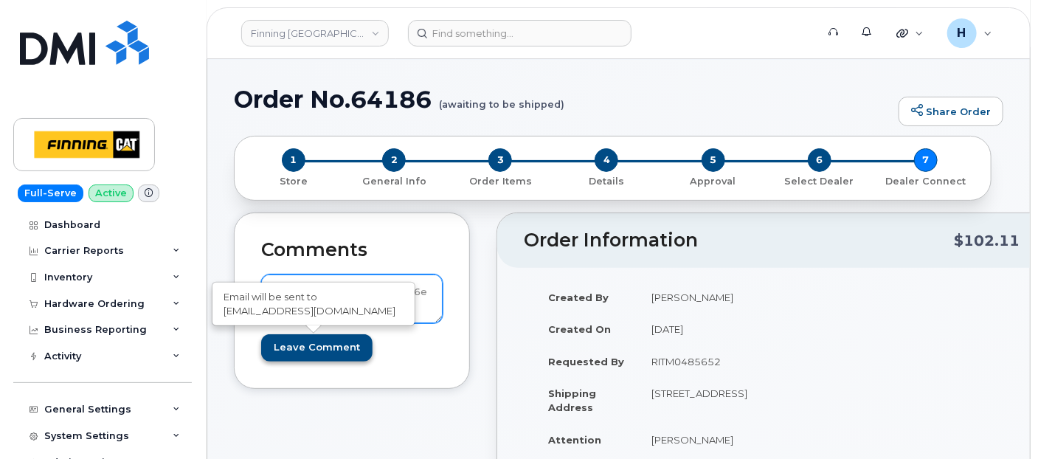
scroll to position [2, 0]
type textarea "S/N: KTF99Q0CDX [iPhone 16e (#2057)] IMEI: [TECHNICAL_ID]"
click at [311, 343] on input "Leave Comment" at bounding box center [316, 347] width 111 height 27
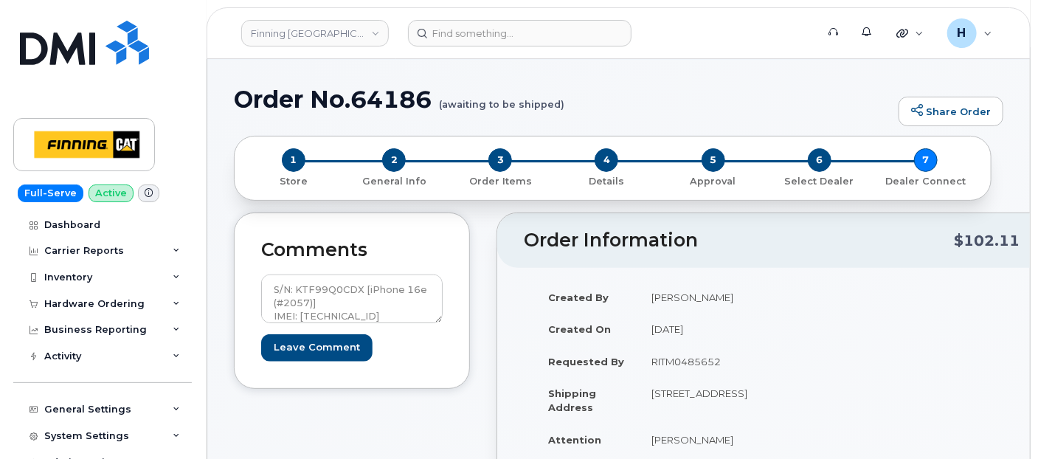
type input "Create Event"
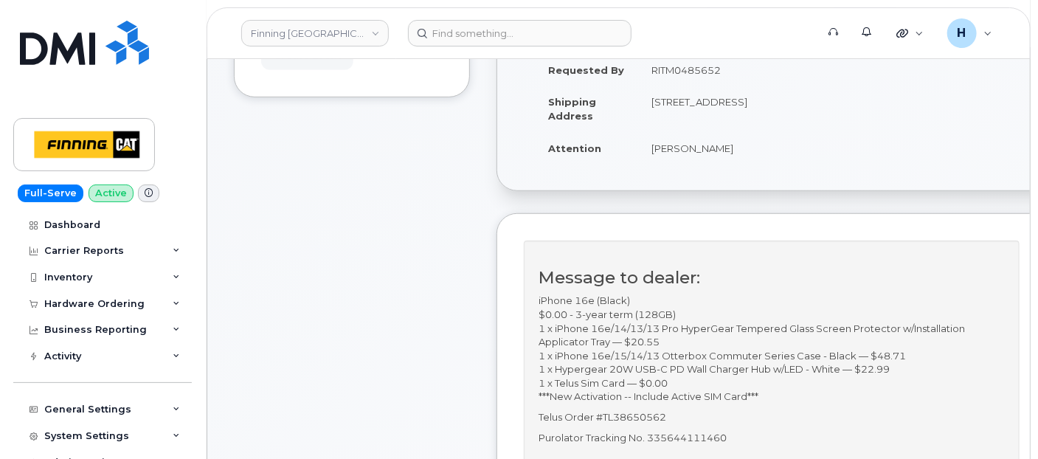
scroll to position [499, 0]
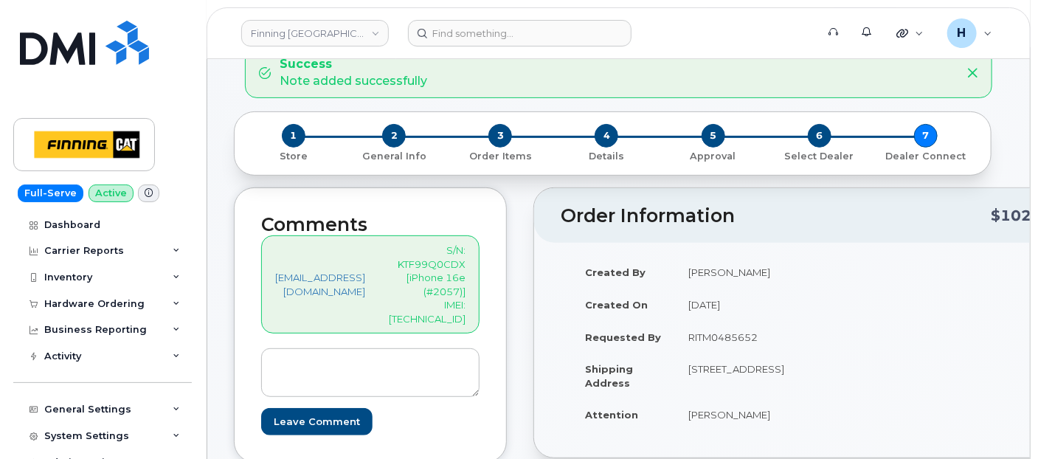
scroll to position [170, 0]
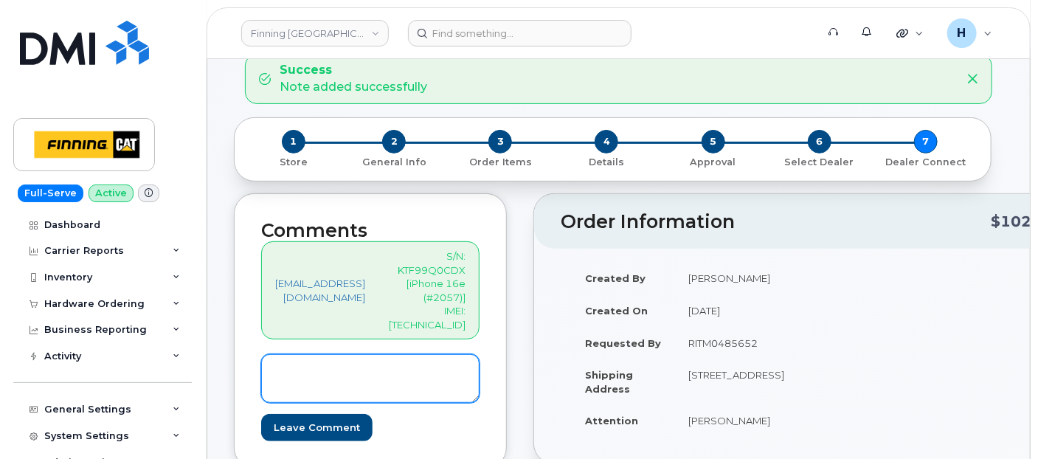
click at [359, 360] on textarea at bounding box center [370, 378] width 218 height 49
drag, startPoint x: 479, startPoint y: 375, endPoint x: 262, endPoint y: 354, distance: 217.9
click at [262, 354] on textarea "SIM: 89122301023576837580----New Activation on Line: 778-349-3241" at bounding box center [370, 378] width 218 height 49
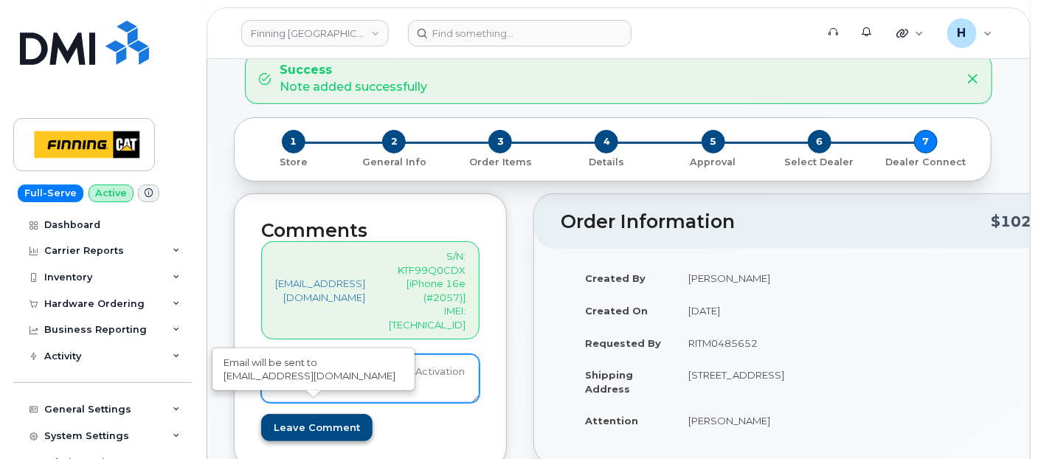
type textarea "SIM: 89122301023576837580----New Activation on Line: 778-349-3241"
click at [302, 414] on input "Leave Comment" at bounding box center [316, 427] width 111 height 27
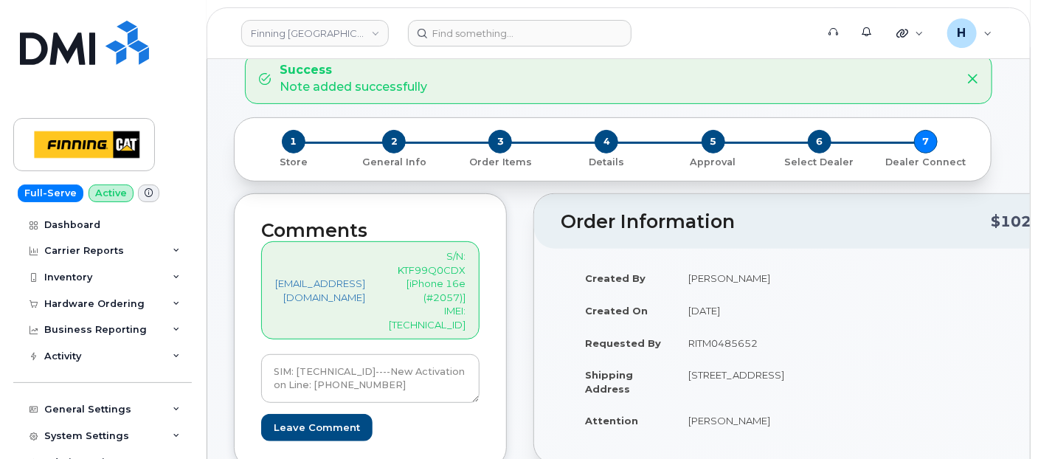
type input "Create Event"
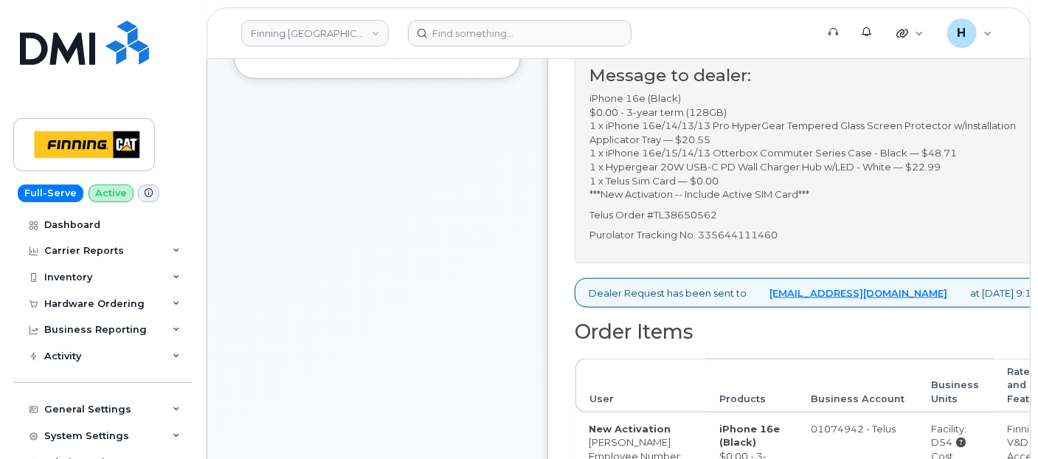
scroll to position [655, 0]
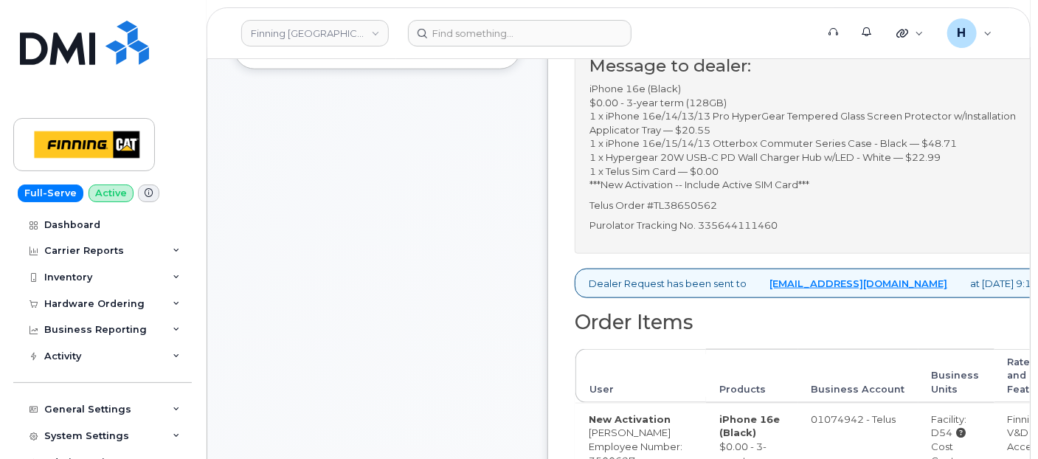
click at [803, 232] on p "Purolator Tracking No. 335644111460" at bounding box center [822, 225] width 466 height 14
copy p "335644111460"
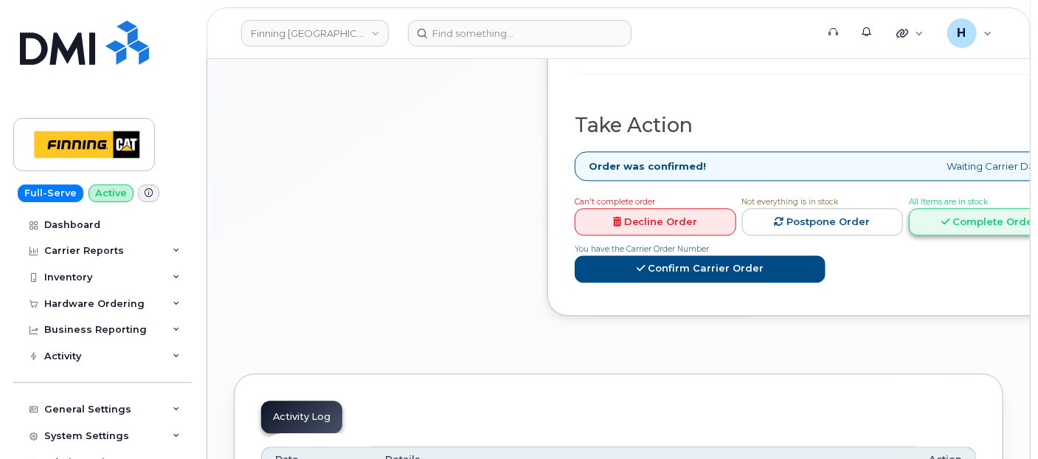
click at [948, 226] on icon at bounding box center [945, 222] width 8 height 10
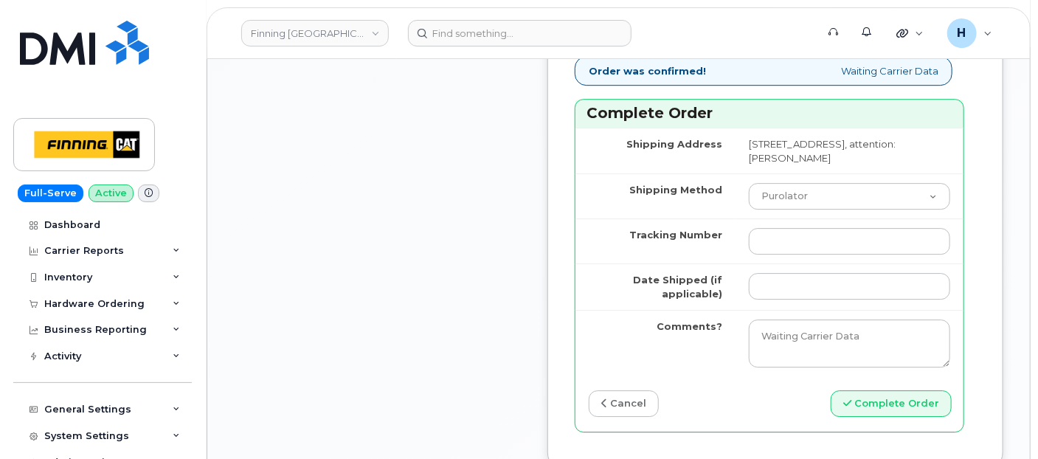
scroll to position [2049, 0]
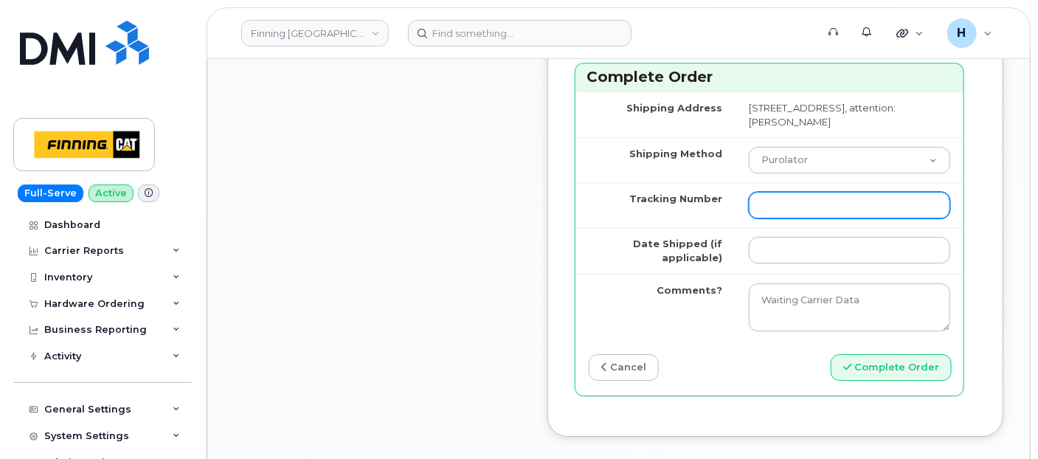
click at [779, 218] on input "Tracking Number" at bounding box center [849, 205] width 201 height 27
paste input "335644111460"
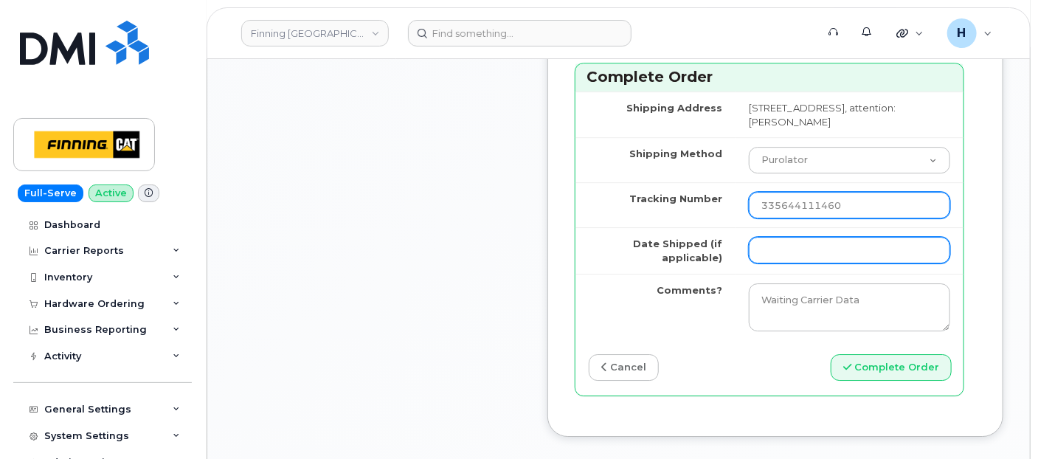
type input "335644111460"
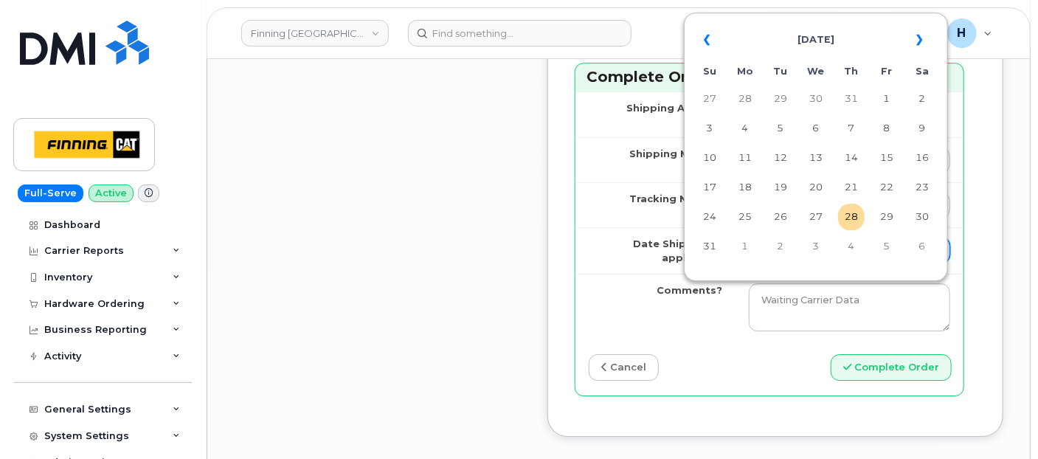
click at [781, 263] on input "Date Shipped (if applicable)" at bounding box center [849, 250] width 201 height 27
type input "[DATE]"
type input "5877833632"
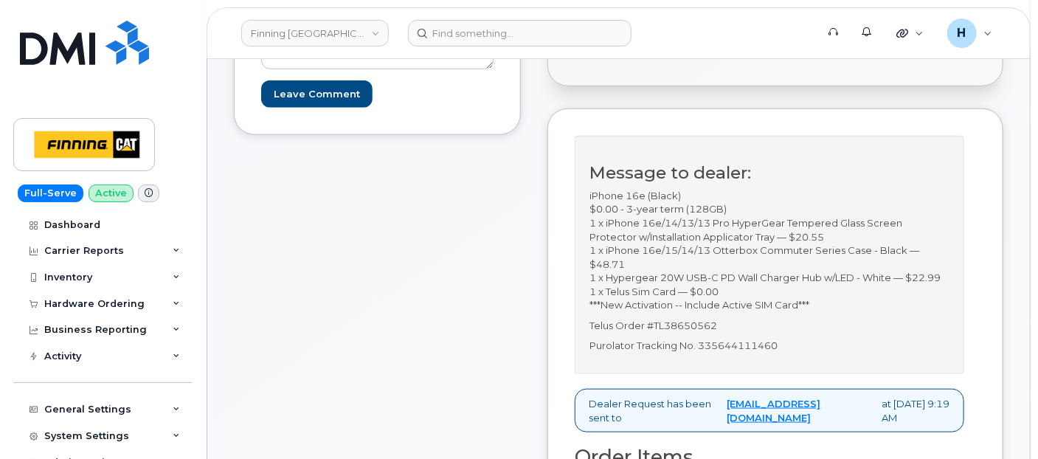
scroll to position [409, 0]
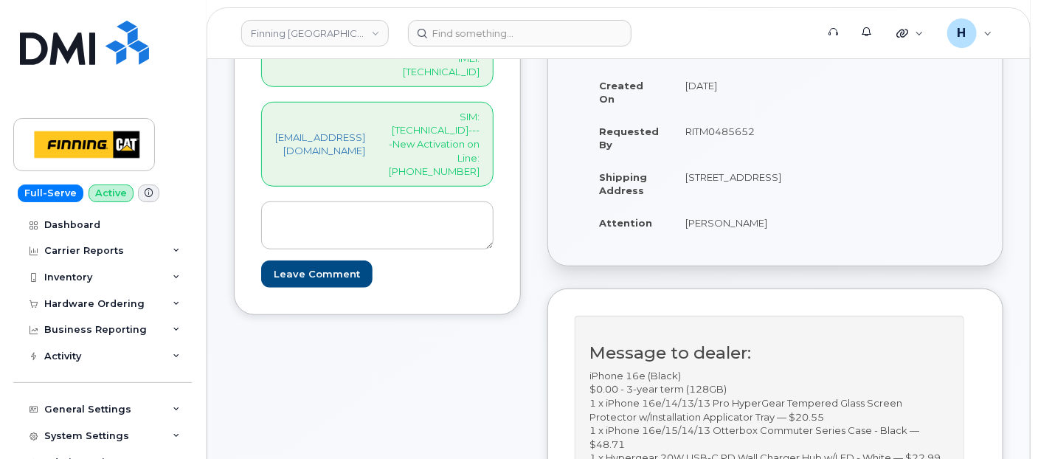
drag, startPoint x: 454, startPoint y: 126, endPoint x: 558, endPoint y: 133, distance: 104.2
click at [521, 133] on div "Comments [EMAIL_ADDRESS][DOMAIN_NAME] S/N: KTF99Q0CDX [iPhone 16e (#2057)] IMEI…" at bounding box center [377, 134] width 287 height 360
copy p "[PHONE_NUMBER]"
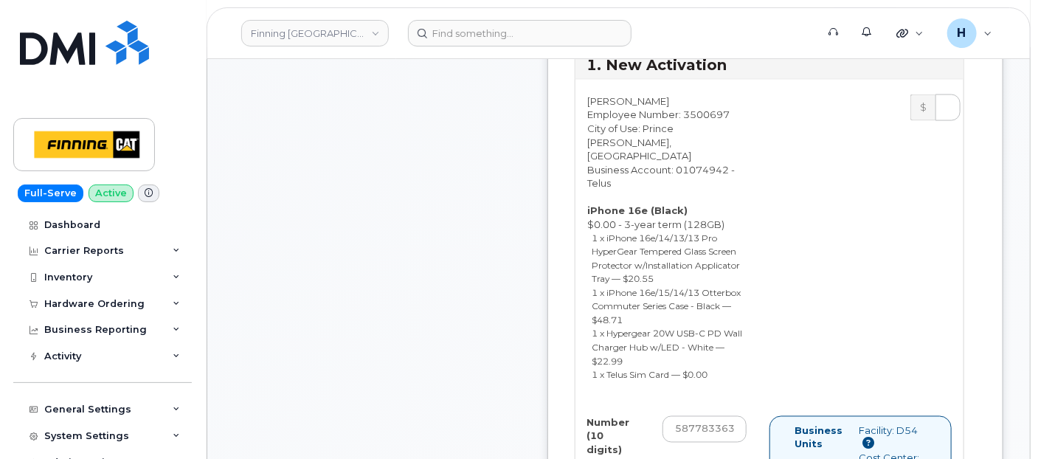
scroll to position [1147, 0]
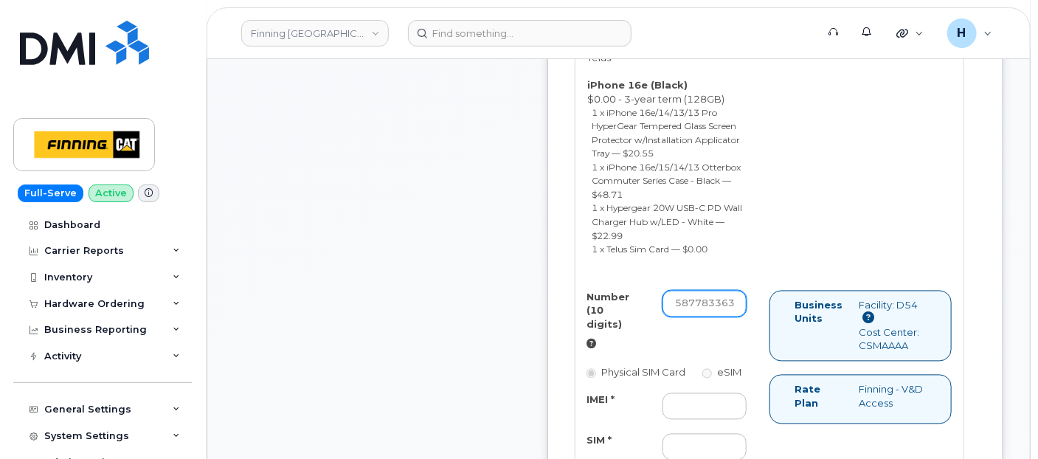
click at [730, 317] on input "5877833632" at bounding box center [704, 304] width 84 height 27
paste input "[PHONE_NUMBER]"
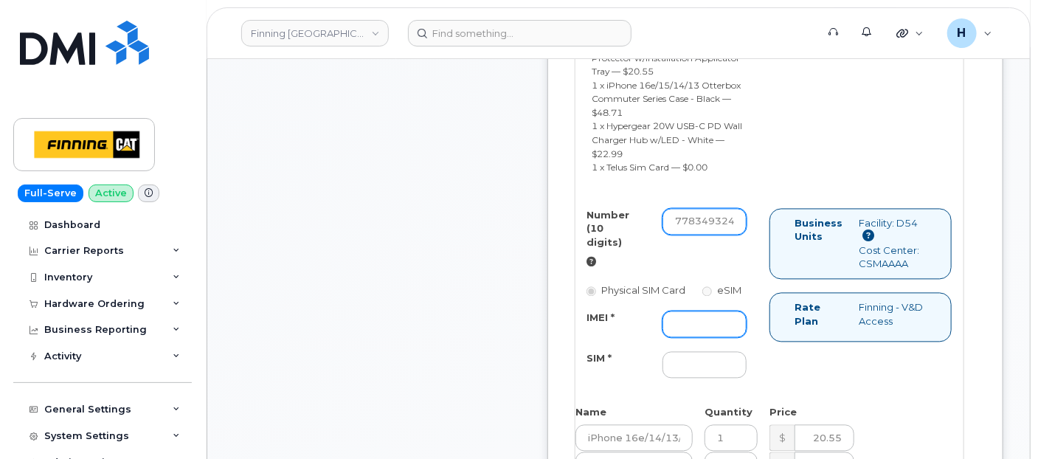
type input "7783493241"
click at [736, 338] on input "IMEI *" at bounding box center [704, 324] width 84 height 27
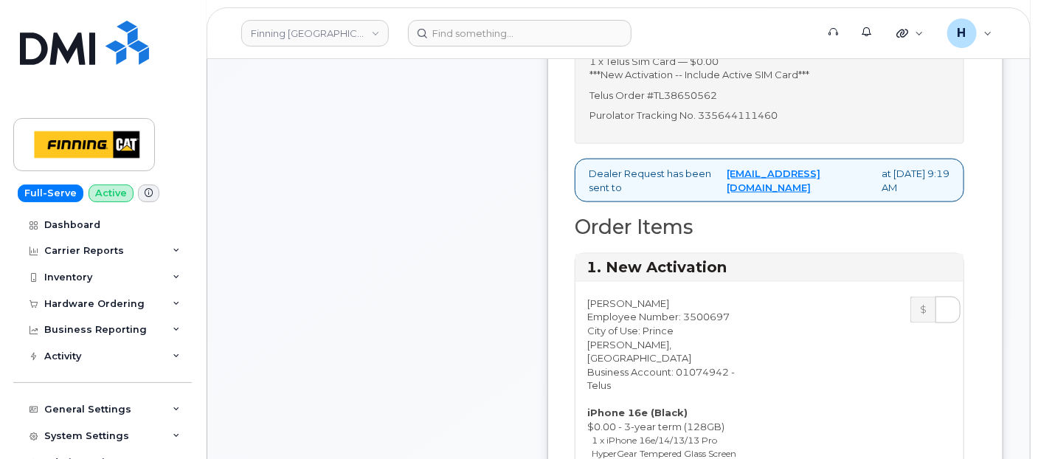
scroll to position [409, 0]
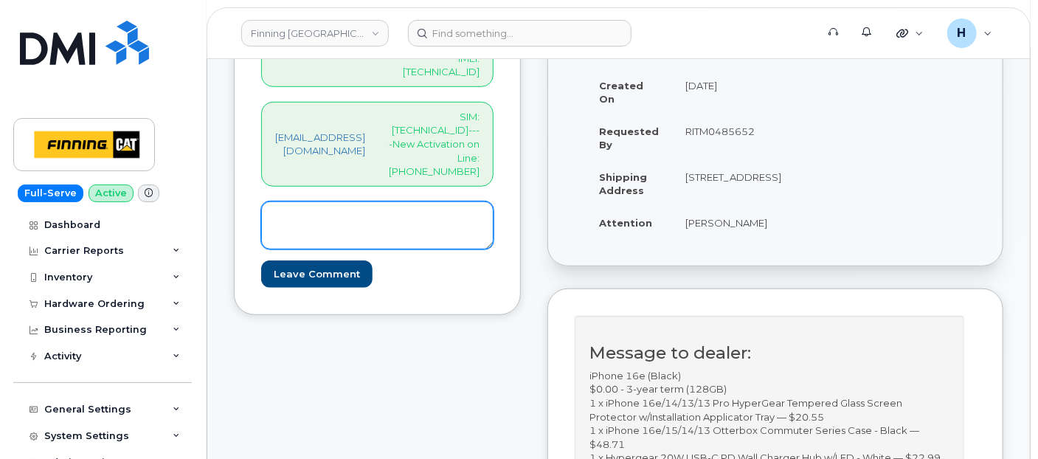
click at [428, 201] on textarea at bounding box center [377, 225] width 232 height 49
paste textarea "S/N: KTF99Q0CDX [iPhone 16e (#2057)] IMEI: [TECHNICAL_ID]"
click at [352, 201] on textarea "S/N: KTF99Q0CDX [iPhone 16e (#2057)] IMEI: [TECHNICAL_ID]" at bounding box center [377, 225] width 232 height 49
type textarea "S/N: KTF99Q0CDX [iPhone 16e (#2057)] IMEI: [TECHNICAL_ID]"
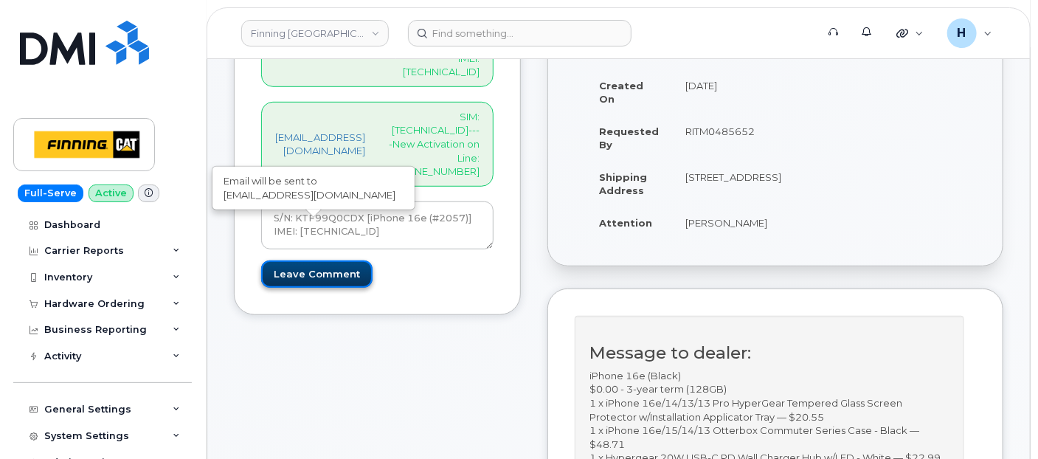
click at [340, 260] on input "Leave Comment" at bounding box center [316, 273] width 111 height 27
type input "Create Event"
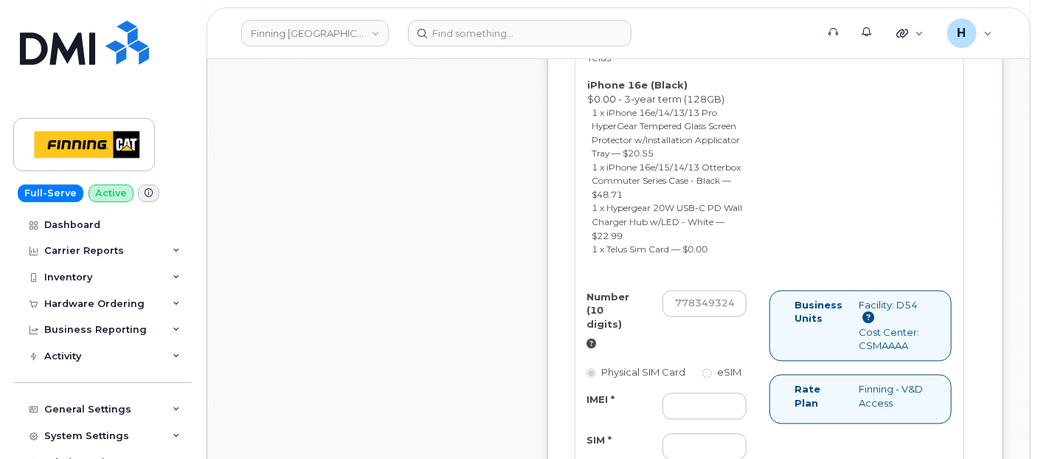
scroll to position [1208, 0]
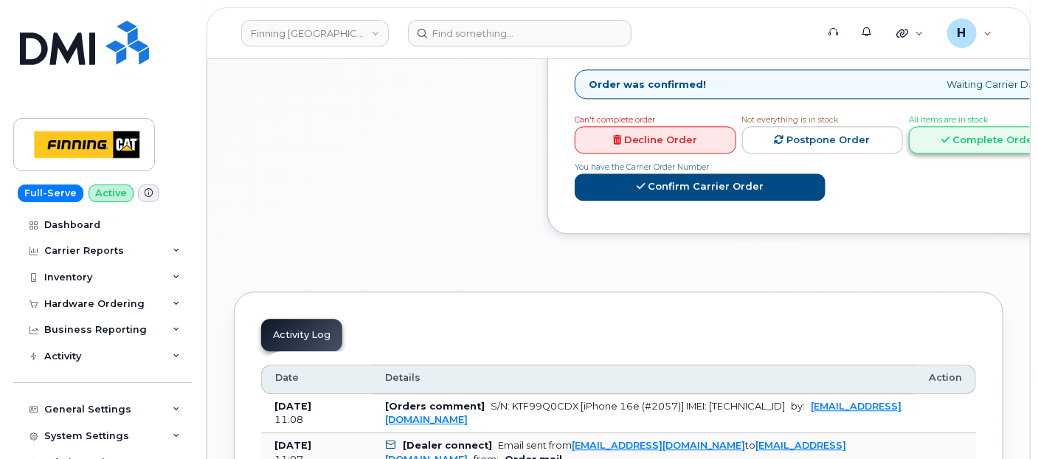
click at [938, 153] on link "Complete Order" at bounding box center [990, 139] width 162 height 27
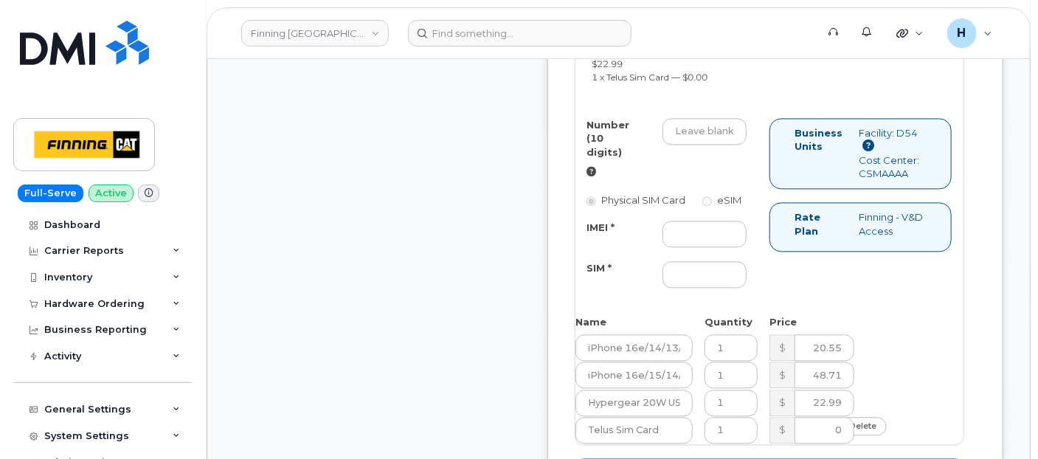
scroll to position [1311, 0]
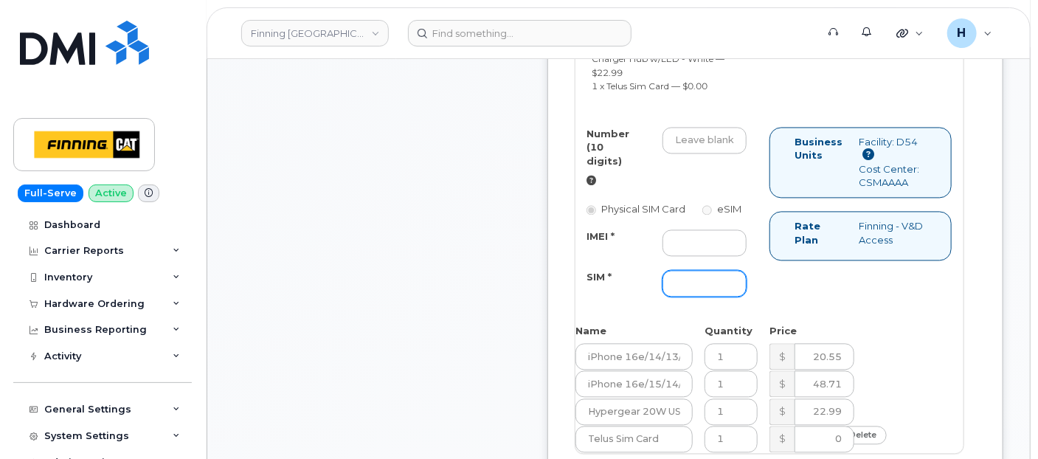
click at [725, 297] on input "SIM *" at bounding box center [704, 283] width 84 height 27
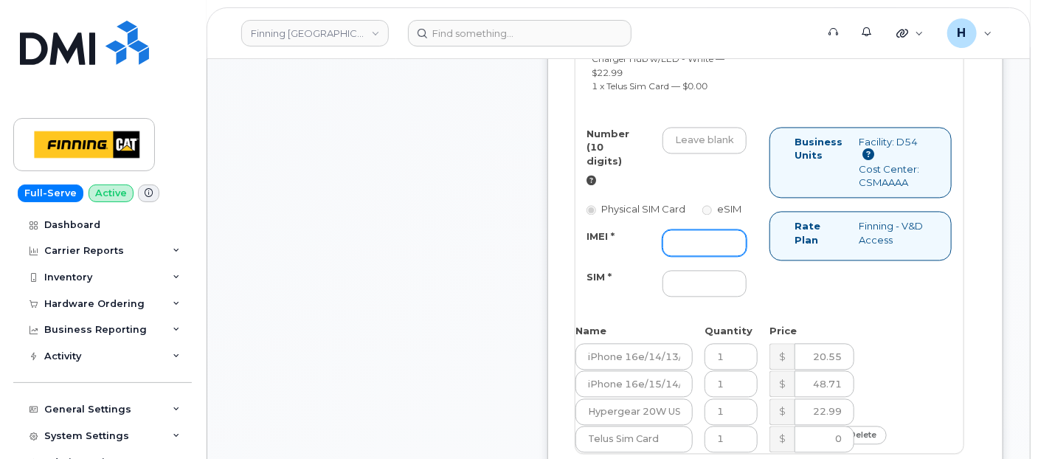
click at [729, 256] on input "IMEI *" at bounding box center [704, 242] width 84 height 27
paste input "353389561434879"
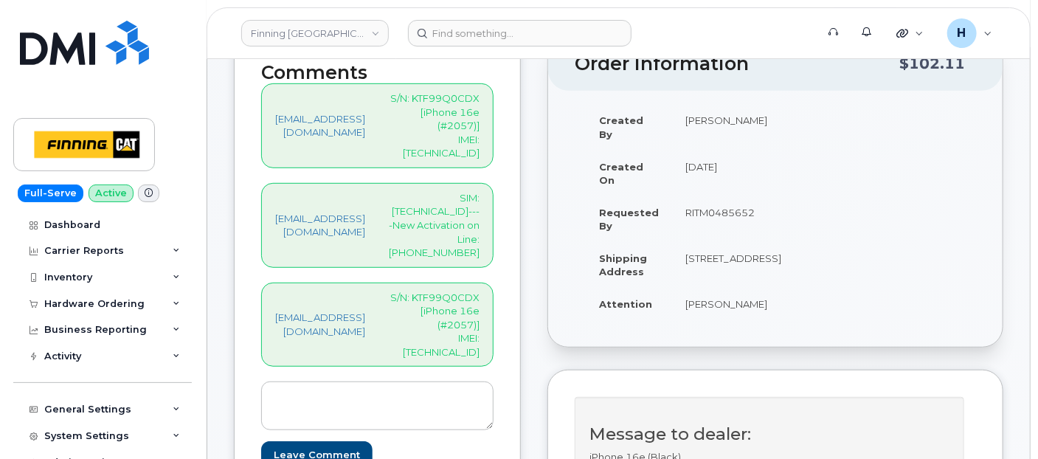
scroll to position [328, 0]
type input "353389561434879"
click at [469, 291] on p "S/N: KTF99Q0CDX [iPhone 16e (#2057)] IMEI: [TECHNICAL_ID]" at bounding box center [434, 325] width 91 height 69
click at [480, 209] on p "SIM: [TECHNICAL_ID]----New Activation on Line: [PHONE_NUMBER]" at bounding box center [434, 226] width 91 height 69
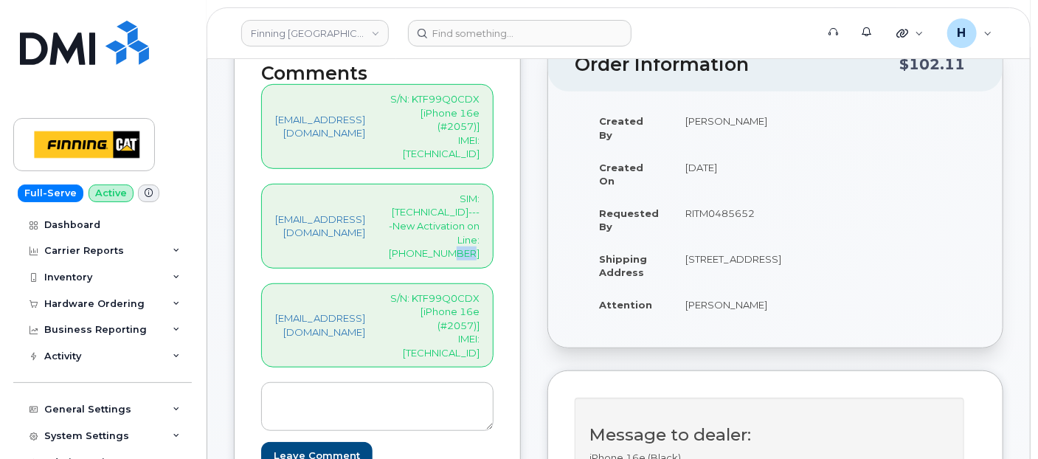
click at [480, 209] on p "SIM: [TECHNICAL_ID]----New Activation on Line: [PHONE_NUMBER]" at bounding box center [434, 226] width 91 height 69
drag, startPoint x: 487, startPoint y: 209, endPoint x: 459, endPoint y: 212, distance: 28.3
click at [459, 212] on p "SIM: [TECHNICAL_ID]----New Activation on Line: [PHONE_NUMBER]" at bounding box center [434, 226] width 91 height 69
drag, startPoint x: 459, startPoint y: 212, endPoint x: 535, endPoint y: 212, distance: 76.0
click at [494, 212] on div "[EMAIL_ADDRESS][DOMAIN_NAME] SIM: [TECHNICAL_ID]----New Activation on Line: [PH…" at bounding box center [377, 226] width 232 height 85
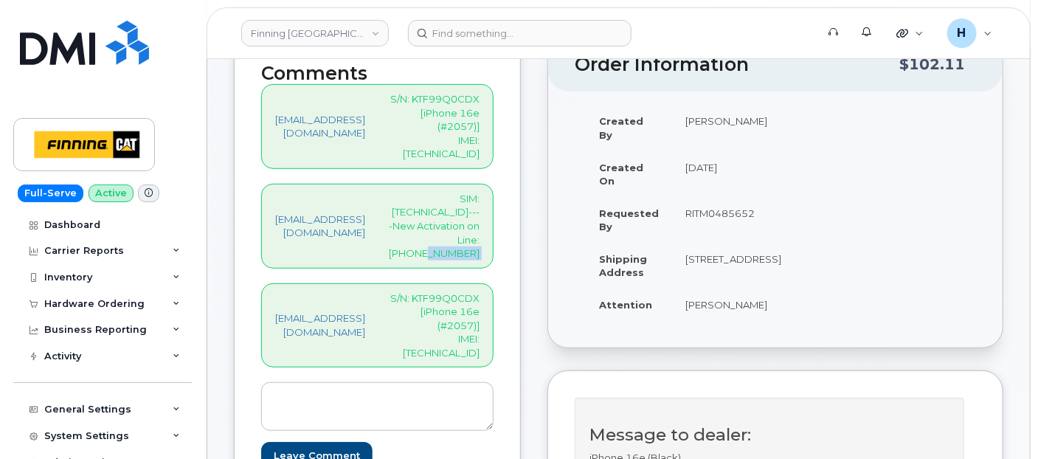
copy div "778-349-3241"
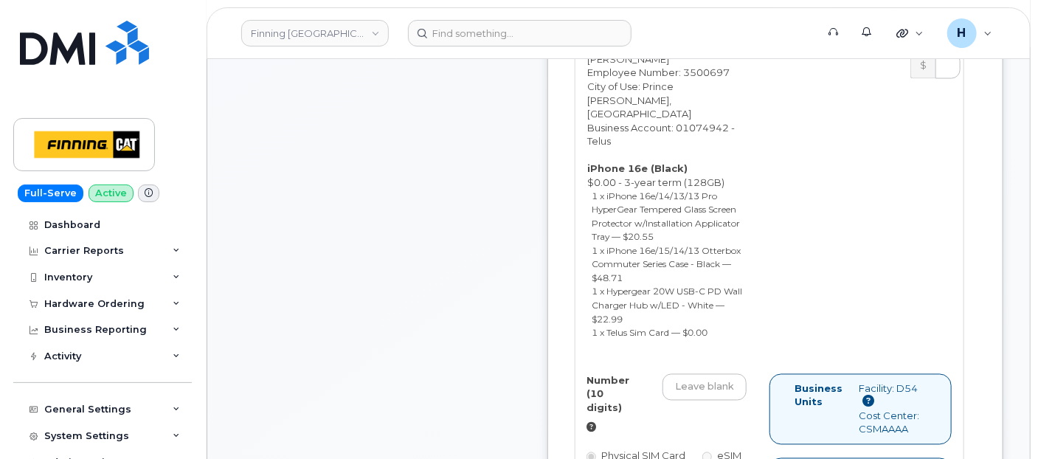
scroll to position [1229, 0]
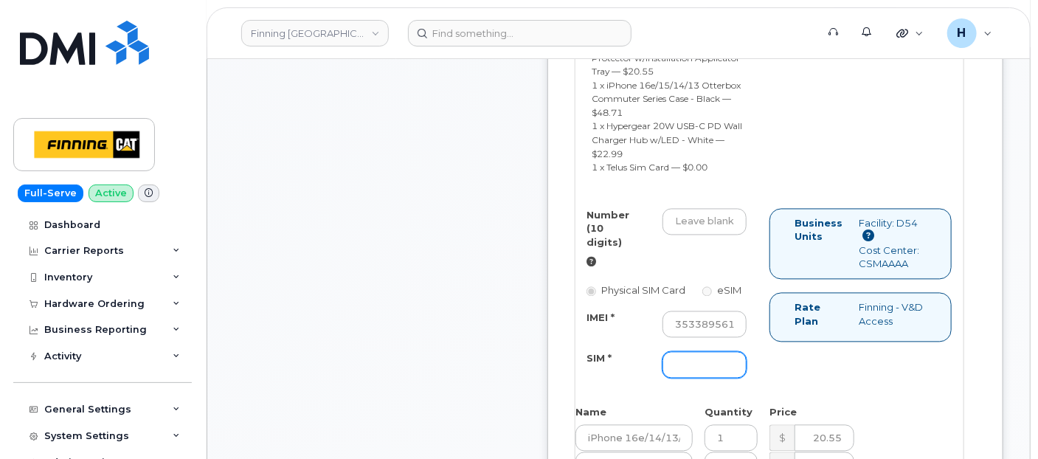
click at [716, 378] on input "SIM *" at bounding box center [704, 365] width 84 height 27
paste input "778-349-3241"
drag, startPoint x: 719, startPoint y: 415, endPoint x: 763, endPoint y: 417, distance: 44.3
click at [747, 378] on input "778-349-3241" at bounding box center [704, 365] width 84 height 27
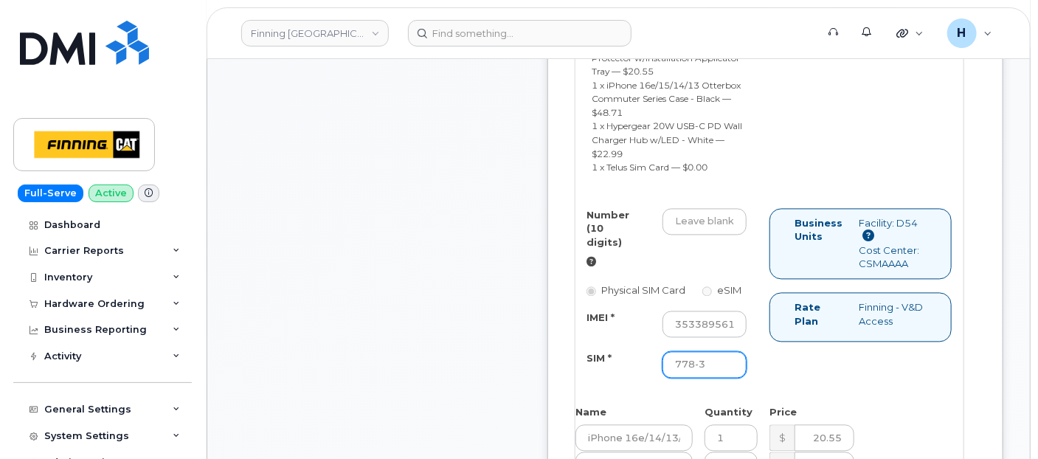
scroll to position [0, 0]
type input "7"
click at [737, 235] on input "Number (10 digits)" at bounding box center [704, 222] width 84 height 27
paste input "778-349-3241"
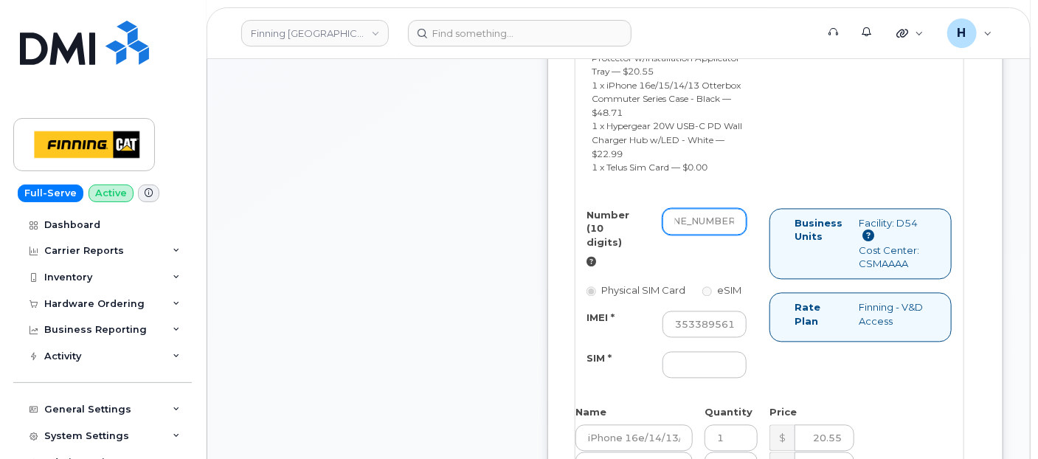
click at [738, 235] on input "778-349-3241" at bounding box center [704, 222] width 84 height 27
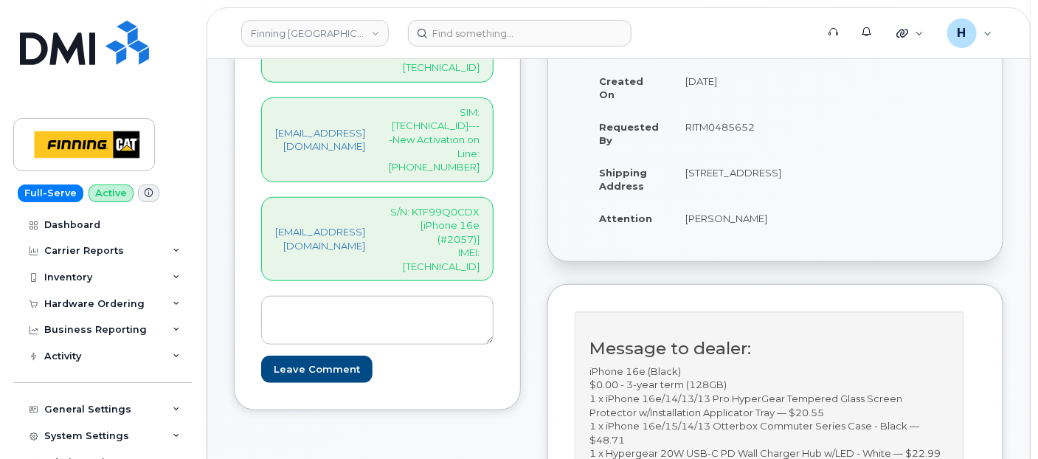
scroll to position [246, 0]
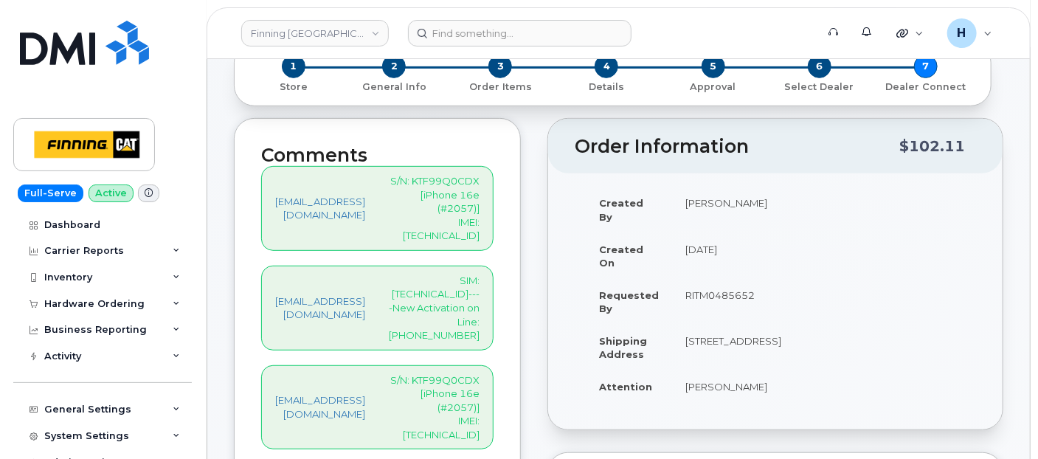
type input "7783493241"
click at [460, 274] on p "SIM: [TECHNICAL_ID]----New Activation on Line: [PHONE_NUMBER]" at bounding box center [434, 308] width 91 height 69
copy p "89122301023576837580"
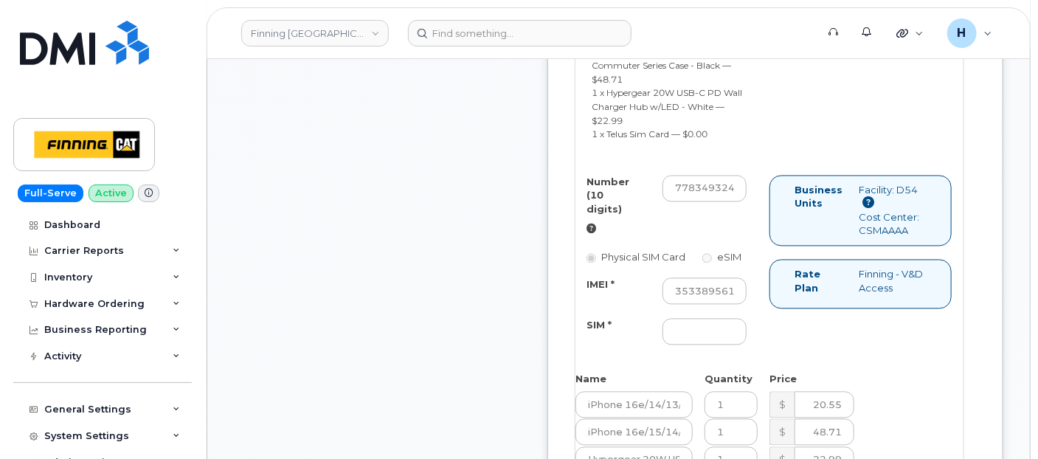
scroll to position [1311, 0]
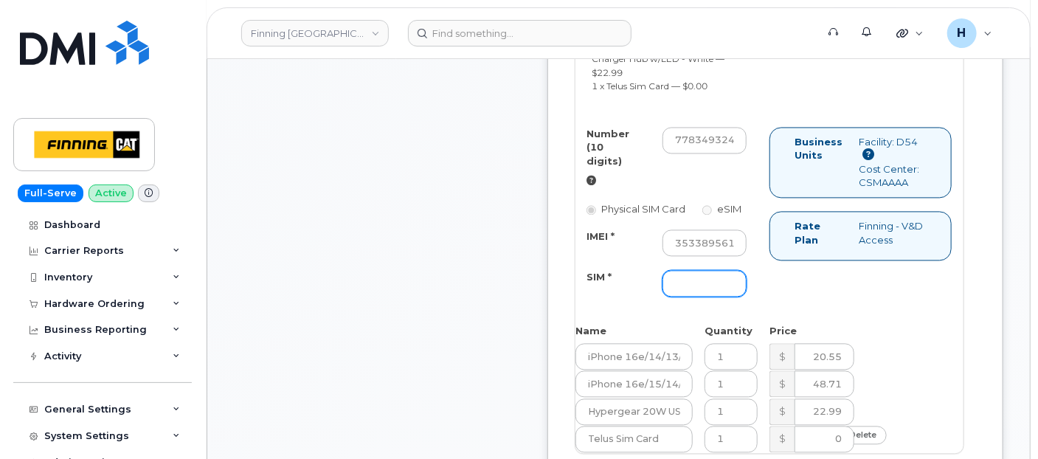
click at [732, 297] on input "SIM *" at bounding box center [704, 283] width 84 height 27
paste input "89122301023576837580"
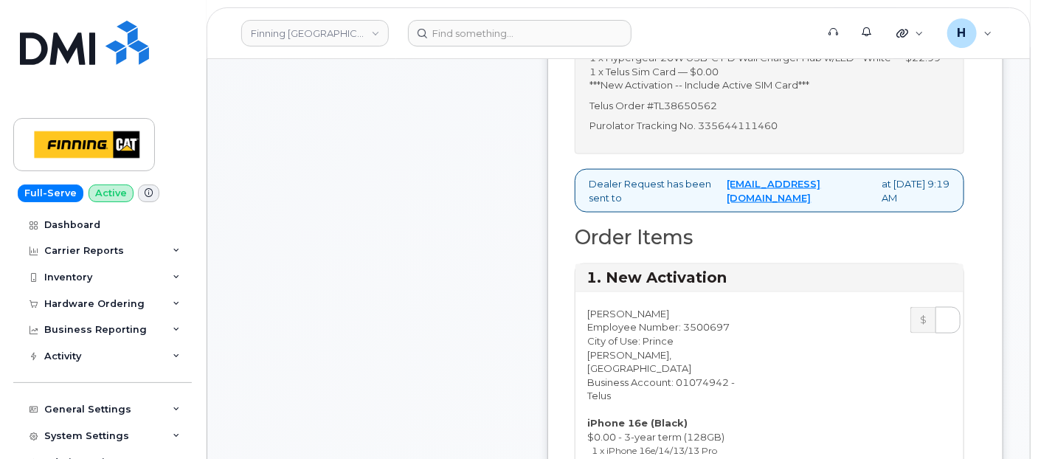
scroll to position [820, 0]
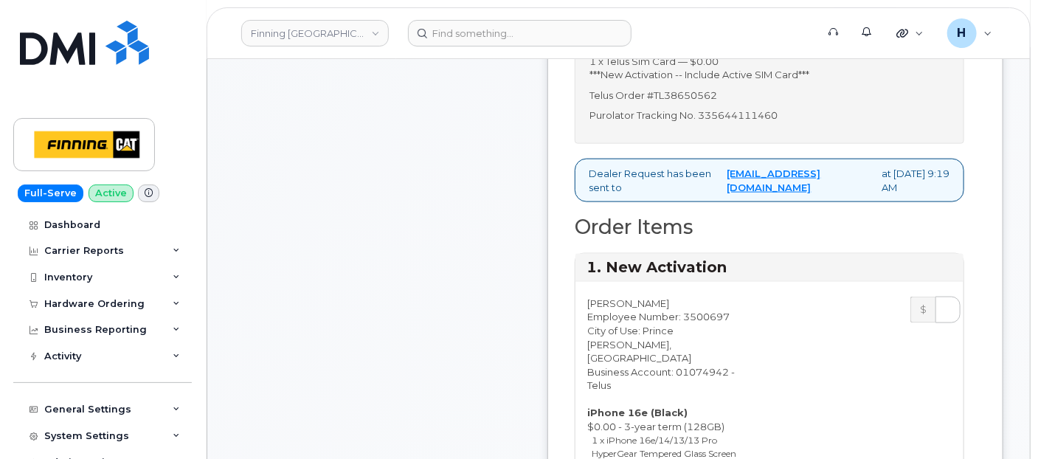
type input "89122301023576837580"
click at [764, 122] on p "Purolator Tracking No. 335644111460" at bounding box center [769, 115] width 360 height 14
copy p "335644111460"
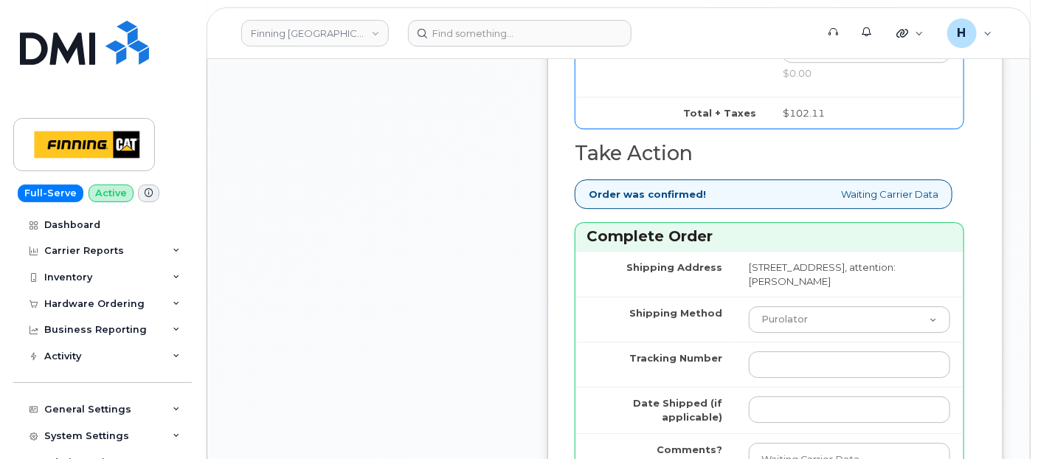
scroll to position [2049, 0]
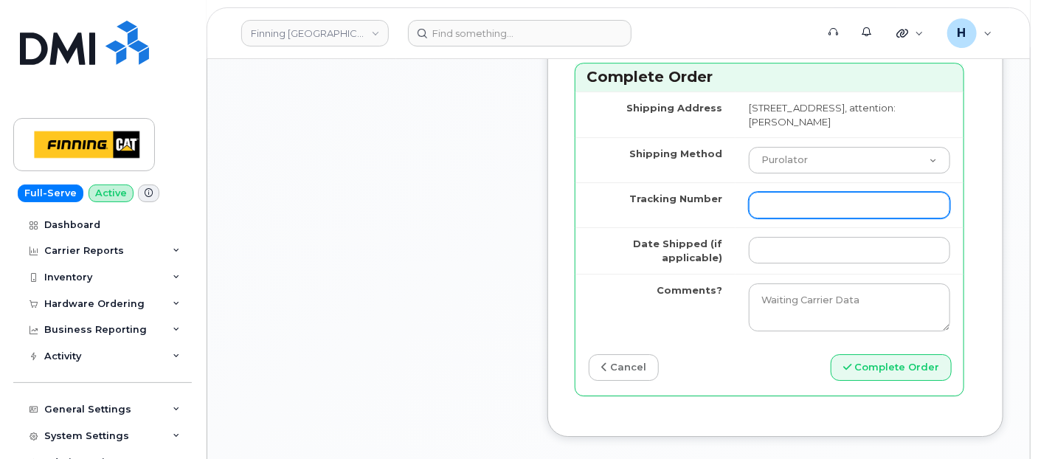
click at [782, 218] on input "Tracking Number" at bounding box center [849, 205] width 201 height 27
paste input "335644111460"
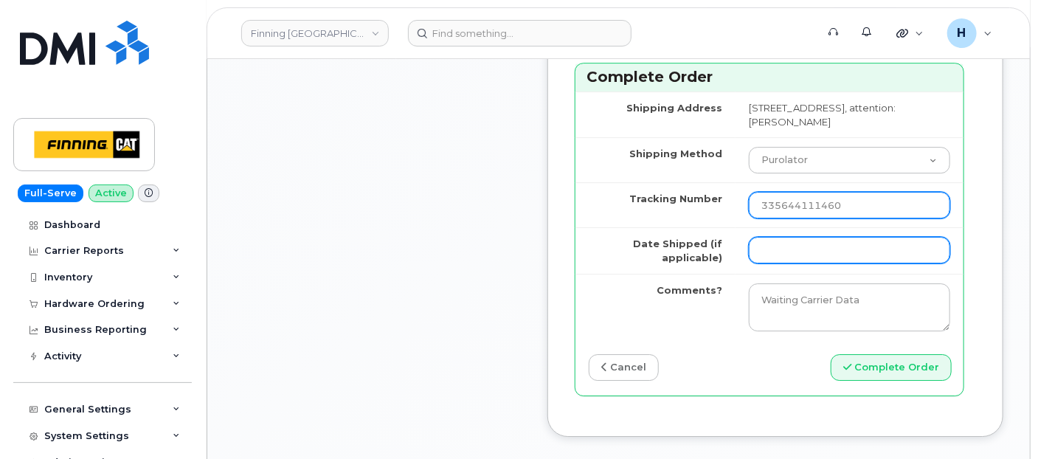
type input "335644111460"
click at [803, 263] on input "Date Shipped (if applicable)" at bounding box center [849, 250] width 201 height 27
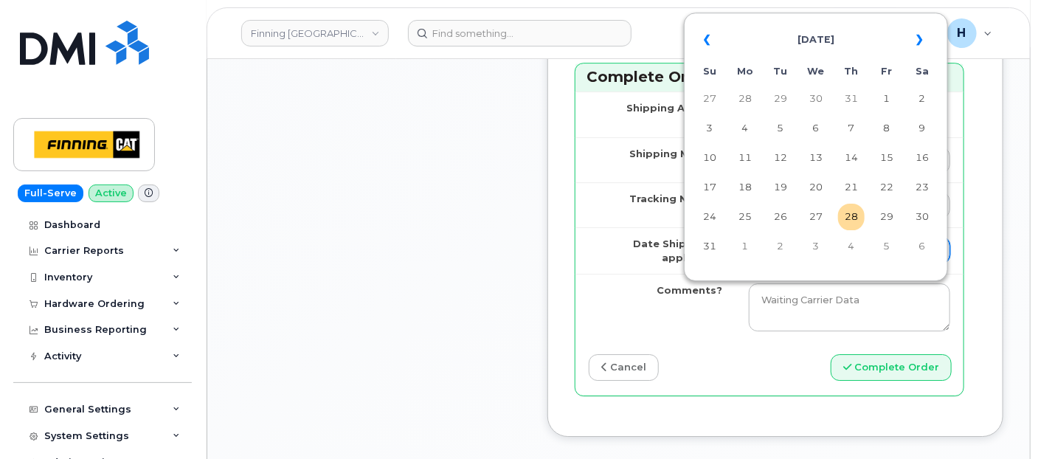
type input "[DATE]"
click at [850, 218] on td "28" at bounding box center [851, 217] width 27 height 27
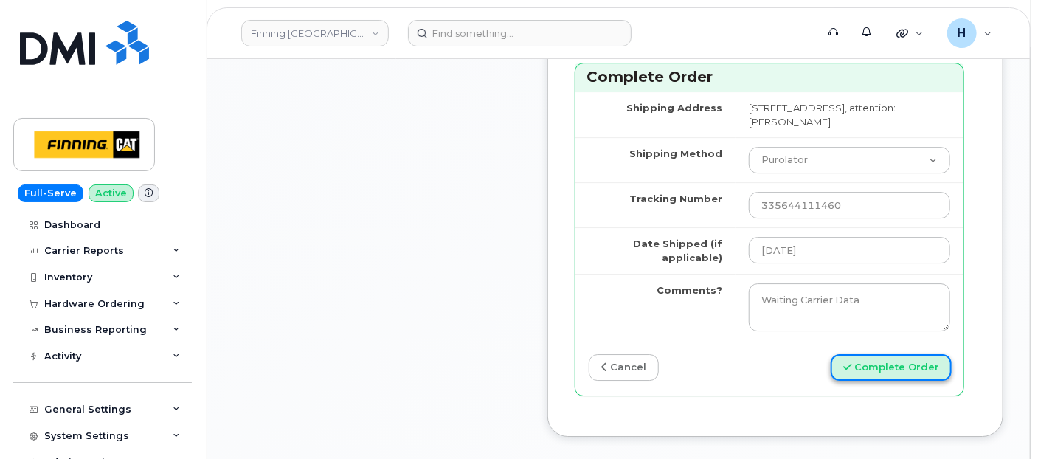
click at [885, 381] on button "Complete Order" at bounding box center [891, 367] width 121 height 27
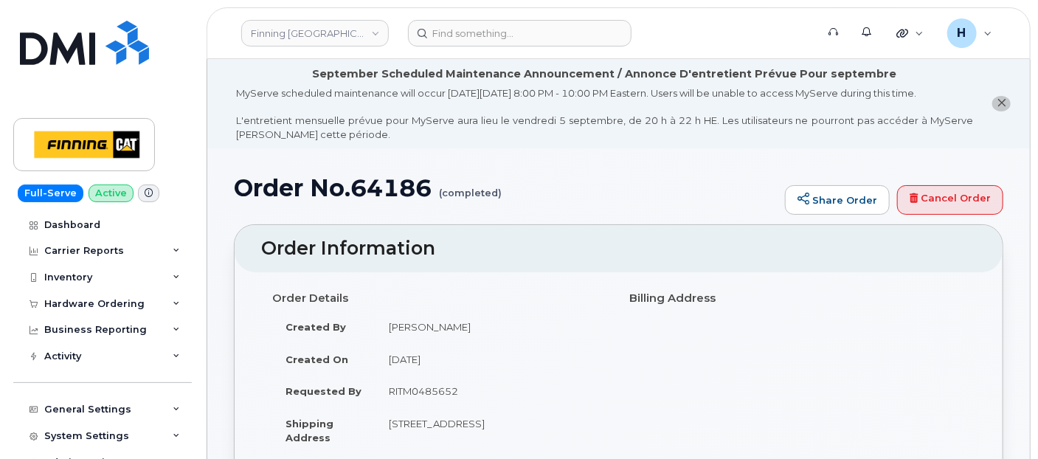
scroll to position [82, 0]
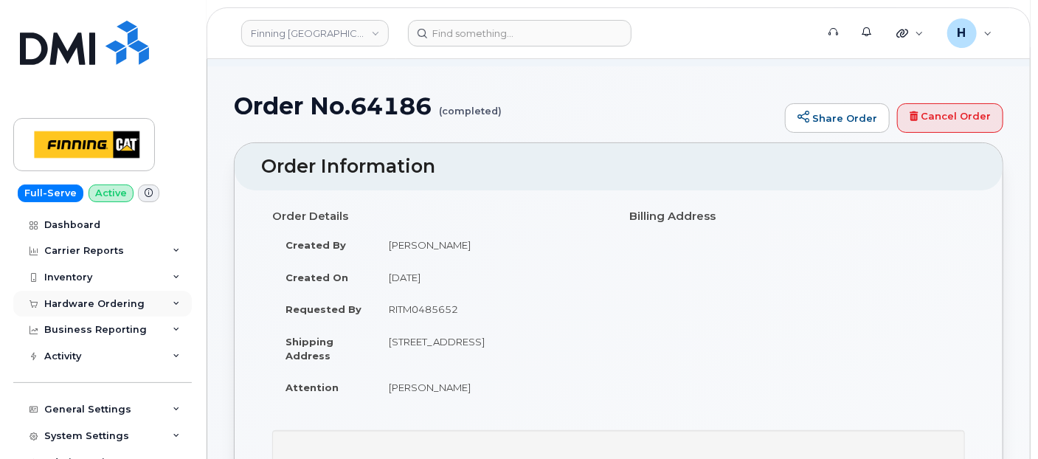
click at [93, 308] on div "Hardware Ordering" at bounding box center [94, 304] width 100 height 12
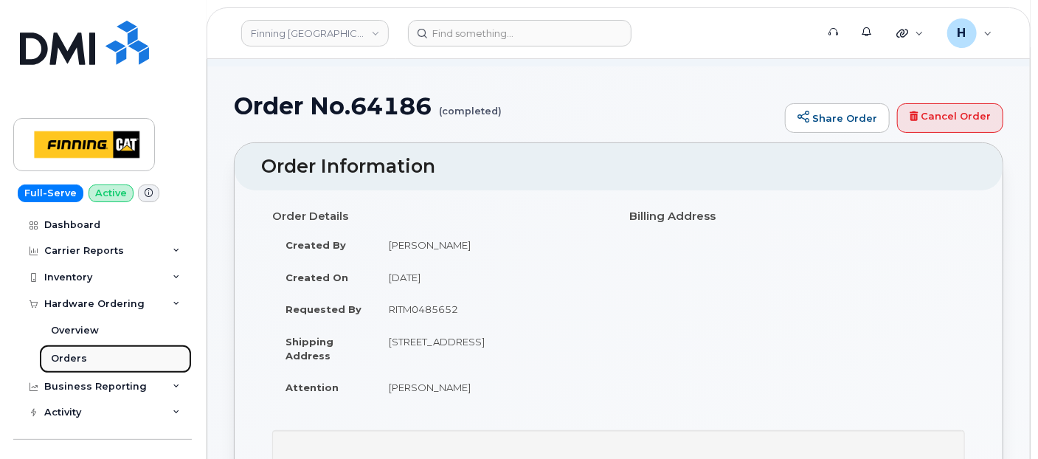
click at [80, 355] on div "Orders" at bounding box center [69, 358] width 36 height 13
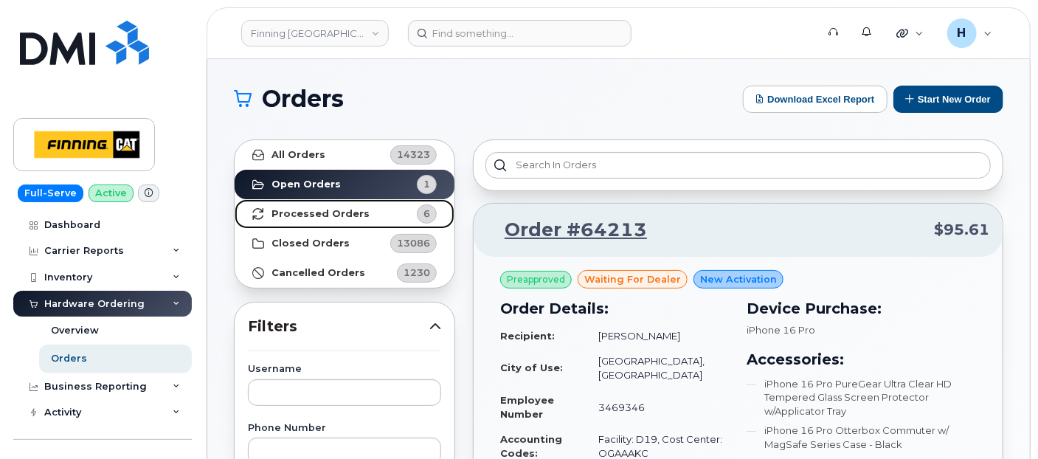
click at [365, 211] on link "Processed Orders 6" at bounding box center [345, 214] width 220 height 30
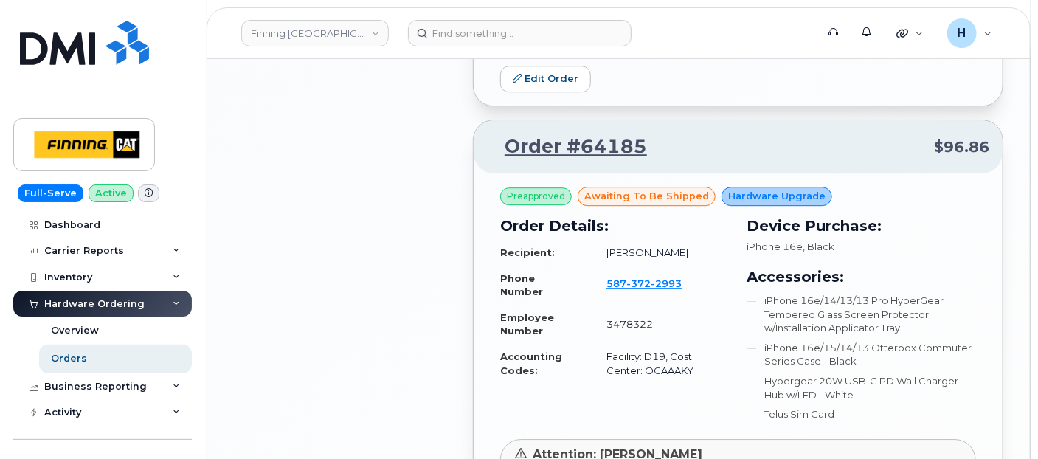
scroll to position [2049, 0]
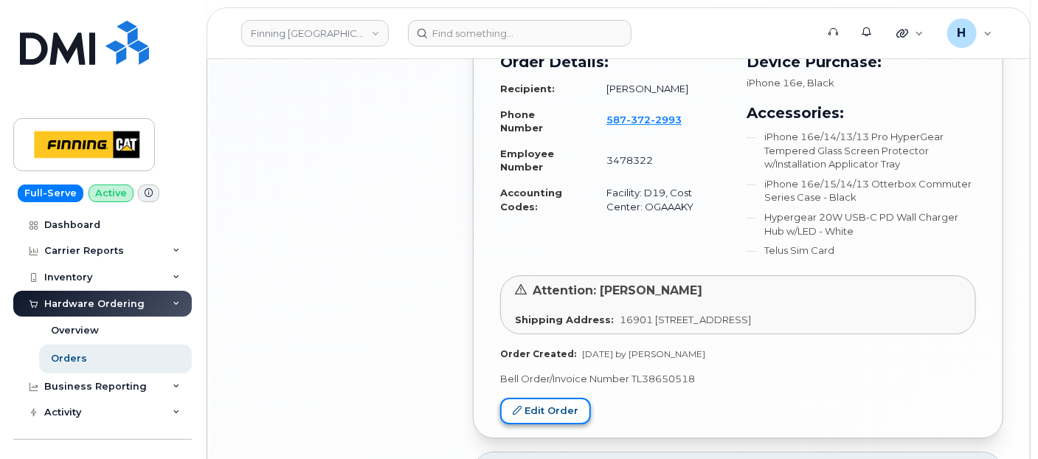
click at [550, 399] on link "Edit Order" at bounding box center [545, 411] width 91 height 27
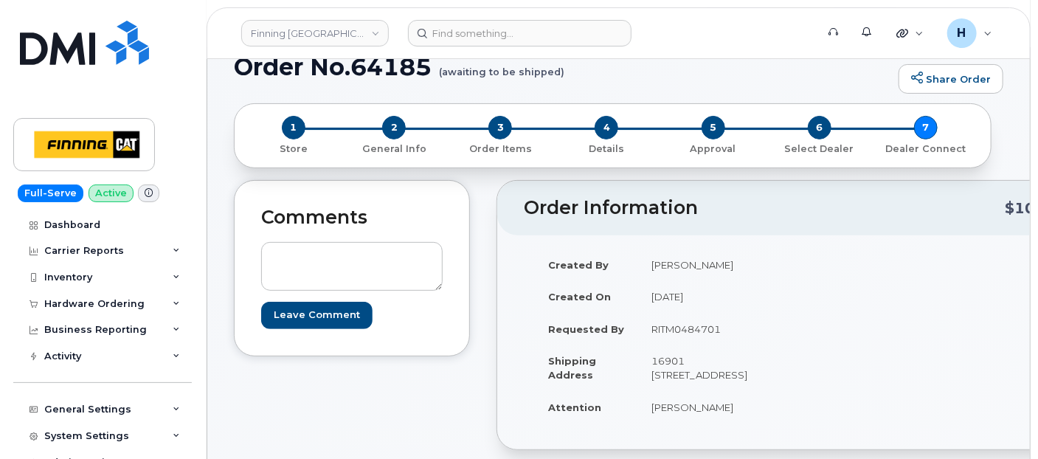
scroll to position [164, 0]
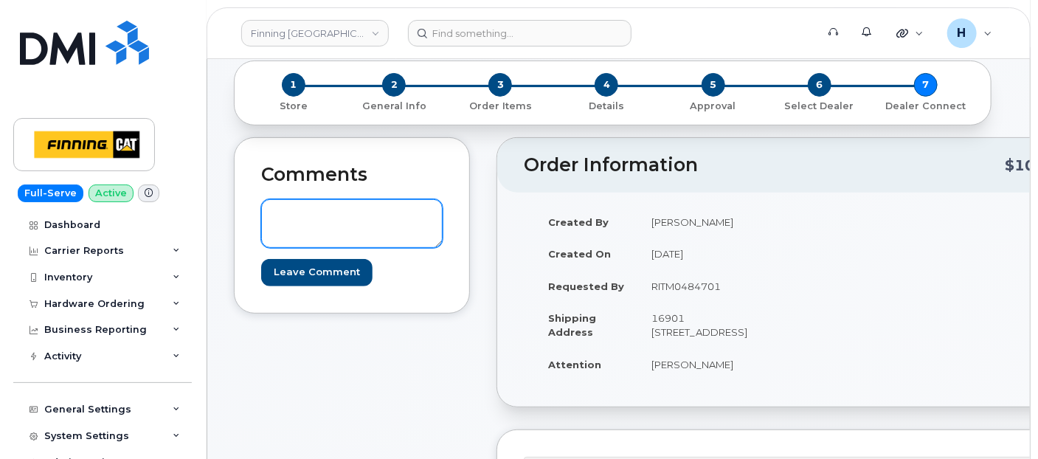
click at [334, 220] on textarea at bounding box center [351, 223] width 181 height 49
paste textarea "S/N: J3907J33NP [iPhone 16e (#2058)] IMEI: [TECHNICAL_ID]"
type textarea "S/N: J3907J33NP [iPhone 16e (#2058)] IMEI: [TECHNICAL_ID]"
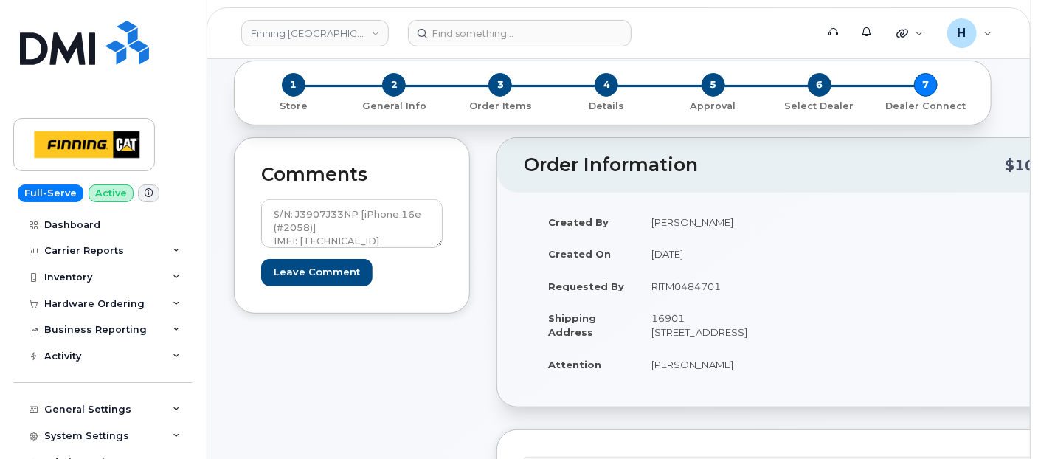
click at [312, 255] on form "S/N: J3907J33NP [iPhone 16e (#2058)] IMEI: 353389561509225 Leave Comment" at bounding box center [351, 242] width 181 height 86
click at [312, 265] on input "Leave Comment" at bounding box center [316, 272] width 111 height 27
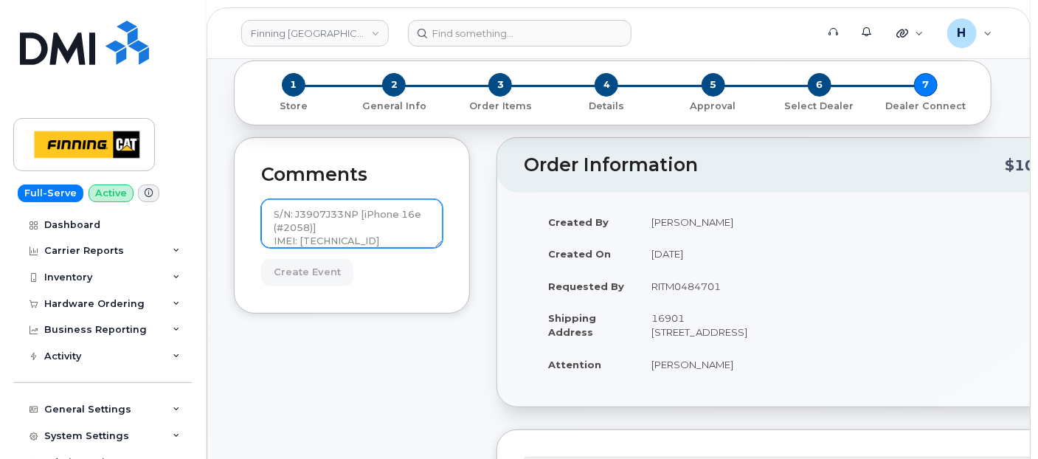
type input "Create Event"
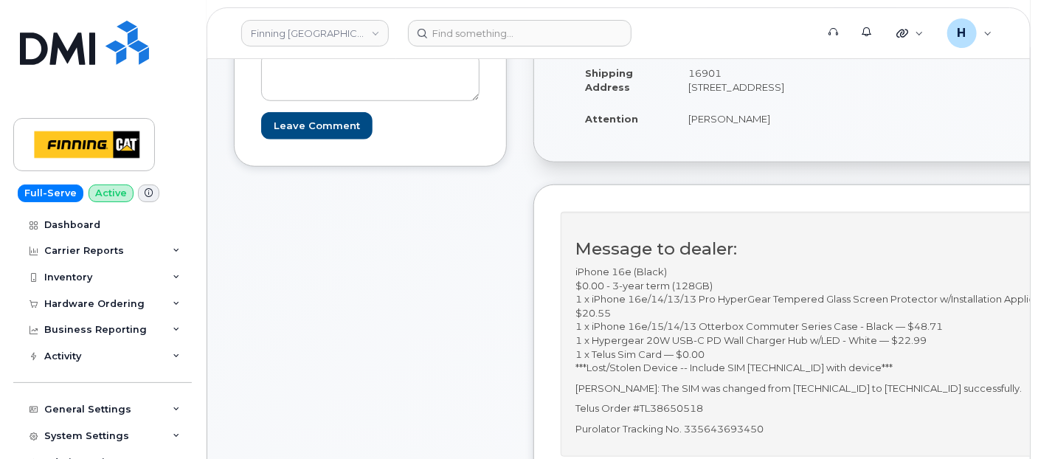
scroll to position [491, 0]
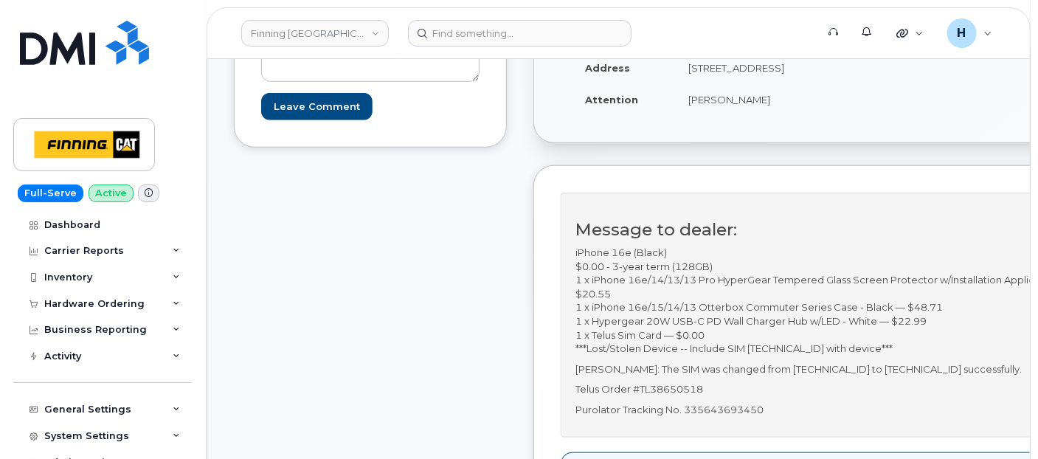
click at [800, 356] on p "iPhone 16e (Black) $0.00 - 3-year term (128GB) 1 x iPhone 16e/14/13/13 Pro Hype…" at bounding box center [833, 301] width 517 height 110
copy p "[TECHNICAL_ID]"
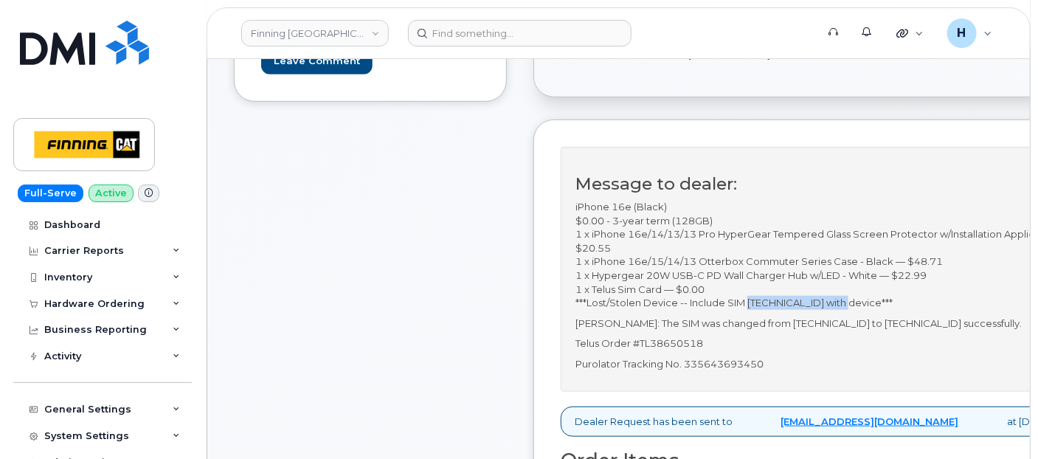
scroll to position [573, 0]
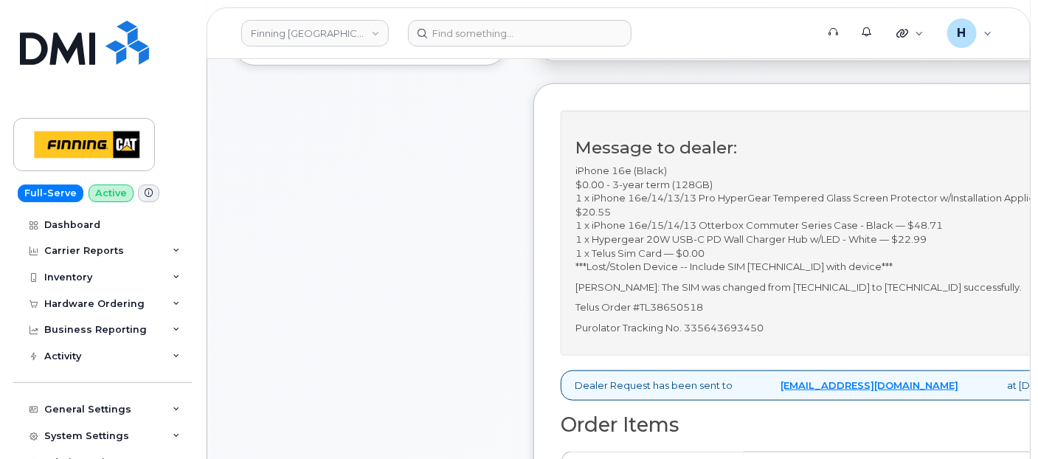
click at [766, 335] on p "Purolator Tracking No. 335643693450" at bounding box center [833, 328] width 517 height 14
copy p "335643693450"
click at [803, 274] on p "iPhone 16e (Black) $0.00 - 3-year term (128GB) 1 x iPhone 16e/14/13/13 Pro Hype…" at bounding box center [833, 219] width 517 height 110
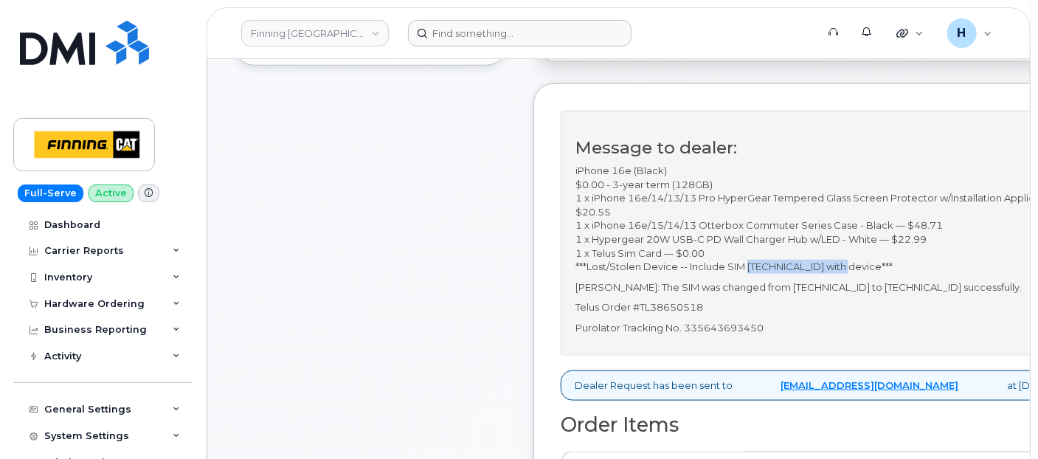
copy p "[TECHNICAL_ID]"
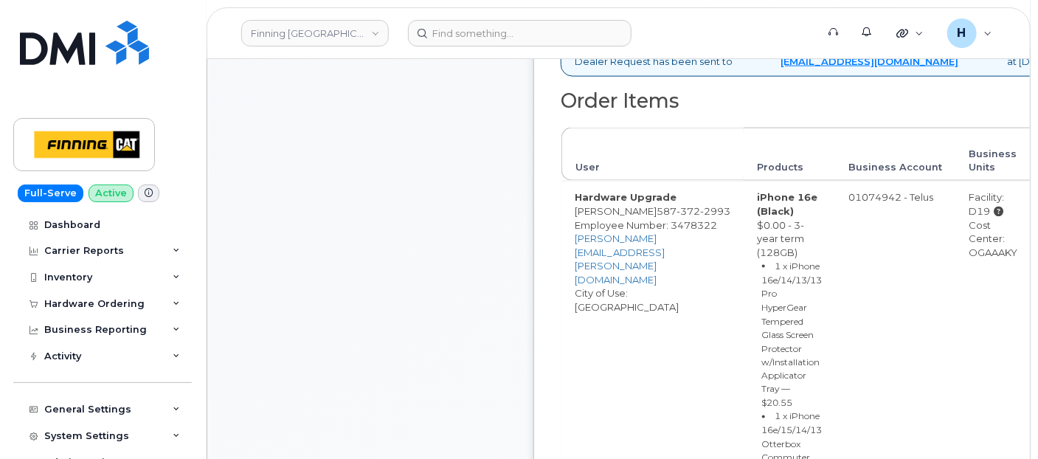
scroll to position [901, 0]
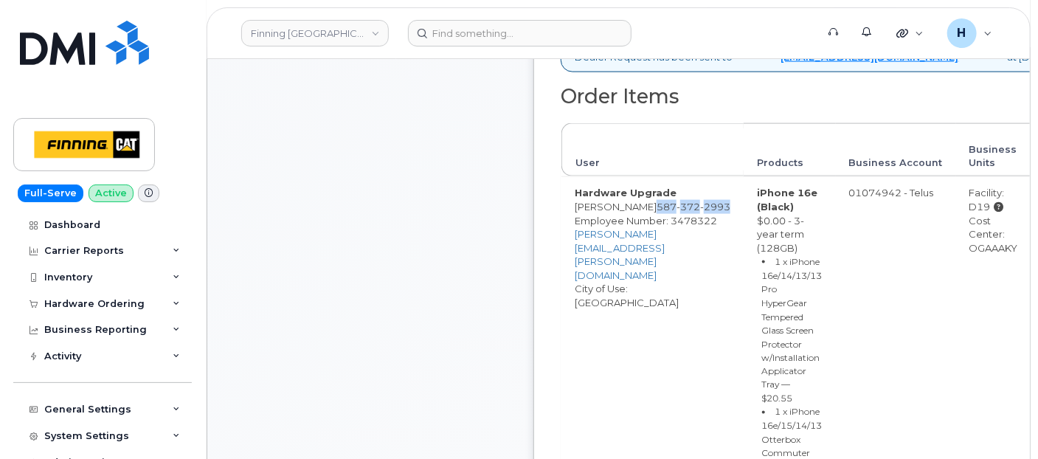
drag, startPoint x: 685, startPoint y: 229, endPoint x: 689, endPoint y: 242, distance: 13.1
click at [689, 242] on td "Hardware Upgrade Morgan Garnett 587 372 2993 Employee Number: 3478322 Morgan.Ga…" at bounding box center [652, 421] width 182 height 491
copy span "587 372 2993"
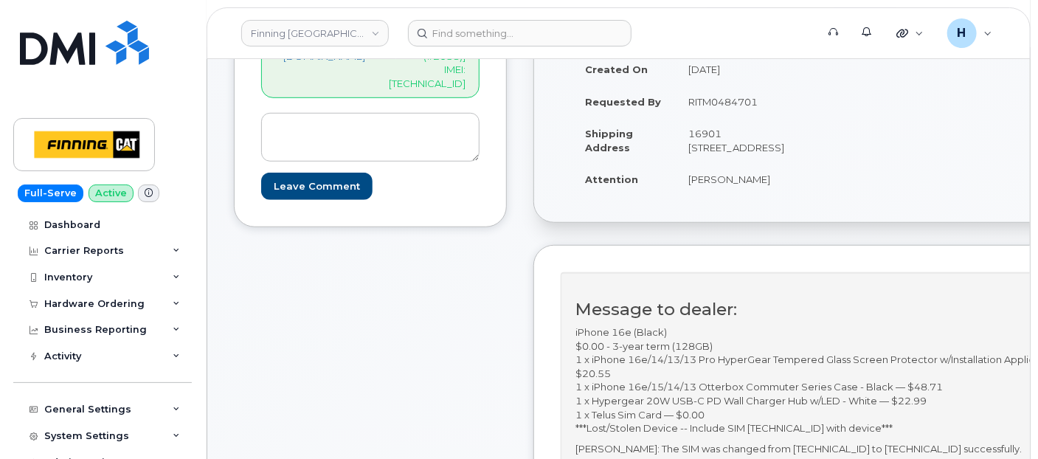
scroll to position [328, 0]
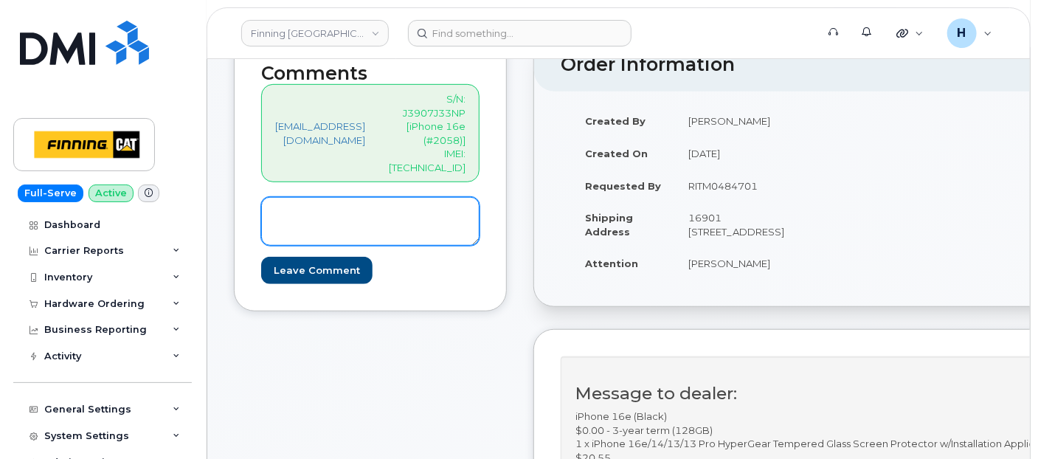
click at [382, 209] on textarea at bounding box center [370, 221] width 218 height 49
paste textarea "SIM: [TECHNICAL_ID] ---Active on Line: [PHONE_NUMBER]"
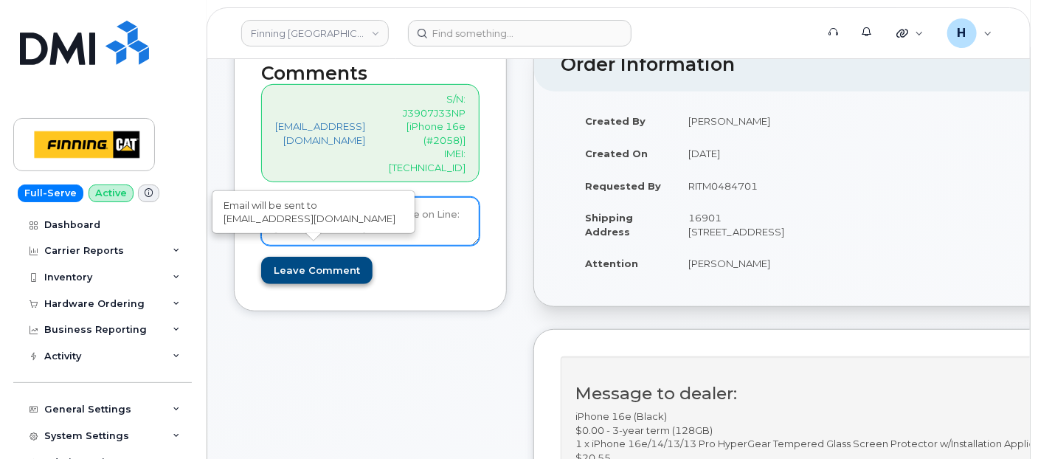
type textarea "SIM: [TECHNICAL_ID] ---Active on Line: [PHONE_NUMBER]"
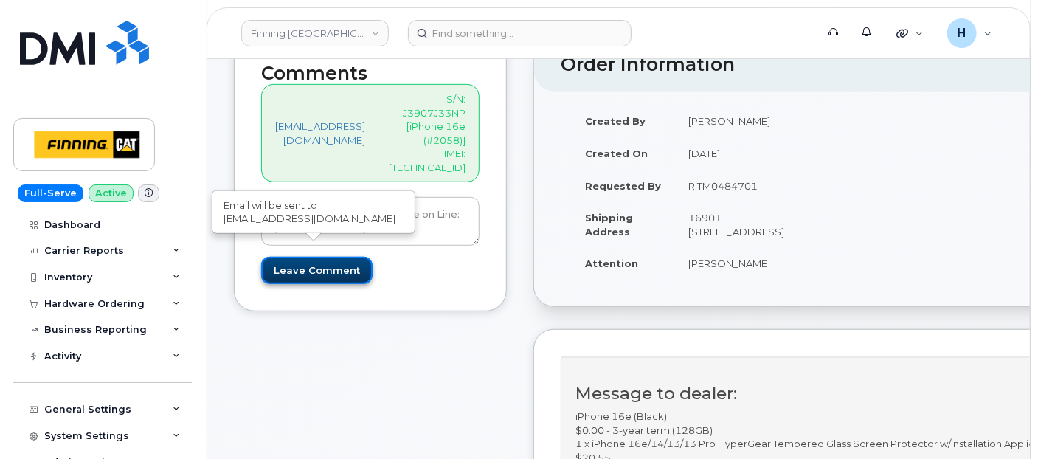
click at [305, 259] on input "Leave Comment" at bounding box center [316, 270] width 111 height 27
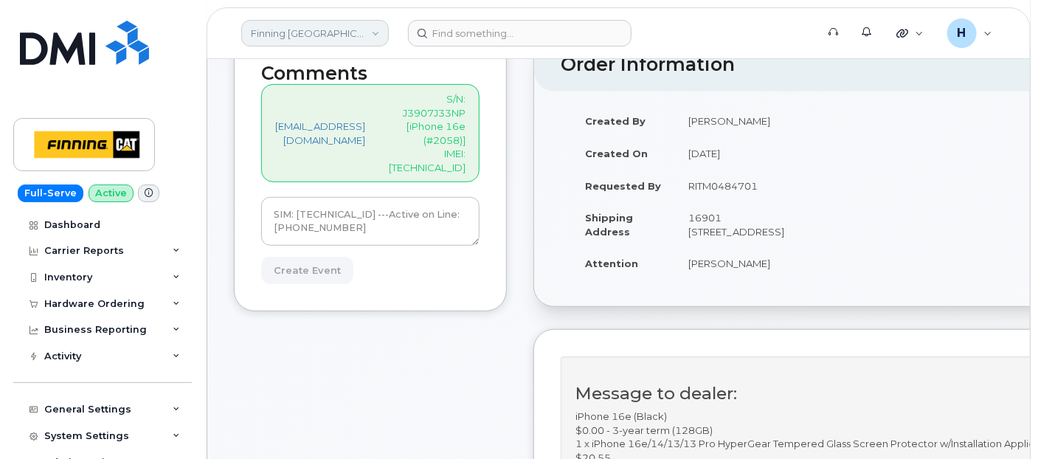
type input "Create Event"
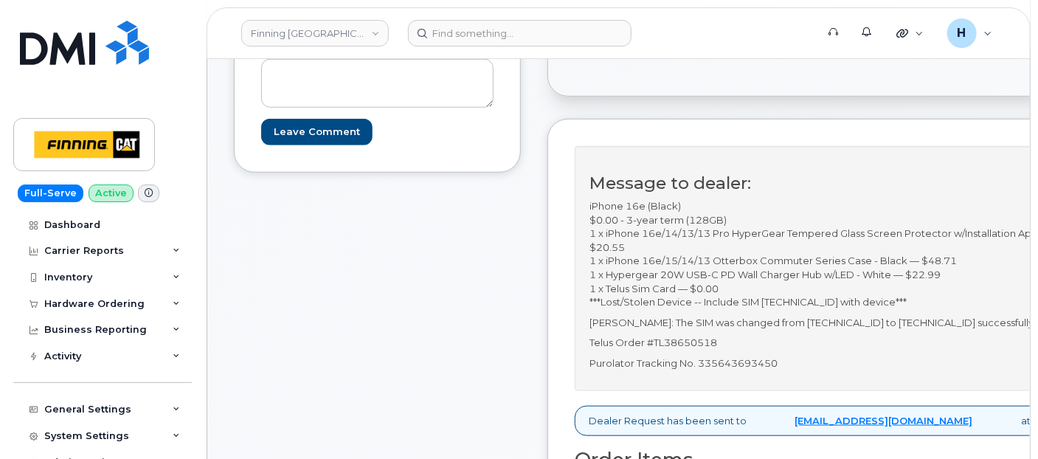
scroll to position [573, 0]
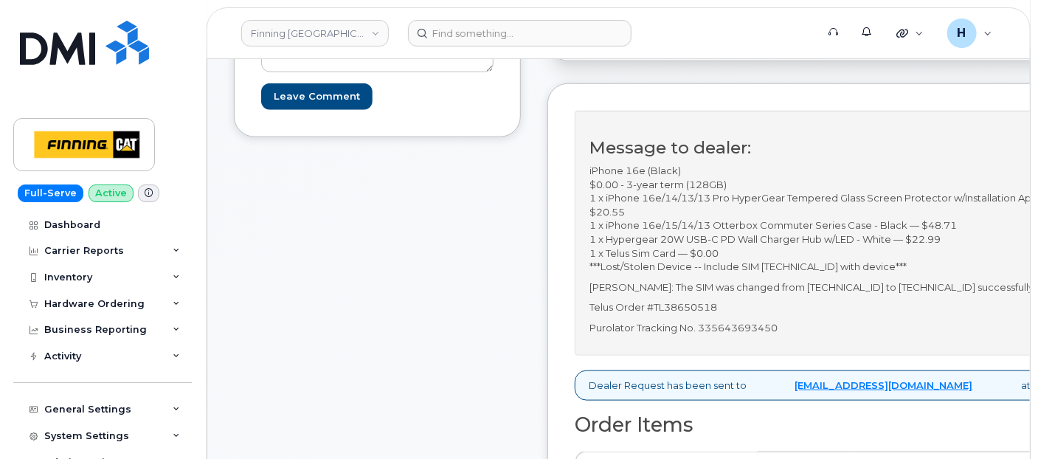
click at [754, 335] on p "Purolator Tracking No. 335643693450" at bounding box center [847, 328] width 517 height 14
copy p "335643693450"
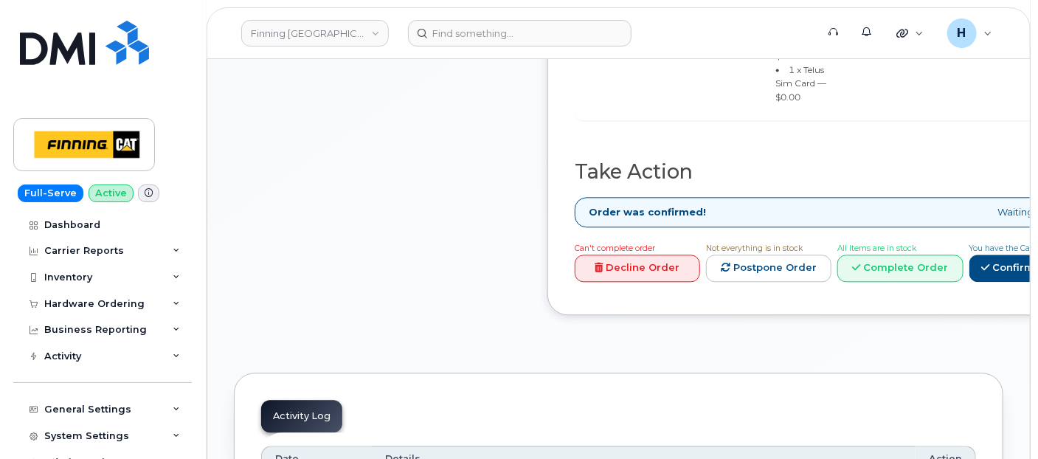
scroll to position [1475, 0]
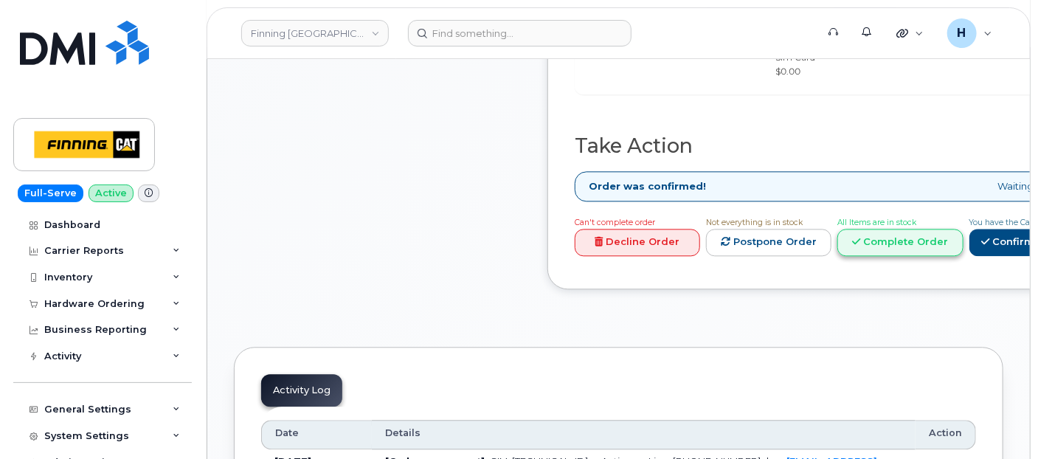
click at [899, 241] on link "Complete Order" at bounding box center [899, 242] width 125 height 27
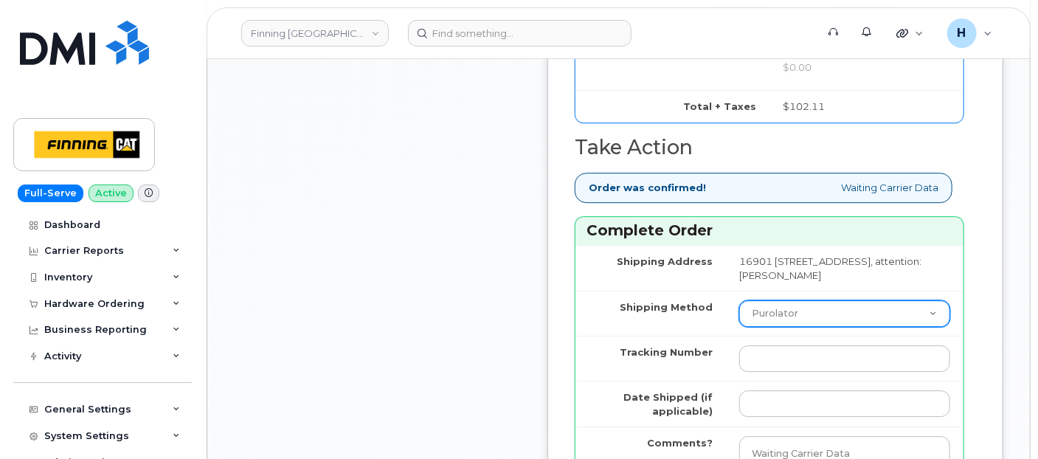
scroll to position [1967, 0]
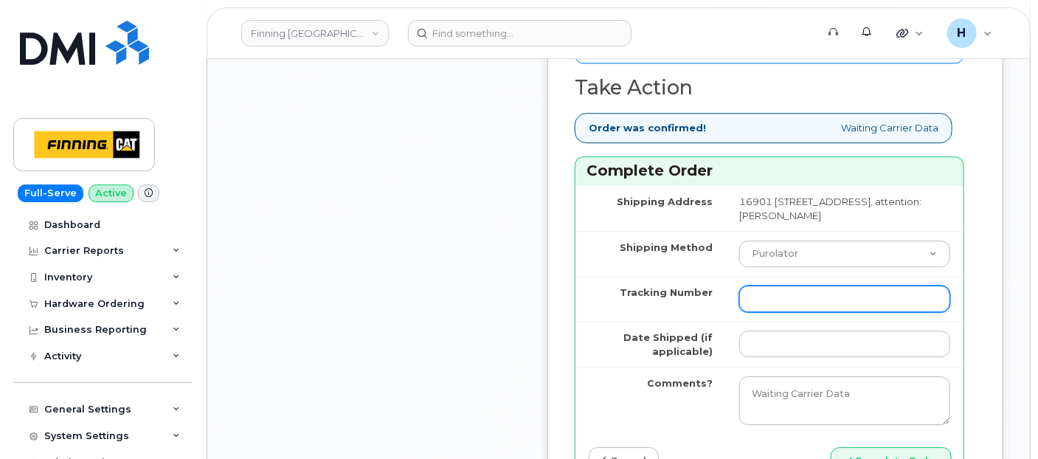
click at [767, 312] on input "Tracking Number" at bounding box center [844, 298] width 211 height 27
paste input "335643693450"
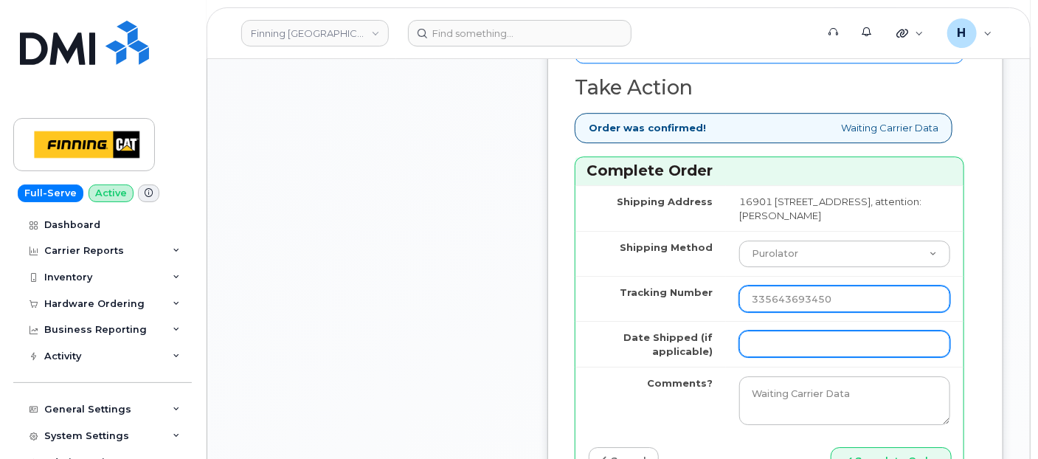
type input "335643693450"
click at [778, 357] on input "Date Shipped (if applicable)" at bounding box center [844, 343] width 211 height 27
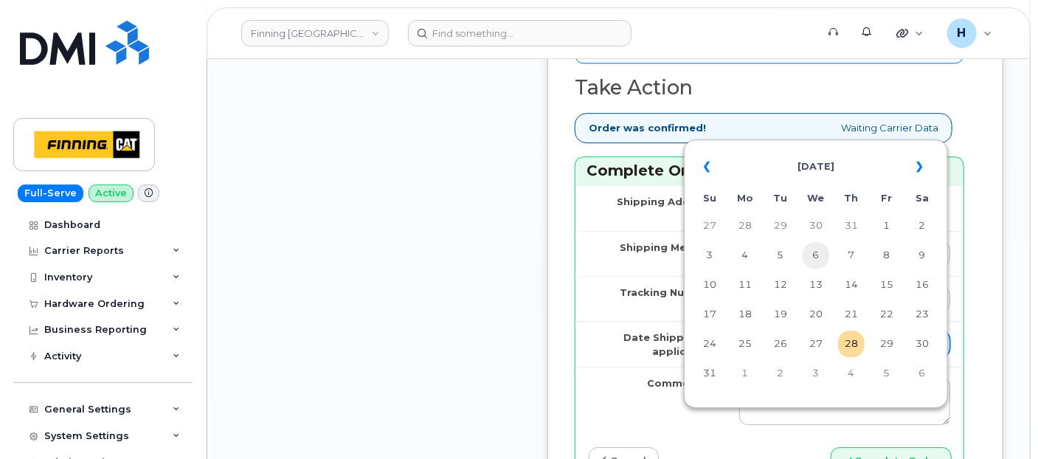
type input "[DATE]"
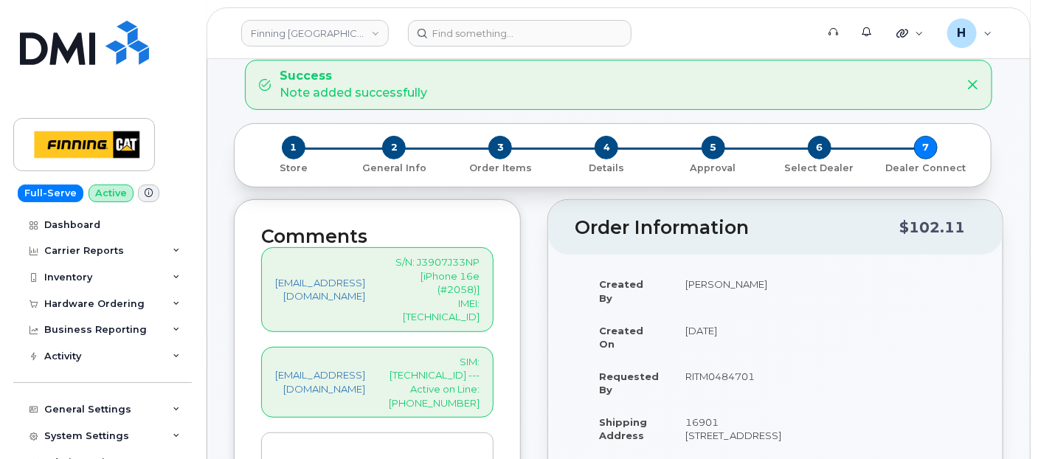
scroll to position [164, 0]
click at [474, 356] on p "SIM: [TECHNICAL_ID] ---Active on Line: [PHONE_NUMBER]" at bounding box center [434, 383] width 91 height 55
copy p "[TECHNICAL_ID]"
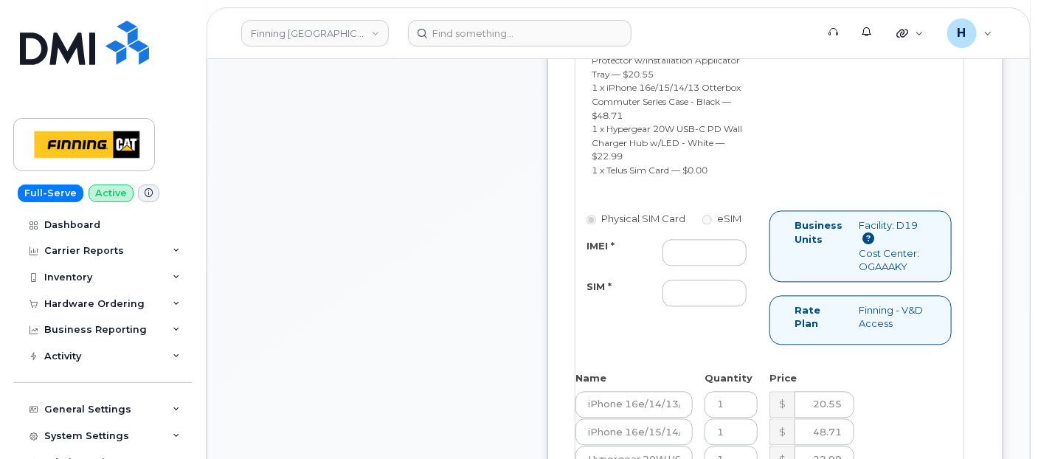
scroll to position [1311, 0]
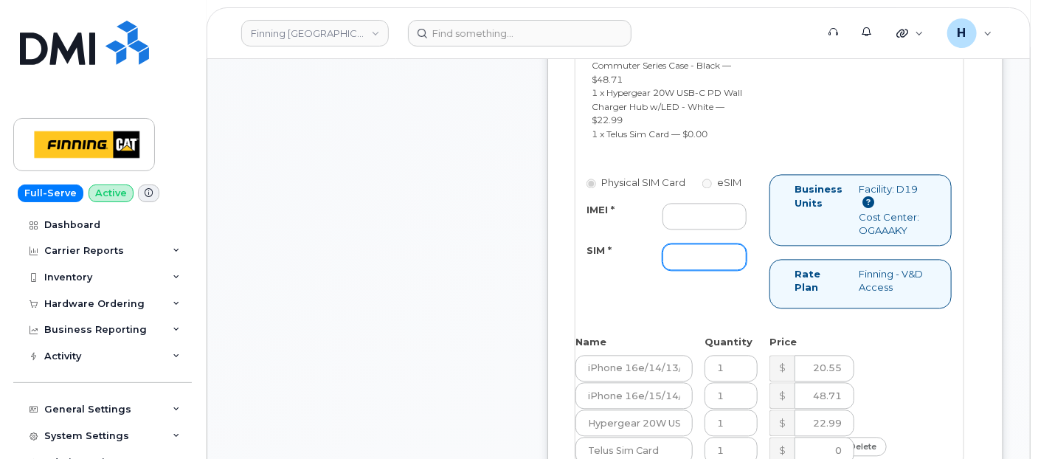
click at [708, 270] on input "SIM *" at bounding box center [704, 256] width 84 height 27
paste input "[TECHNICAL_ID]"
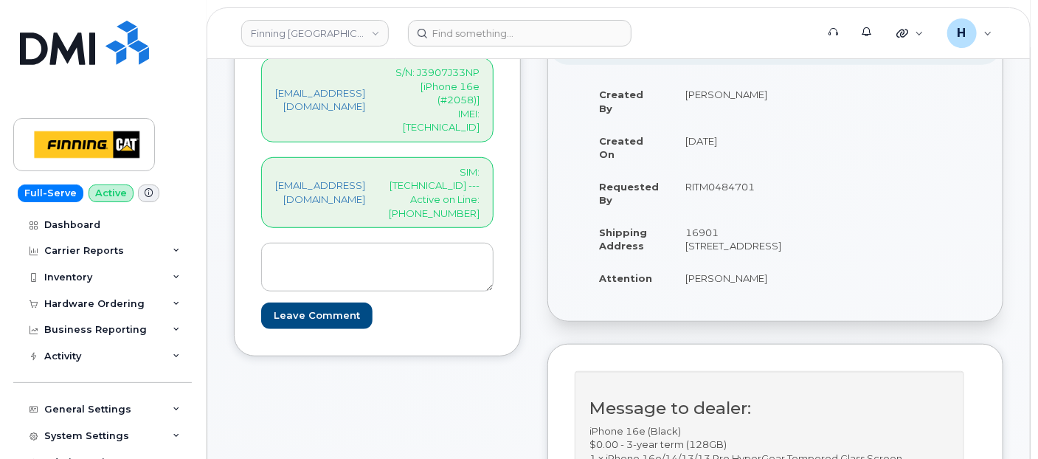
scroll to position [328, 0]
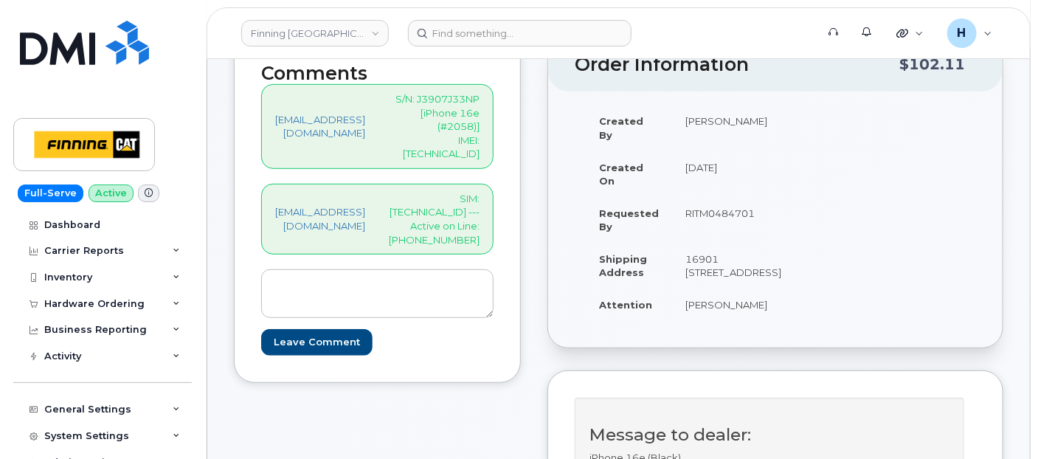
type input "[TECHNICAL_ID]"
click at [470, 125] on p "S/N: J3907J33NP [iPhone 16e (#2058)] IMEI: [TECHNICAL_ID]" at bounding box center [434, 126] width 91 height 69
copy p "353389561509225"
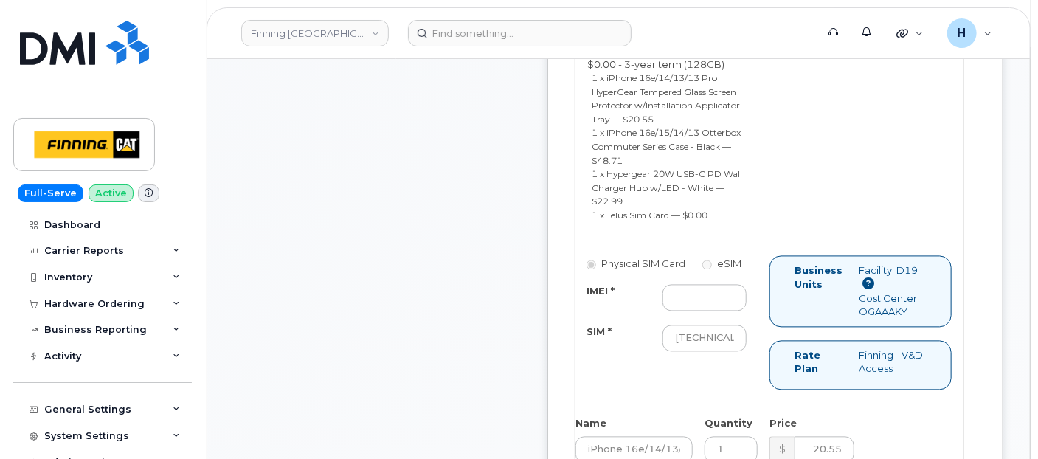
scroll to position [1311, 0]
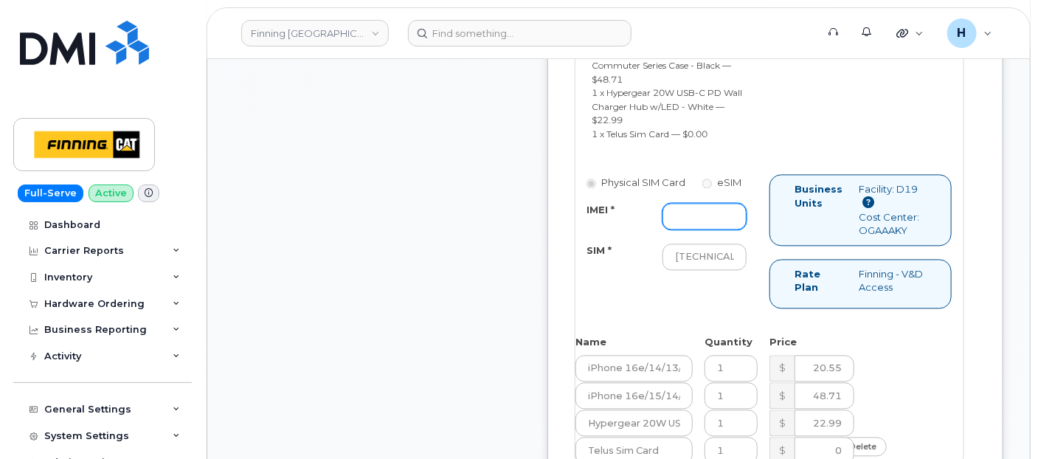
click at [715, 229] on input "IMEI *" at bounding box center [704, 216] width 84 height 27
paste input "353389561509225"
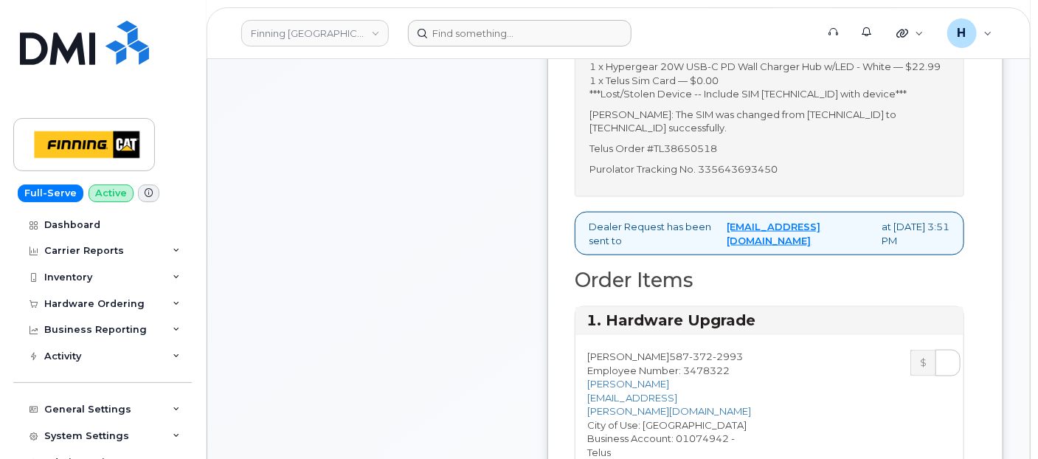
scroll to position [573, 0]
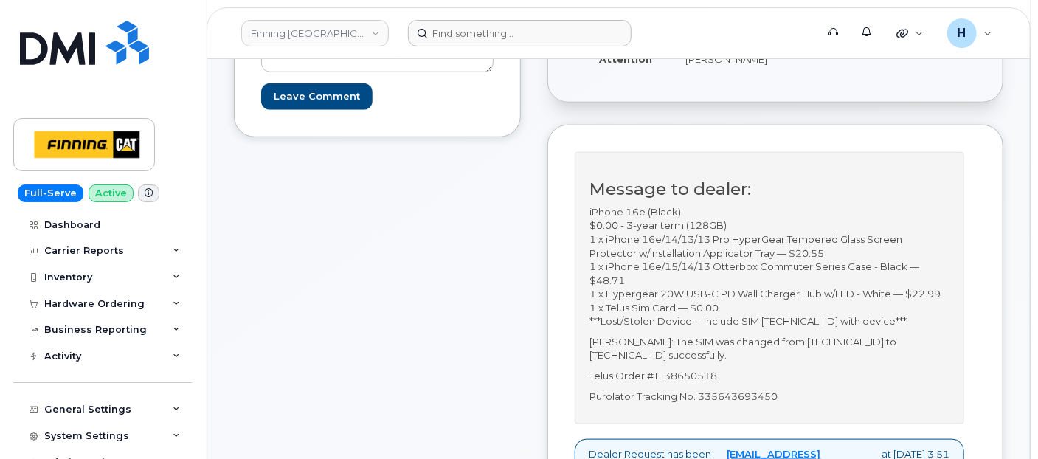
type input "353389561509225"
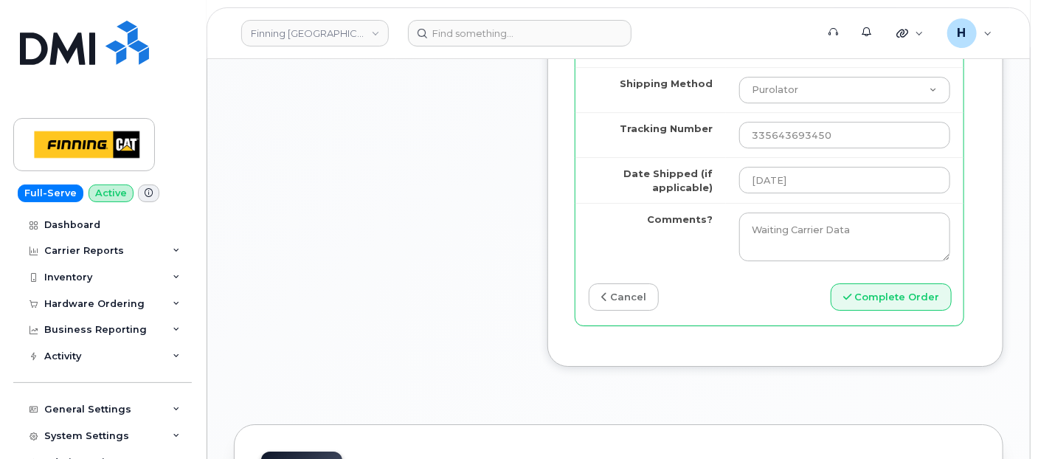
scroll to position [2295, 0]
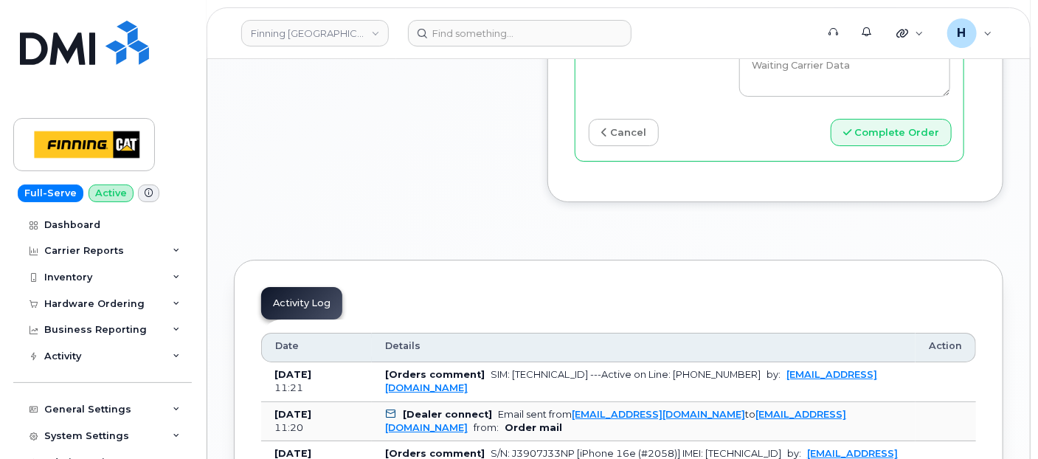
click at [946, 161] on div "Shipping Address [STREET_ADDRESS], attention: [PERSON_NAME] Shipping Method Pur…" at bounding box center [769, 9] width 388 height 304
click at [939, 146] on button "Complete Order" at bounding box center [891, 132] width 121 height 27
